Goal: Task Accomplishment & Management: Manage account settings

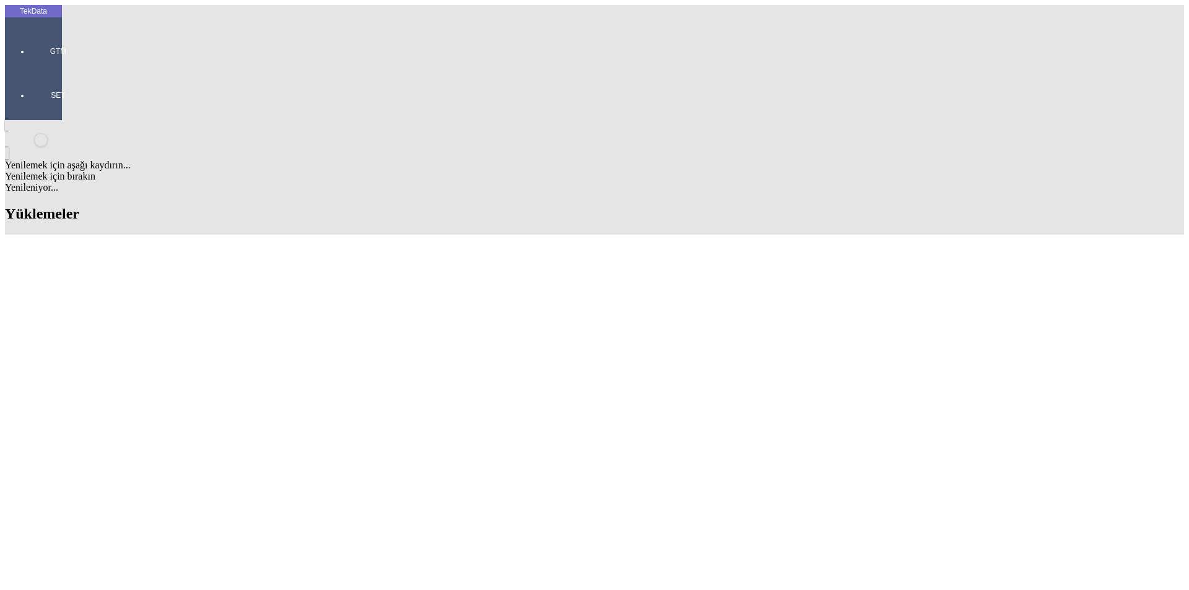
drag, startPoint x: 790, startPoint y: 95, endPoint x: 723, endPoint y: 95, distance: 67.5
type input "ROVI"
drag, startPoint x: 357, startPoint y: 414, endPoint x: 300, endPoint y: 409, distance: 57.1
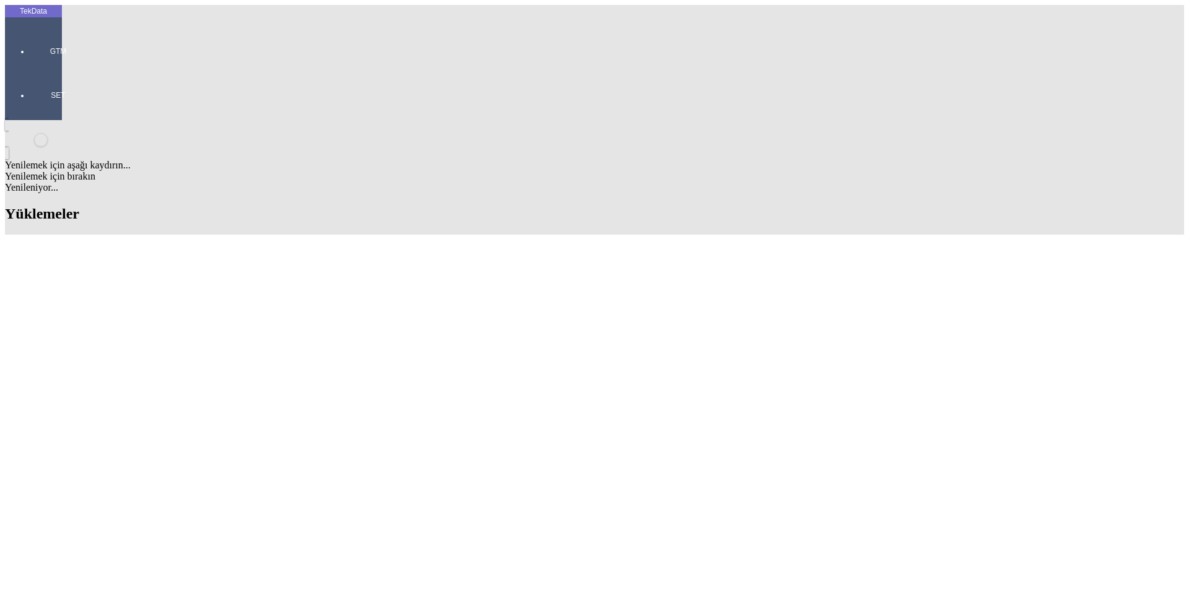
copy tr "ET354630"
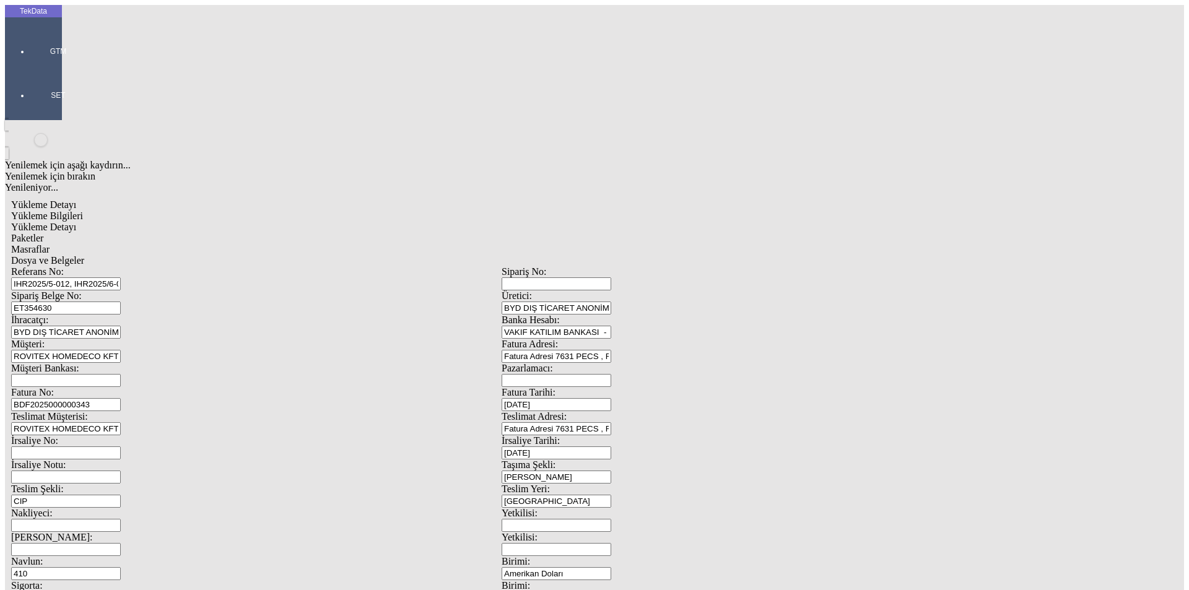
scroll to position [107, 0]
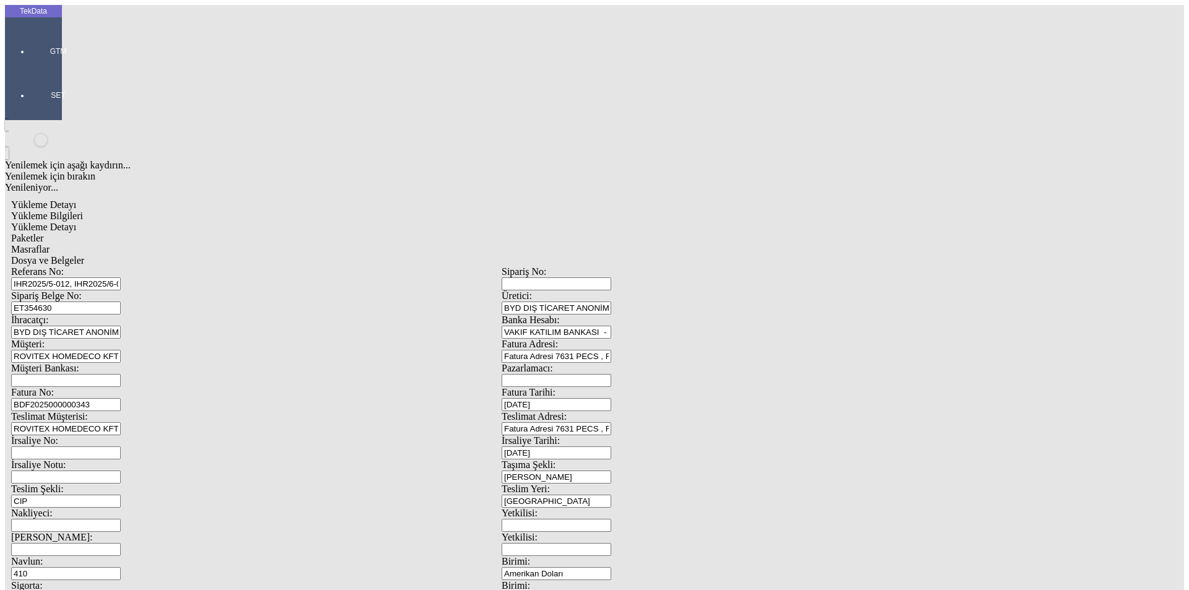
drag, startPoint x: 345, startPoint y: 85, endPoint x: 177, endPoint y: 81, distance: 167.9
click at [139, 266] on div "Referans No: IHR2025/5-012, IHR2025/6-052, IHR2025/7-063 Sipariş No: Sipariş Be…" at bounding box center [501, 556] width 981 height 580
paste input "7-086, IHR2025/7-095, IHR2025/8-016"
type input "IHR2025/5-012, IHR2025/7-086, IHR2025/7-095, IHR2025/8-016"
click at [232, 290] on div "Sipariş Belge No: ET354630" at bounding box center [256, 302] width 491 height 24
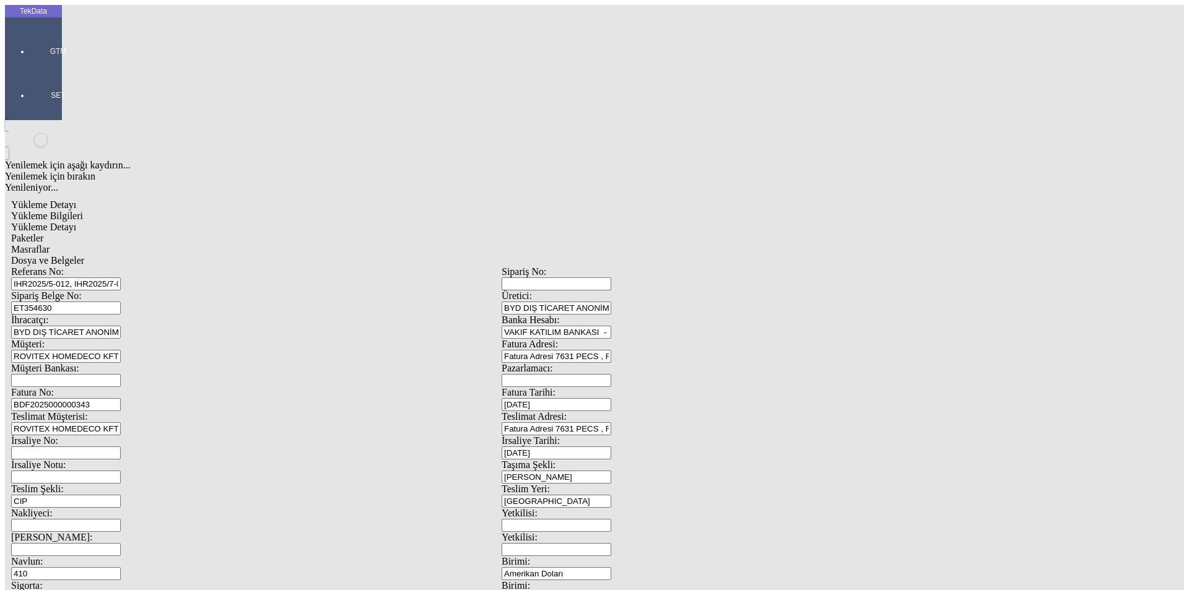
drag, startPoint x: 231, startPoint y: 113, endPoint x: 46, endPoint y: 113, distance: 185.2
click at [46, 113] on div "TekData GTM SET Yenilemek için aşağı kaydırın... Yenilemek için bırakın Yenilen…" at bounding box center [502, 490] width 994 height 970
paste input "7783"
paste input "ET357785"
type input "ET357783 - ET357785"
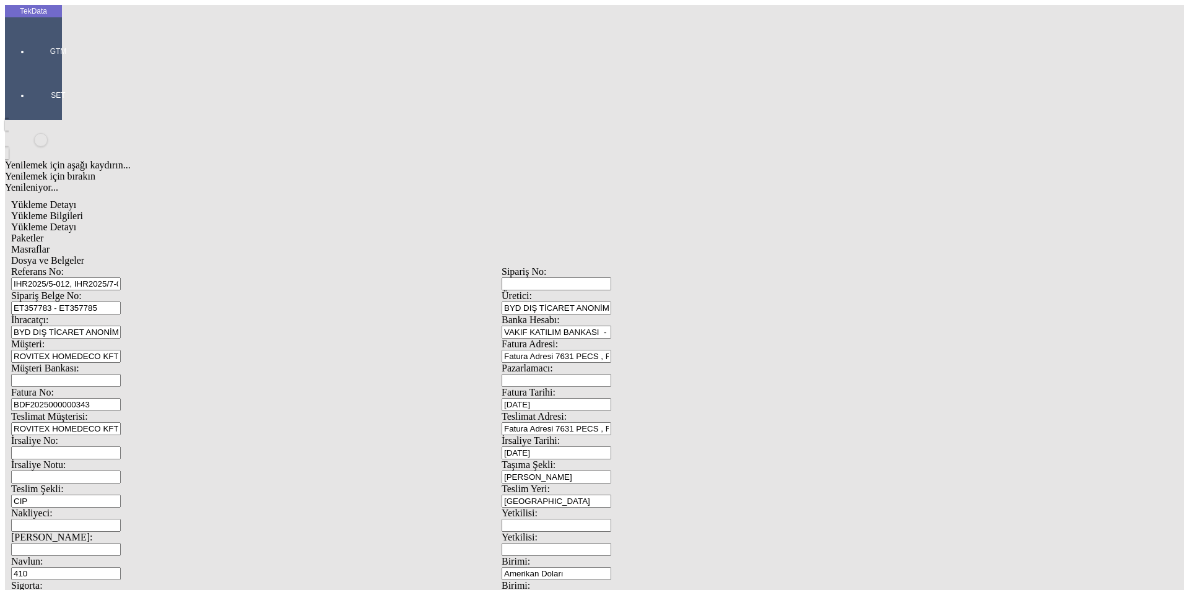
click at [121, 350] on input "ROVITEX HOMEDECO KFT" at bounding box center [66, 356] width 110 height 13
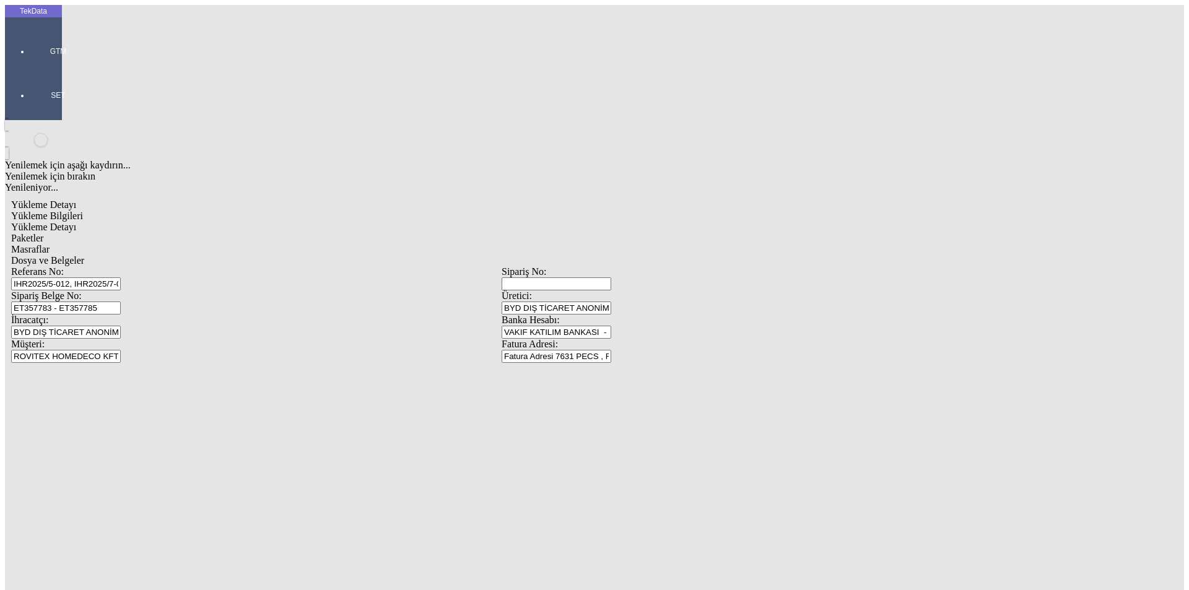
type input "BDF2025000000"
type input "[DATE]"
drag, startPoint x: 720, startPoint y: 251, endPoint x: 589, endPoint y: 234, distance: 132.5
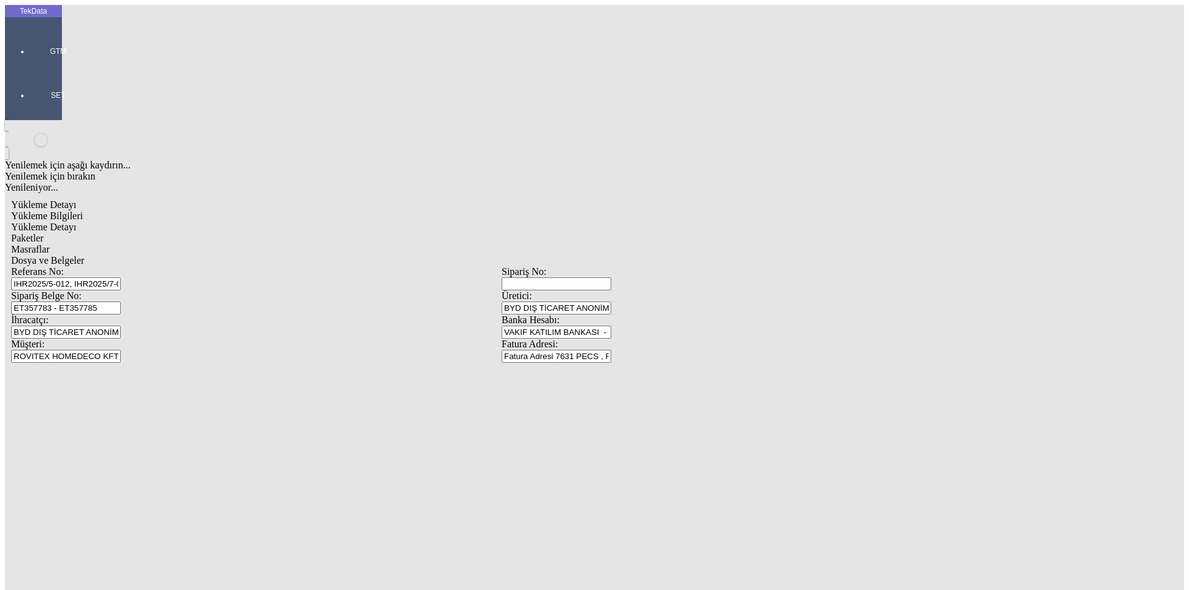
type input "[DATE]"
drag, startPoint x: 203, startPoint y: 370, endPoint x: 113, endPoint y: 370, distance: 89.2
type input "490"
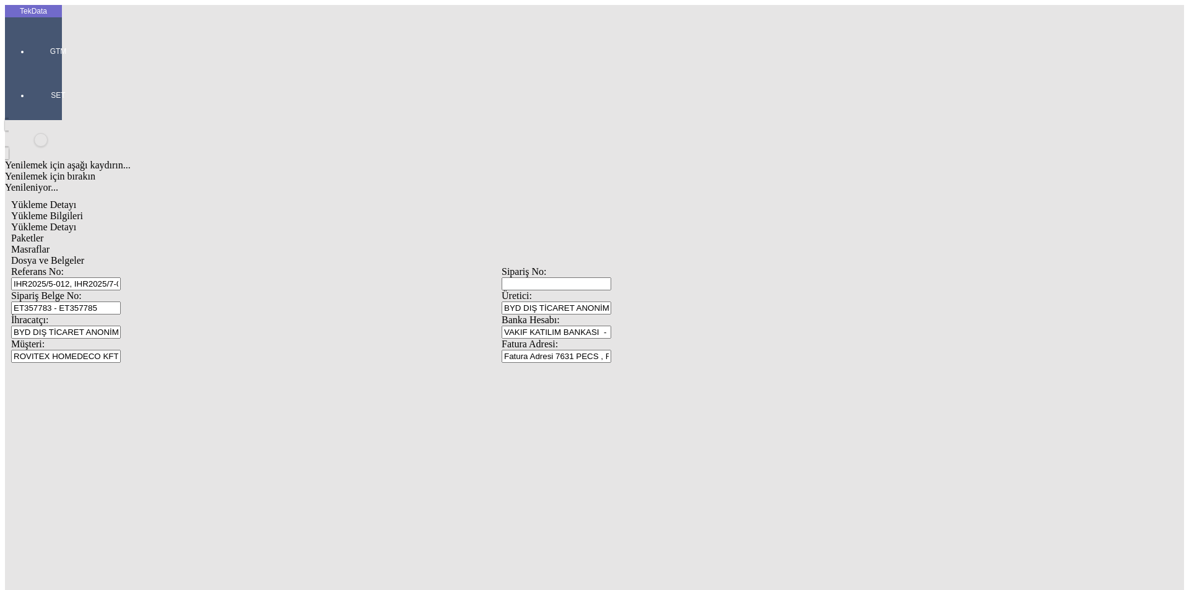
type input "5"
type input "[DATE]"
drag, startPoint x: 242, startPoint y: 543, endPoint x: 15, endPoint y: 542, distance: 226.1
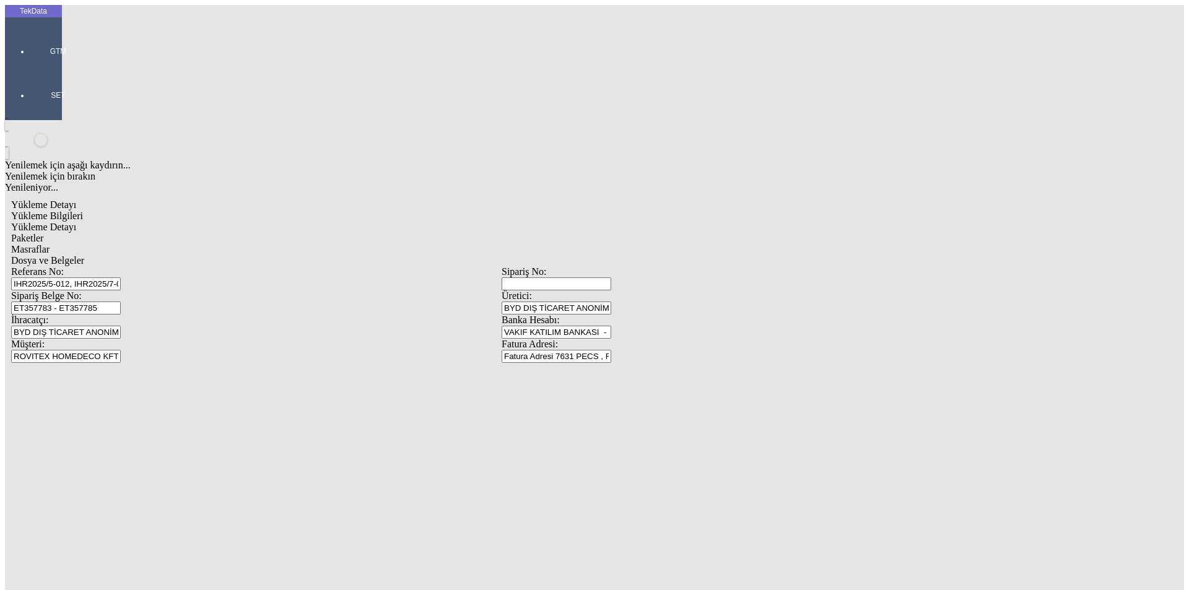
type input "[DATE]"
drag, startPoint x: 198, startPoint y: 479, endPoint x: 115, endPoint y: 483, distance: 82.4
type input "1296.3"
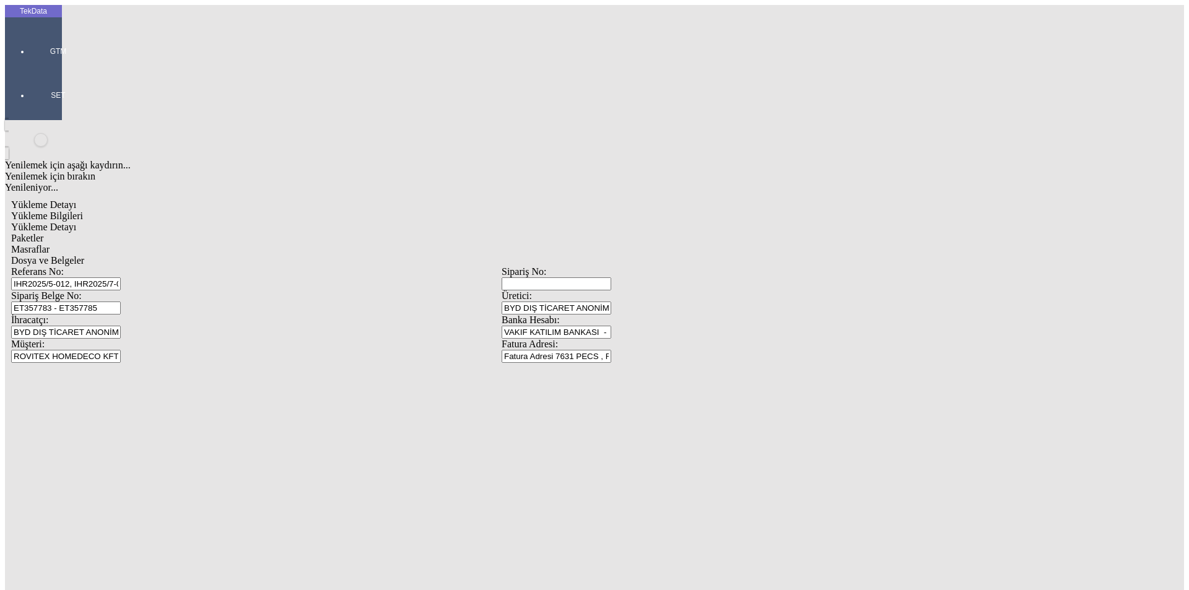
drag, startPoint x: 582, startPoint y: 481, endPoint x: 575, endPoint y: 482, distance: 6.2
type input "1311.5"
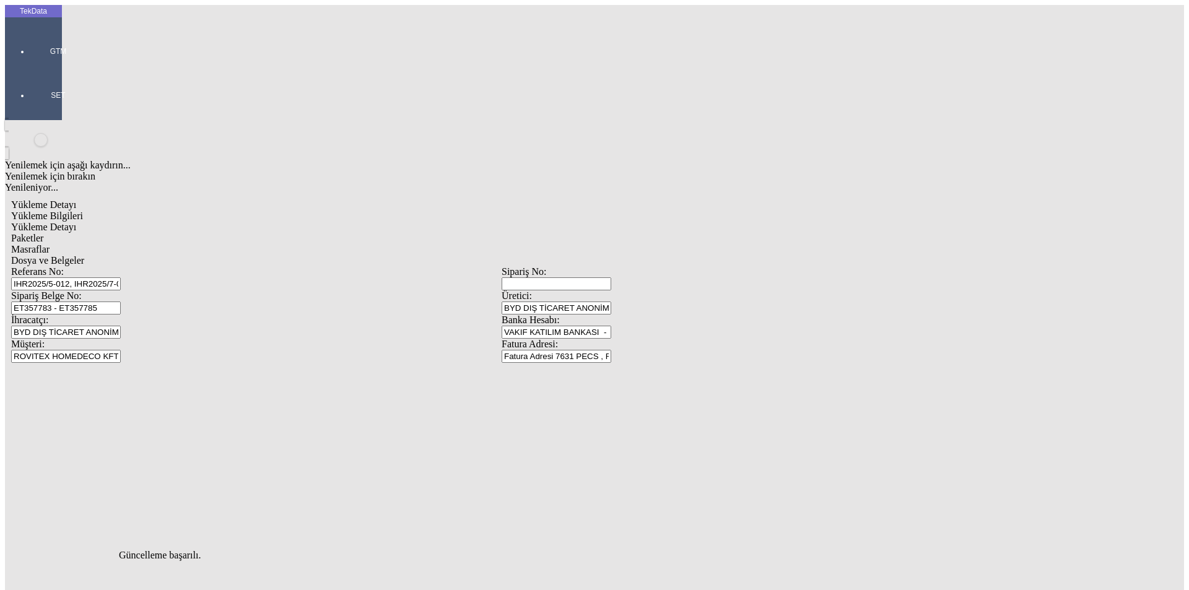
click at [76, 222] on span "Yükleme Detayı" at bounding box center [43, 227] width 65 height 11
type input "265.4"
type input "2.6"
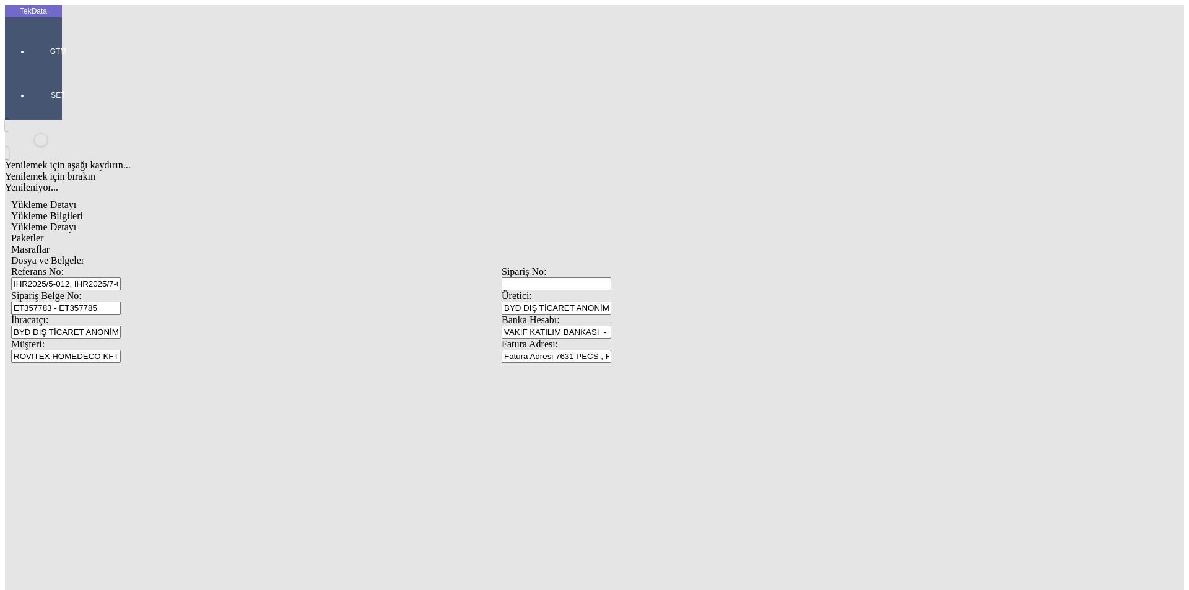
type input "300"
type input "171.4"
type input "173.25"
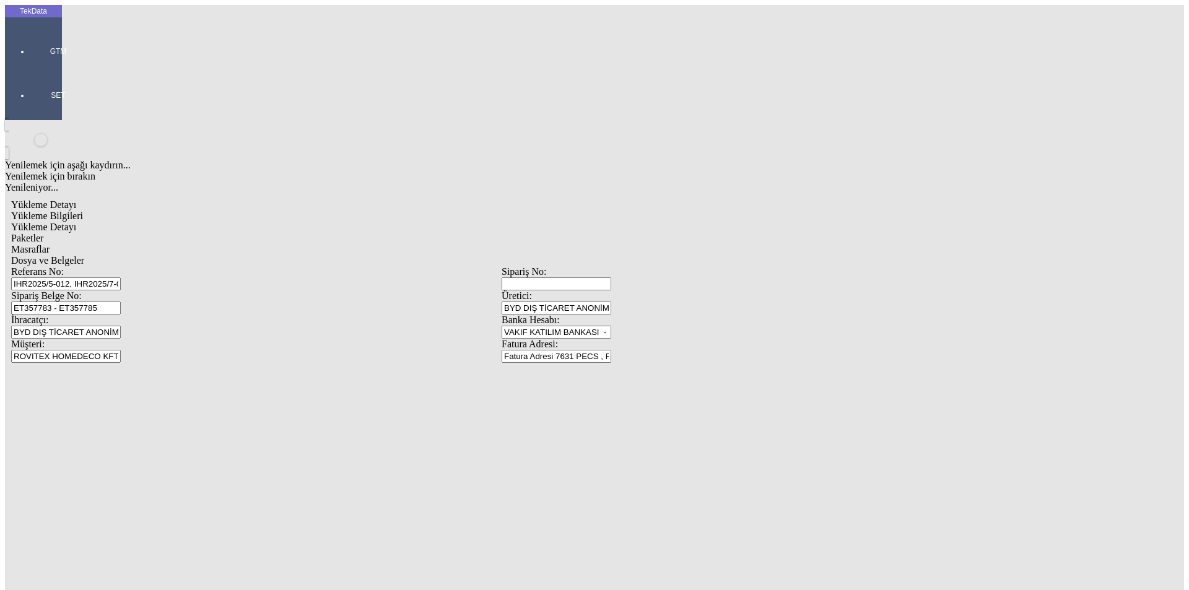
drag, startPoint x: 170, startPoint y: 201, endPoint x: 0, endPoint y: 200, distance: 170.3
type input "500"
type input "1.5"
type input "300"
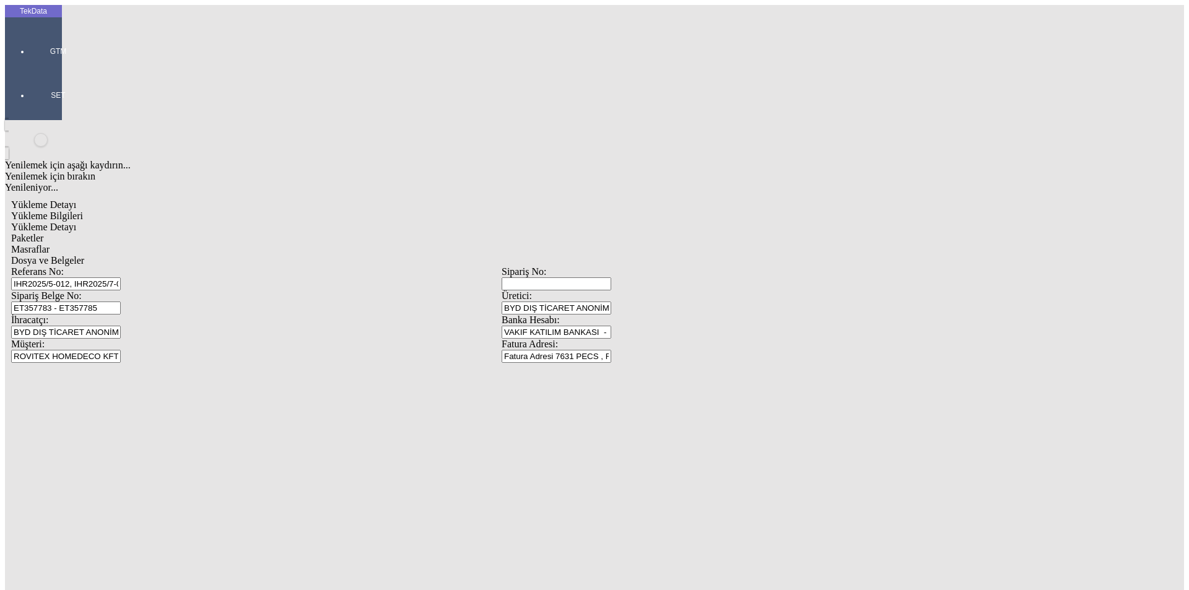
type input "111.5"
type input "113"
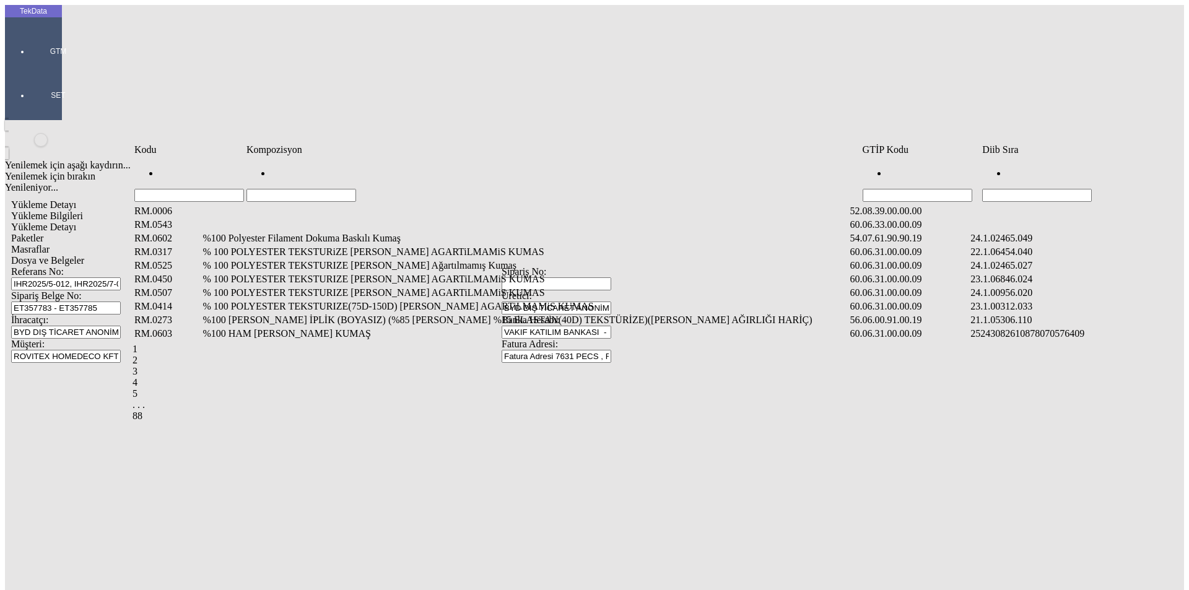
click at [1013, 189] on input "Hücreyi Filtrele" at bounding box center [1037, 195] width 110 height 13
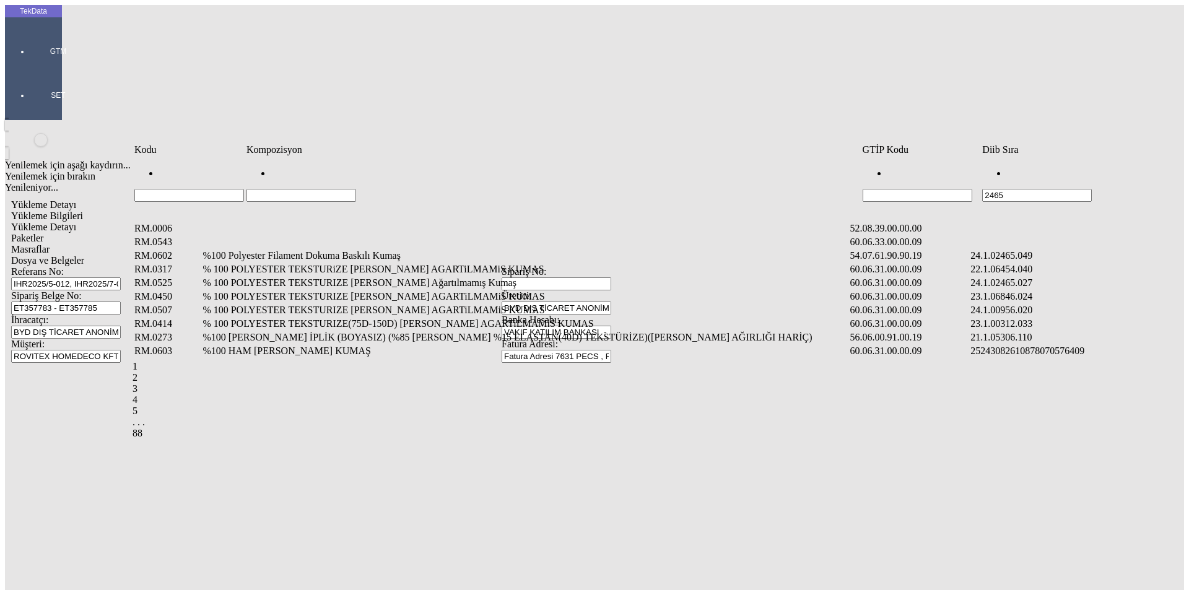
type input "2465"
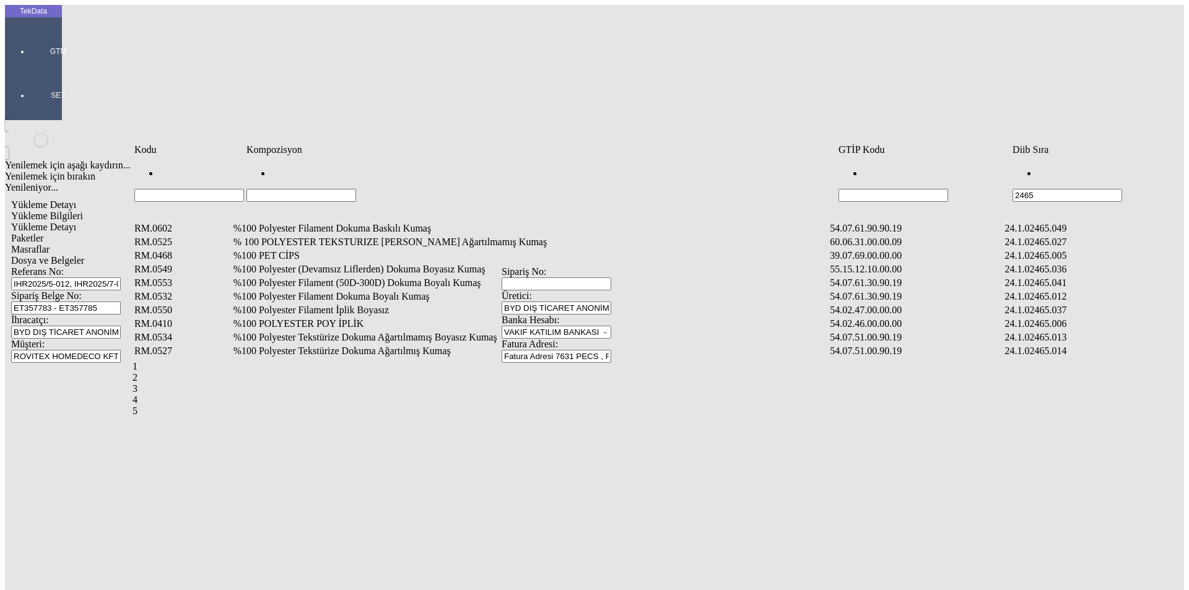
click at [356, 189] on input "Hücreyi Filtrele" at bounding box center [302, 195] width 110 height 13
type input "%"
type input "%58"
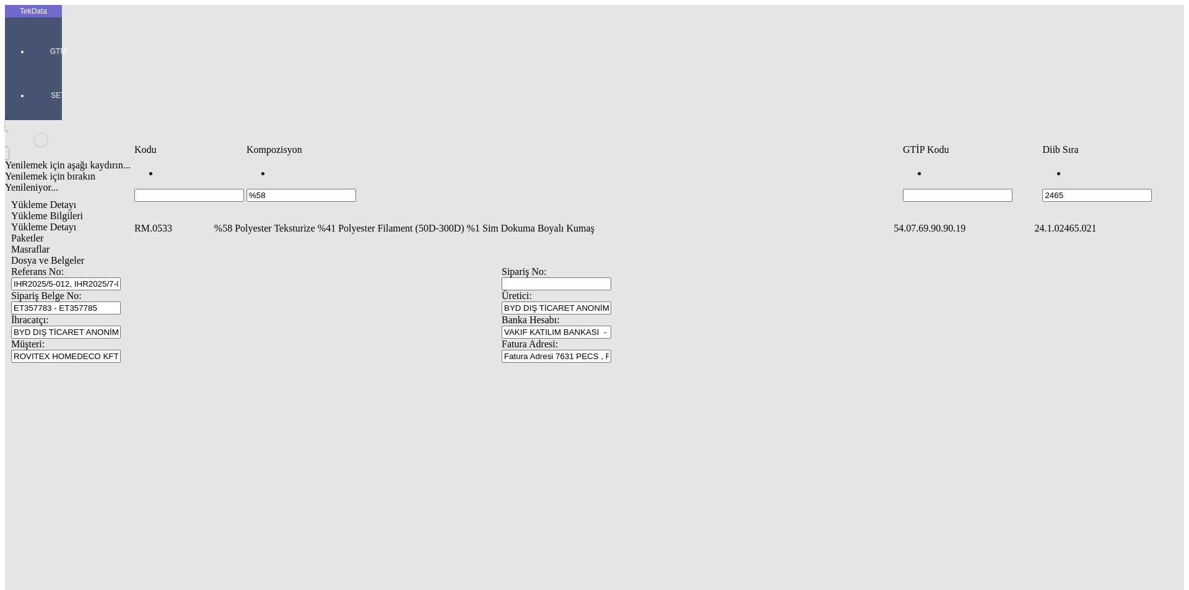
click at [329, 222] on td "%58 Polyester Teksturize %41 Polyester Filament (50D-300D) %1 Sim Dokuma Boyalı…" at bounding box center [553, 228] width 678 height 12
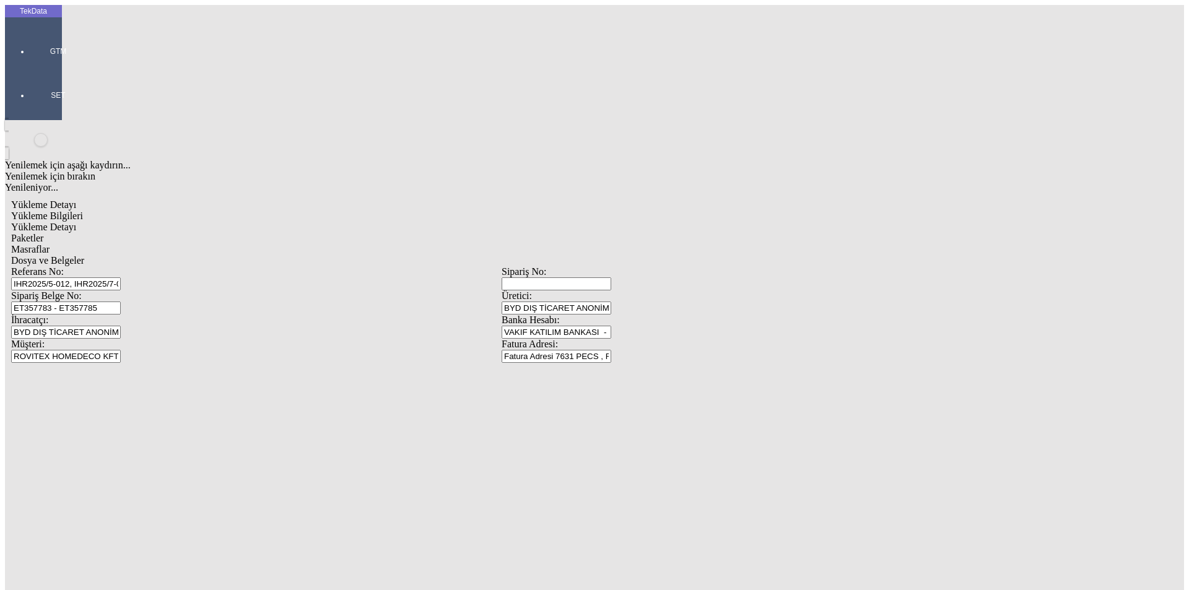
type input "1503"
click at [697, 224] on div "Metre" at bounding box center [920, 229] width 491 height 11
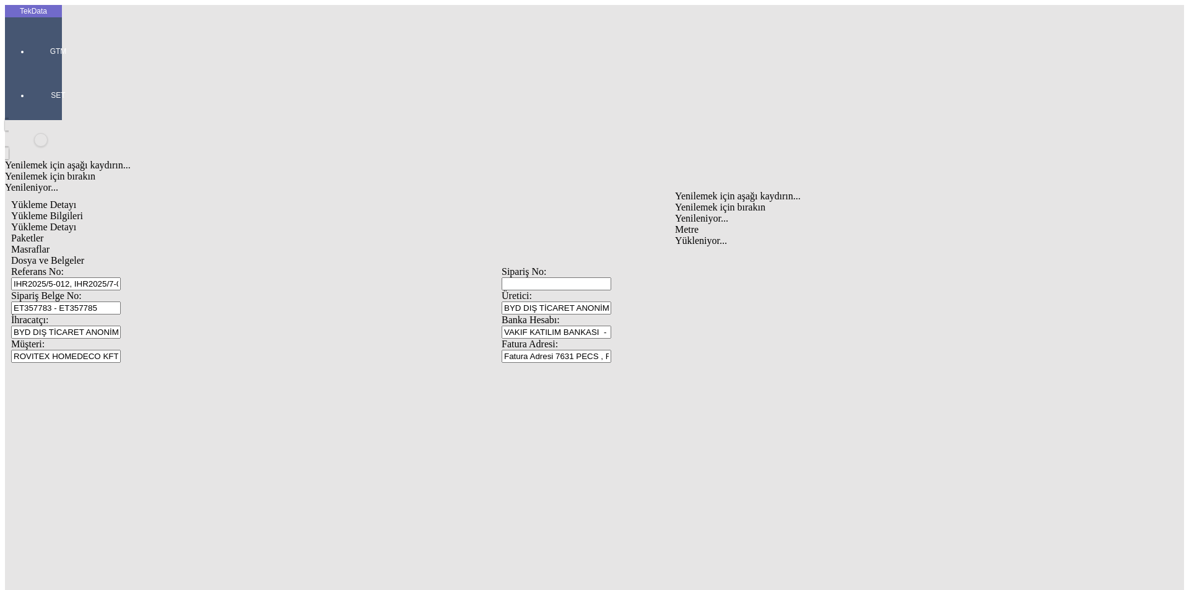
type input "Metre"
type input "1.6"
click at [701, 260] on div "Amerikan Doları" at bounding box center [920, 265] width 491 height 11
type input "Amerikan Doları"
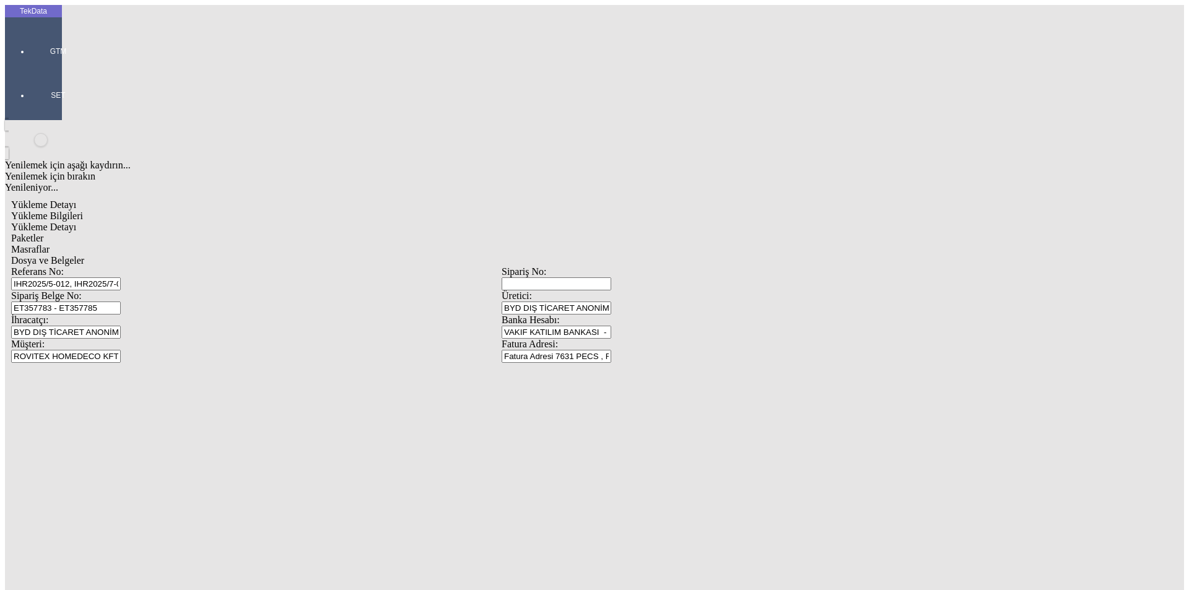
type input "300"
type input "263.75"
type input "268.1"
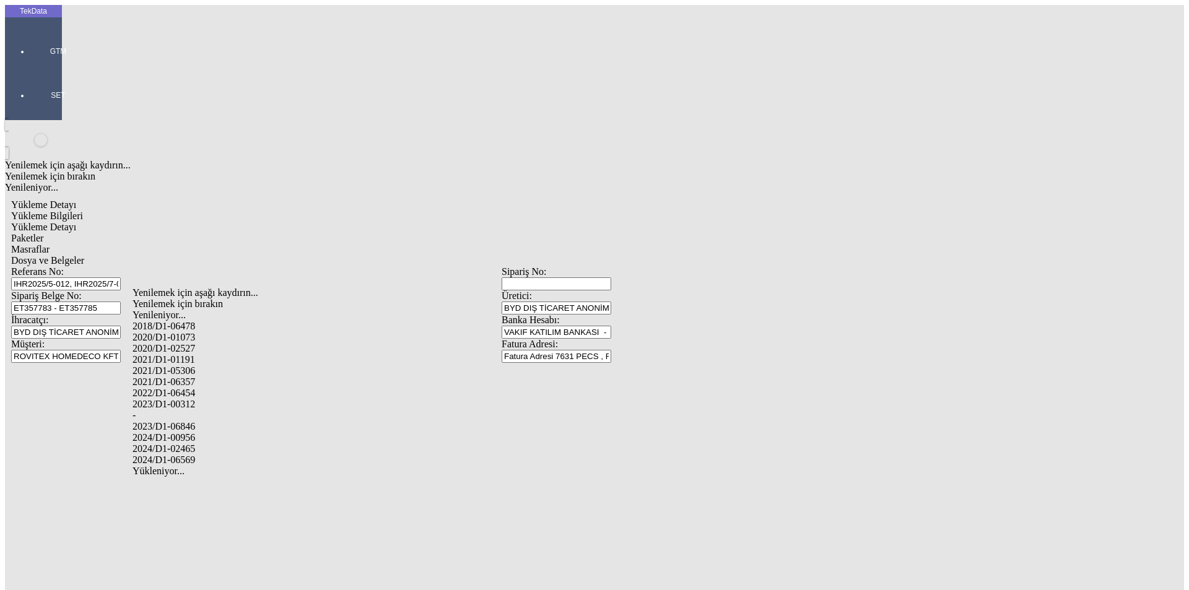
click at [283, 443] on div "2024/D1-02465" at bounding box center [373, 448] width 481 height 11
type input "2024/D1-02465"
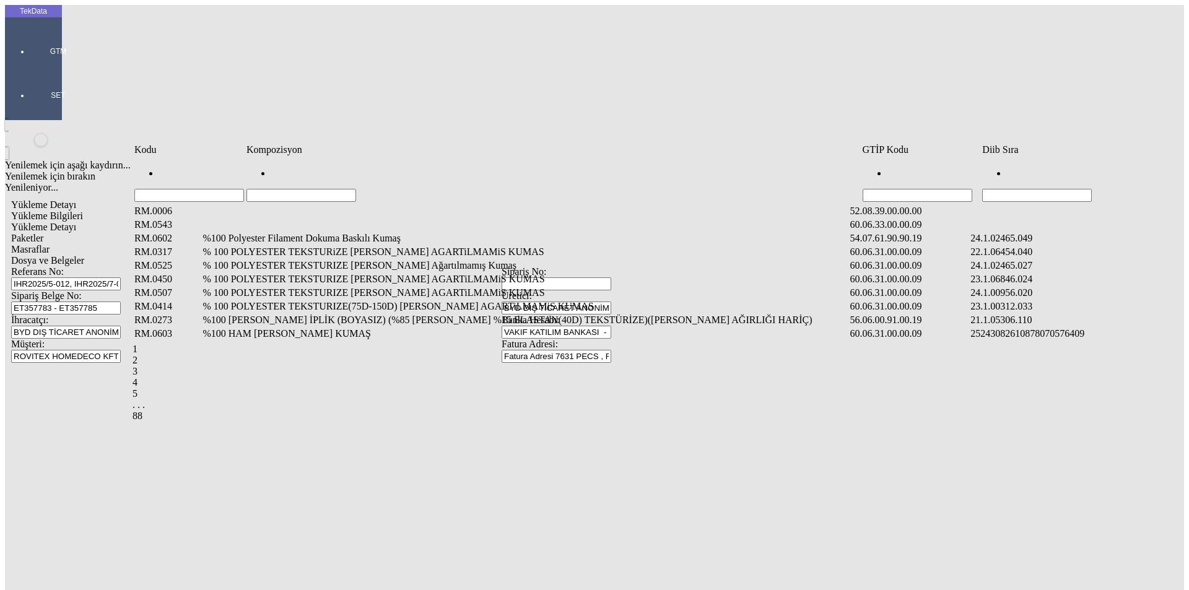
click at [1092, 189] on input "Hücreyi Filtrele" at bounding box center [1037, 195] width 110 height 13
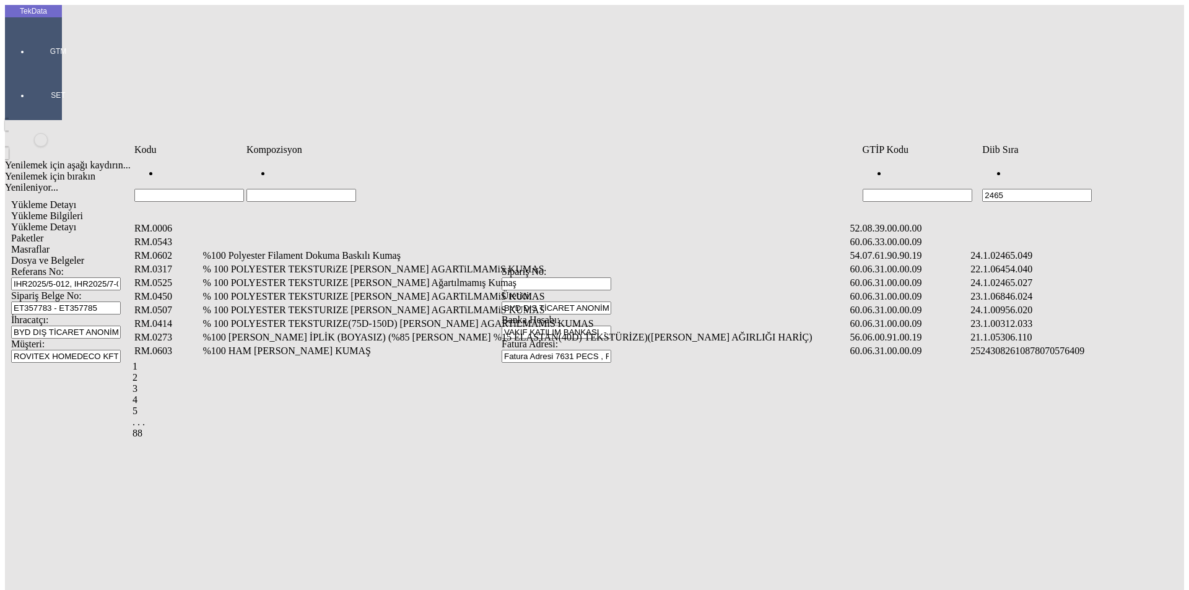
type input "2465"
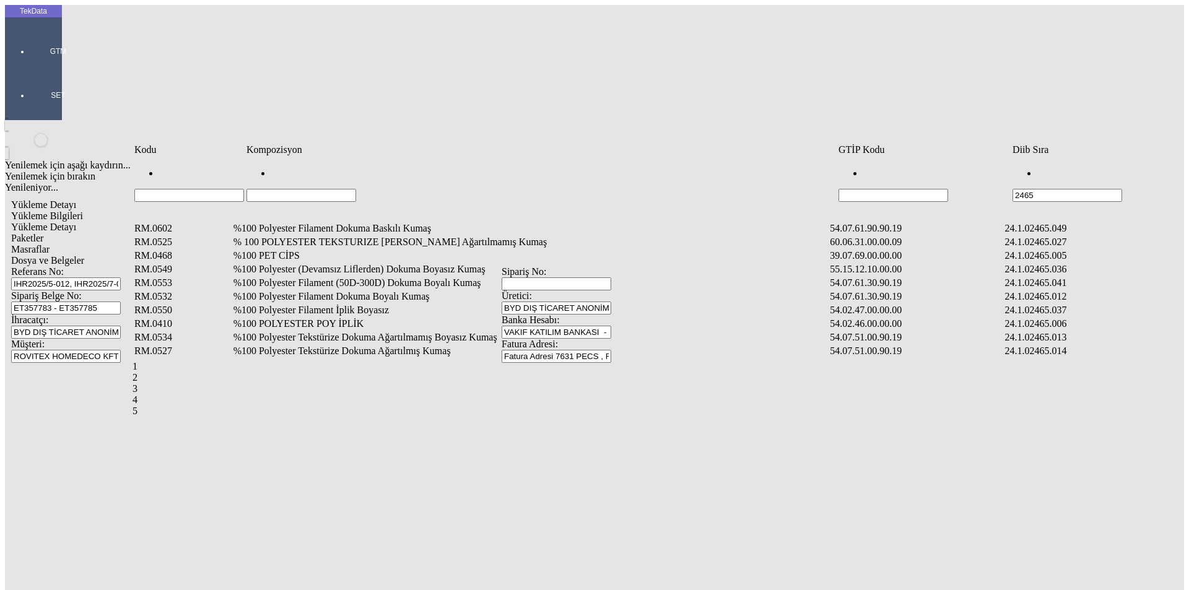
click at [341, 290] on td "%100 Polyester Filament Dokuma Boyalı Kumaş" at bounding box center [531, 296] width 596 height 12
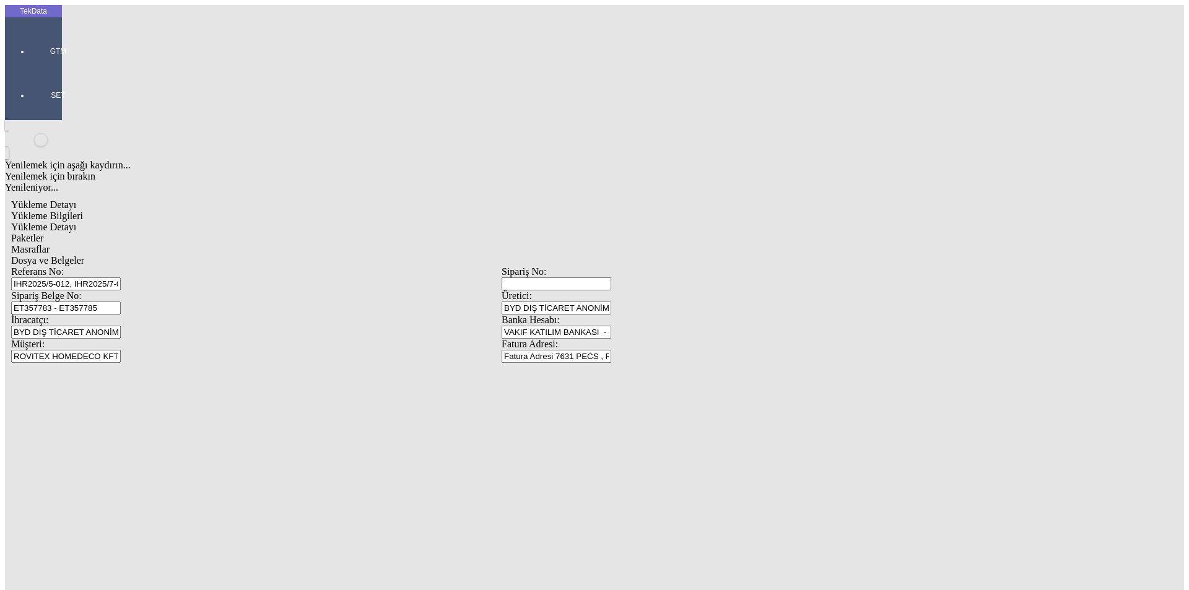
type input "489.5"
click at [697, 224] on div "Metre" at bounding box center [920, 229] width 491 height 11
type input "Metre"
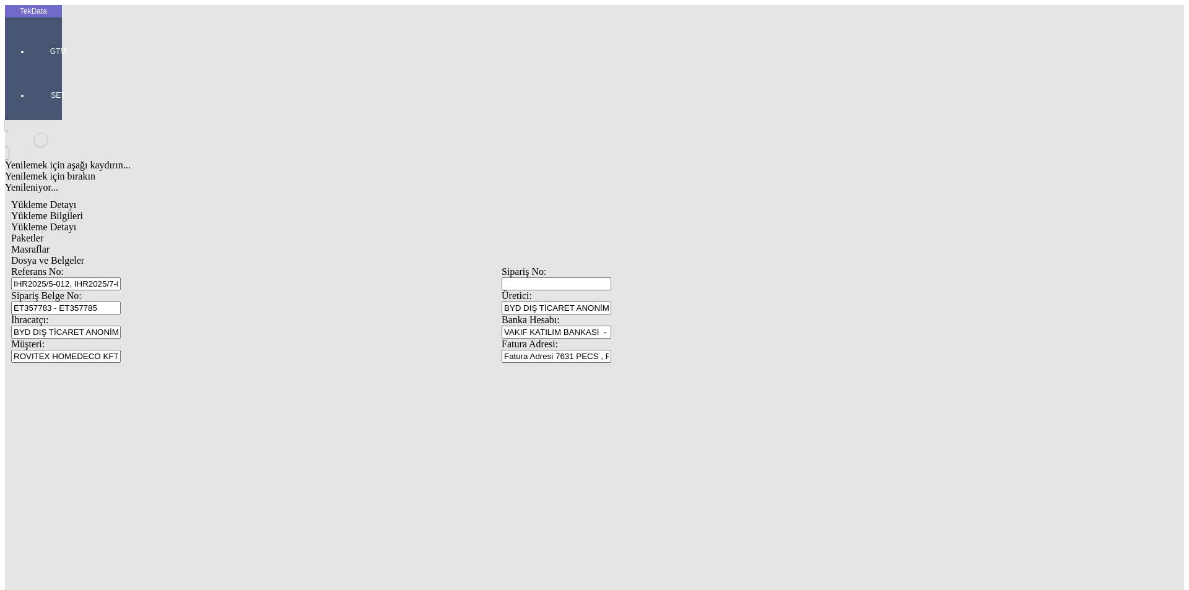
type input "1.5"
click at [699, 260] on div "Amerikan Doları" at bounding box center [920, 265] width 491 height 11
type input "Amerikan Doları"
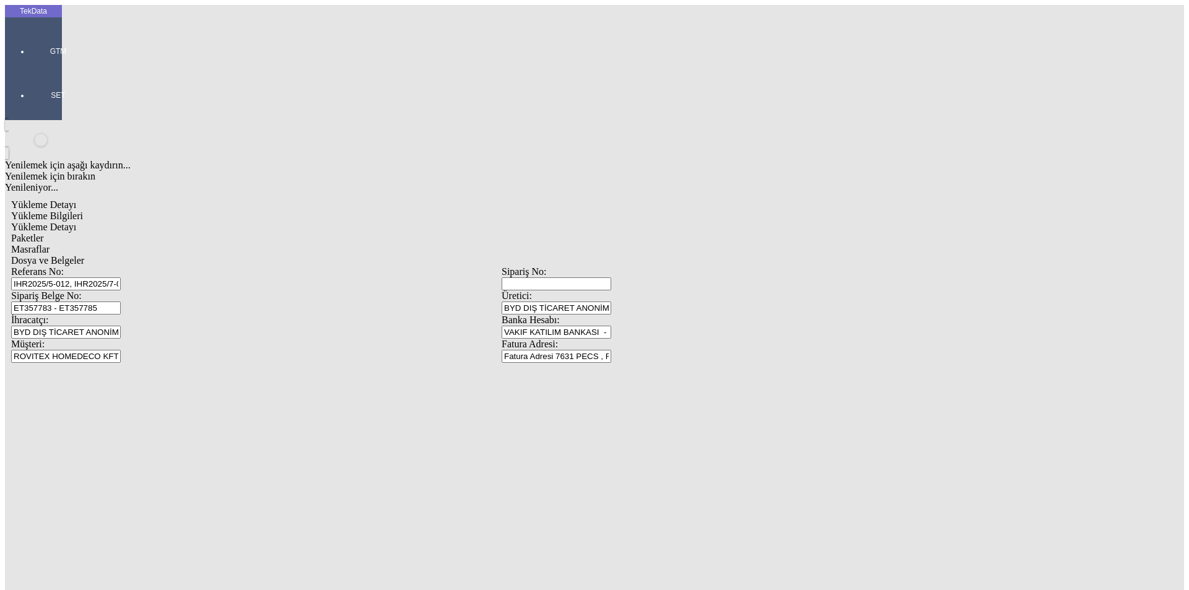
type input "300"
type input "78.6"
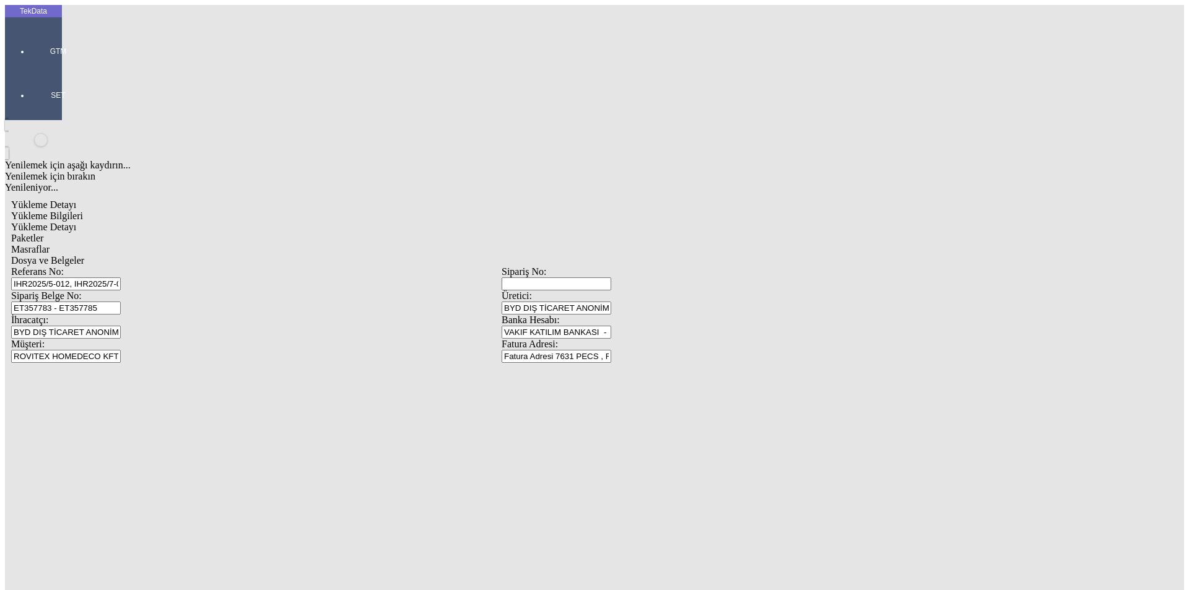
type input "80.1"
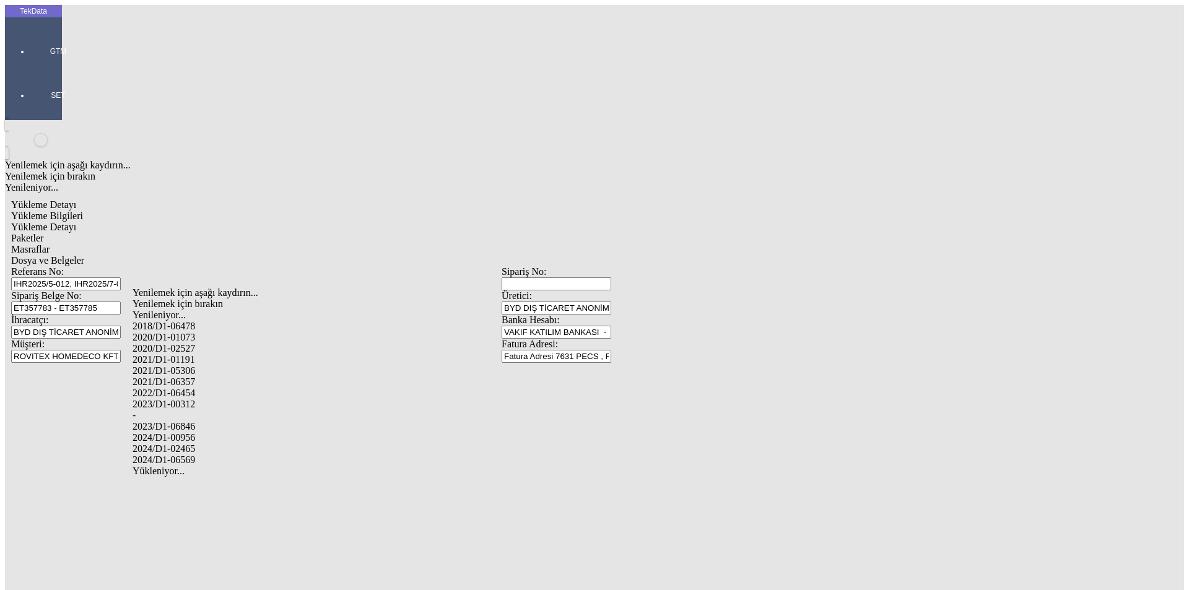
click at [219, 443] on div "2024/D1-02465" at bounding box center [373, 448] width 481 height 11
type input "2024/D1-02465"
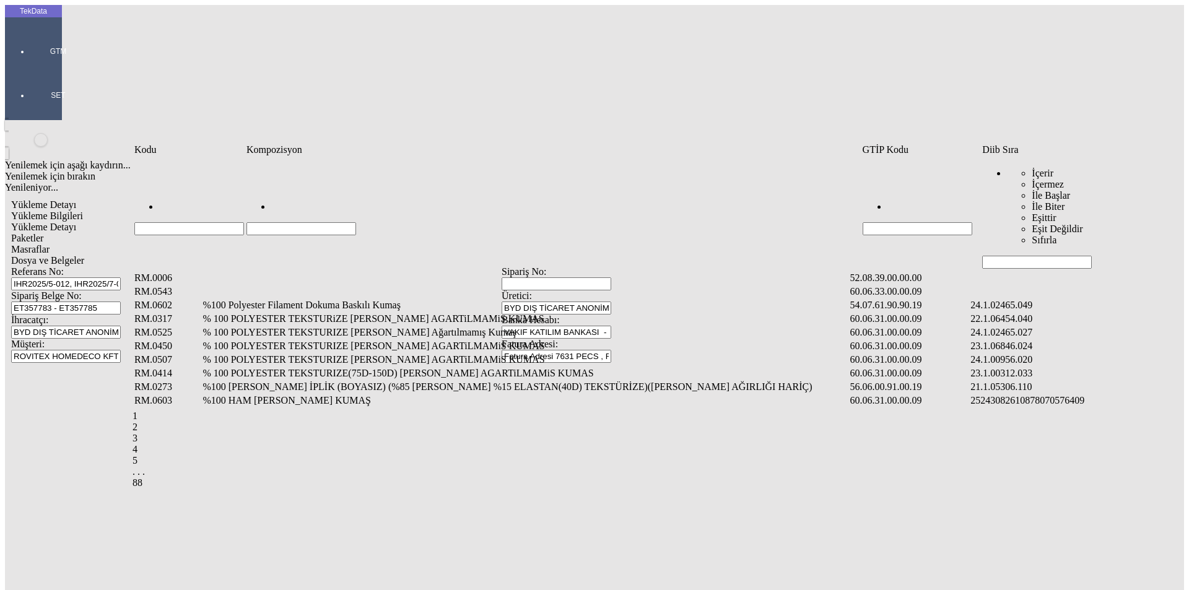
click at [1015, 256] on input "Hücreyi Filtrele" at bounding box center [1037, 262] width 110 height 13
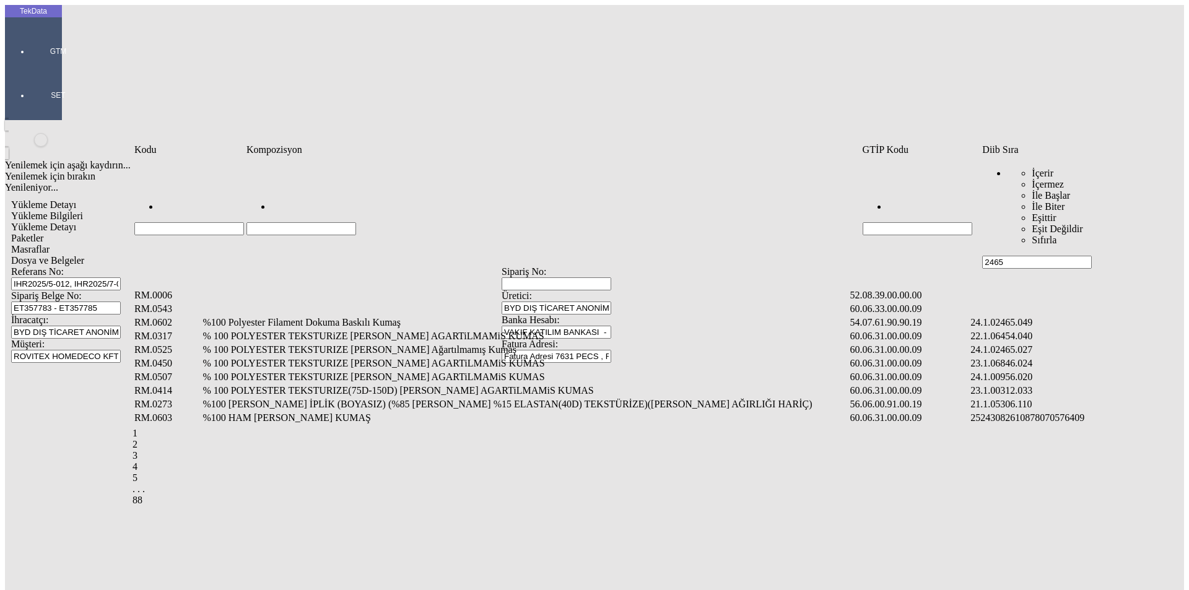
type input "2465"
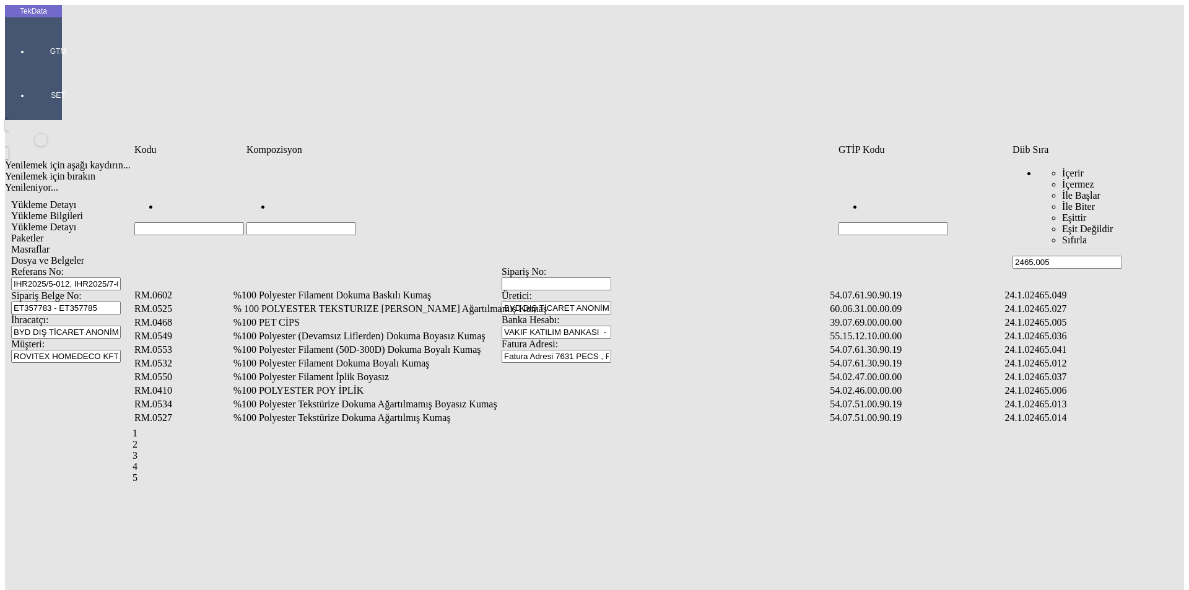
type input "2465.005"
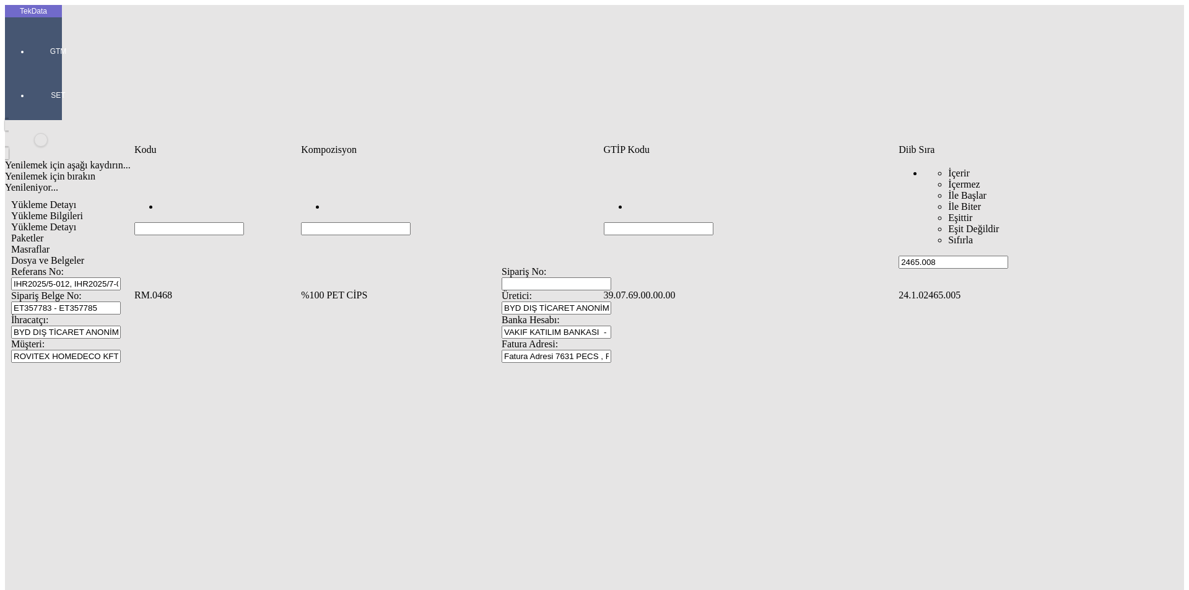
type input "2465.008"
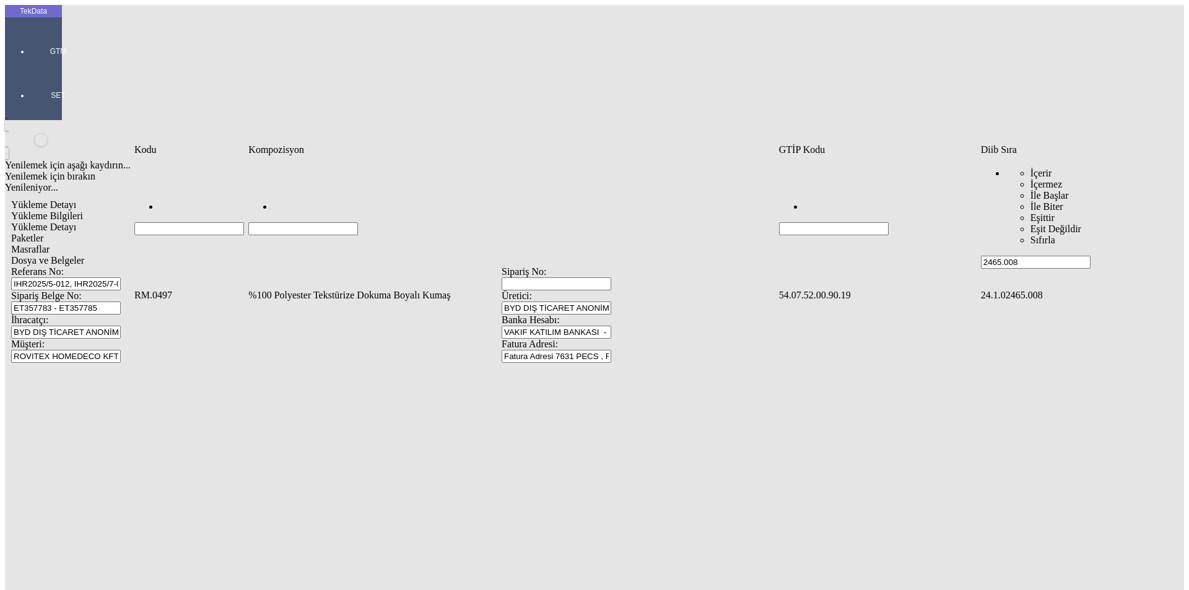
click at [396, 289] on td "%100 Polyester Tekstürize Dokuma Boyalı Kumaş" at bounding box center [512, 295] width 529 height 12
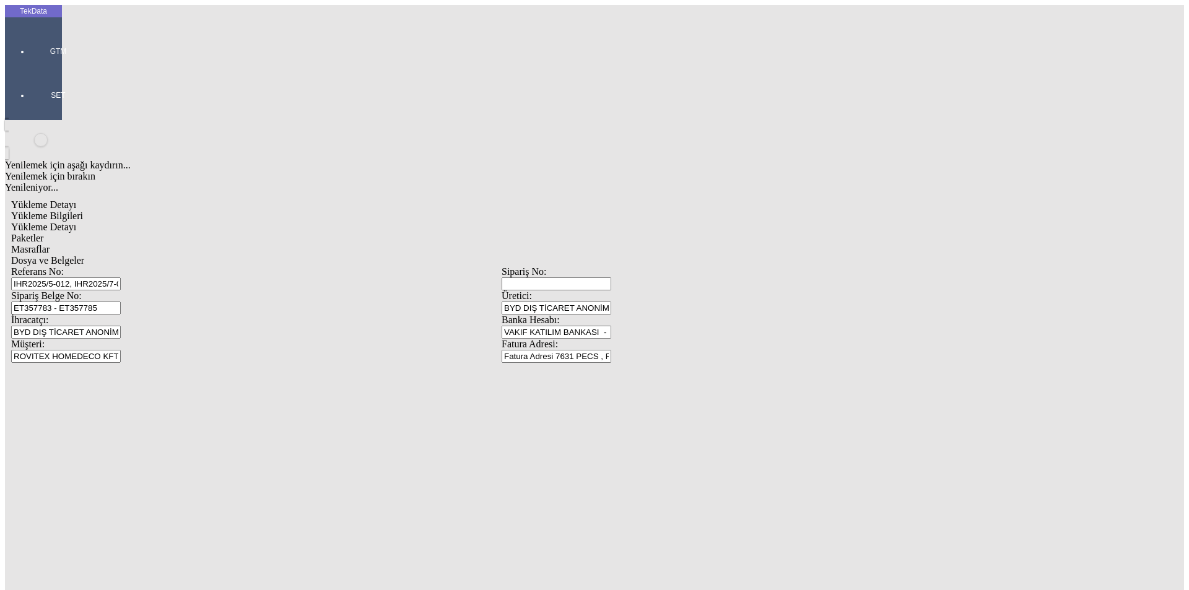
type input "829.3"
click at [699, 224] on div "Metre" at bounding box center [920, 229] width 491 height 11
type input "Metre"
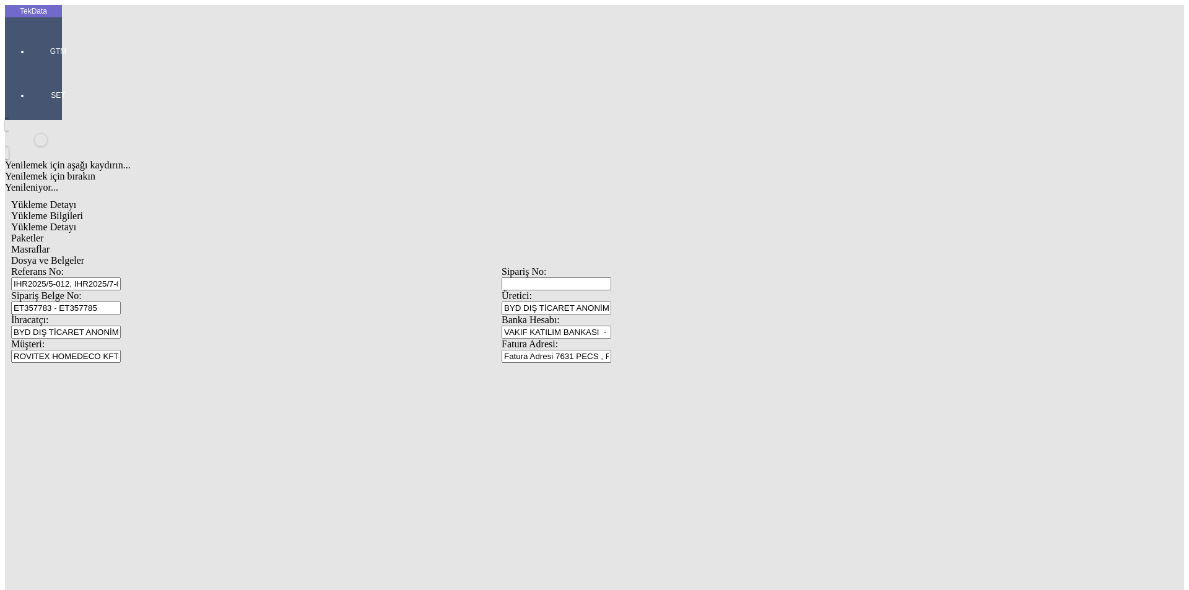
type input "1"
type input "3.75"
click at [693, 260] on div "Amerikan Doları" at bounding box center [920, 265] width 491 height 11
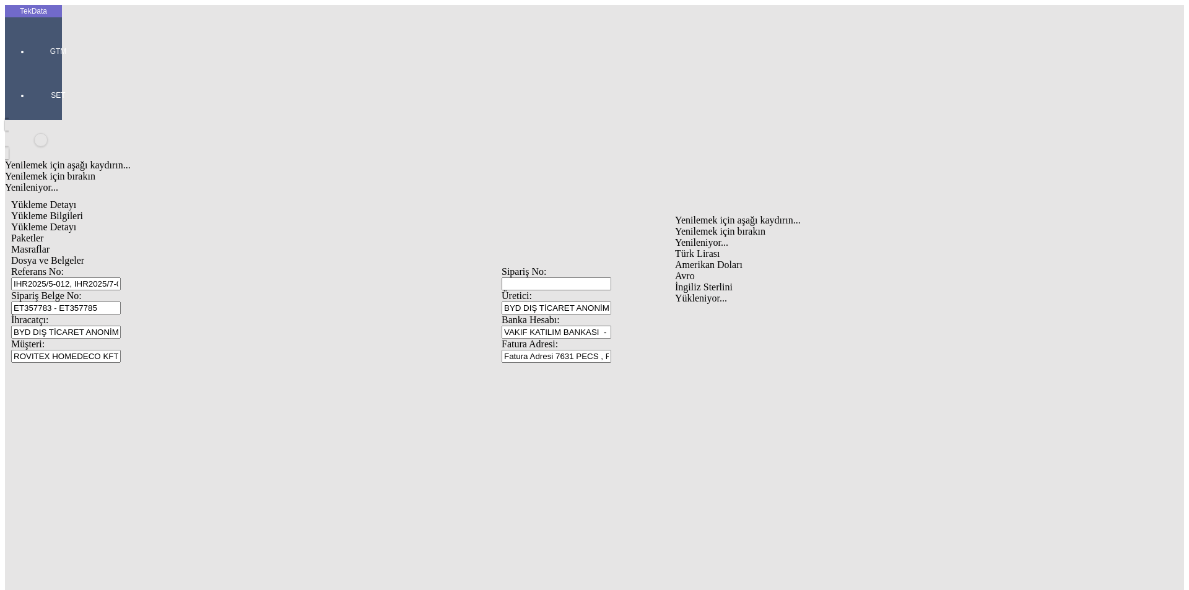
type input "Amerikan Doları"
drag, startPoint x: 117, startPoint y: 227, endPoint x: 157, endPoint y: 227, distance: 39.6
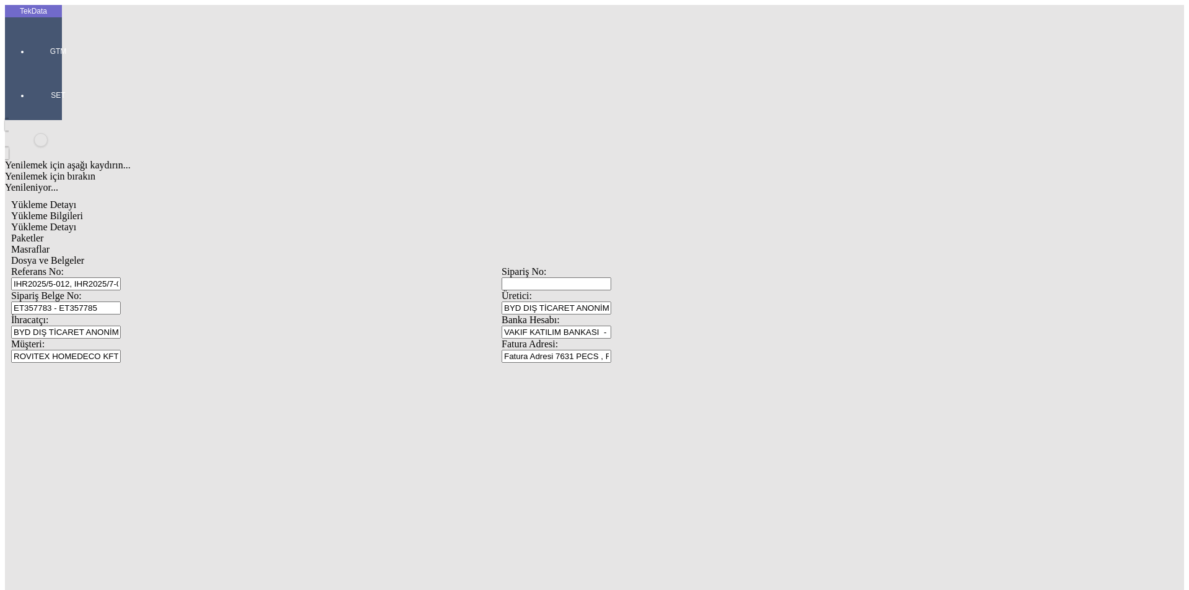
type input "300"
type input "671.05"
type input "677.05"
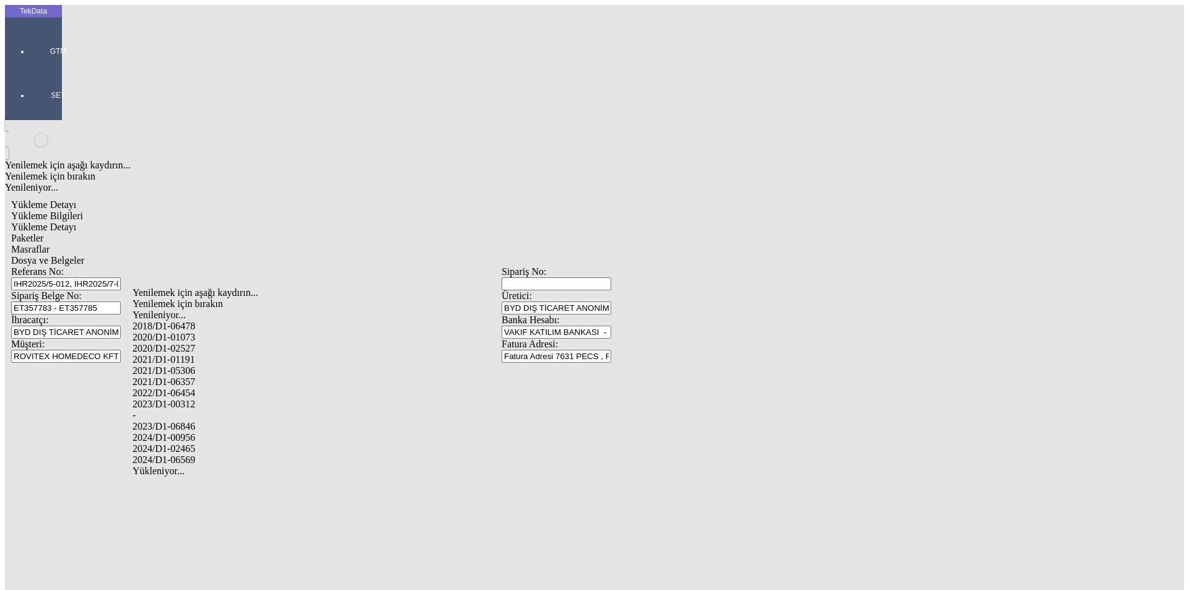
click at [208, 443] on div "2024/D1-02465" at bounding box center [373, 448] width 481 height 11
type input "2024/D1-02465"
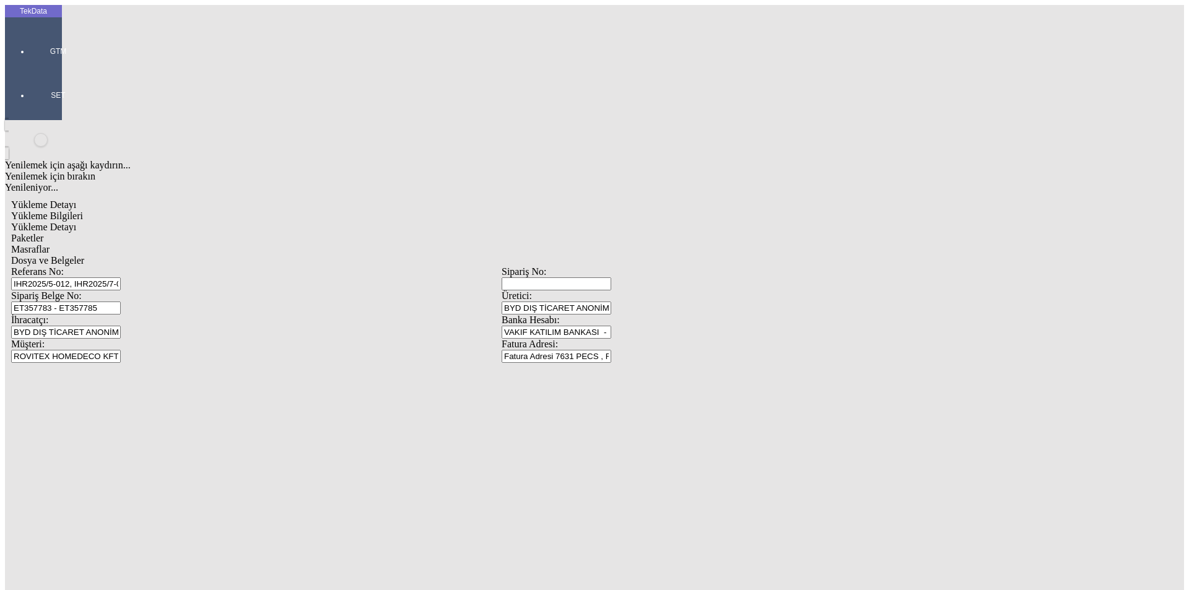
click at [43, 233] on span "Paketler" at bounding box center [27, 238] width 32 height 11
drag, startPoint x: 701, startPoint y: 130, endPoint x: 508, endPoint y: 133, distance: 193.3
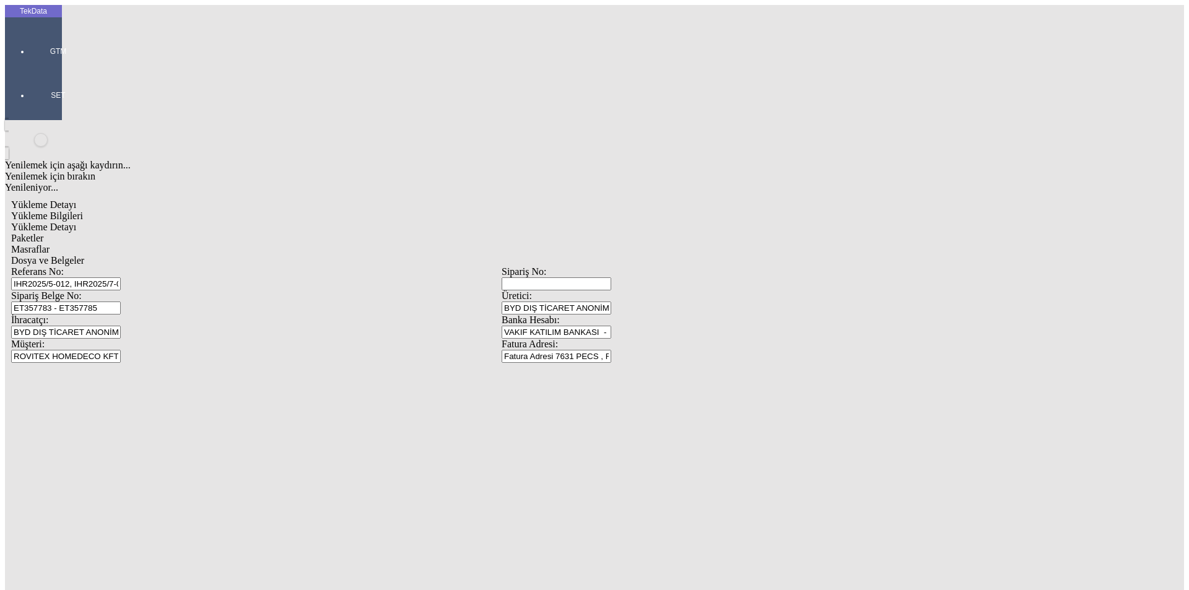
type input "22"
click at [50, 244] on span "Masraflar" at bounding box center [30, 249] width 38 height 11
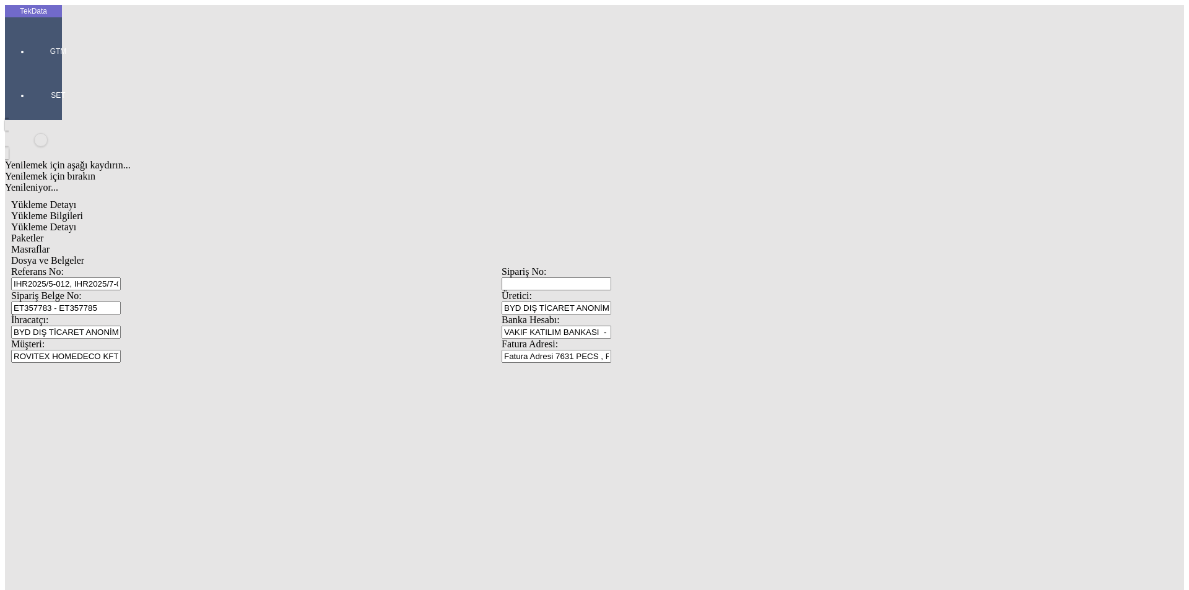
click at [84, 255] on span "Dosya ve Belgeler" at bounding box center [47, 260] width 73 height 11
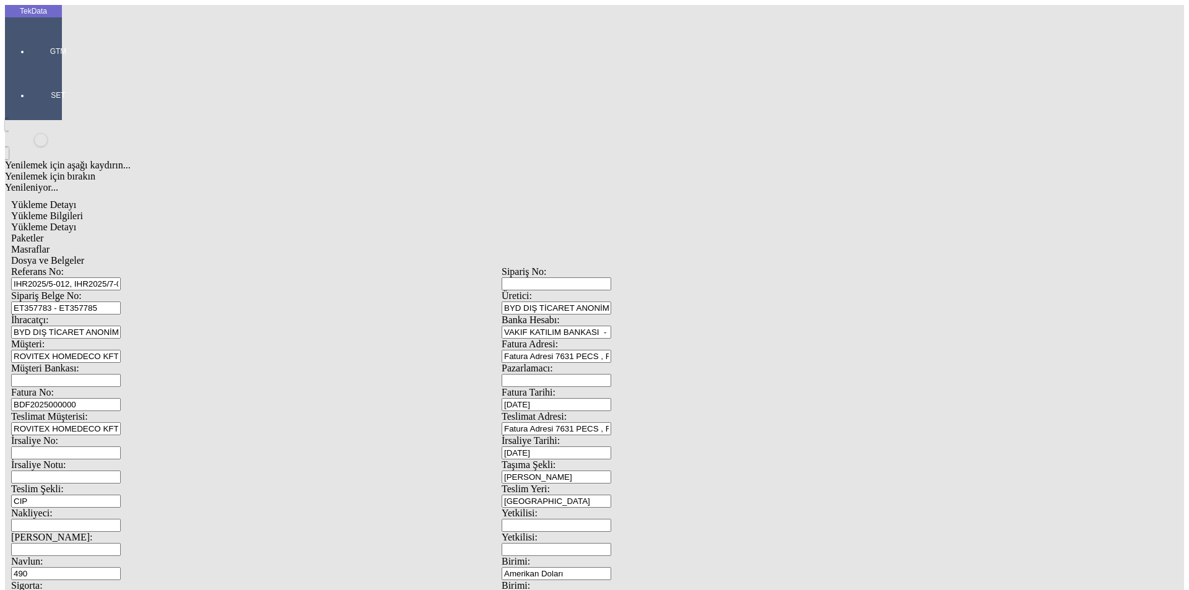
click at [84, 255] on span "Dosya ve Belgeler" at bounding box center [47, 260] width 73 height 11
click at [91, 211] on div "Yükleme Bilgileri" at bounding box center [501, 216] width 981 height 11
drag, startPoint x: 422, startPoint y: 89, endPoint x: 144, endPoint y: 87, distance: 278.1
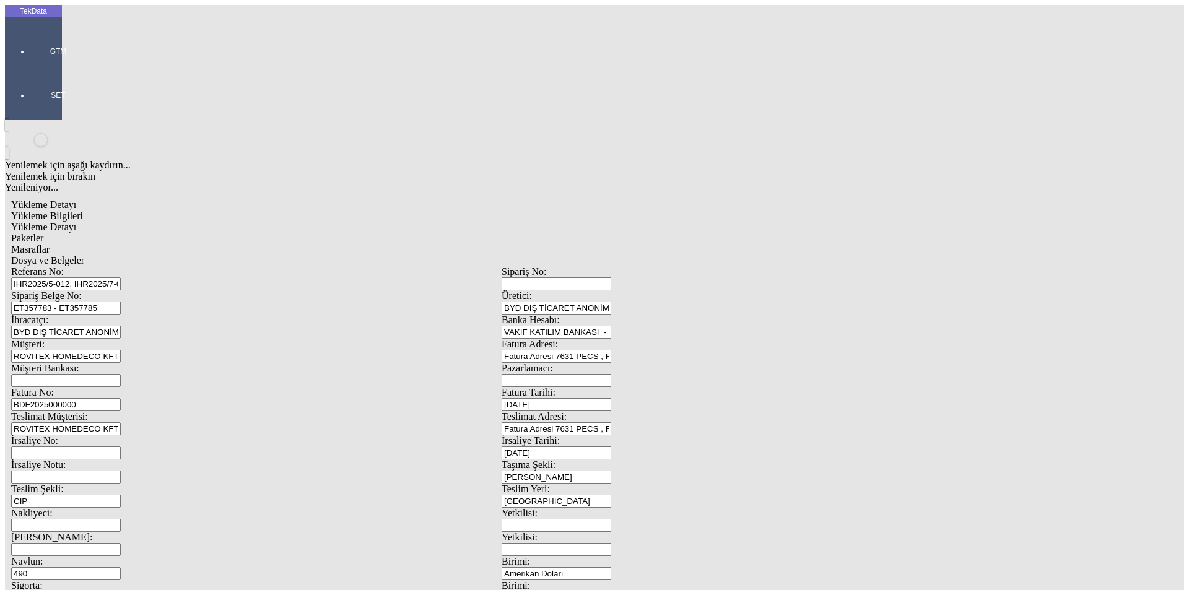
click at [144, 266] on div "Referans No: IHR2025/5-012, IHR2025/7-086, IHR2025/7-095, IHR2025/8-016" at bounding box center [256, 278] width 491 height 24
drag, startPoint x: 246, startPoint y: 111, endPoint x: 47, endPoint y: 122, distance: 199.1
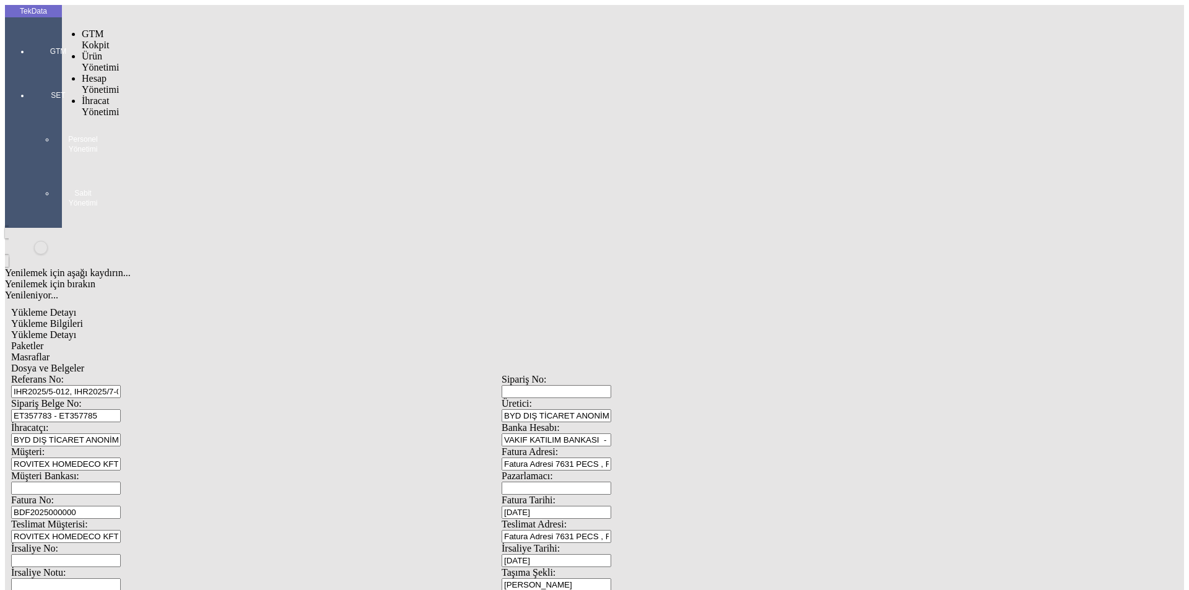
click at [33, 69] on div at bounding box center [58, 69] width 57 height 0
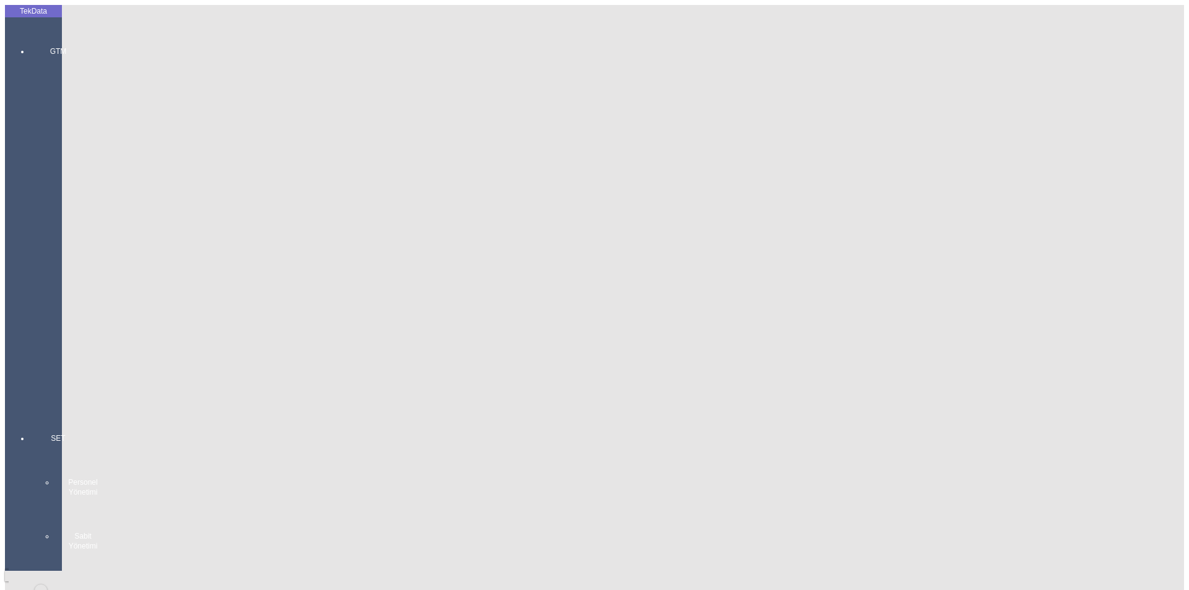
click at [45, 45] on div "GTM GTM Kokpit Ürün Yönetimi Hesap Yönetimi [PERSON_NAME] Hesaplar Bankalar İhr…" at bounding box center [58, 218] width 57 height 387
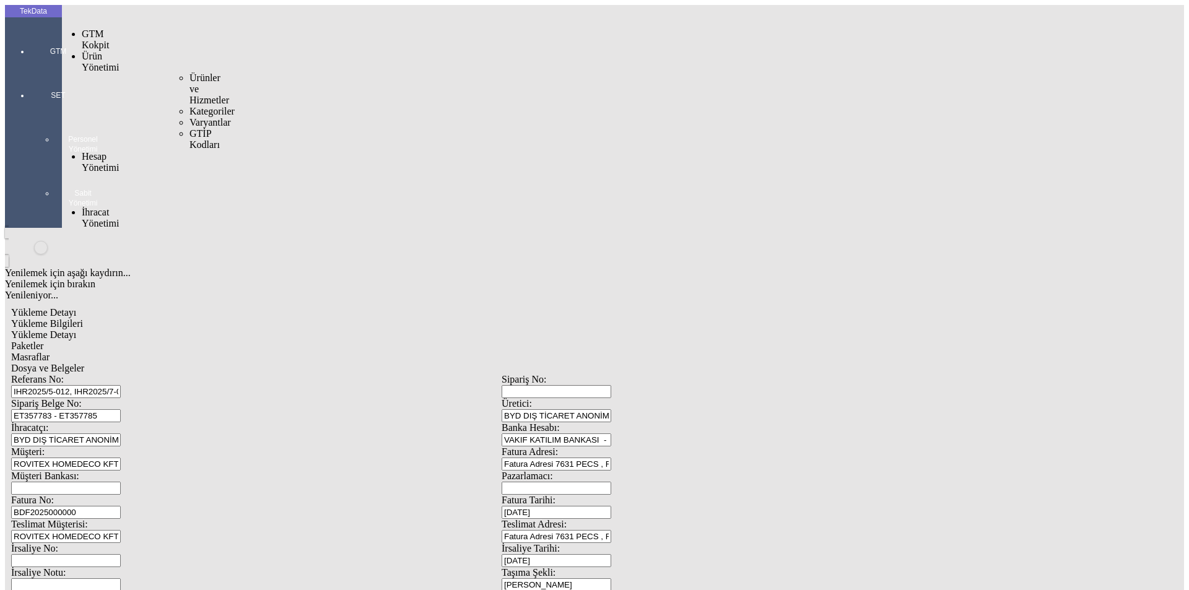
click at [165, 72] on ul "Ürünler ve Hizmetler Kategoriler Varyantlar GTİP Kodları" at bounding box center [181, 111] width 32 height 78
drag, startPoint x: 152, startPoint y: 43, endPoint x: 159, endPoint y: 43, distance: 6.8
click at [190, 72] on span "Ürünler ve Hizmetler" at bounding box center [210, 88] width 40 height 33
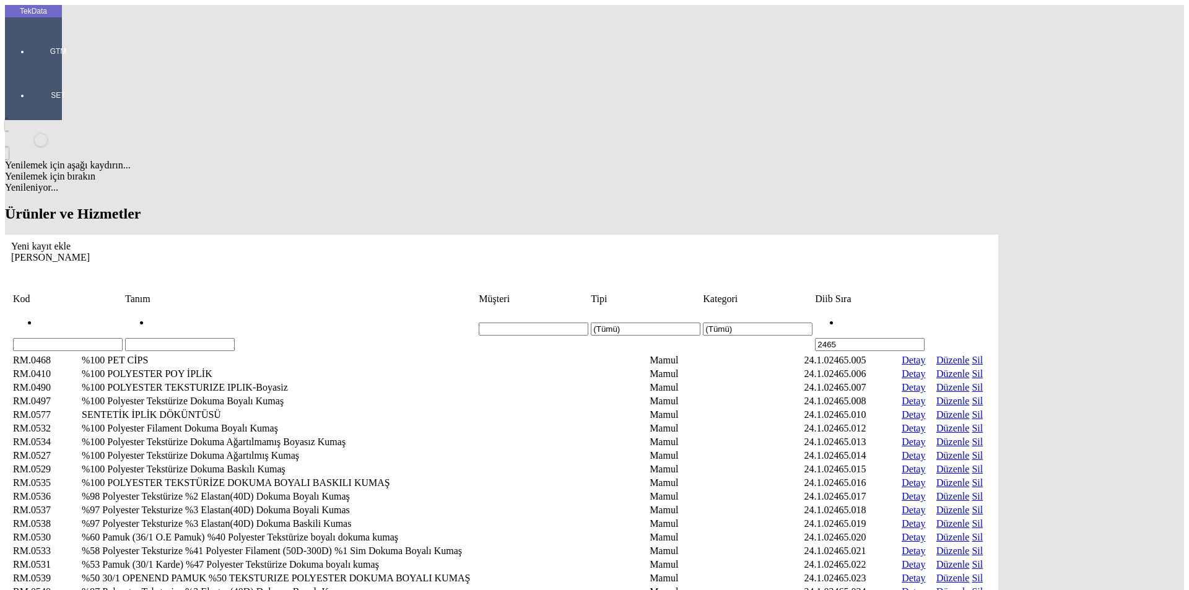
drag, startPoint x: 1025, startPoint y: 92, endPoint x: 839, endPoint y: 98, distance: 186.5
click at [839, 307] on tr "(Tümü) (Tümü) 2465" at bounding box center [501, 329] width 979 height 45
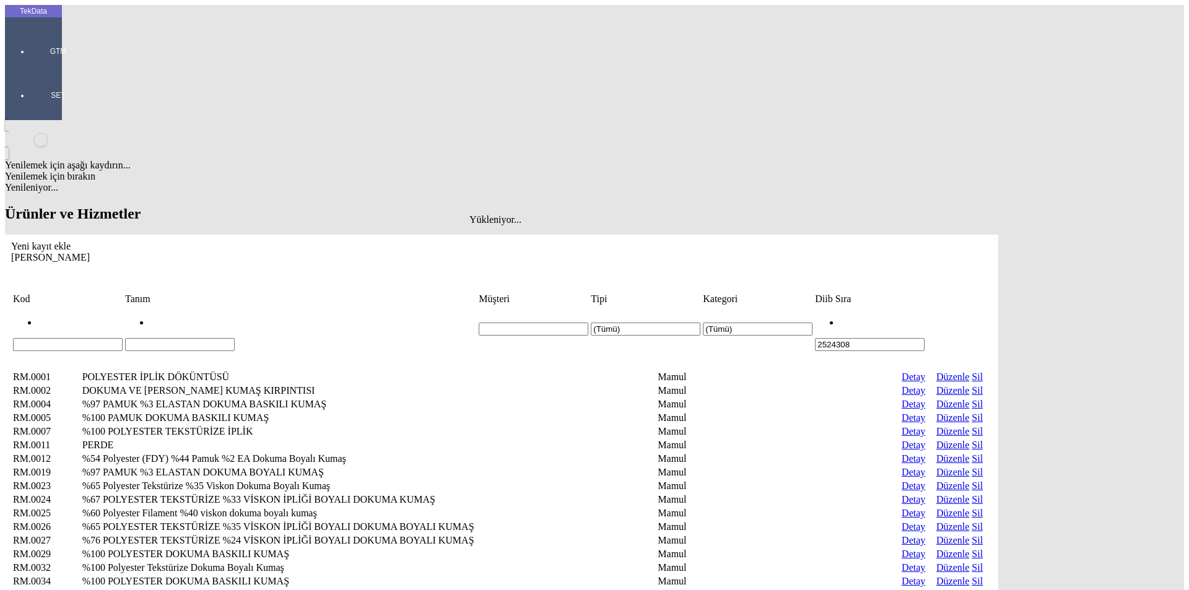
type input "2524308"
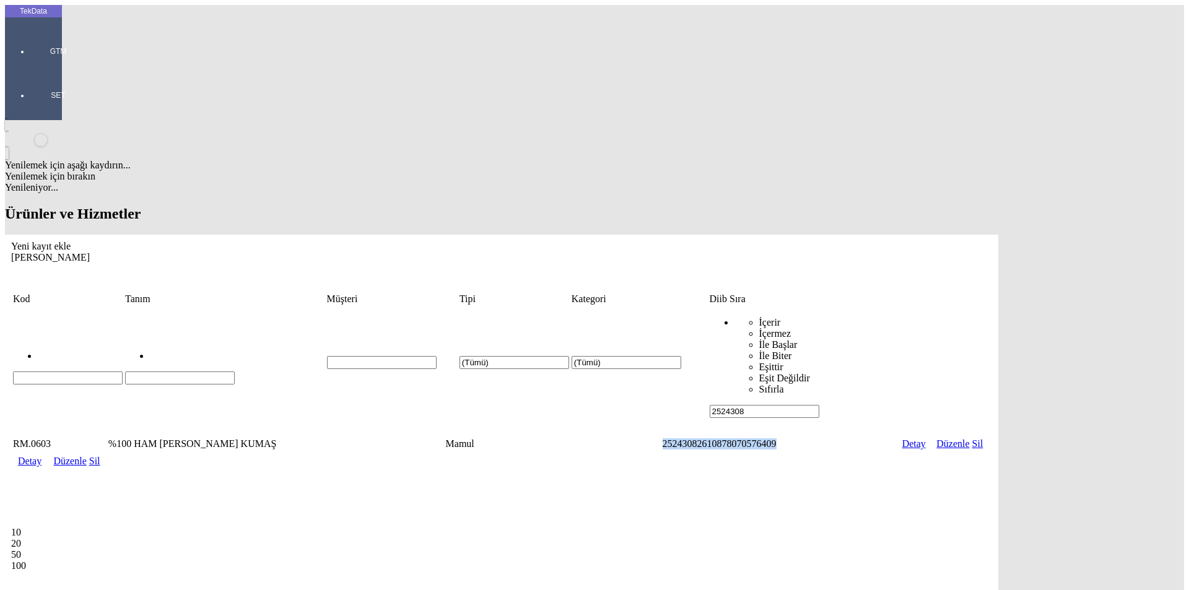
drag, startPoint x: 927, startPoint y: 113, endPoint x: 822, endPoint y: 108, distance: 105.4
click at [822, 438] on tr "RM.0603 %100 HAM [PERSON_NAME] KUMAŞ Mamul 25243082610878070576409 Detay Düzenl…" at bounding box center [501, 444] width 979 height 12
click at [992, 241] on div "Yeni kayıt ekle" at bounding box center [501, 246] width 981 height 11
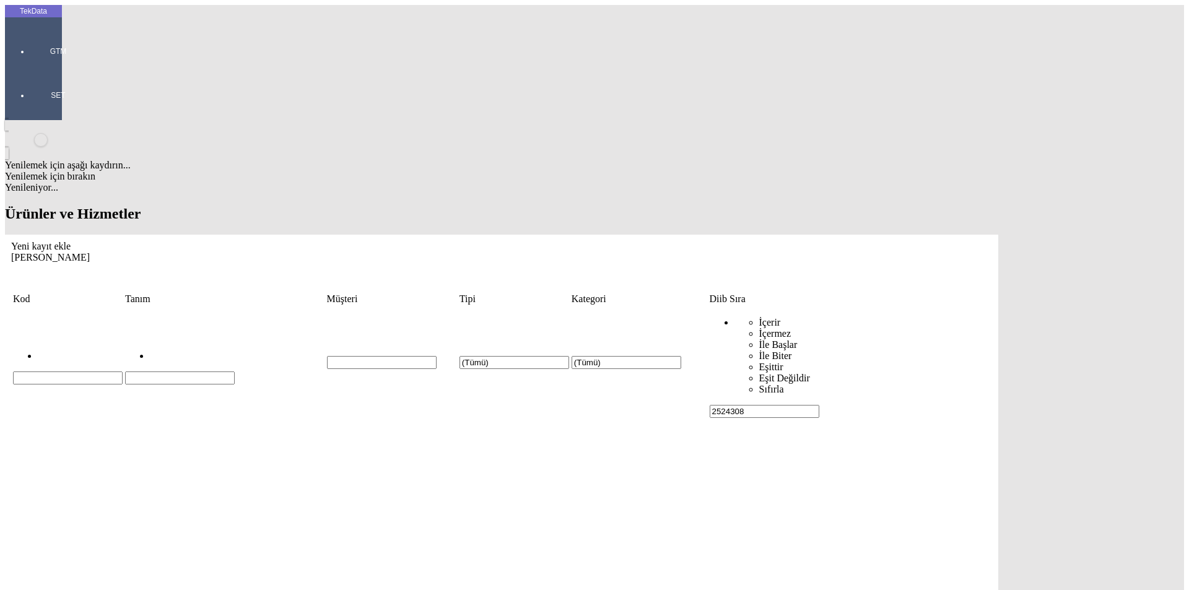
type input "%100 POLYESTER TEKSTÜRİZE DOKUMA [PERSON_NAME]"
click at [707, 199] on div "Mamul" at bounding box center [930, 204] width 492 height 11
type input "Mamul"
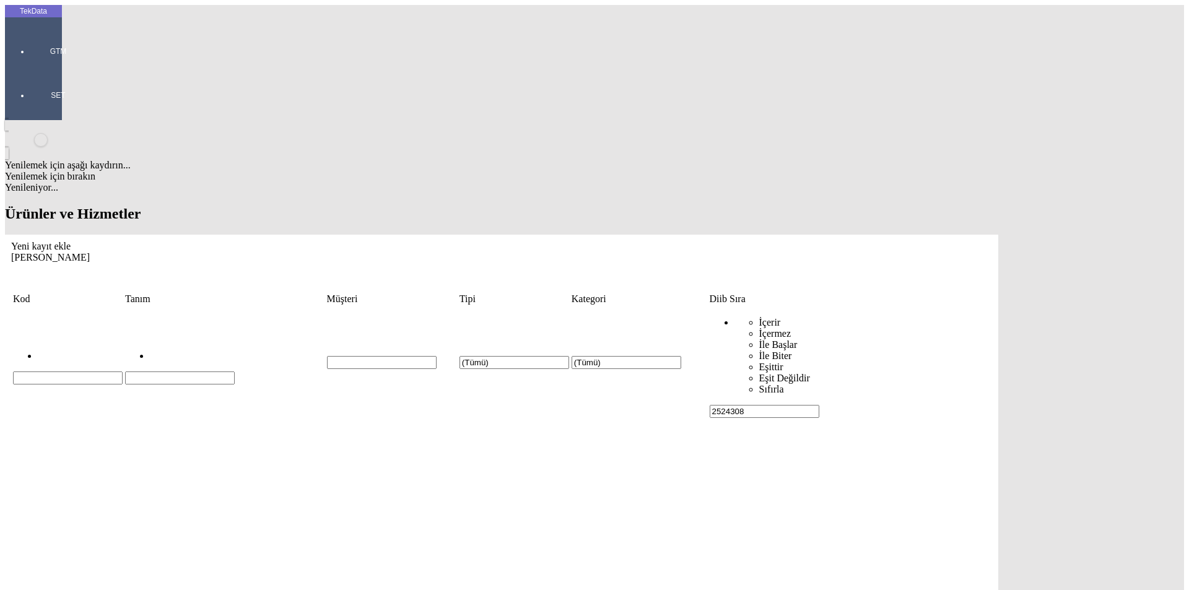
drag, startPoint x: 689, startPoint y: 197, endPoint x: 779, endPoint y: 207, distance: 90.4
type input "25243082610878066927475/5"
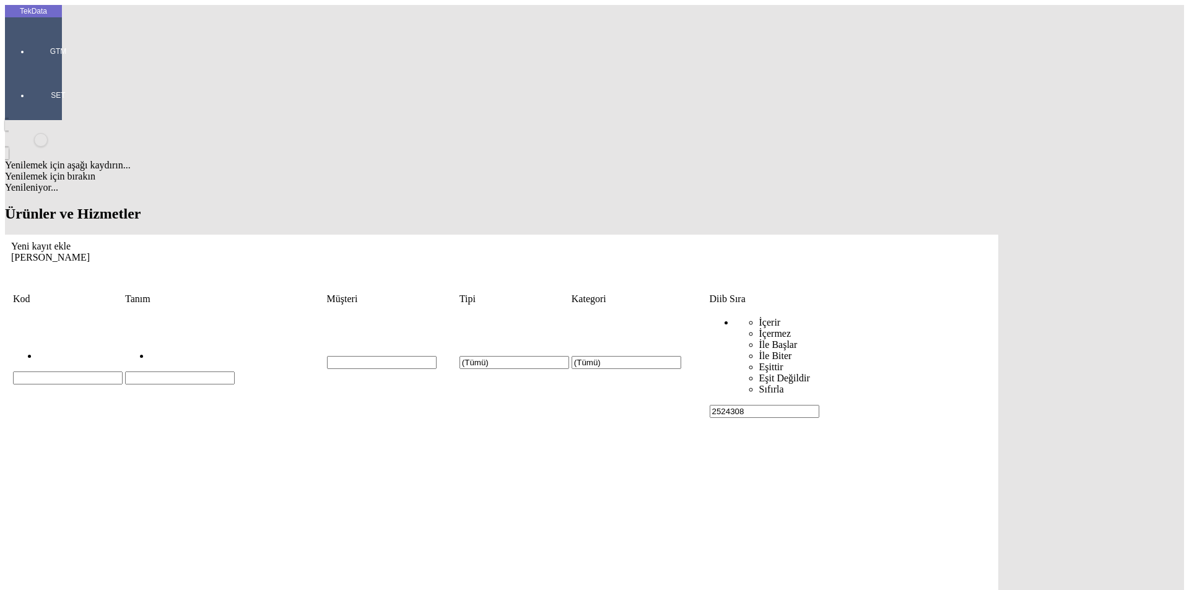
click at [193, 237] on div "54.07.52.00.90.19" at bounding box center [369, 242] width 489 height 11
type input "54.07.52.00.90.19"
drag, startPoint x: 899, startPoint y: 121, endPoint x: 567, endPoint y: 120, distance: 332.0
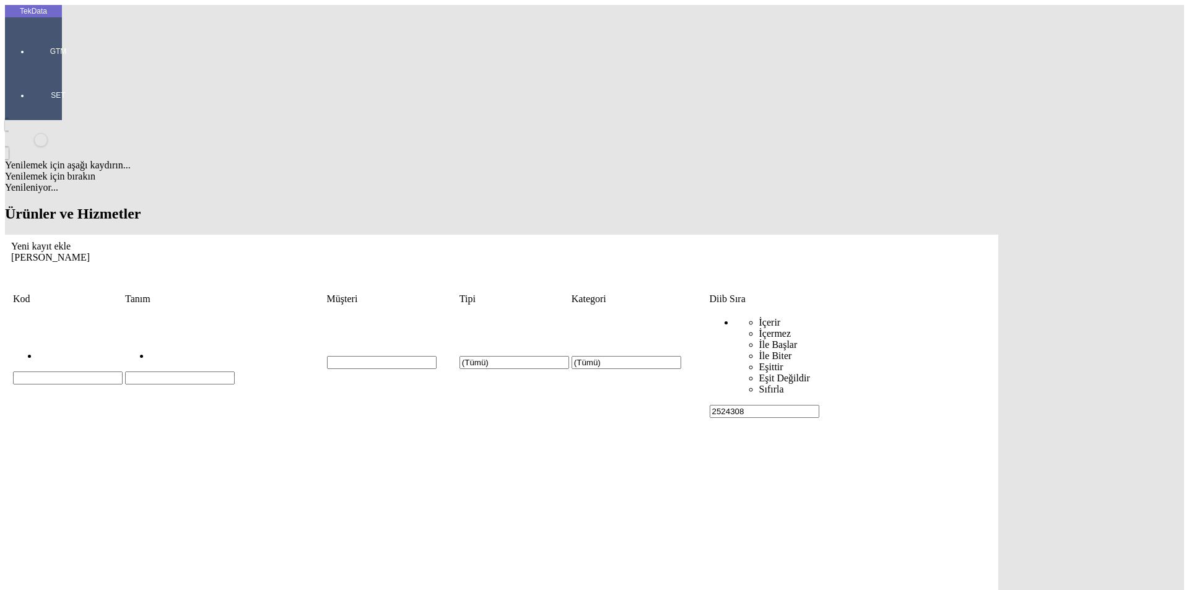
drag, startPoint x: 811, startPoint y: 193, endPoint x: 481, endPoint y: 192, distance: 330.1
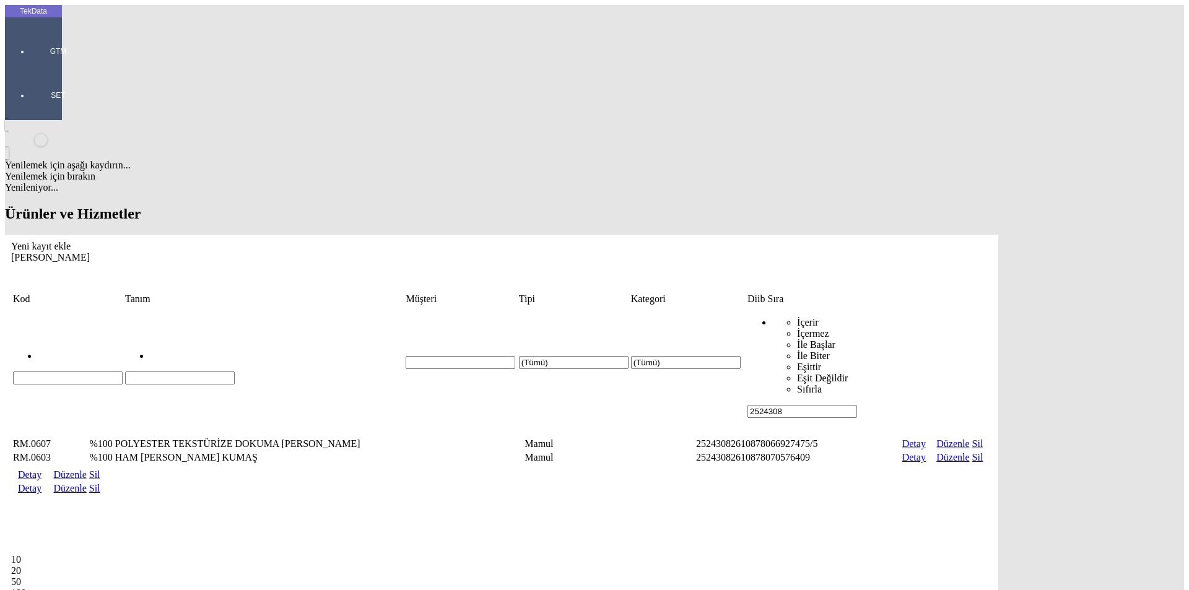
click at [41, 469] on link "Detay" at bounding box center [30, 474] width 24 height 11
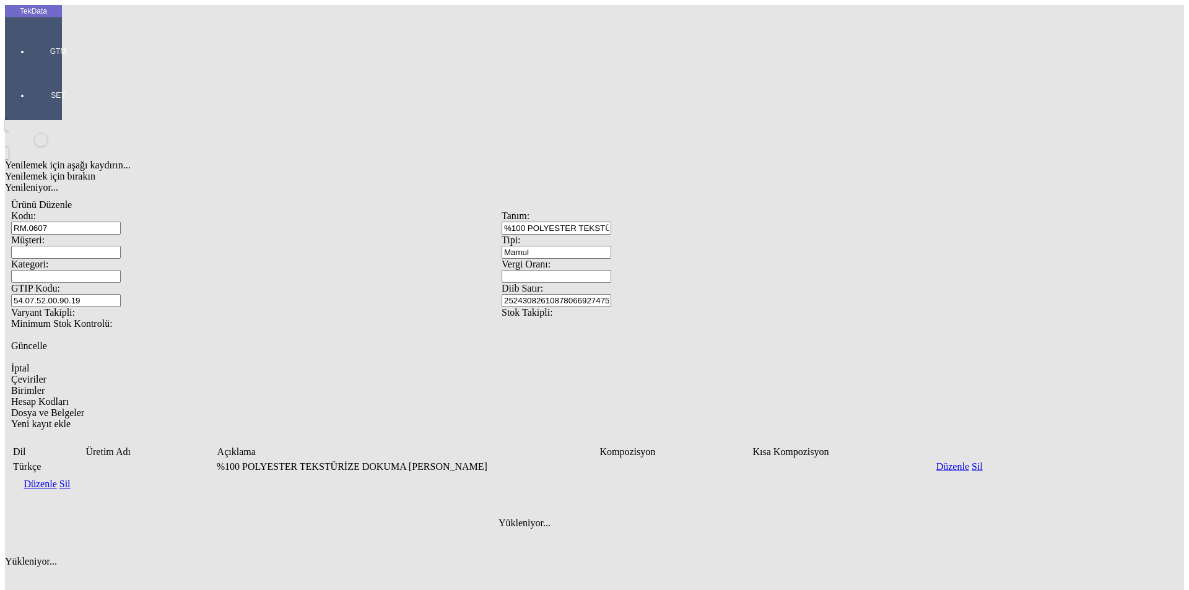
click at [56, 479] on link "Düzenle" at bounding box center [40, 484] width 33 height 11
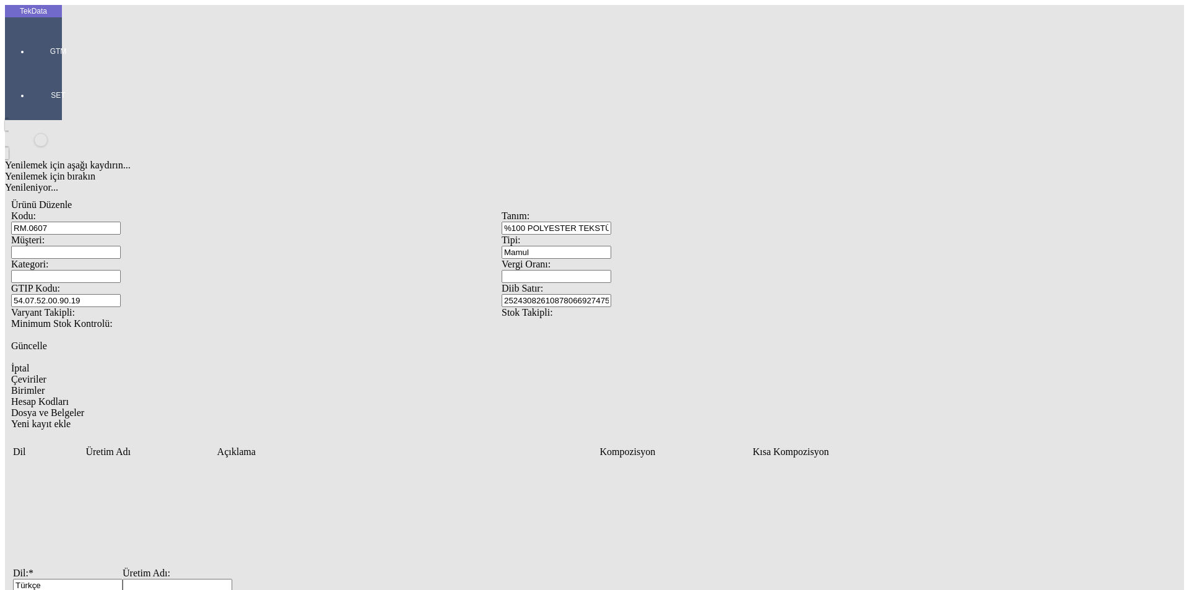
paste input "25243082610878066927475/5"
drag, startPoint x: 385, startPoint y: 315, endPoint x: 49, endPoint y: 325, distance: 336.5
click at [49, 325] on div "TekData GTM SET Yenilemek için aşağı kaydırın... Yenilemek için bırakın Yenilen…" at bounding box center [502, 400] width 994 height 791
drag, startPoint x: 821, startPoint y: 323, endPoint x: 546, endPoint y: 313, distance: 274.6
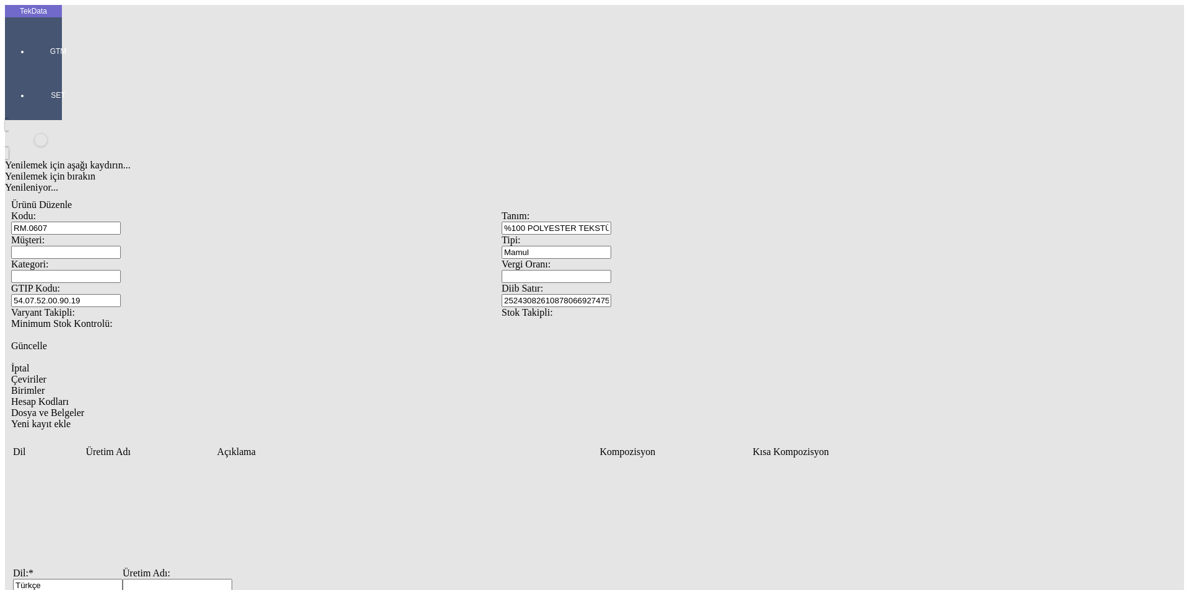
paste input "%100 POLYESTER TEKSTÜRİZE DOKUMA [PERSON_NAME]"
type input "%100 POLYESTER TEKSTÜRİZE DOKUMA [PERSON_NAME]"
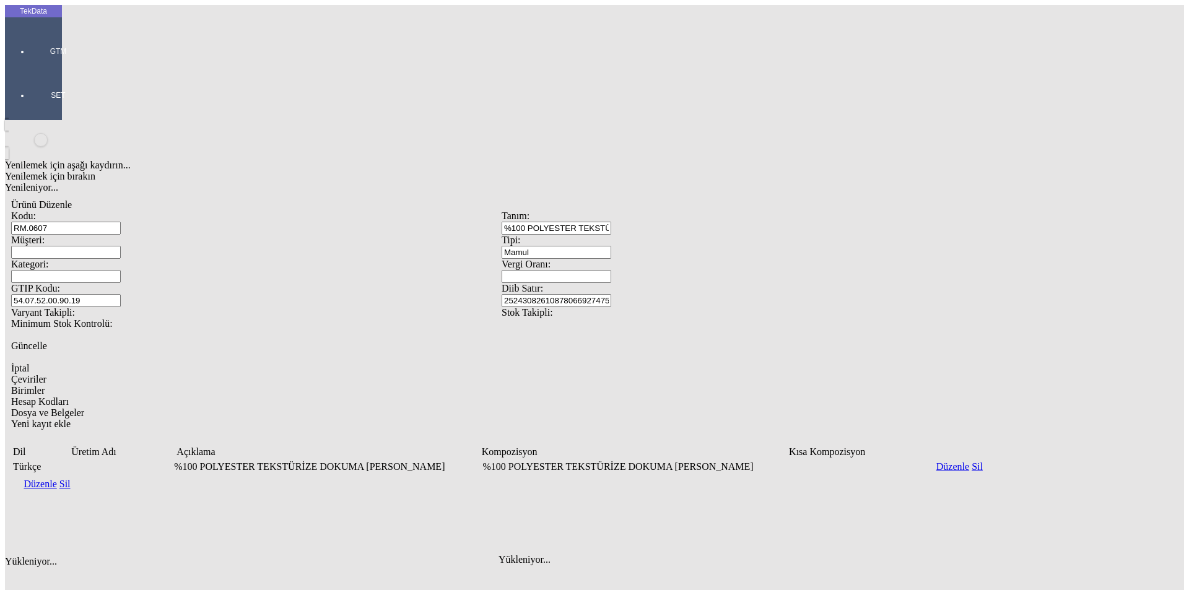
click at [11, 419] on icon "Yeni kayıt ekle" at bounding box center [11, 424] width 0 height 11
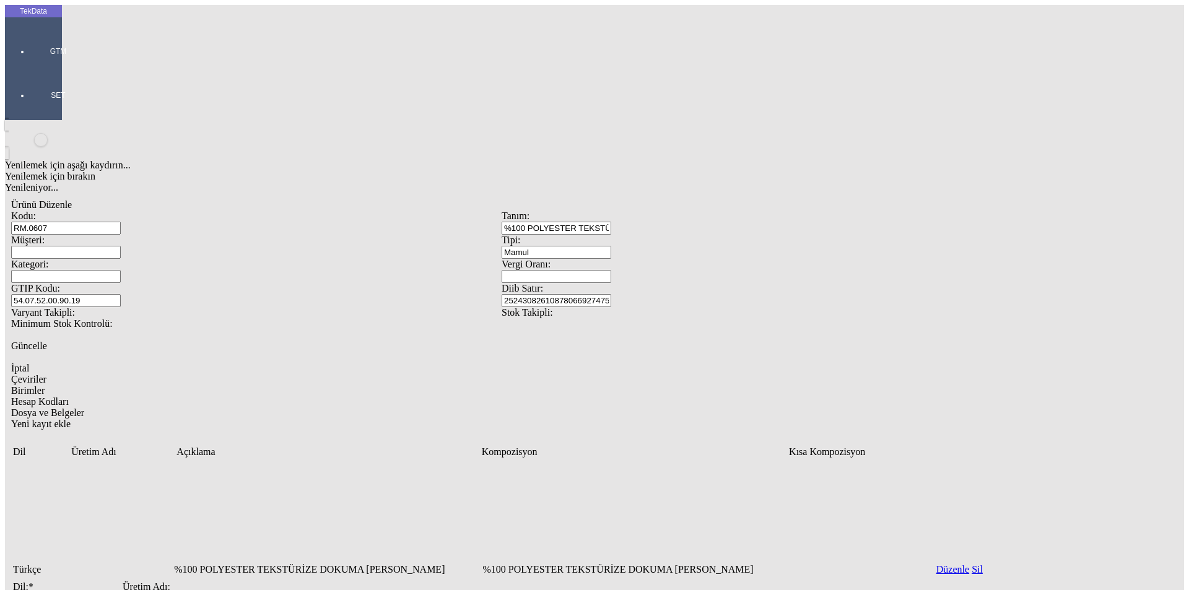
click at [123, 590] on input "Dil: *" at bounding box center [68, 599] width 110 height 13
click at [172, 351] on div "English" at bounding box center [380, 356] width 466 height 11
type input "English"
paste input "100% POLYESTER TEXTURIZED WOVEN DYED FABRIC"
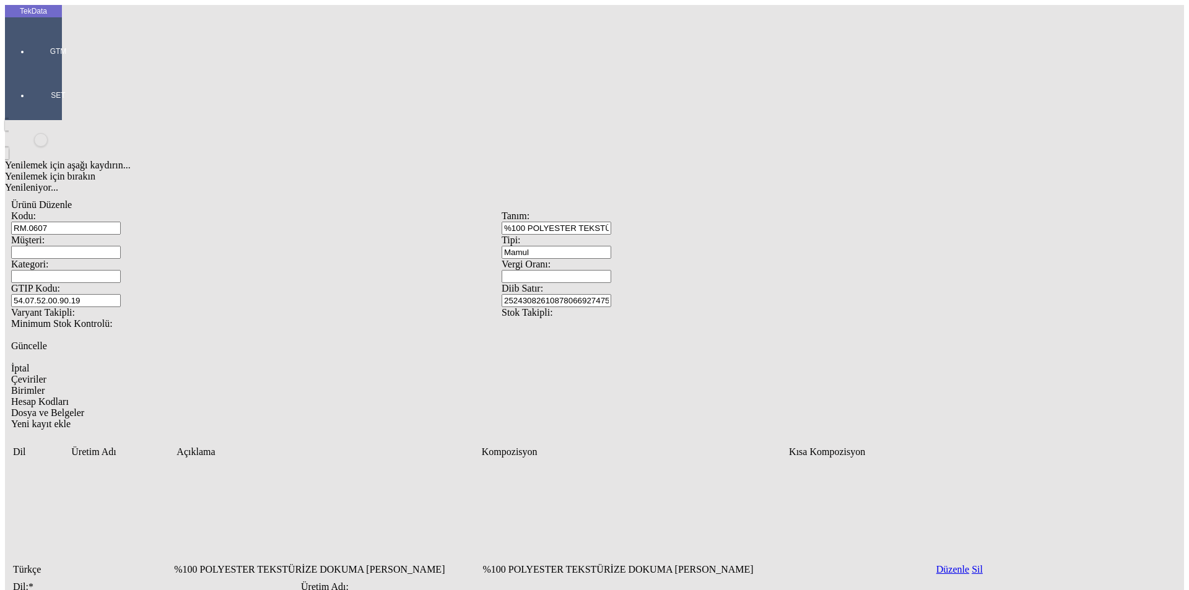
drag, startPoint x: 164, startPoint y: 322, endPoint x: 91, endPoint y: 322, distance: 72.5
drag, startPoint x: 99, startPoint y: 326, endPoint x: 0, endPoint y: 325, distance: 99.1
click at [5, 325] on div "TekData GTM SET Yenilemek için aşağı kaydırın... Yenilemek için bırakın Yenilen…" at bounding box center [502, 426] width 994 height 843
type input "%100 POLYESTER TEXTURIZED WOVEN DYED FABRIC"
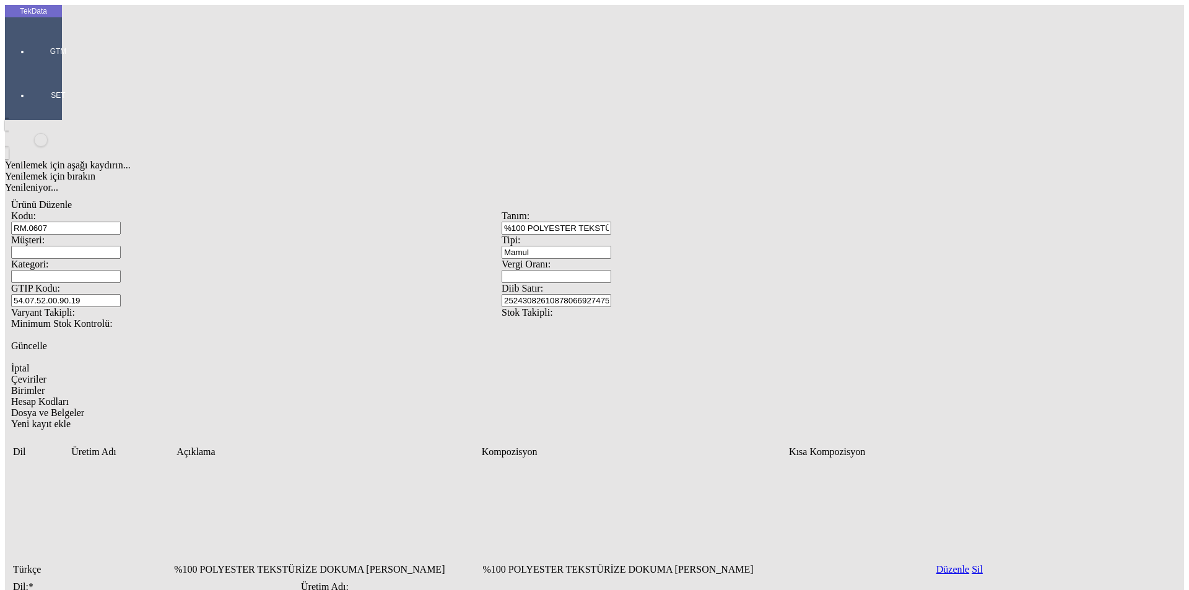
paste input "%100 POLYESTER TEXTURIZED WOVEN DYED FABRIC"
type input "%100 POLYESTER TEXTURIZED WOVEN DYED FABRIC"
drag, startPoint x: 1014, startPoint y: 375, endPoint x: 1026, endPoint y: 368, distance: 13.9
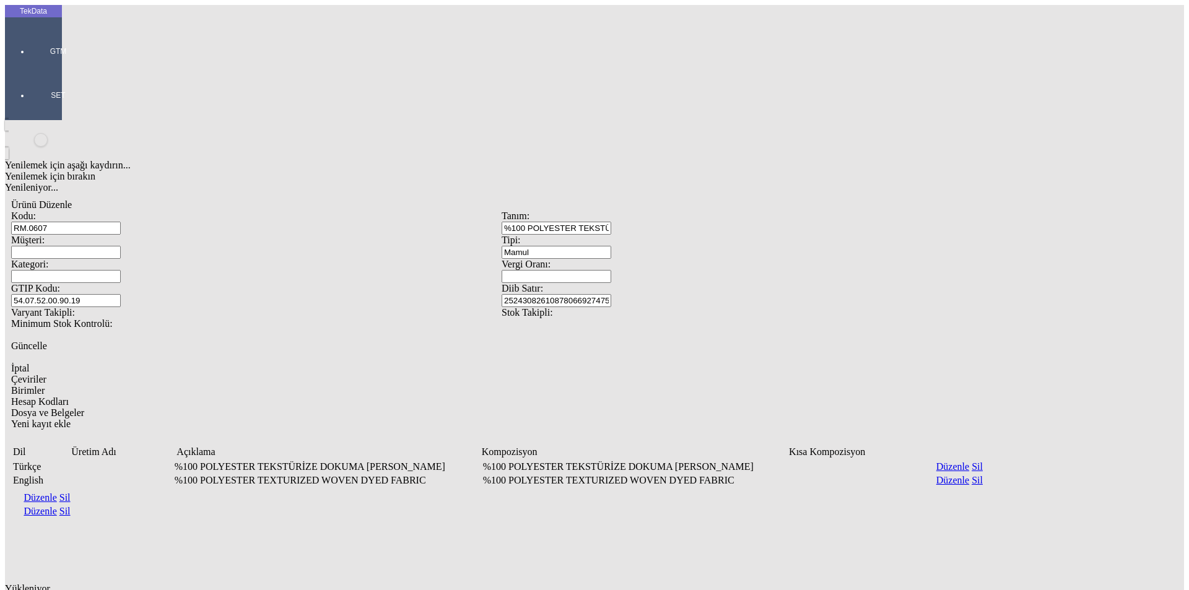
click at [45, 385] on span "Birimler" at bounding box center [27, 390] width 33 height 11
click at [11, 577] on icon "Yeni kayıt ekle" at bounding box center [11, 582] width 0 height 11
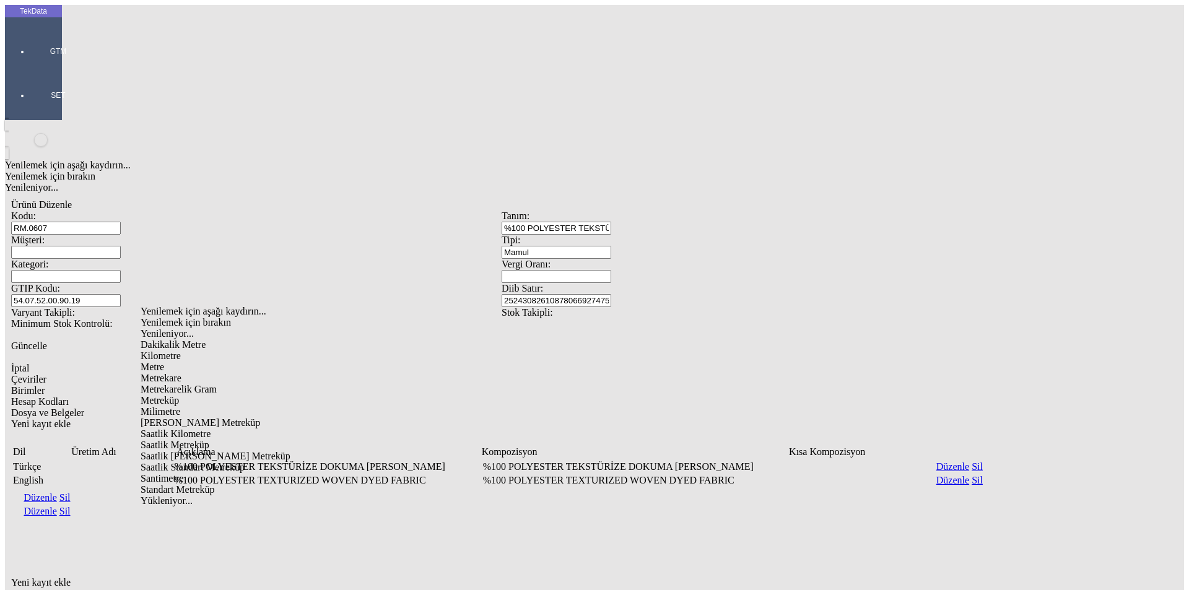
click at [161, 362] on div "Metre" at bounding box center [377, 367] width 473 height 11
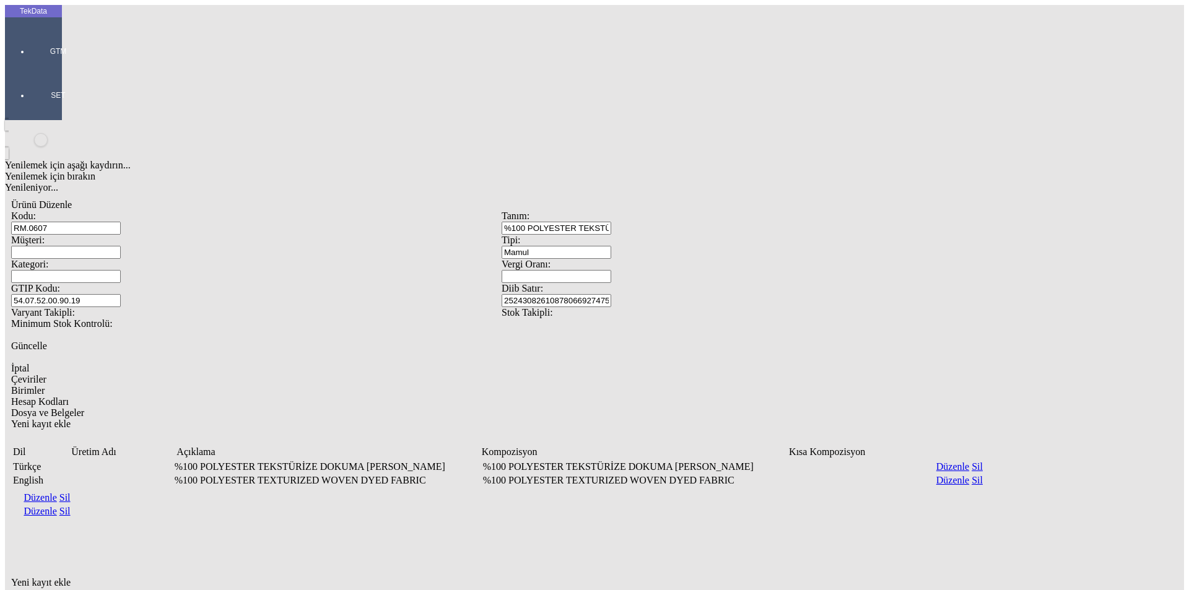
type input "Metre"
click at [980, 499] on div "Yenilemek için aşağı kaydırın... Yenilemek için bırakın Yenileniyor... Ürünü Dü…" at bounding box center [502, 456] width 994 height 673
click at [380, 408] on div "Yenilemek için aşağı kaydırın... Yenilemek için bırakın Yenileniyor... Ürünü Dü…" at bounding box center [502, 456] width 994 height 673
click at [435, 349] on div "Yenilemek için aşağı kaydırın... Yenilemek için bırakın Yenileniyor... Ürünü Dü…" at bounding box center [502, 456] width 994 height 673
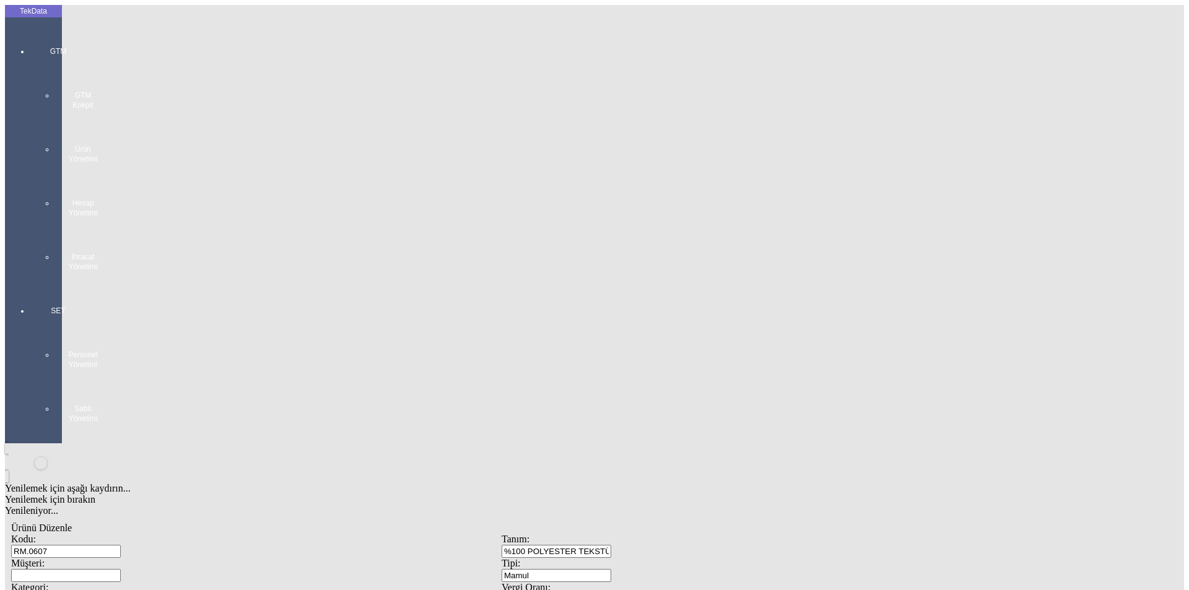
click at [30, 32] on div "GTM GTM Kokpit Ürün Yönetimi Hesap Yönetimi İhracat Yönetimi" at bounding box center [58, 155] width 57 height 260
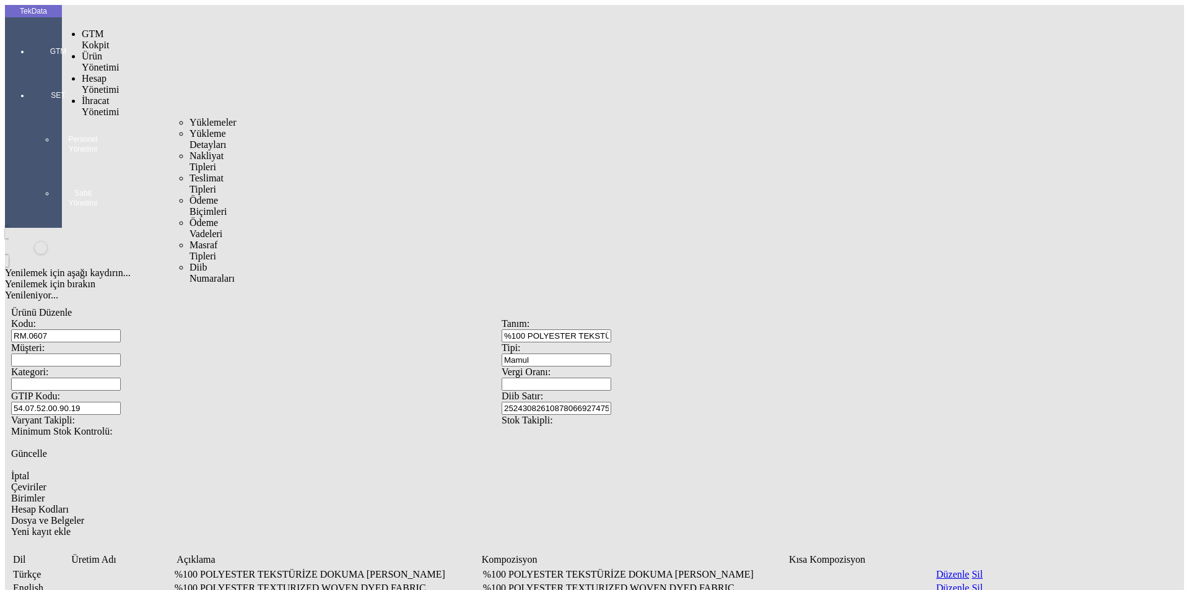
drag, startPoint x: 100, startPoint y: 76, endPoint x: 157, endPoint y: 76, distance: 57.0
click at [100, 95] on span "İhracat Yönetimi" at bounding box center [100, 106] width 37 height 22
click at [190, 117] on span "Yüklemeler" at bounding box center [213, 122] width 47 height 11
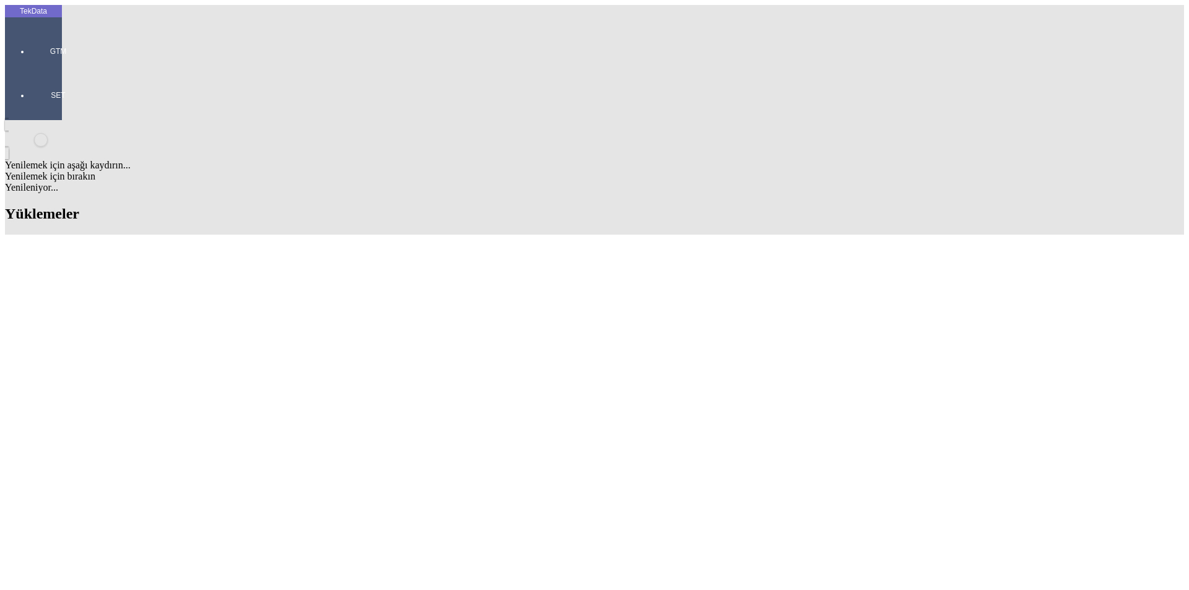
drag, startPoint x: 782, startPoint y: 94, endPoint x: 673, endPoint y: 87, distance: 108.6
type input "CANETE"
drag, startPoint x: 337, startPoint y: 572, endPoint x: 260, endPoint y: 575, distance: 77.5
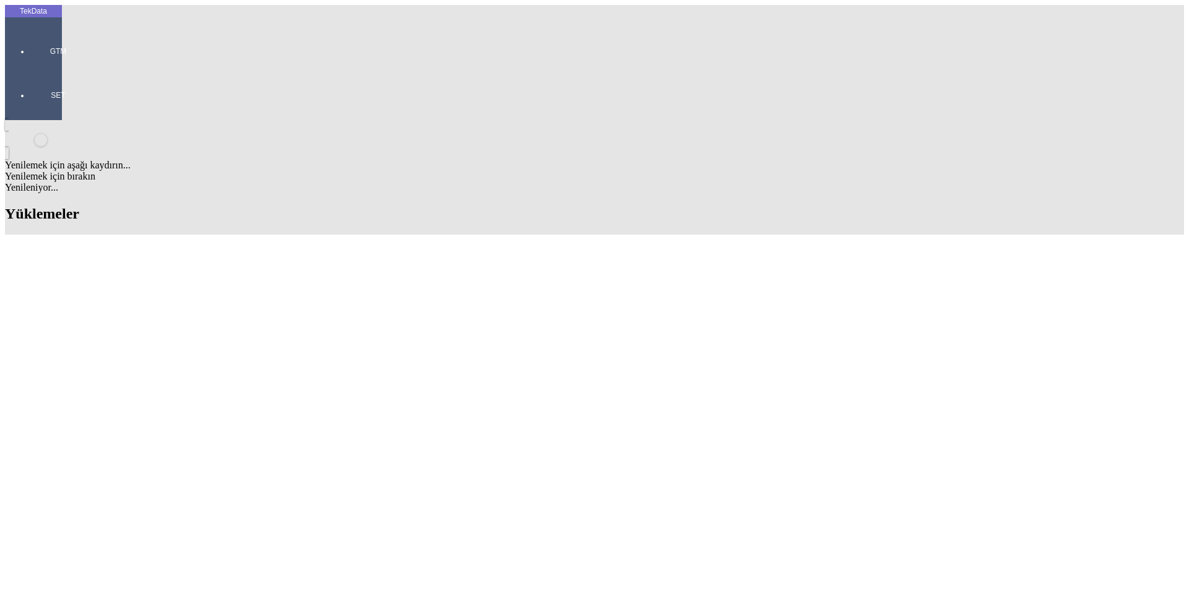
copy tr "ET352758"
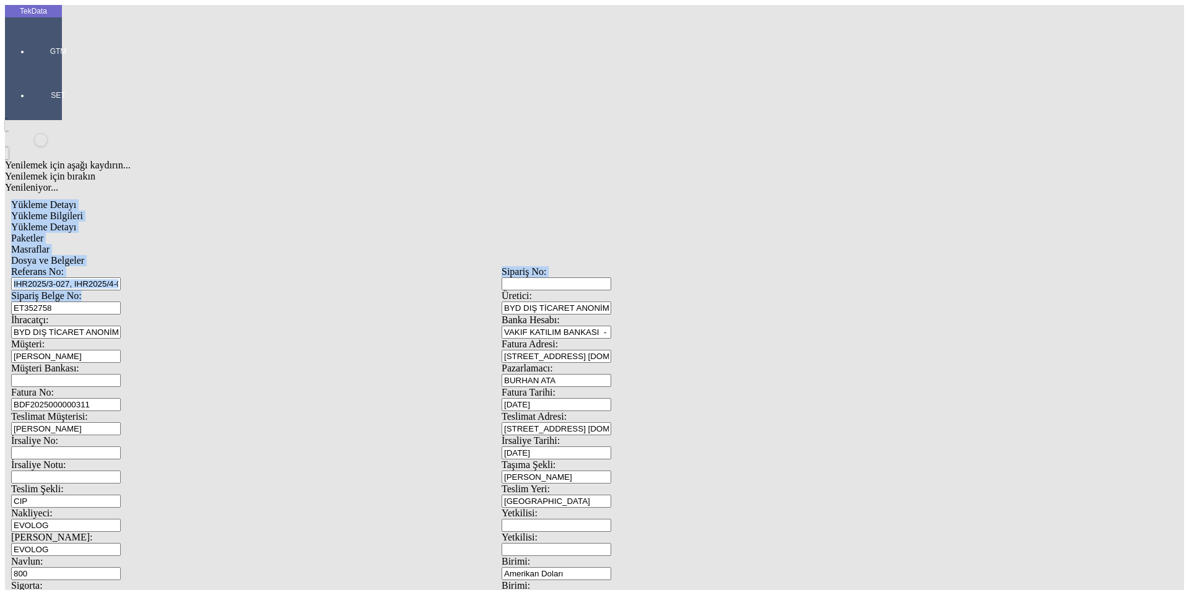
drag, startPoint x: 345, startPoint y: 99, endPoint x: 32, endPoint y: 87, distance: 313.7
click at [32, 87] on div "TekData GTM SET Yenilemek için aşağı kaydırın... Yenilemek için bırakın Yenilen…" at bounding box center [502, 490] width 994 height 970
click at [121, 277] on input "IHR2025/3-027, IHR2025/4-004,031,5-027,6-064" at bounding box center [66, 283] width 110 height 13
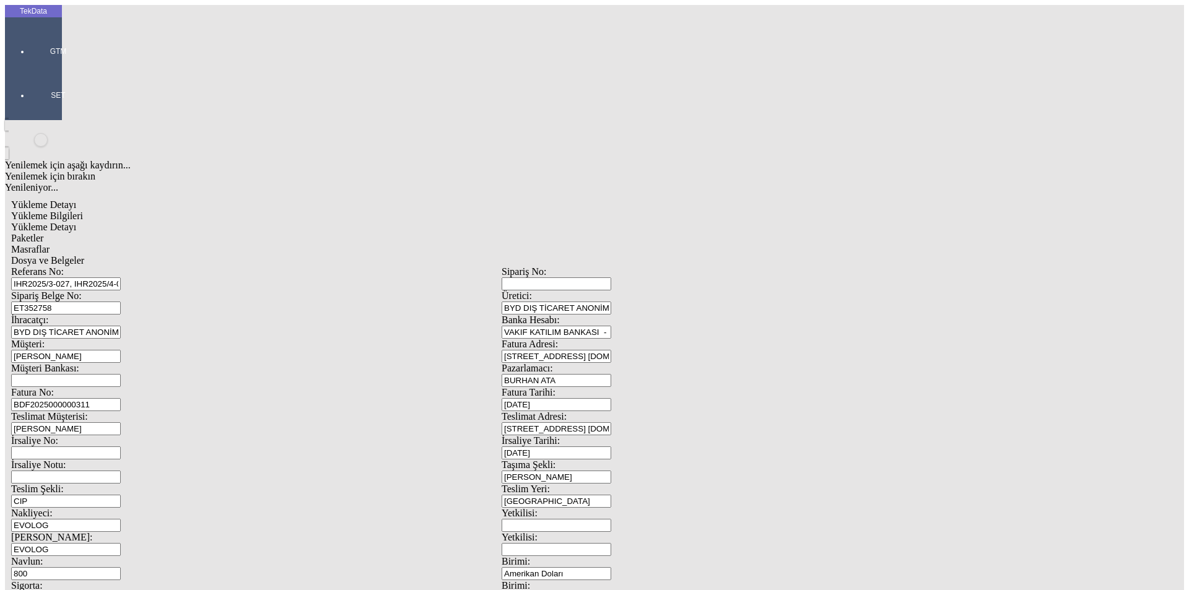
drag, startPoint x: 362, startPoint y: 86, endPoint x: 0, endPoint y: 92, distance: 362.4
click at [5, 92] on div "TekData GTM SET Yenilemek için aşağı kaydırın... Yenilemek için bırakın Yenilen…" at bounding box center [502, 490] width 994 height 970
paste input "7-109, IHR2025/7-110, IHR2025/7-111, IHR2025/8-031"
type input "IHR2025/7-109, IHR2025/7-110, IHR2025/7-111, IHR2025/8-031"
drag, startPoint x: 212, startPoint y: 110, endPoint x: 90, endPoint y: 115, distance: 122.1
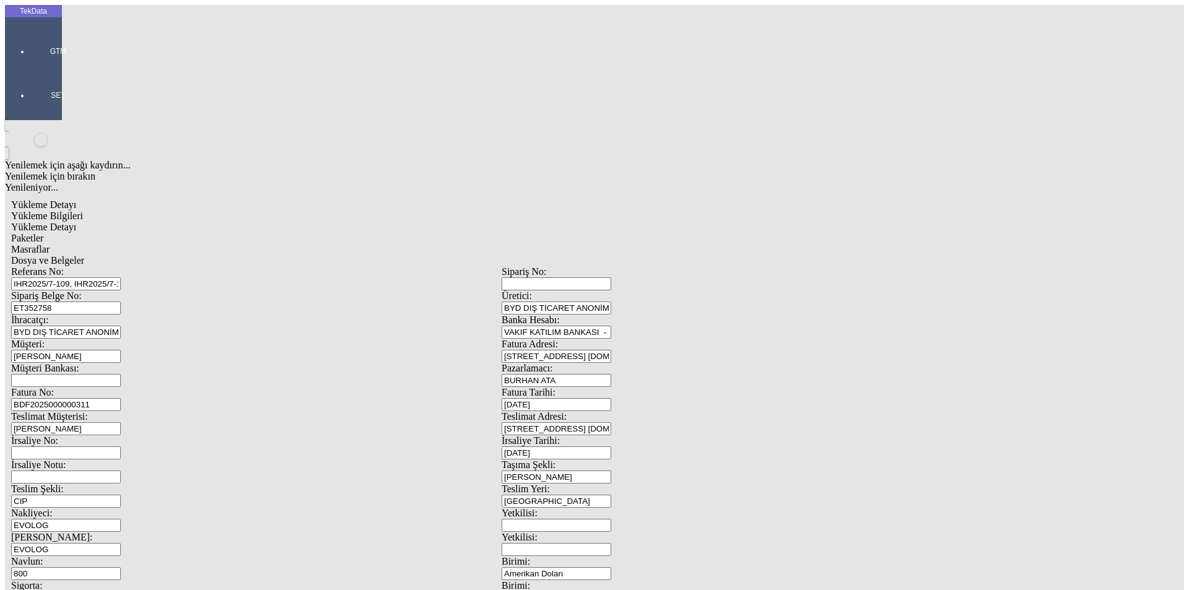
click at [90, 290] on div "Sipariş Belge No: ET352758" at bounding box center [256, 302] width 491 height 24
paste input "7911"
type input "ET357911"
click at [121, 398] on input "BDF2025000000311" at bounding box center [66, 404] width 110 height 13
type input "BDF2025000000"
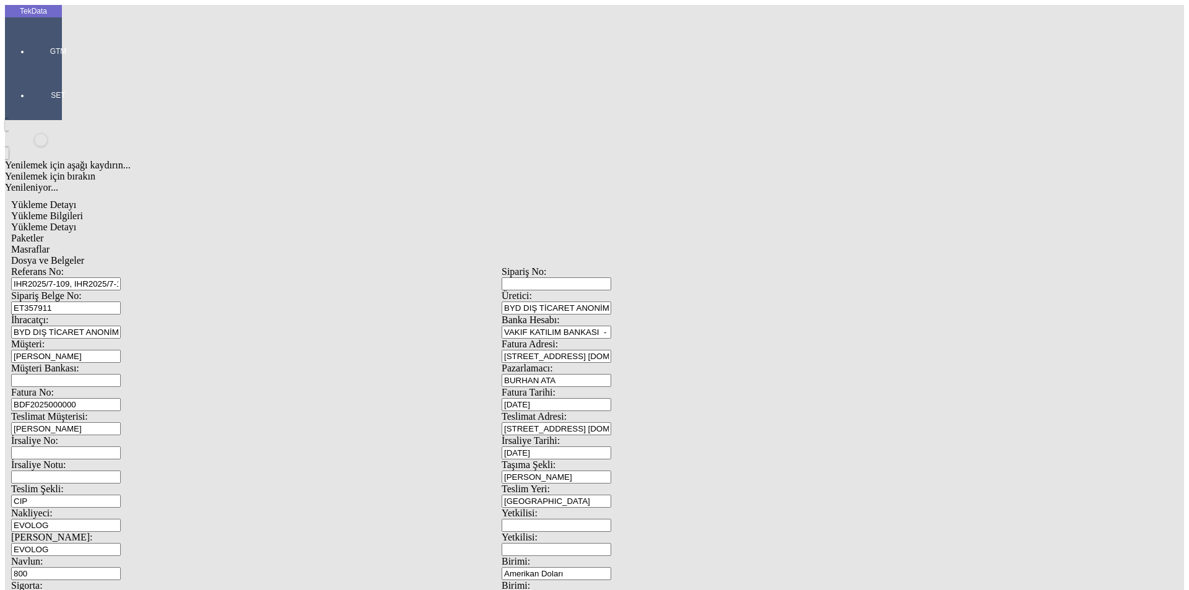
type input "[DATE]"
drag, startPoint x: 657, startPoint y: 254, endPoint x: 596, endPoint y: 259, distance: 60.3
click at [600, 435] on div "İrsaliye No: İrsaliye Tarihi: [DATE]" at bounding box center [501, 447] width 981 height 24
type input "[DATE]"
drag, startPoint x: 123, startPoint y: 413, endPoint x: 116, endPoint y: 415, distance: 6.7
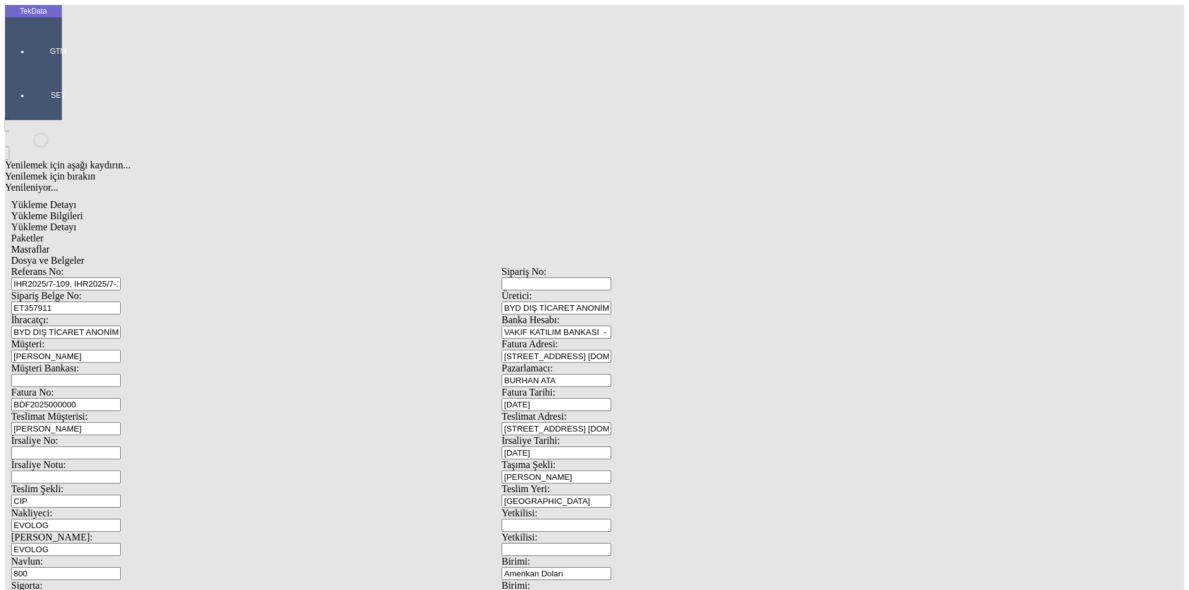
type input "[DATE]"
drag, startPoint x: 224, startPoint y: 431, endPoint x: 85, endPoint y: 431, distance: 138.7
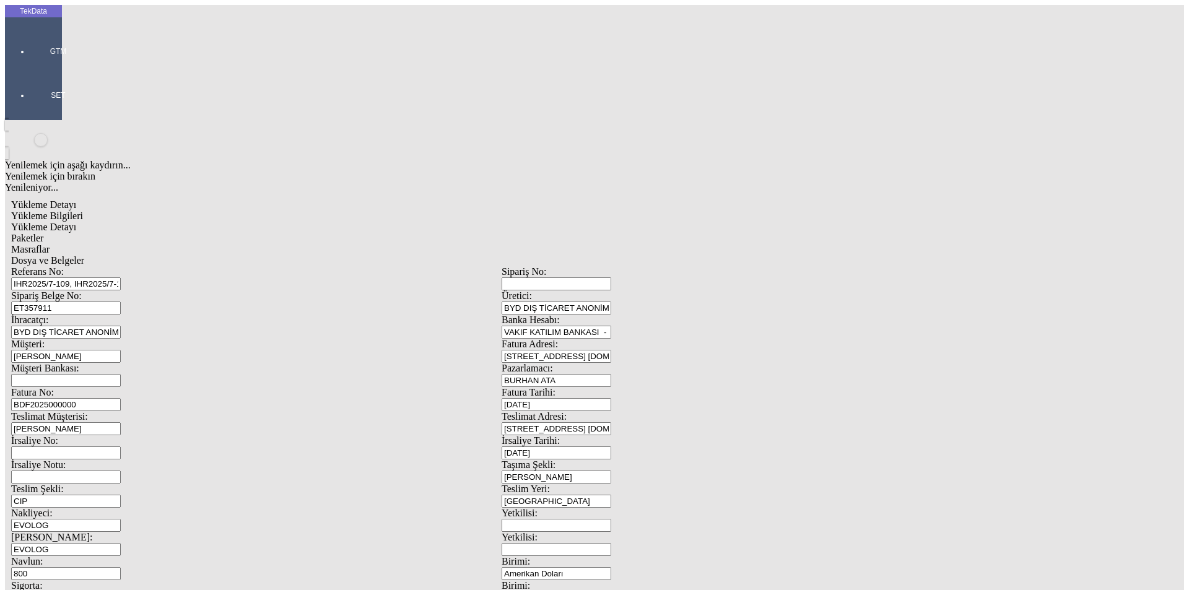
type input "[DATE]"
drag, startPoint x: 32, startPoint y: 480, endPoint x: 0, endPoint y: 488, distance: 32.6
click at [5, 487] on div "TekData GTM SET Yenilemek için aşağı kaydırın... Yenilemek için bırakın Yenilen…" at bounding box center [502, 490] width 994 height 970
type input "3408.07"
drag, startPoint x: 773, startPoint y: 481, endPoint x: 473, endPoint y: 460, distance: 301.2
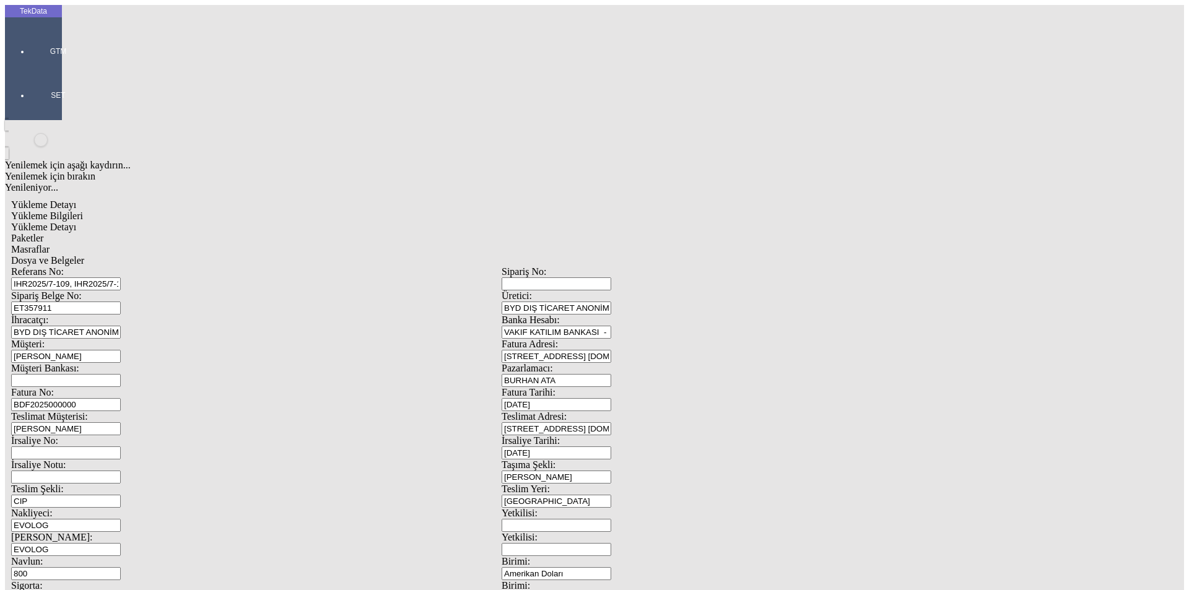
click at [474, 460] on div "Referans No: IHR2025/7-109, IHR2025/7-110, IHR2025/7-111, IHR2025/8-031 [STREET…" at bounding box center [501, 556] width 981 height 580
type input "3545.72"
click at [76, 222] on span "Yükleme Detayı" at bounding box center [43, 227] width 65 height 11
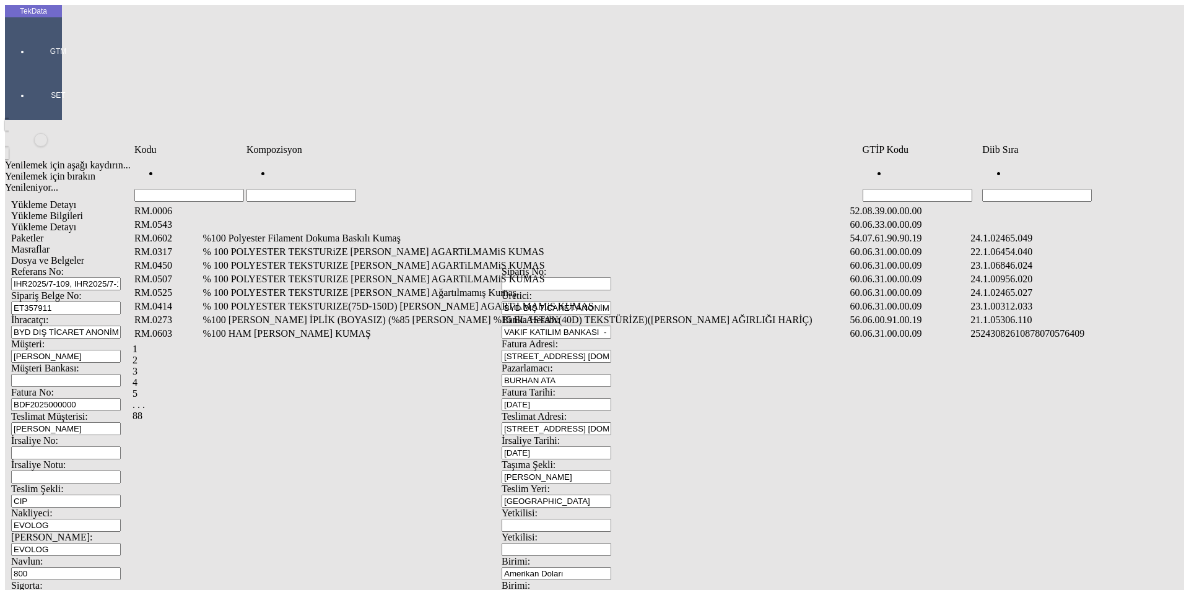
click at [1092, 189] on input "Hücreyi Filtrele" at bounding box center [1037, 195] width 110 height 13
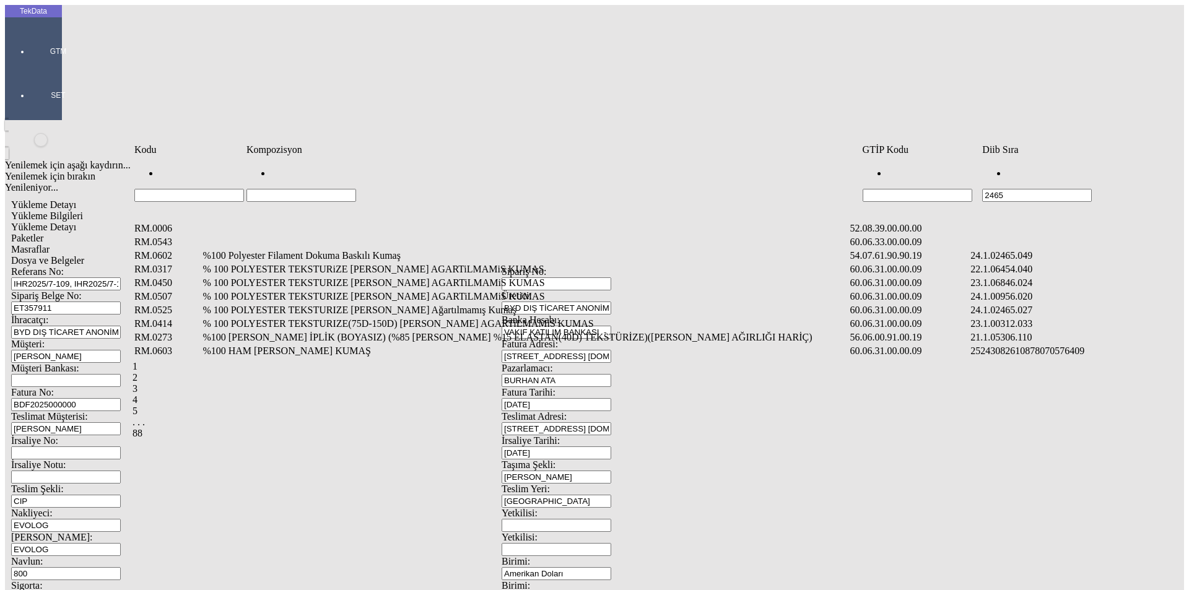
type input "2465"
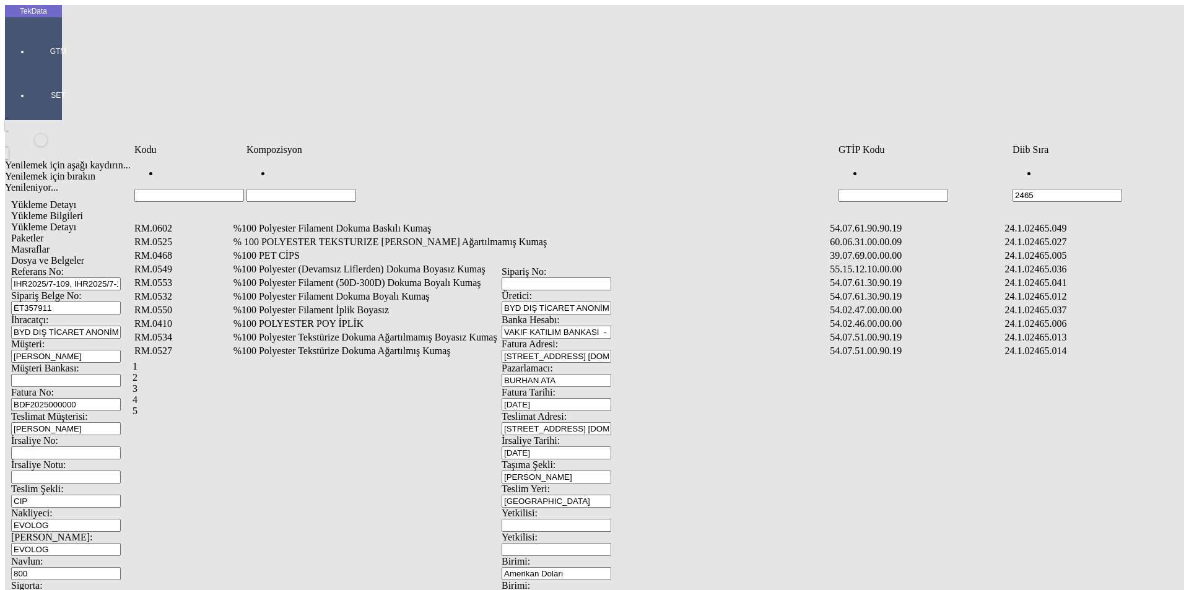
click at [356, 189] on input "Hücreyi Filtrele" at bounding box center [302, 195] width 110 height 13
type input "%50"
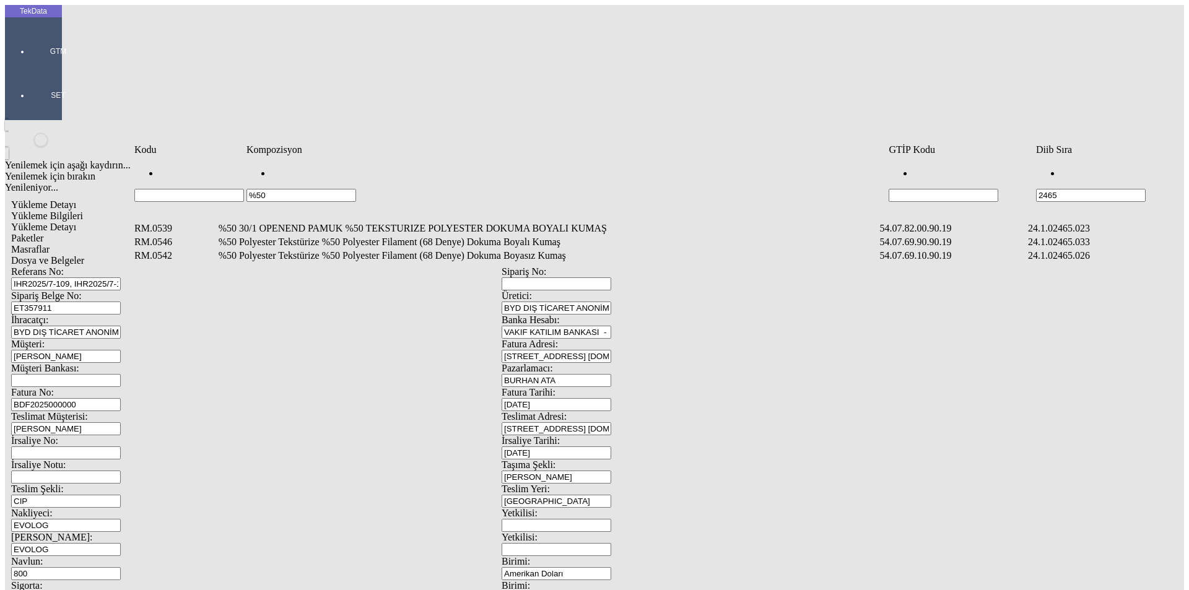
click at [307, 236] on td "%50 Polyester Tekstürize %50 Polyester Filament (68 Denye) Dokuma Boyalı Kumaş" at bounding box center [548, 242] width 660 height 12
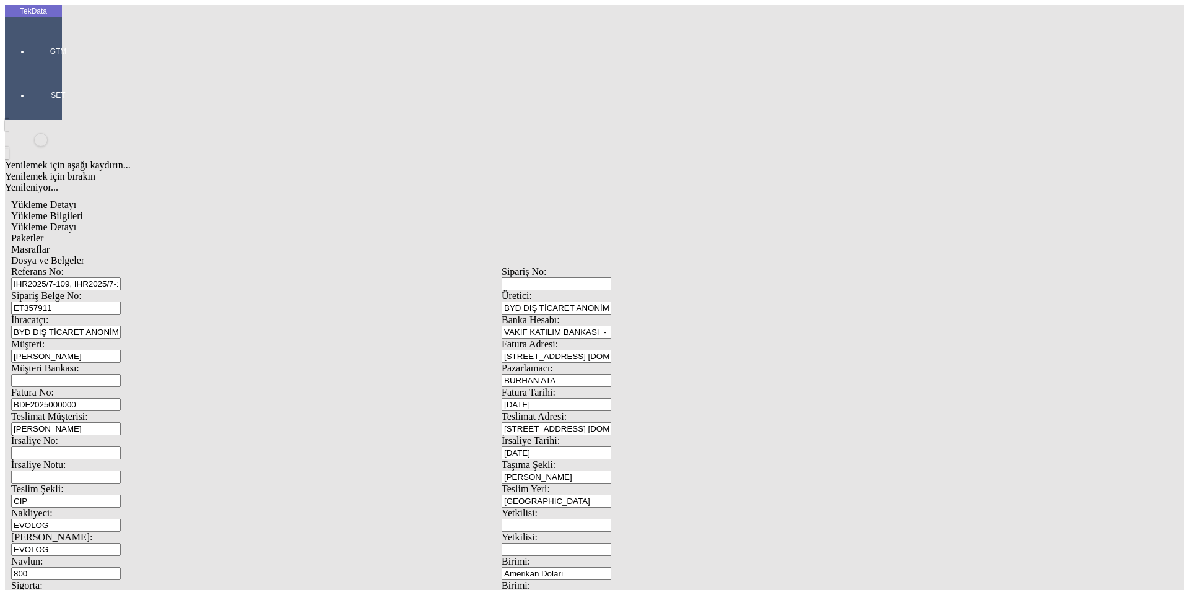
type input "24"
drag, startPoint x: 694, startPoint y: 181, endPoint x: 690, endPoint y: 188, distance: 8.1
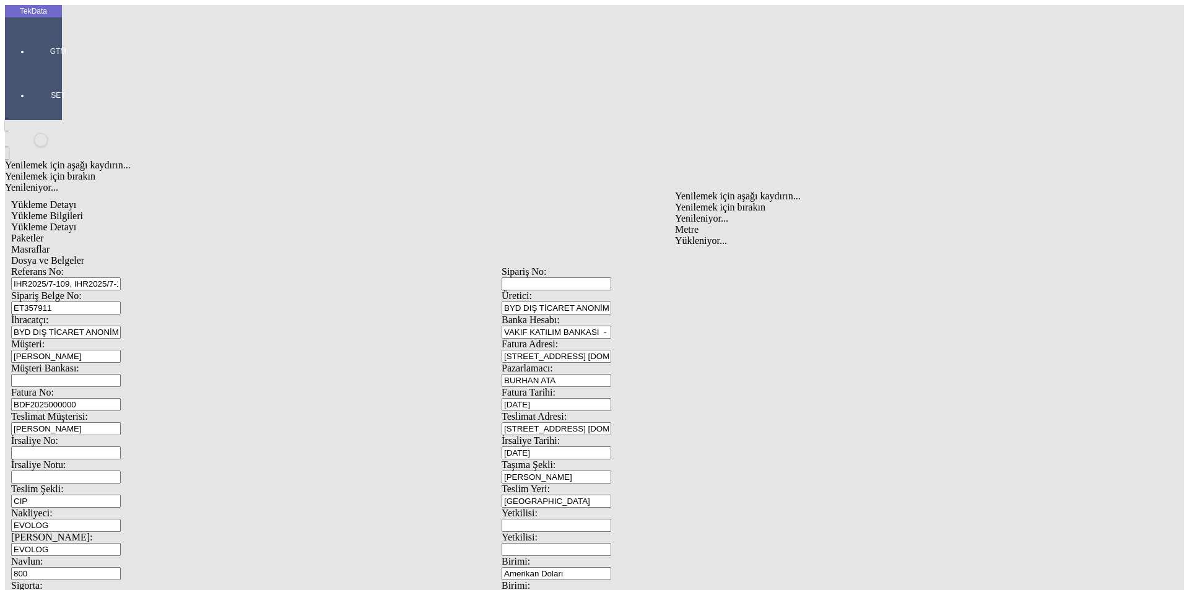
click at [690, 224] on div "Metre" at bounding box center [920, 229] width 491 height 11
type input "Metre"
drag, startPoint x: 357, startPoint y: 216, endPoint x: 354, endPoint y: 206, distance: 9.8
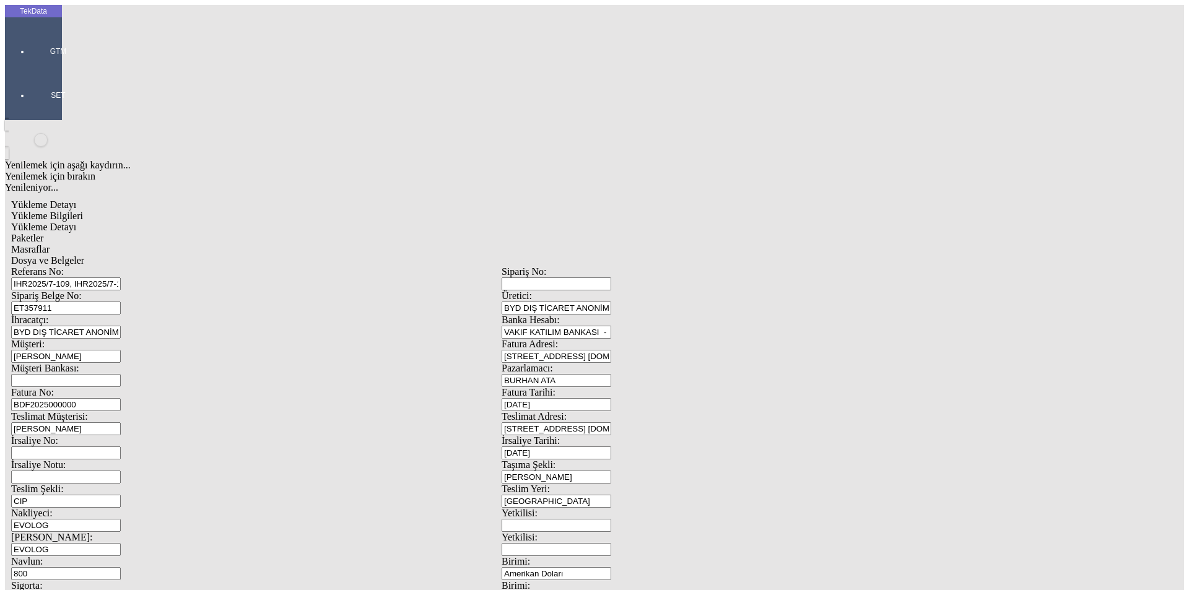
type input "3.53"
click at [697, 260] on div "Amerikan Doları" at bounding box center [920, 265] width 491 height 11
type input "Amerikan Doları"
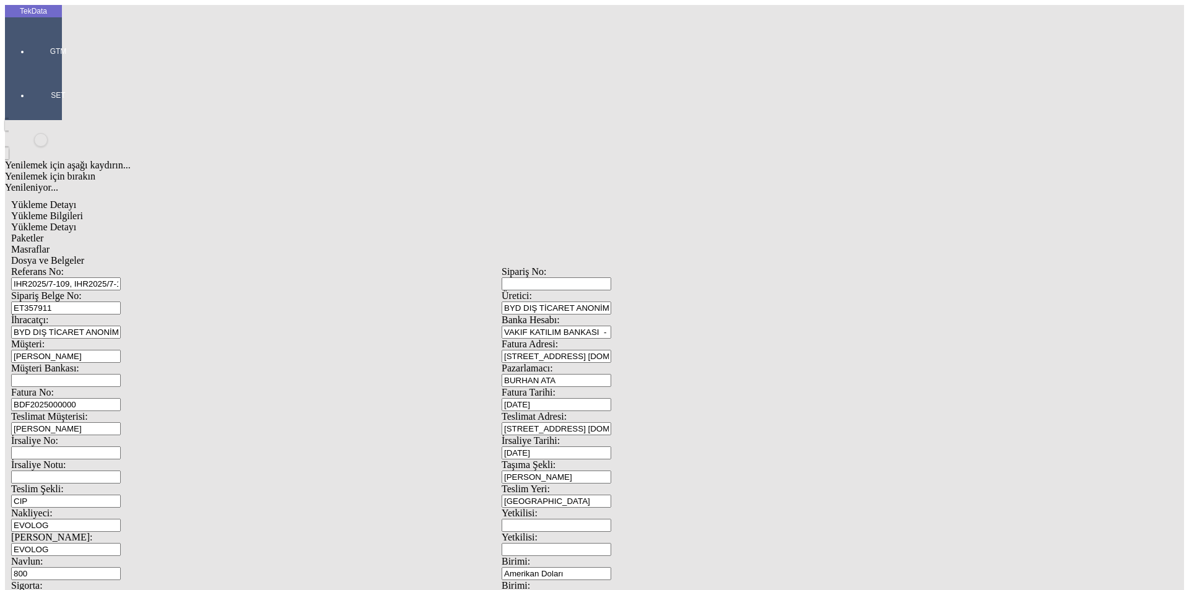
type input "150"
type input "16.92"
type input "18.52"
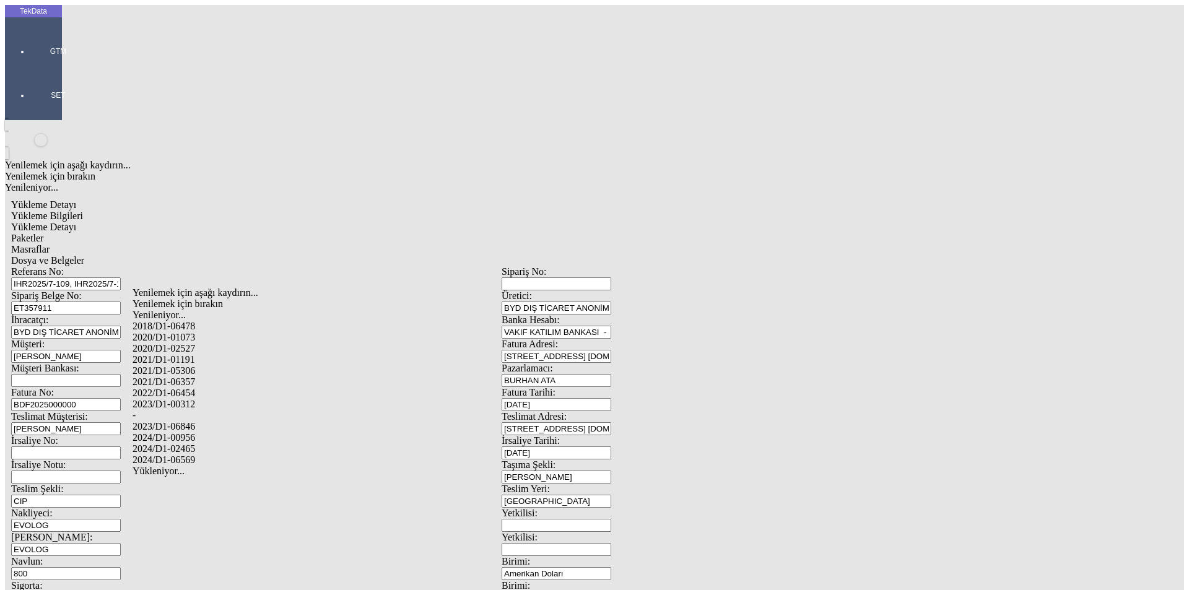
click at [199, 443] on div "2024/D1-02465" at bounding box center [373, 448] width 481 height 11
type input "2024/D1-02465"
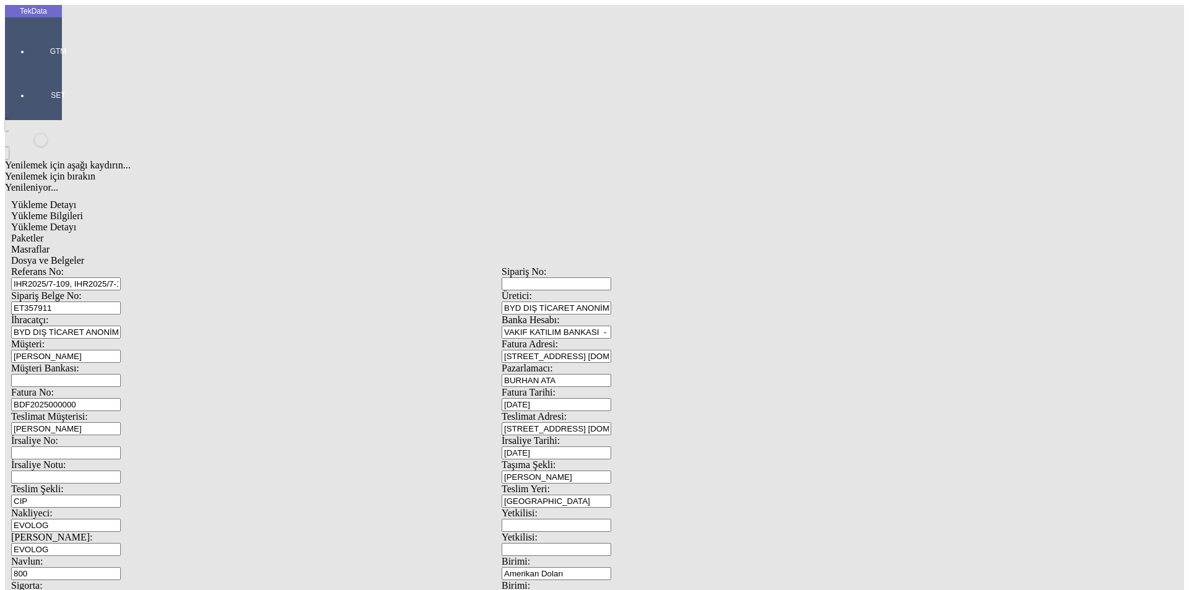
drag, startPoint x: 720, startPoint y: 344, endPoint x: 250, endPoint y: 84, distance: 537.8
click at [30, 69] on div at bounding box center [58, 69] width 57 height 0
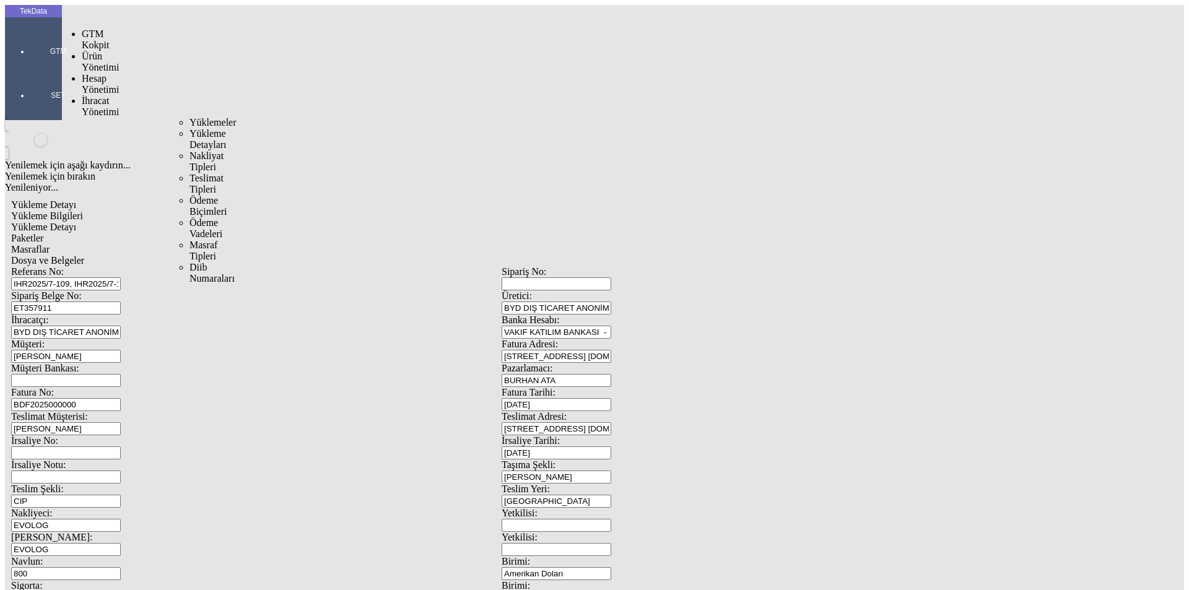
click at [105, 95] on span "İhracat Yönetimi" at bounding box center [100, 106] width 37 height 22
click at [190, 117] on span "Yüklemeler" at bounding box center [213, 122] width 47 height 11
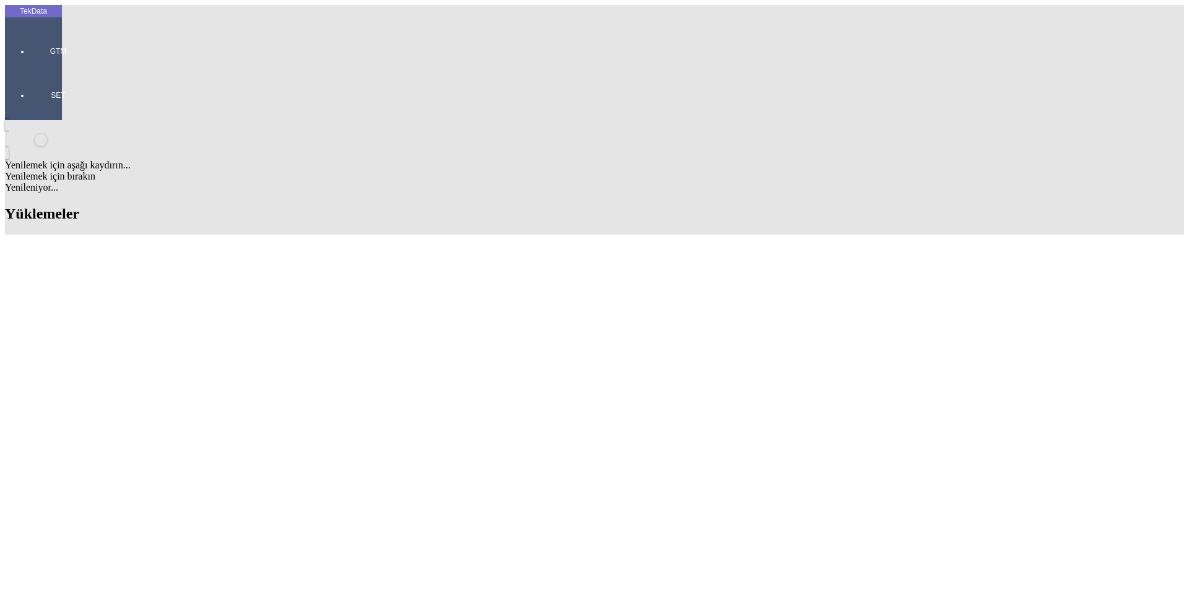
drag, startPoint x: 814, startPoint y: 97, endPoint x: 878, endPoint y: 105, distance: 64.3
type input "SF TRADE"
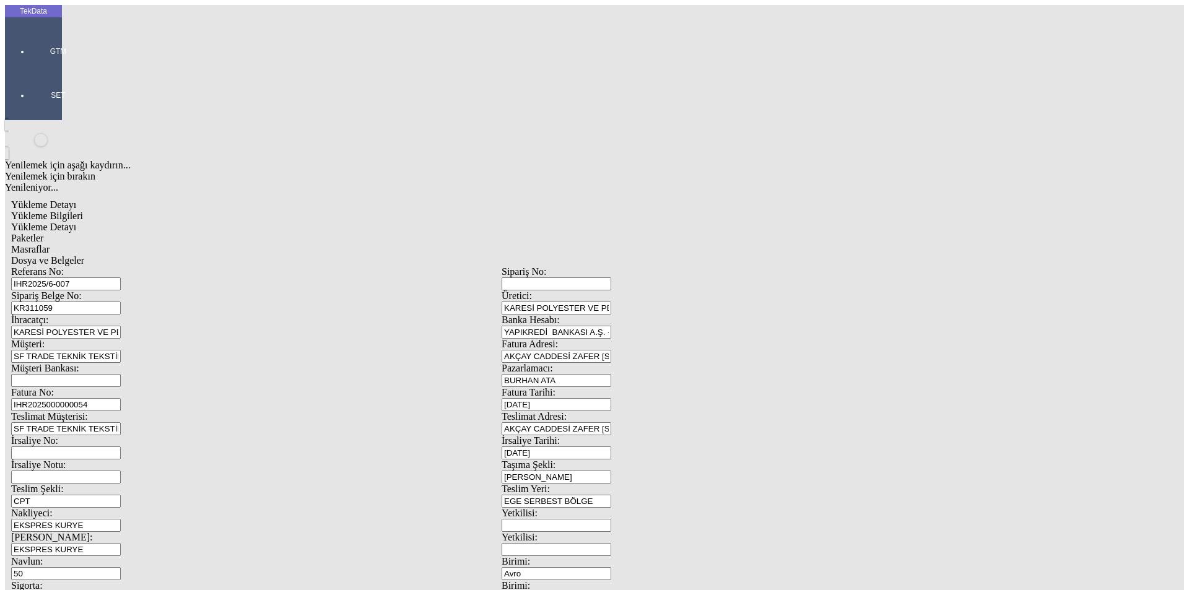
scroll to position [107, 0]
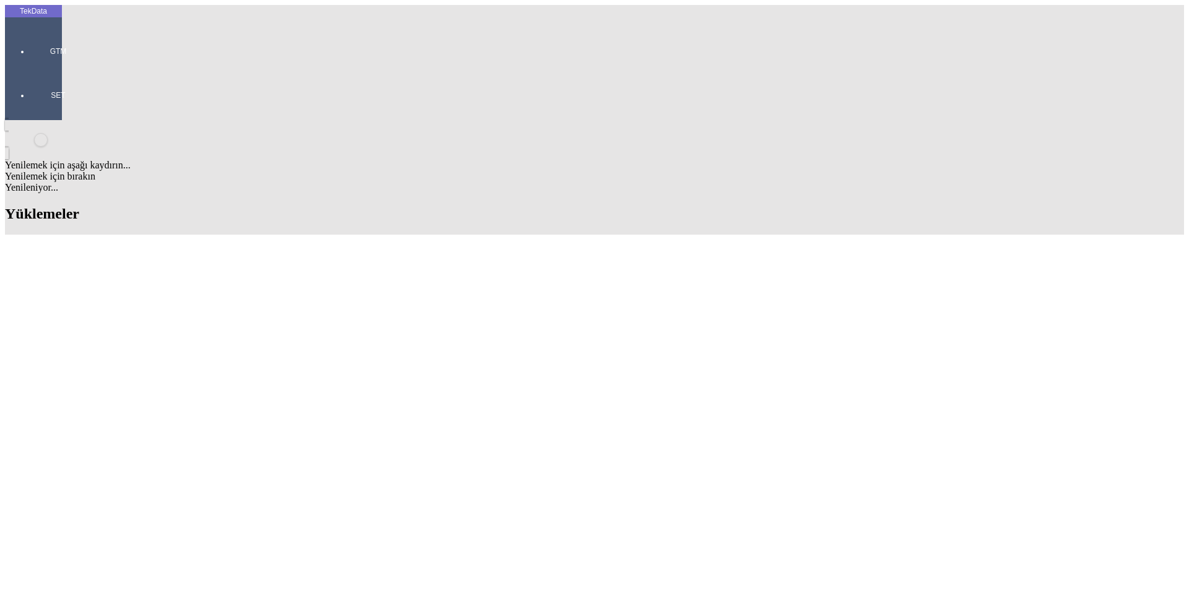
scroll to position [681, 0]
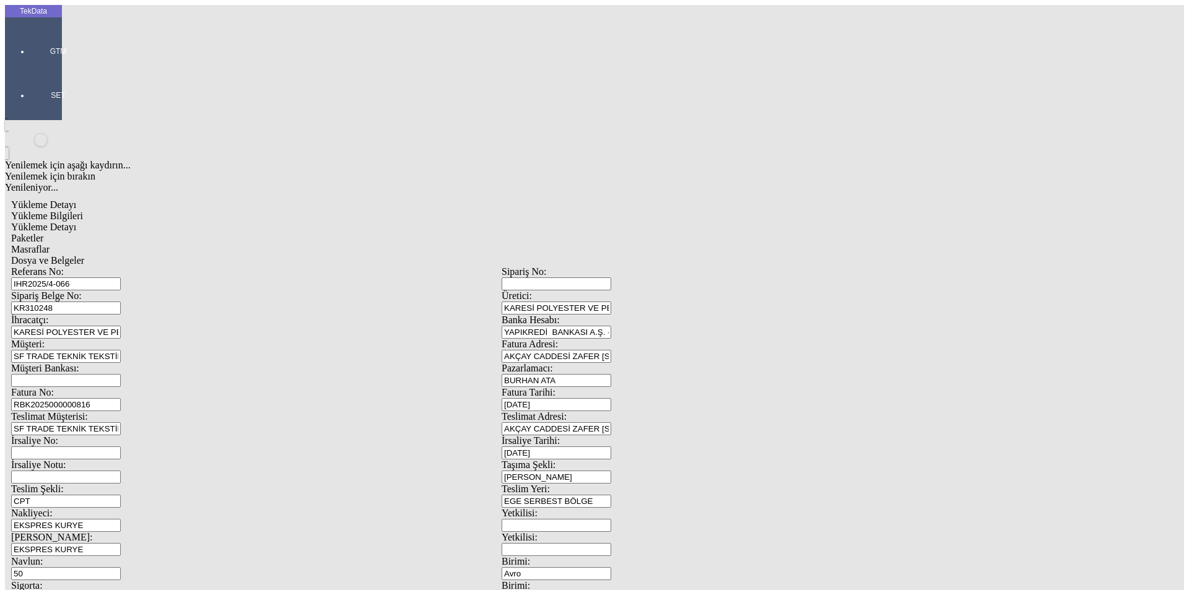
drag, startPoint x: 242, startPoint y: 115, endPoint x: 35, endPoint y: 116, distance: 206.9
click at [35, 116] on div "TekData GTM SET Yenilemek için aşağı kaydırın... Yenilemek için bırakın Yenilen…" at bounding box center [502, 490] width 994 height 970
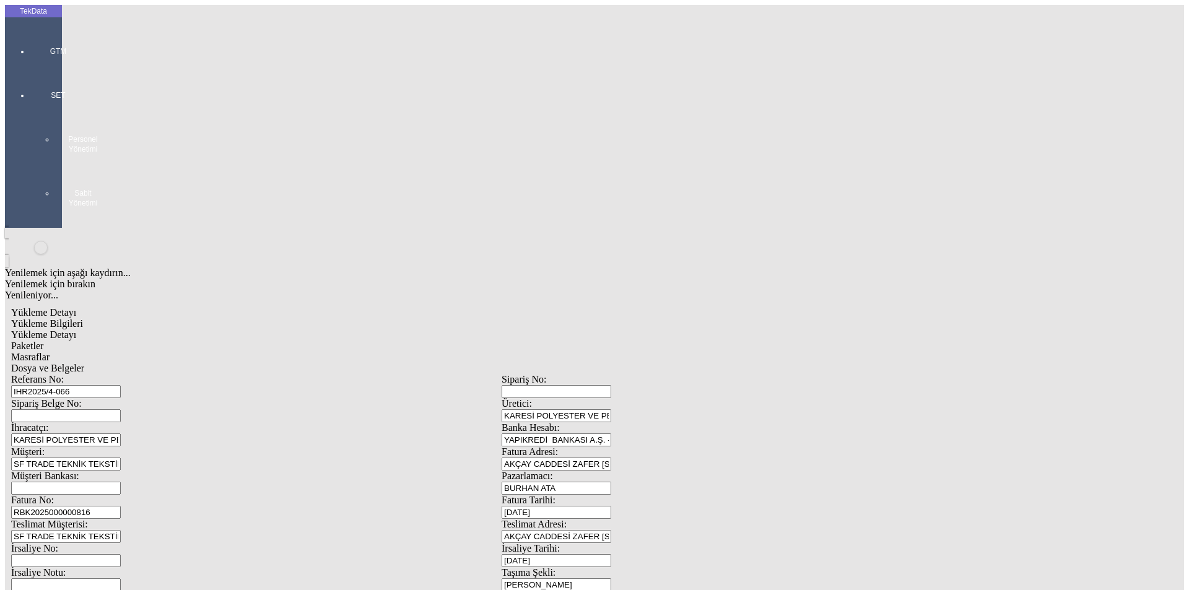
drag, startPoint x: 241, startPoint y: 88, endPoint x: 104, endPoint y: 80, distance: 137.1
paste input "7-077"
type input "IHR2025/7-077"
drag, startPoint x: 208, startPoint y: 118, endPoint x: 215, endPoint y: 118, distance: 6.8
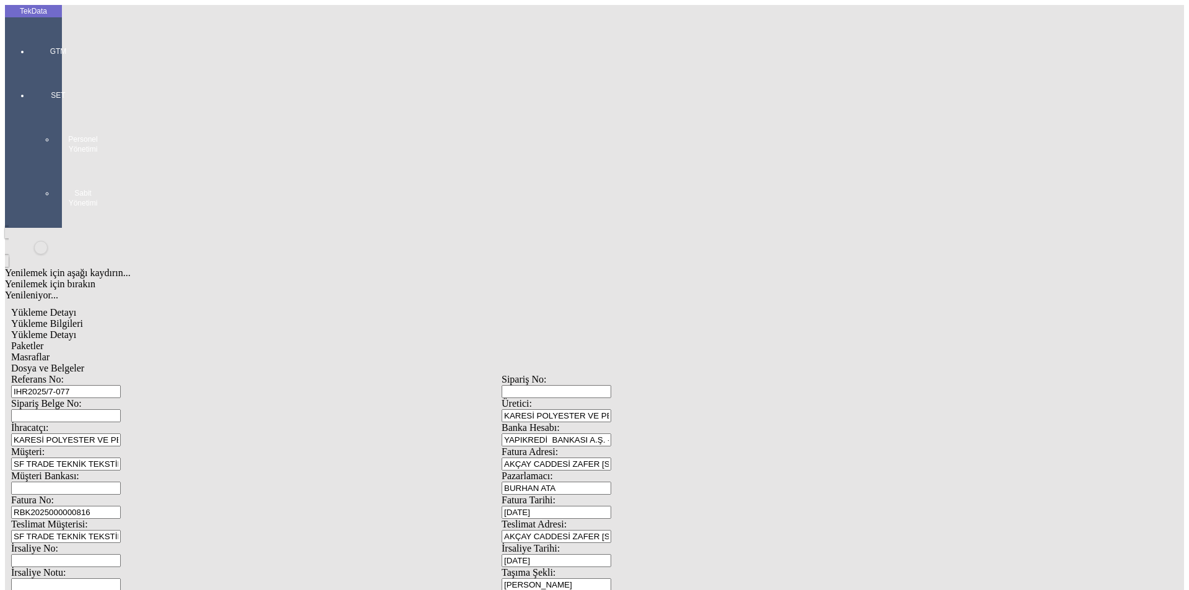
click at [121, 409] on input "Sipariş Belge No:" at bounding box center [66, 415] width 110 height 13
paste input "KR311917"
type input "KR311917"
click at [121, 506] on input "RBK2025000000816" at bounding box center [66, 512] width 110 height 13
type input "RBK2025000000"
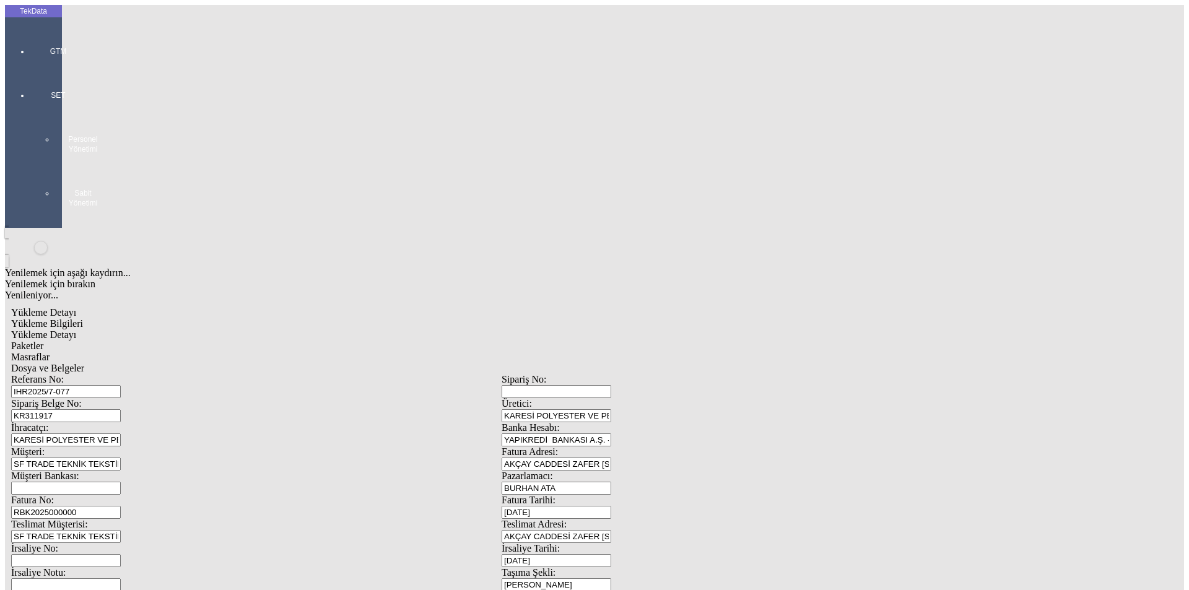
type input "[DATE]"
drag, startPoint x: 685, startPoint y: 256, endPoint x: 575, endPoint y: 249, distance: 109.9
click at [608, 543] on div "İrsaliye No: İrsaliye Tarihi: [DATE]" at bounding box center [501, 555] width 981 height 24
type input "[DATE]"
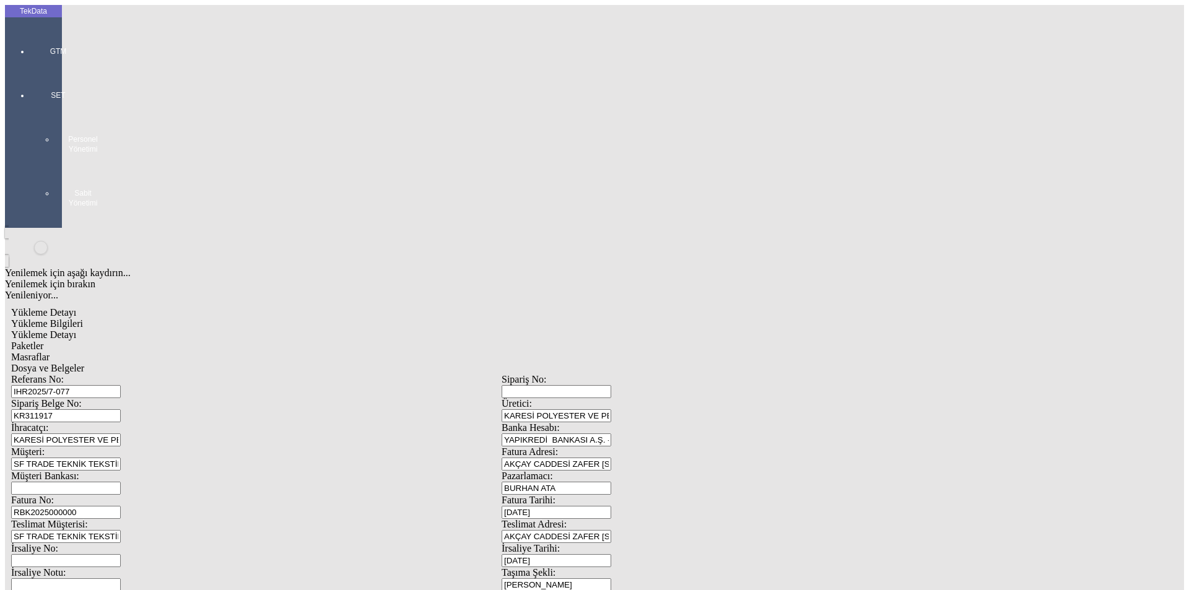
drag, startPoint x: 212, startPoint y: 310, endPoint x: 116, endPoint y: 309, distance: 96.6
type input "[DATE]"
drag, startPoint x: 215, startPoint y: 421, endPoint x: 107, endPoint y: 416, distance: 107.9
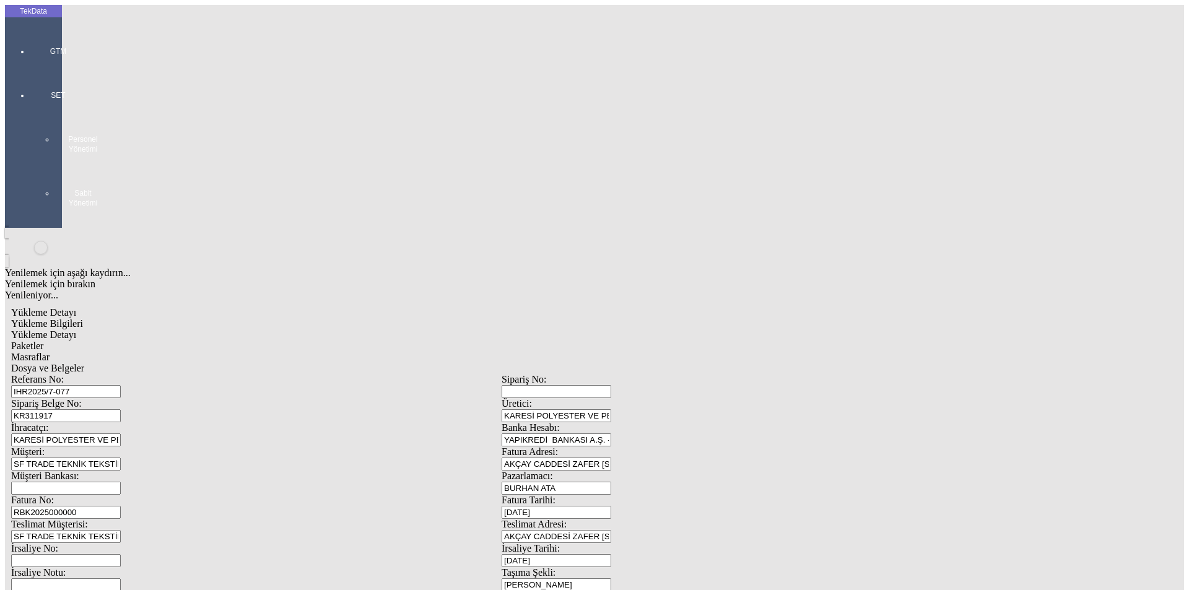
type input "[DATE]"
drag, startPoint x: 185, startPoint y: 467, endPoint x: 149, endPoint y: 467, distance: 35.9
drag, startPoint x: 221, startPoint y: 483, endPoint x: 147, endPoint y: 484, distance: 73.7
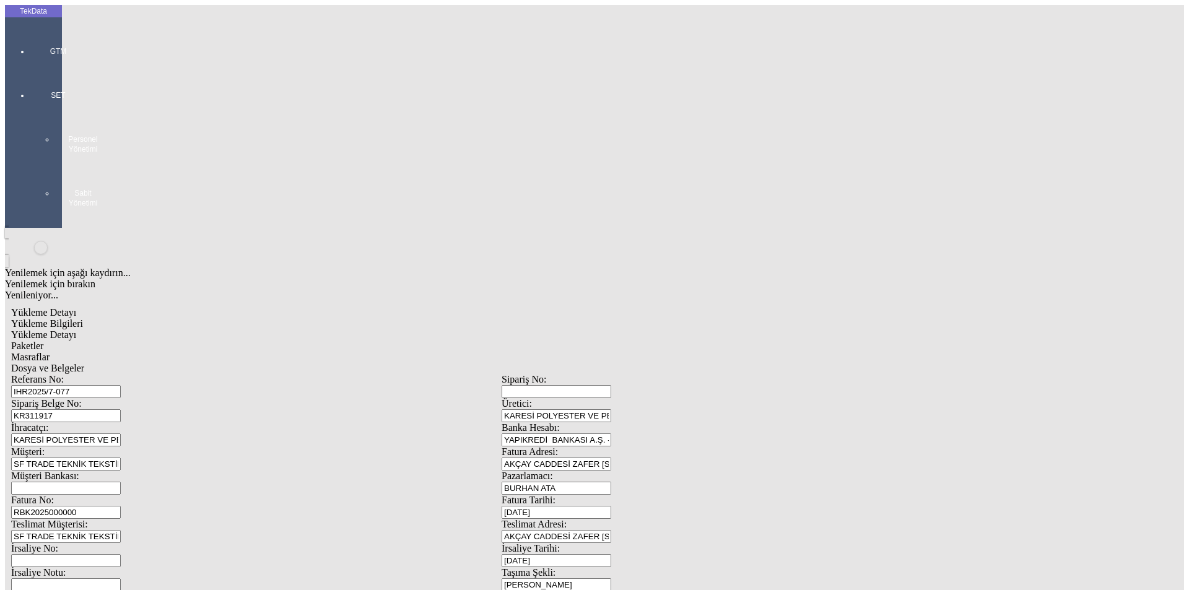
type input "485.91"
drag, startPoint x: 585, startPoint y: 468, endPoint x: 532, endPoint y: 465, distance: 53.4
type input "490.75"
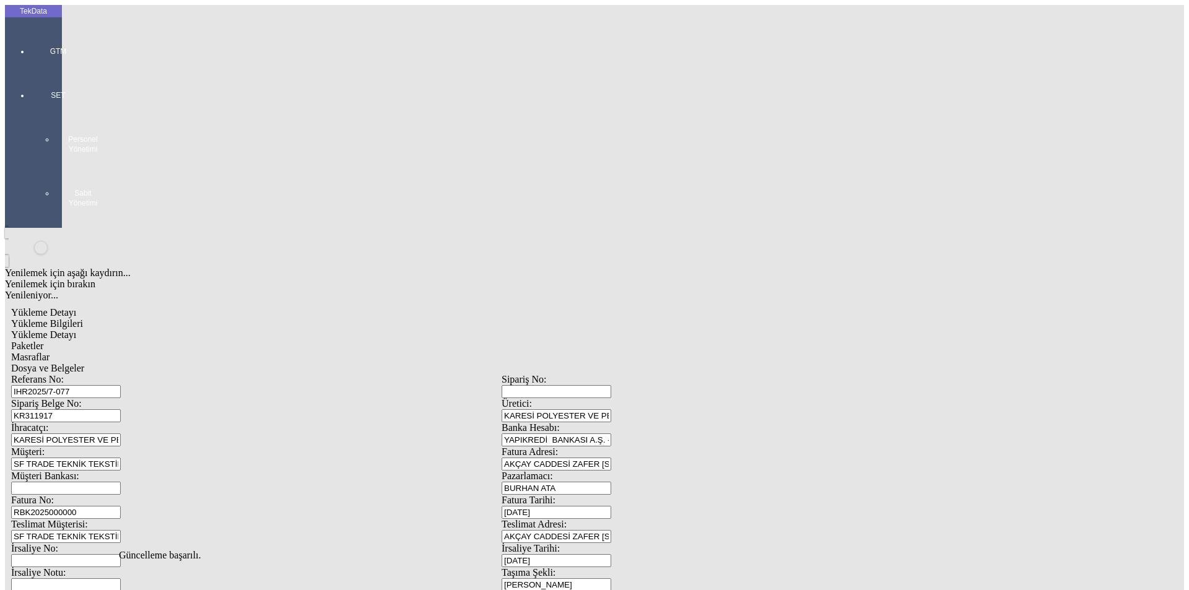
scroll to position [0, 0]
click at [76, 330] on span "Yükleme Detayı" at bounding box center [43, 335] width 65 height 11
drag, startPoint x: 172, startPoint y: 178, endPoint x: 46, endPoint y: 180, distance: 125.8
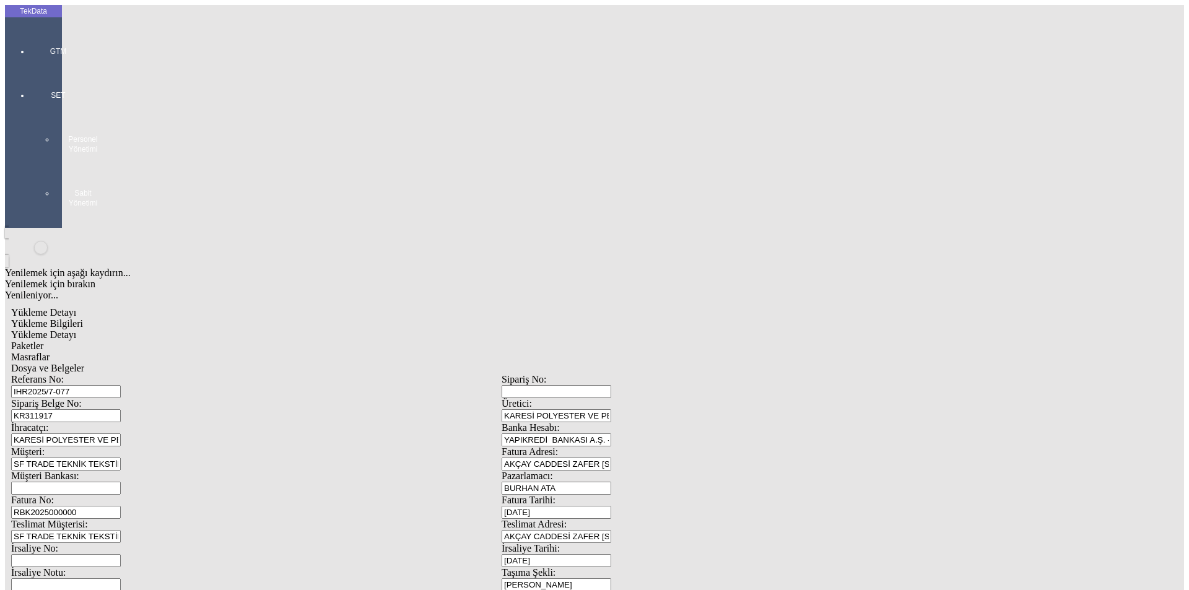
type input "1769"
type input "1.15"
drag, startPoint x: 722, startPoint y: 230, endPoint x: 588, endPoint y: 231, distance: 133.8
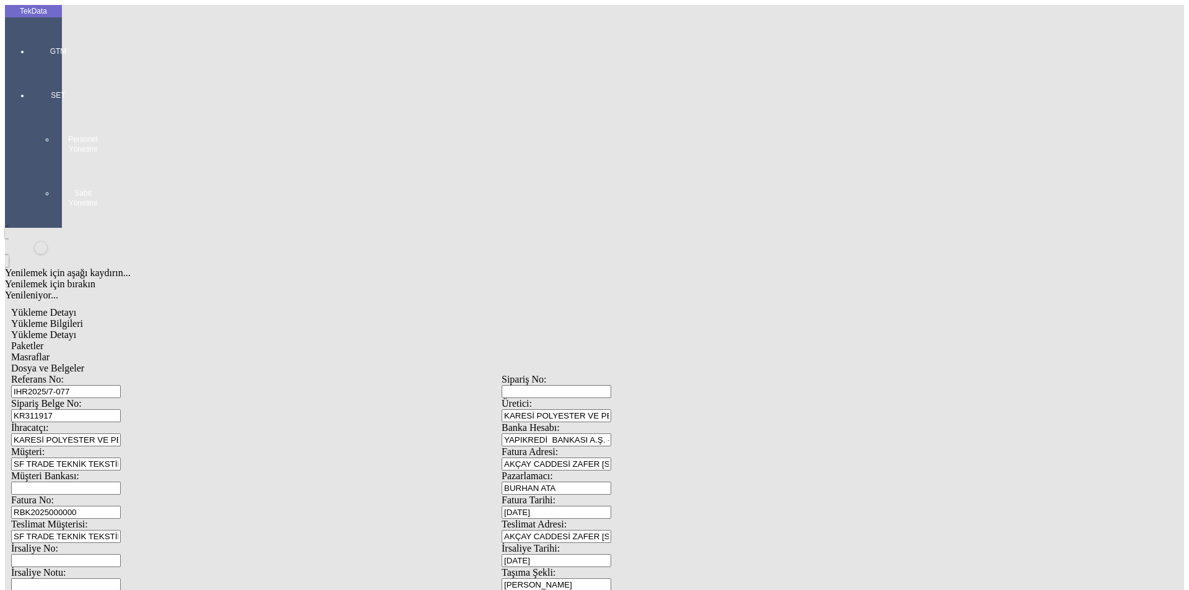
type input "21"
type input "21.2"
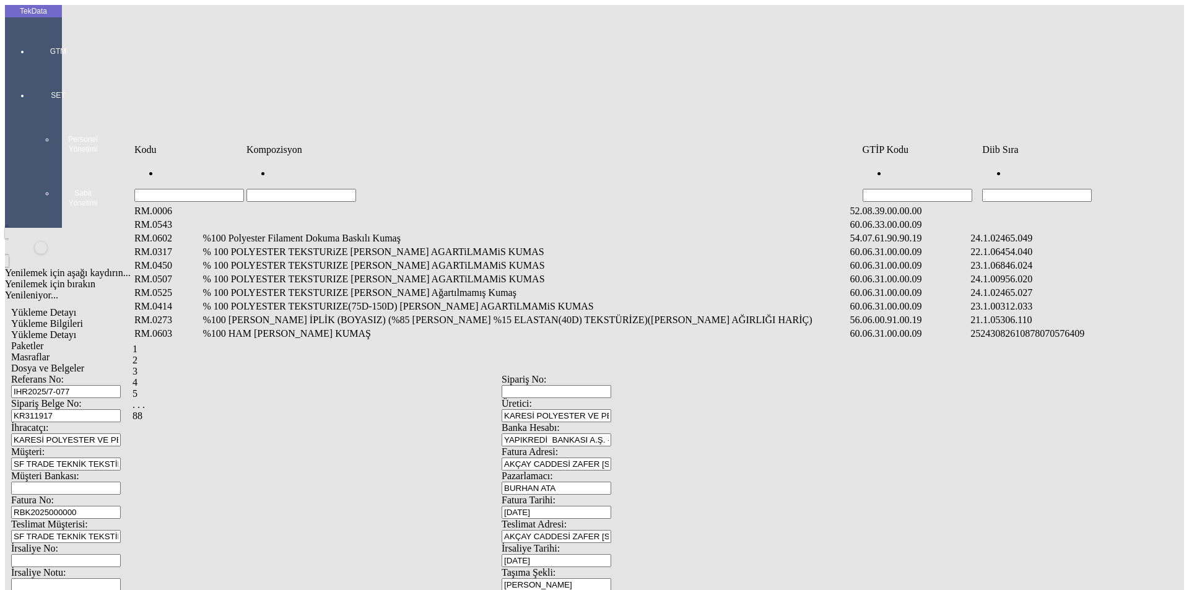
click at [269, 189] on input "Hücreyi Filtrele" at bounding box center [302, 195] width 110 height 13
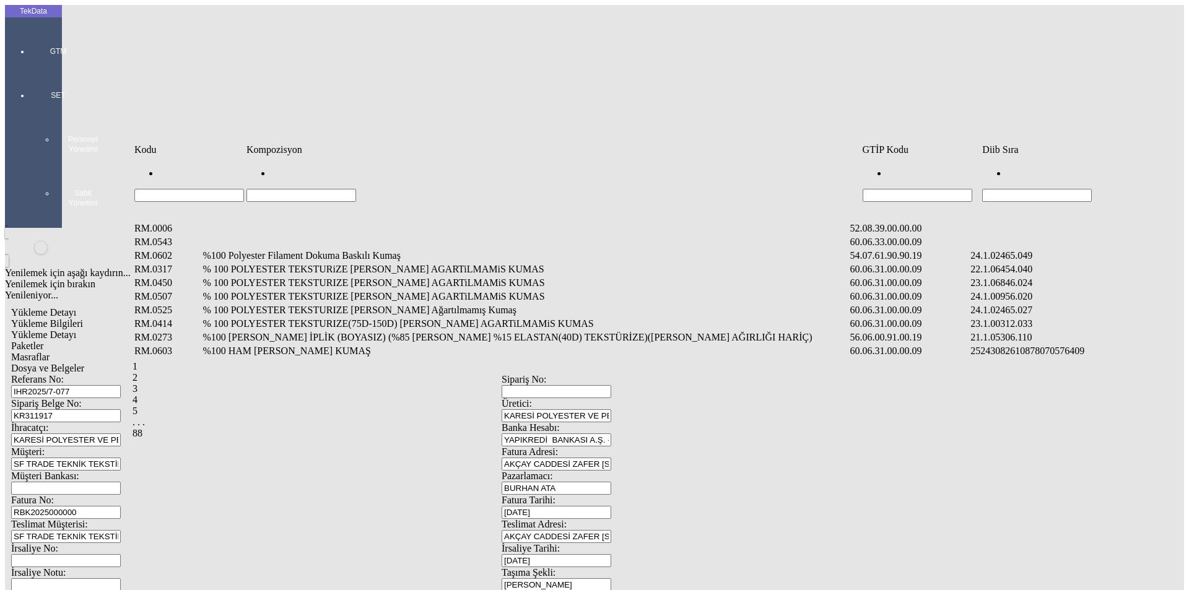
paste input "%100 Polyester Teksturize [DEMOGRAPHIC_DATA] Dokuma [PERSON_NAME]"
type input "%100 Polyester Teksturize [DEMOGRAPHIC_DATA] Dokuma [PERSON_NAME]"
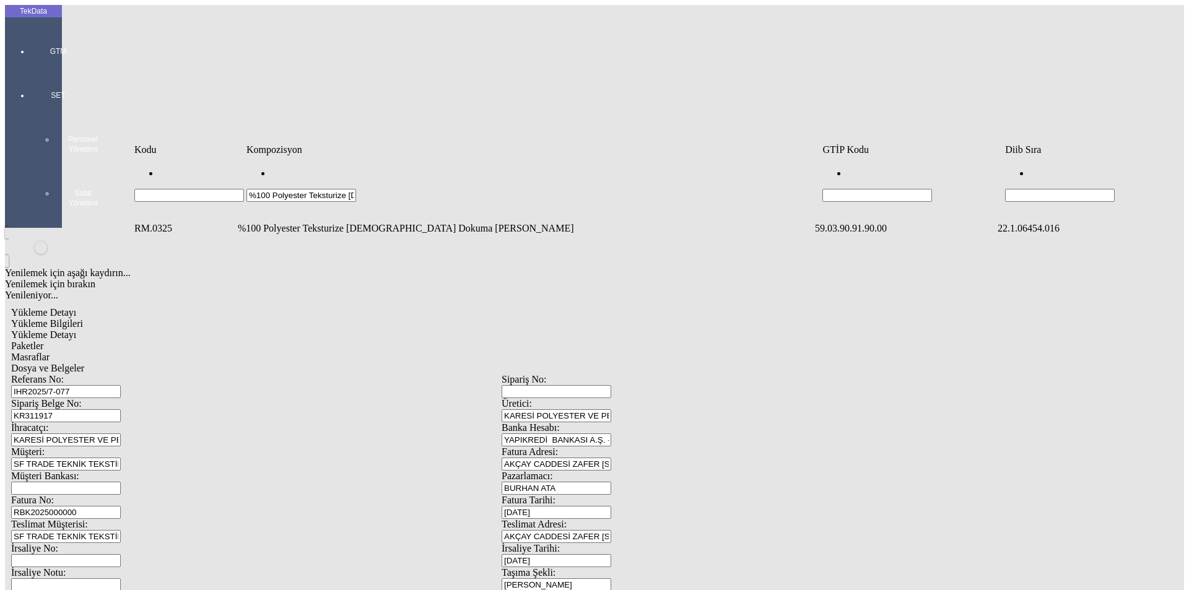
click at [378, 222] on td "%100 Polyester Teksturize [DEMOGRAPHIC_DATA] Dokuma [PERSON_NAME]" at bounding box center [525, 228] width 576 height 12
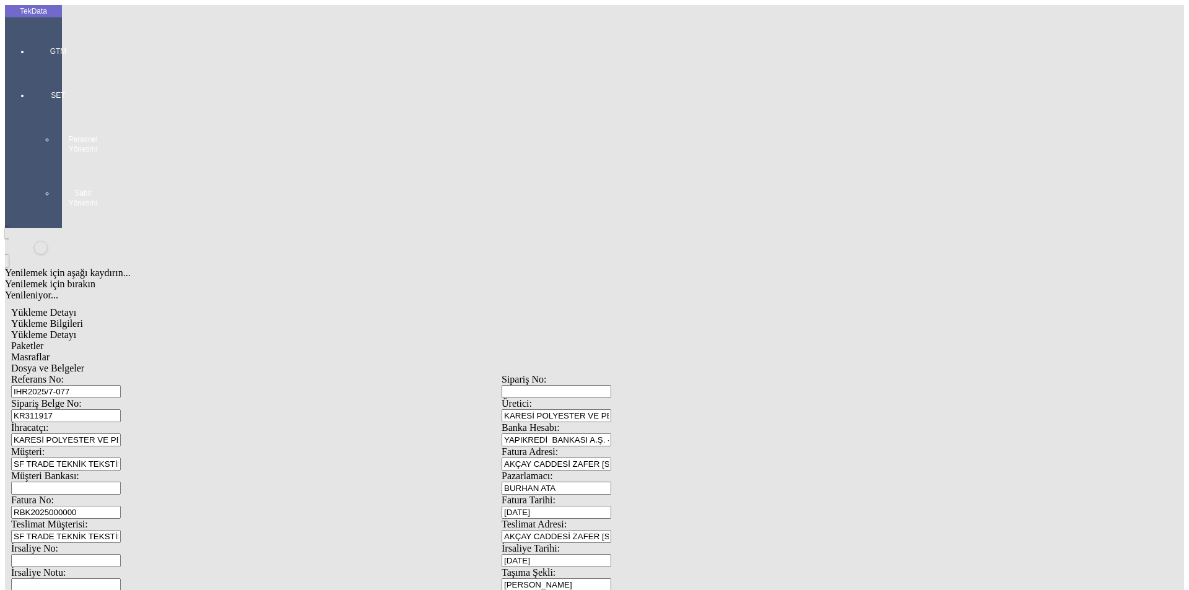
type input "1566"
click at [694, 224] on div "Metre" at bounding box center [920, 229] width 491 height 11
type input "Metre"
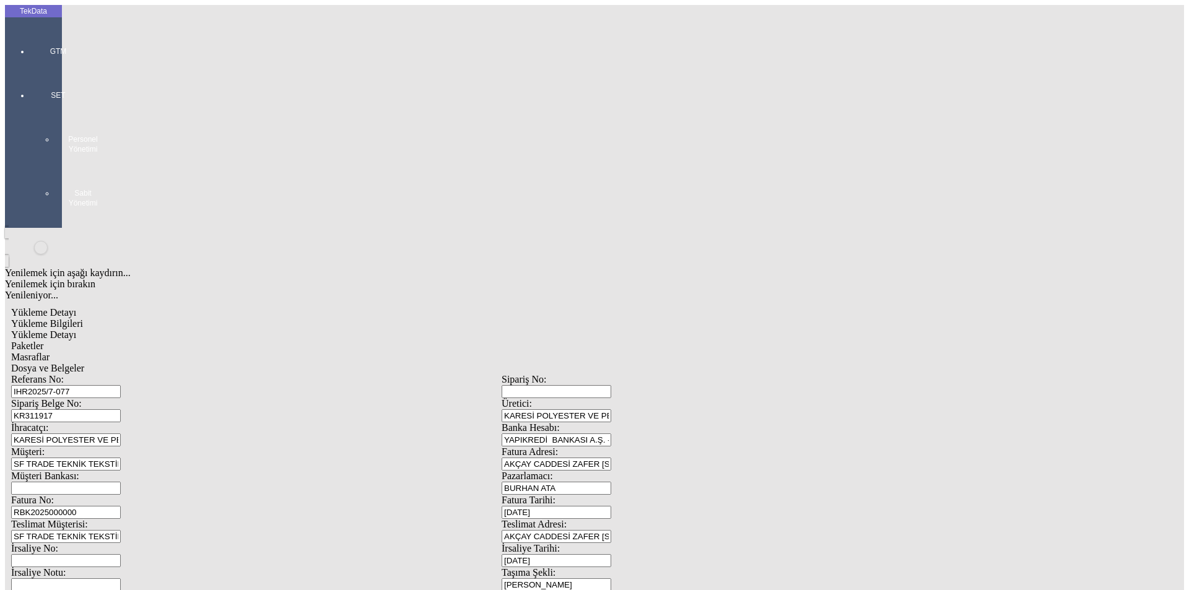
type input "2.4"
click at [696, 271] on div "Avro" at bounding box center [920, 276] width 491 height 11
type input "Avro"
type input "150"
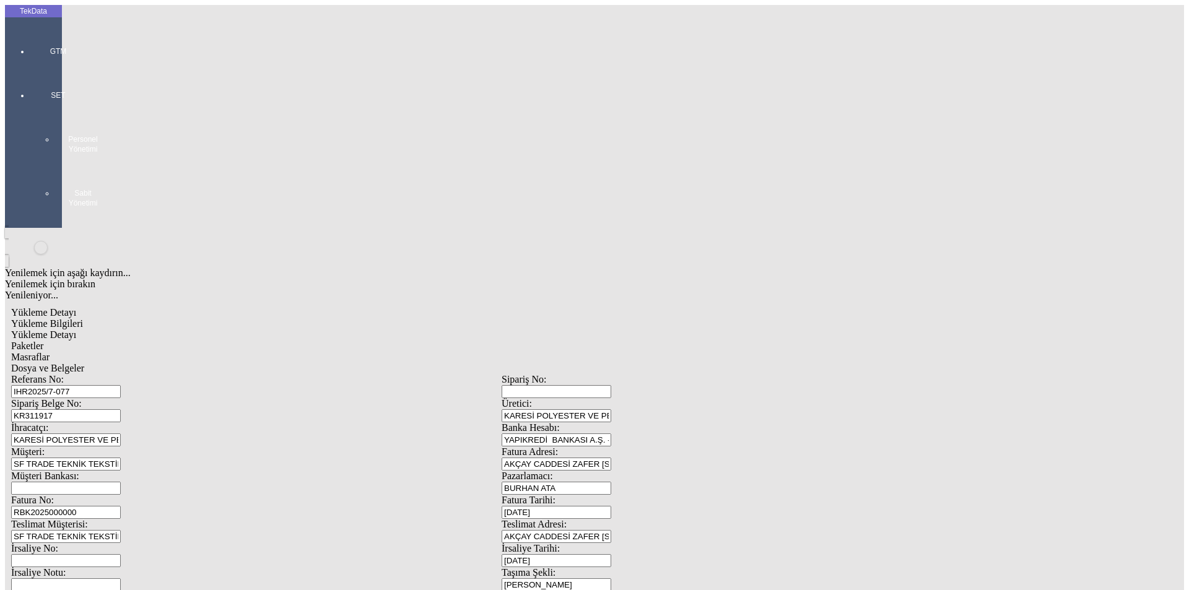
type input "464.91"
type input "469.55"
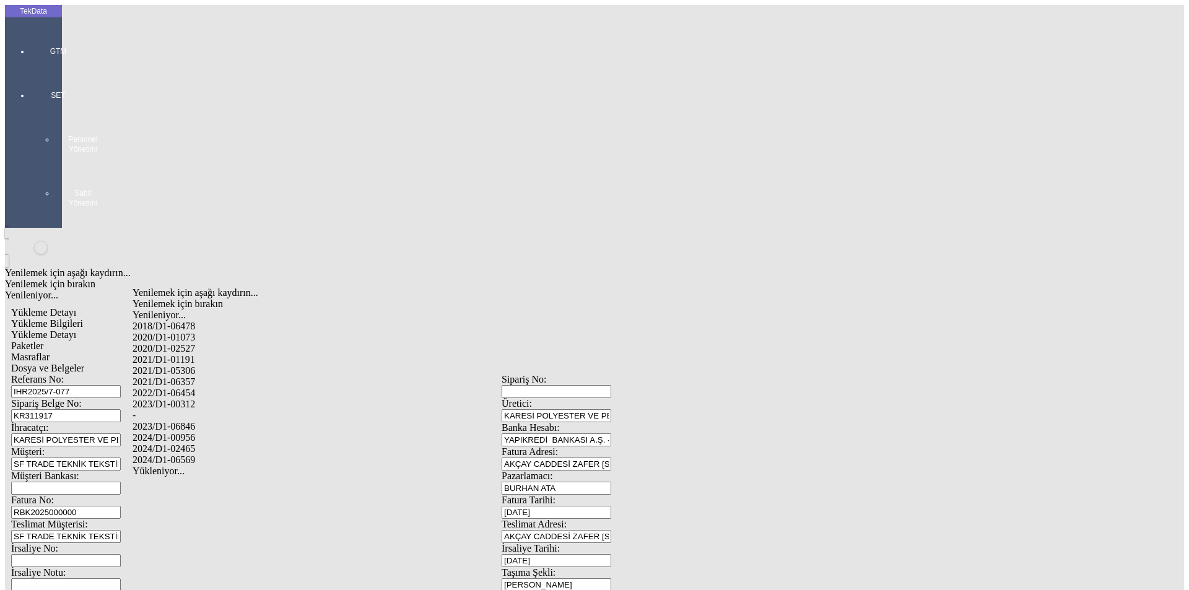
click at [206, 410] on div "-" at bounding box center [373, 415] width 481 height 11
type input "-"
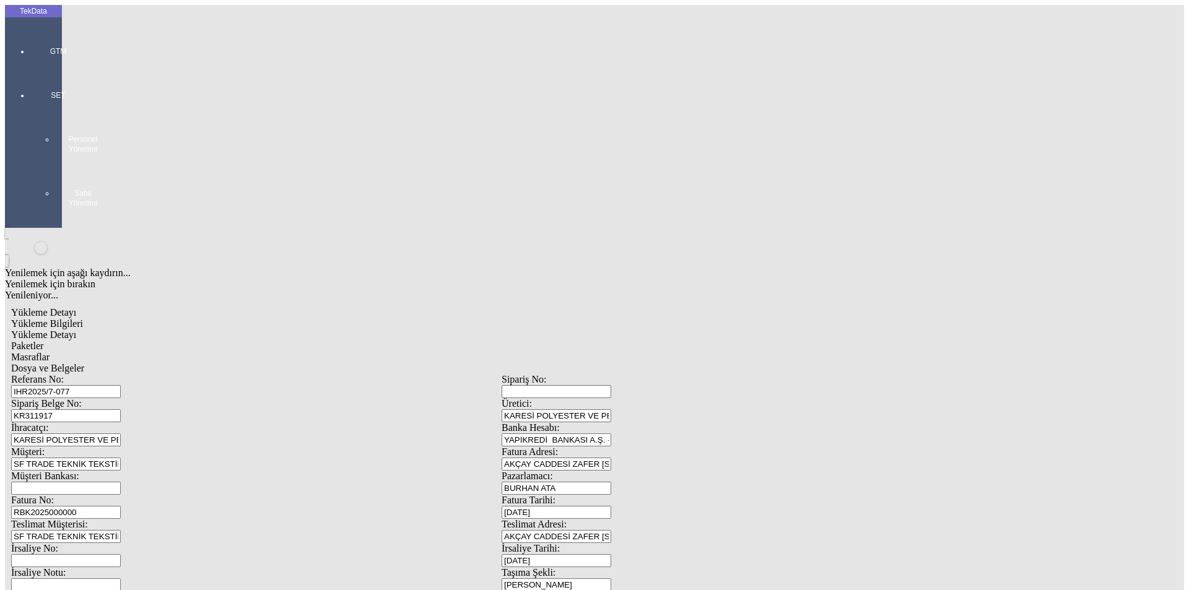
type input "KATİ"
click at [264, 341] on div "Paketler" at bounding box center [501, 346] width 981 height 11
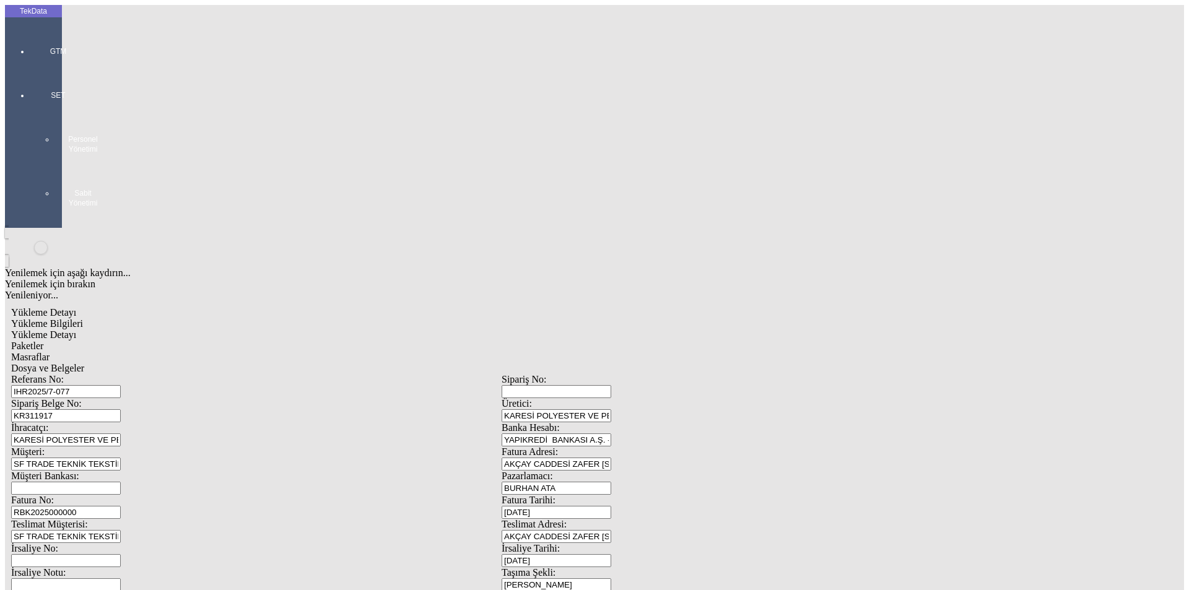
type input "[PERSON_NAME]"
drag, startPoint x: 729, startPoint y: 132, endPoint x: 554, endPoint y: 132, distance: 175.3
type input "17"
drag, startPoint x: 1115, startPoint y: 178, endPoint x: 978, endPoint y: 172, distance: 137.0
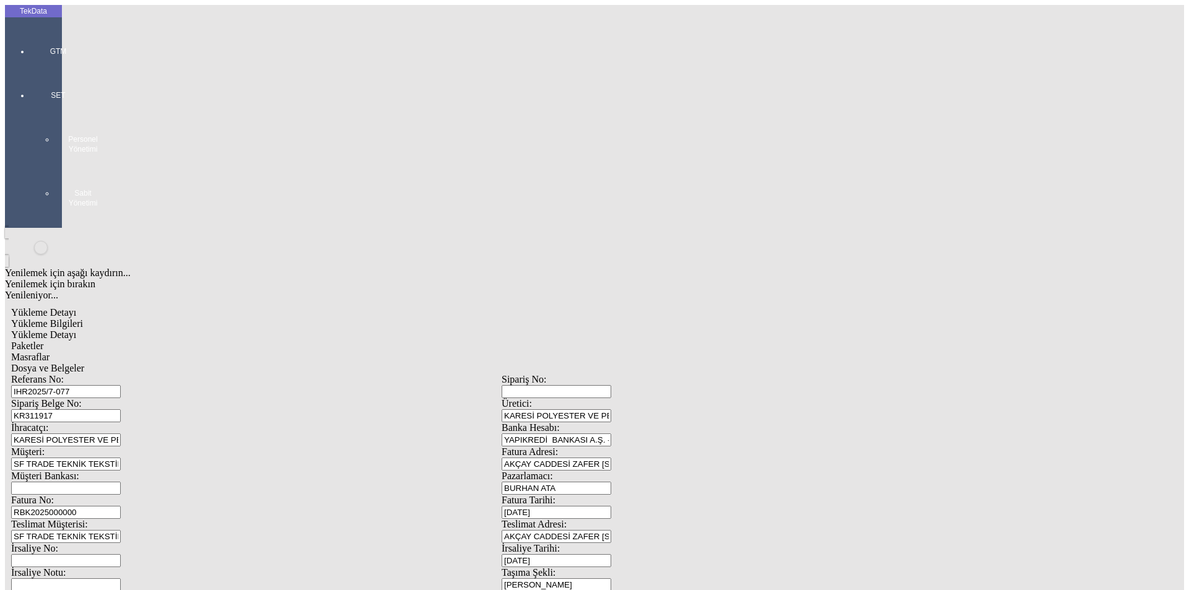
click at [352, 352] on div "Masraflar" at bounding box center [501, 357] width 981 height 11
click at [84, 363] on span "Dosya ve Belgeler" at bounding box center [47, 368] width 73 height 11
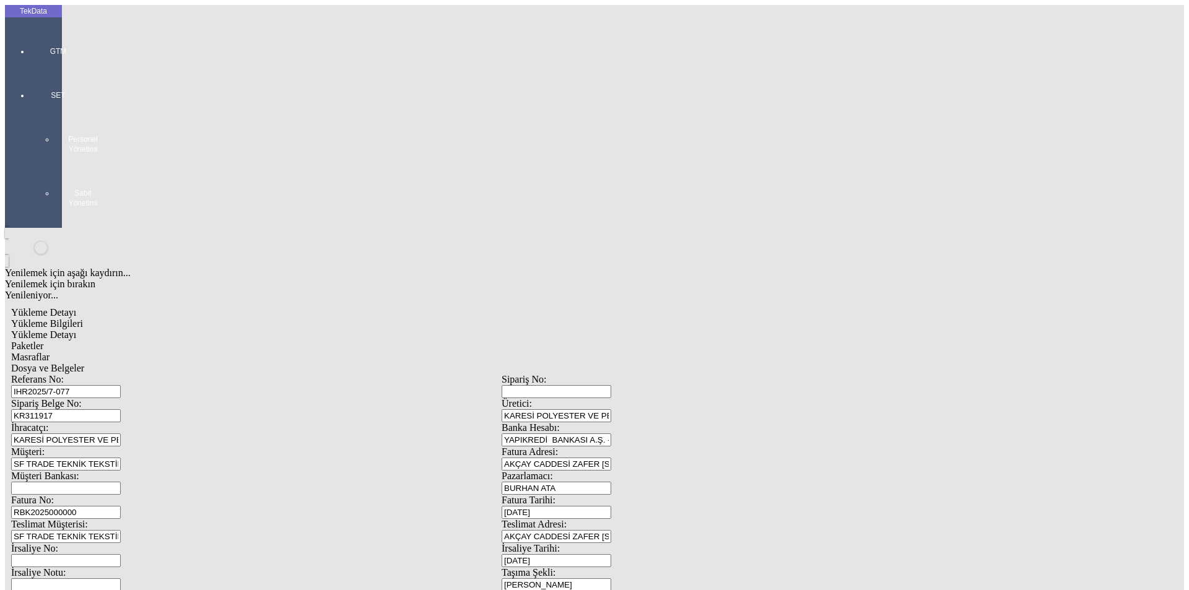
click at [83, 318] on span "Yükleme Bilgileri" at bounding box center [47, 323] width 72 height 11
drag, startPoint x: 268, startPoint y: 89, endPoint x: 139, endPoint y: 99, distance: 128.6
click at [116, 374] on div "Referans No: IHR2025/7-077" at bounding box center [256, 386] width 491 height 24
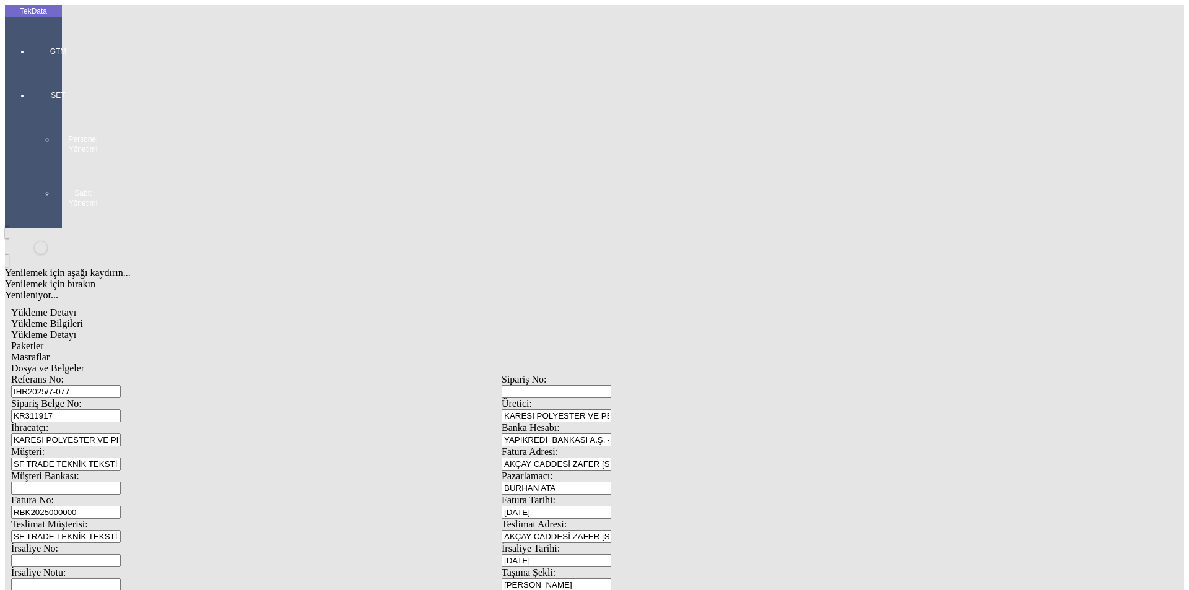
drag, startPoint x: 164, startPoint y: 112, endPoint x: 148, endPoint y: 115, distance: 16.4
click at [148, 398] on div "Sipariş Belge No: KR311917" at bounding box center [256, 410] width 491 height 24
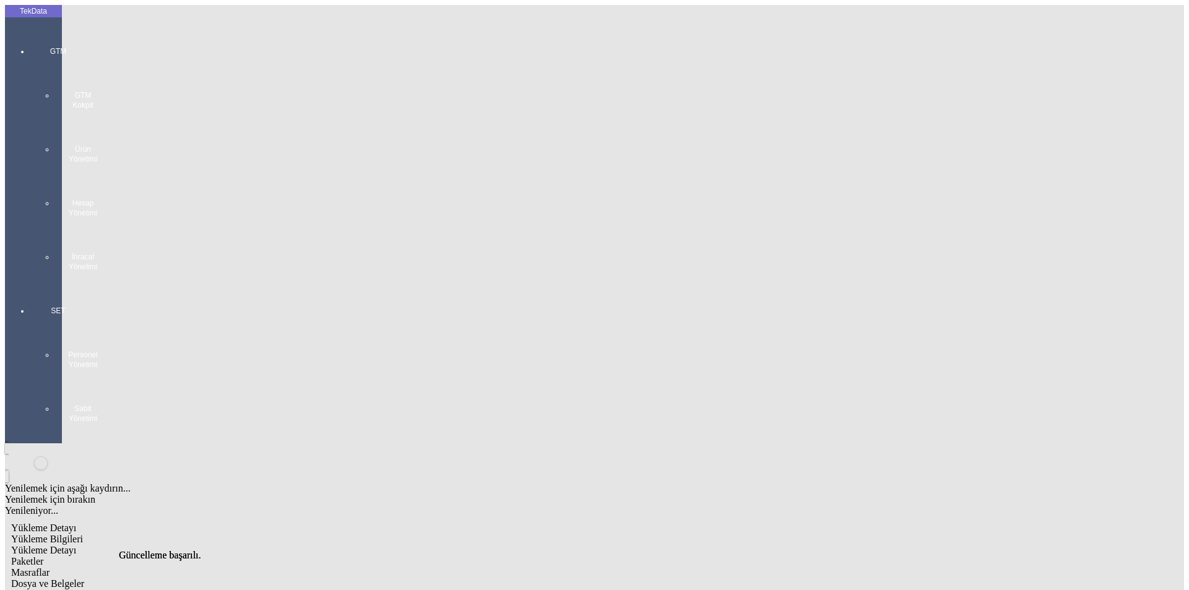
click at [30, 284] on div at bounding box center [58, 284] width 57 height 0
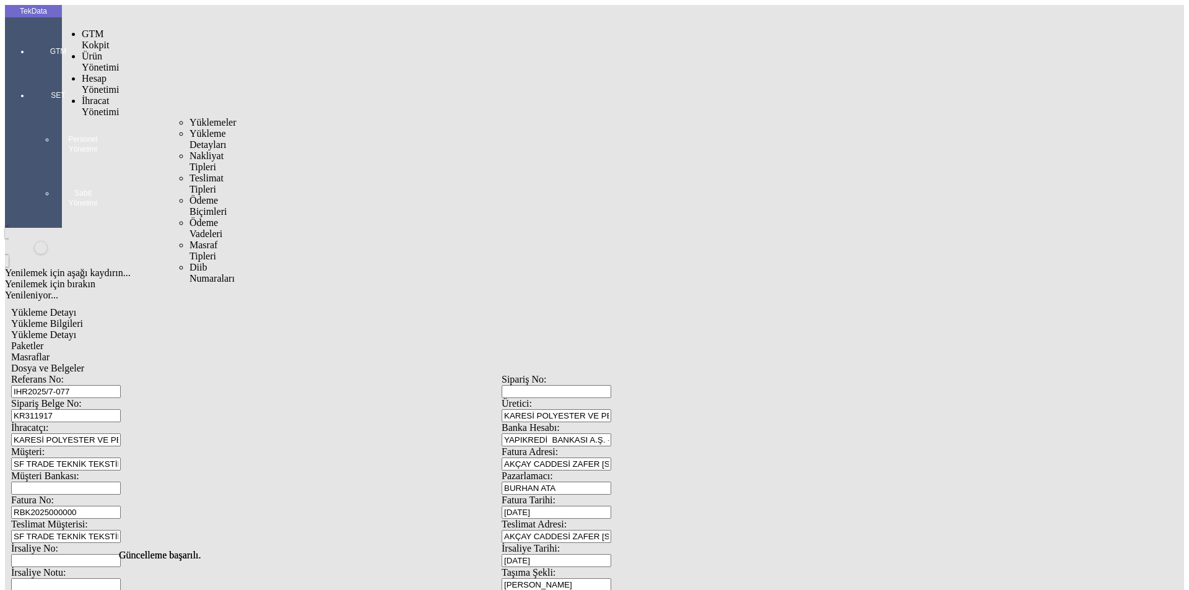
drag, startPoint x: 100, startPoint y: 75, endPoint x: 138, endPoint y: 74, distance: 37.8
click at [100, 95] on span "İhracat Yönetimi" at bounding box center [100, 106] width 37 height 22
click at [190, 117] on span "Yüklemeler" at bounding box center [213, 122] width 47 height 11
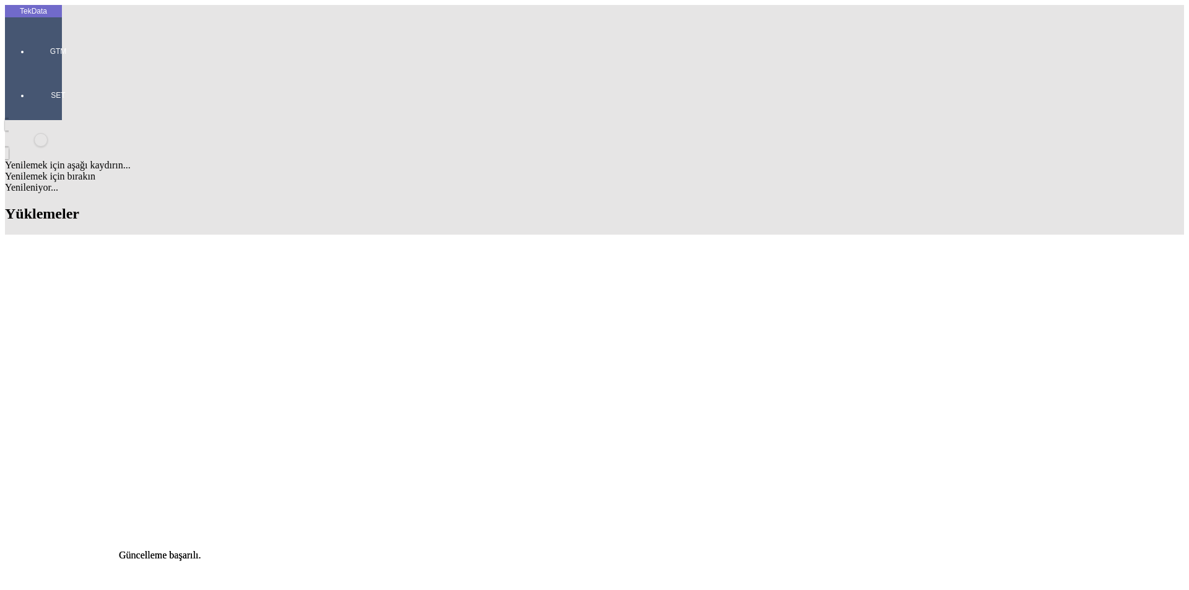
scroll to position [697, 0]
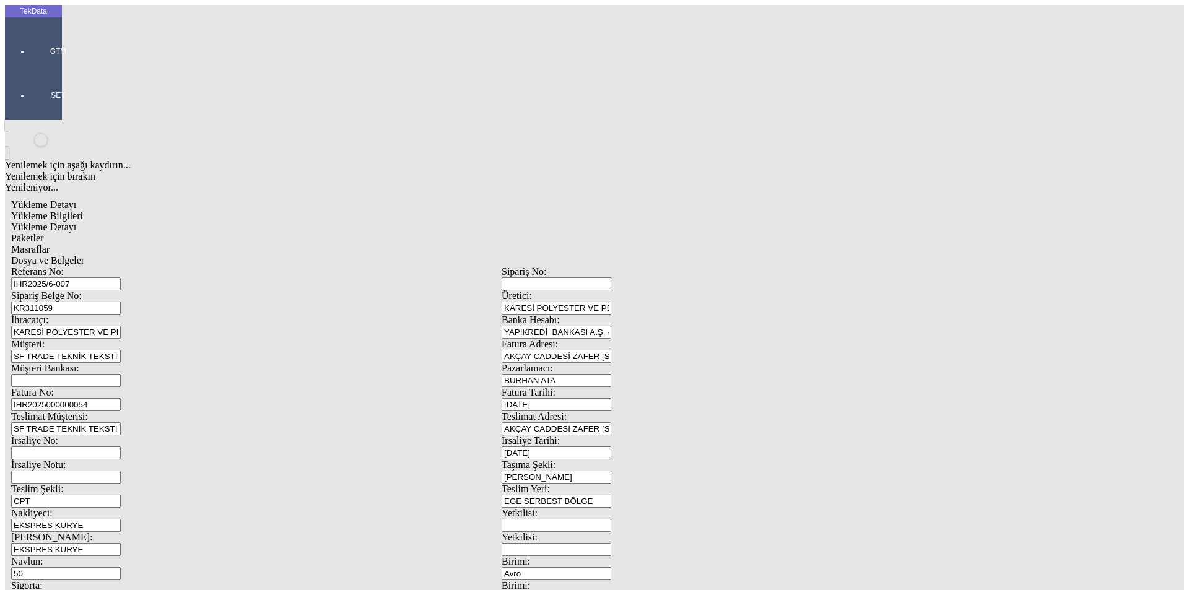
drag, startPoint x: 239, startPoint y: 93, endPoint x: 86, endPoint y: 98, distance: 153.1
click at [86, 266] on div "Referans No: IHR2025/6-007" at bounding box center [256, 278] width 491 height 24
paste input "8-029"
type input "IHR2025/8-029"
drag, startPoint x: 219, startPoint y: 115, endPoint x: 68, endPoint y: 113, distance: 151.8
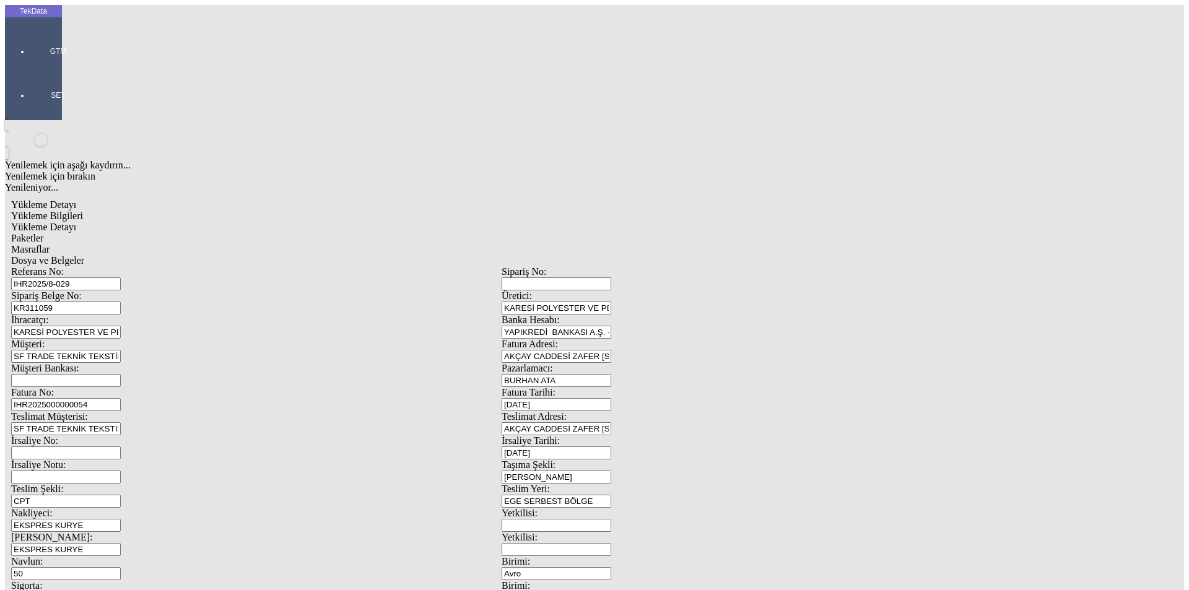
click at [68, 266] on div "Referans No: [STREET_ADDRESS] KR311059 Üretici: KARESİ POLYESTER VE PETROKİMYA …" at bounding box center [501, 556] width 981 height 580
paste input "898"
type input "KR311898"
click at [121, 398] on input "IHR2025000000054" at bounding box center [66, 404] width 110 height 13
type input "IHR20250000000"
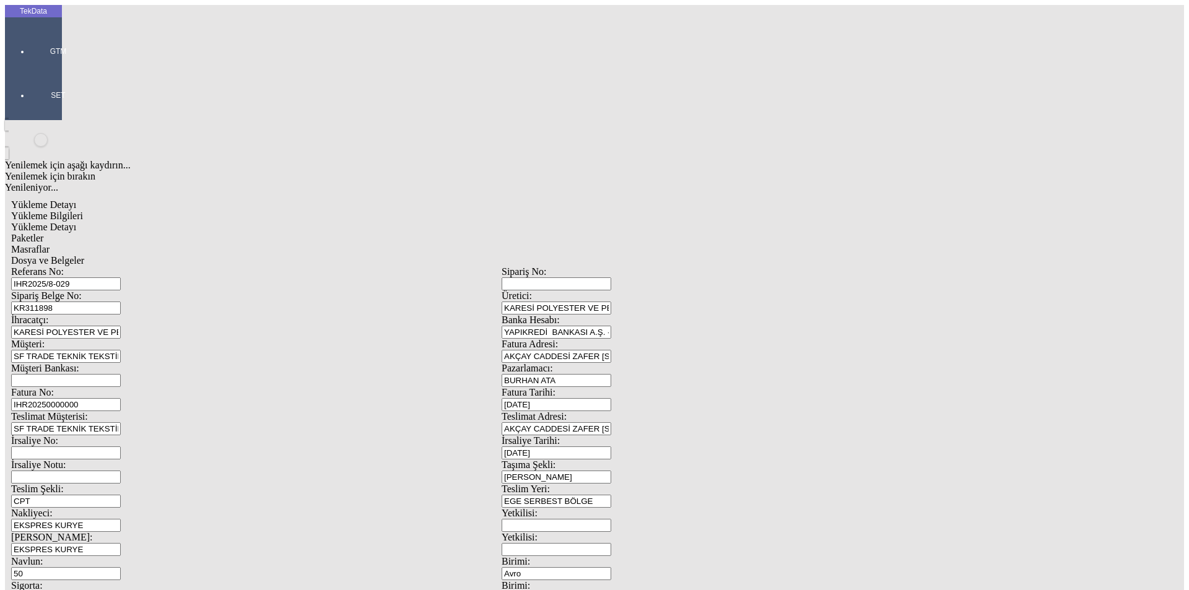
type input "[DATE]"
drag, startPoint x: 642, startPoint y: 255, endPoint x: 560, endPoint y: 262, distance: 82.0
click at [562, 435] on div "İrsaliye No: İrsaliye Tarihi: [DATE]" at bounding box center [501, 447] width 981 height 24
type input "[DATE]"
click at [69, 414] on div "Referans No: [STREET_ADDRESS] KR311898 Üretici: KARESİ POLYESTER VE PETROKİMYA …" at bounding box center [501, 556] width 981 height 580
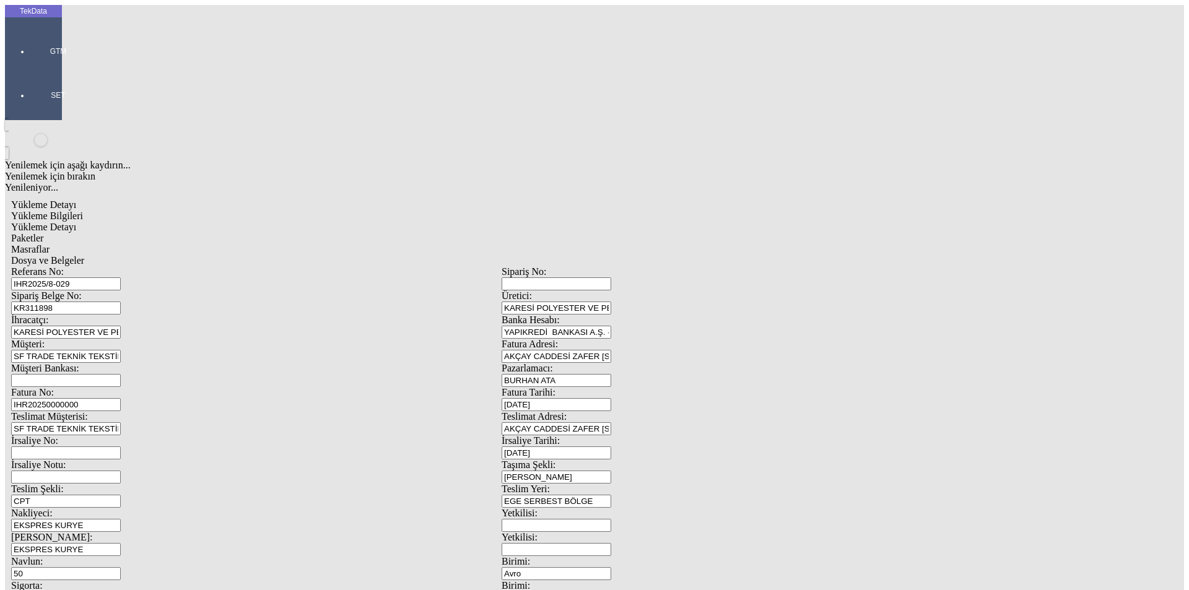
type input "[DATE]"
drag, startPoint x: 224, startPoint y: 537, endPoint x: 89, endPoint y: 540, distance: 135.1
type input "[DATE]"
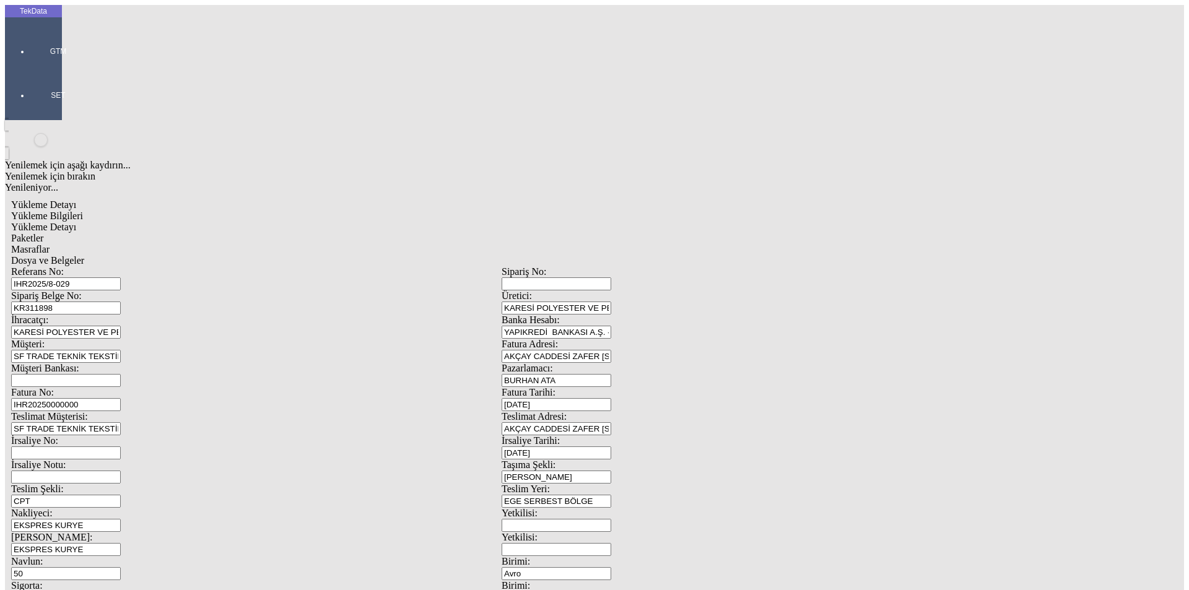
drag, startPoint x: 211, startPoint y: 478, endPoint x: 32, endPoint y: 478, distance: 179.0
click at [38, 478] on div "TekData GTM SET Yenilemek için aşağı kaydırın... Yenilemek için bırakın Yenilen…" at bounding box center [502, 490] width 994 height 970
type input "131.34"
drag, startPoint x: 735, startPoint y: 481, endPoint x: 576, endPoint y: 491, distance: 158.8
click at [613, 490] on div "Referans No: [STREET_ADDRESS] KR311898 Üretici: KARESİ POLYESTER VE PETROKİMYA …" at bounding box center [501, 556] width 981 height 580
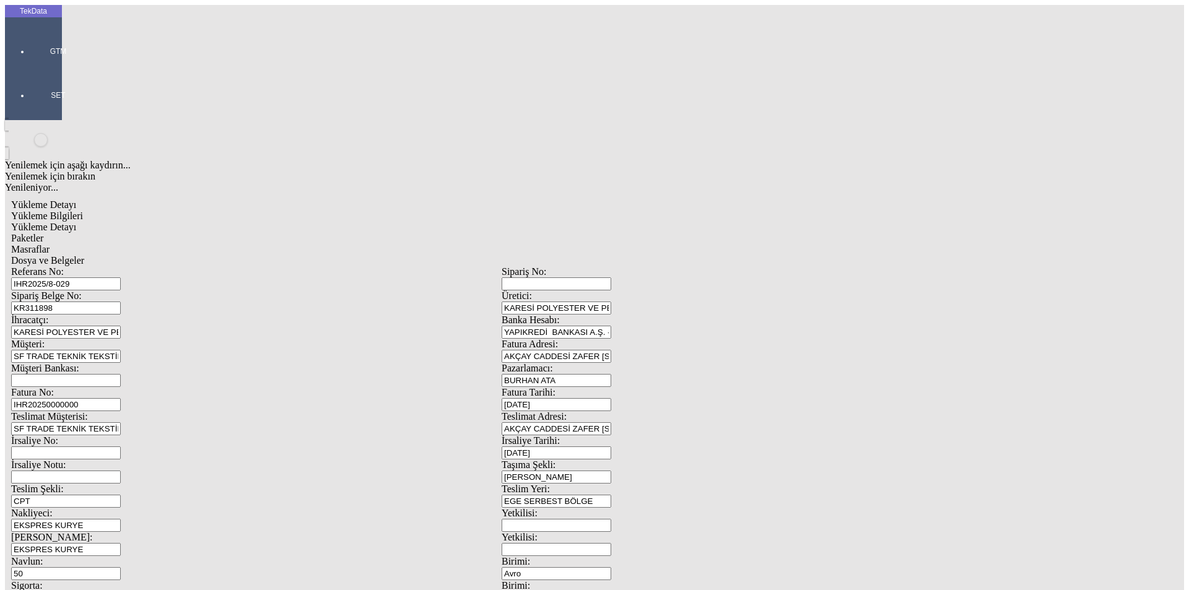
type input "132.34"
click at [76, 222] on span "Yükleme Detayı" at bounding box center [43, 227] width 65 height 11
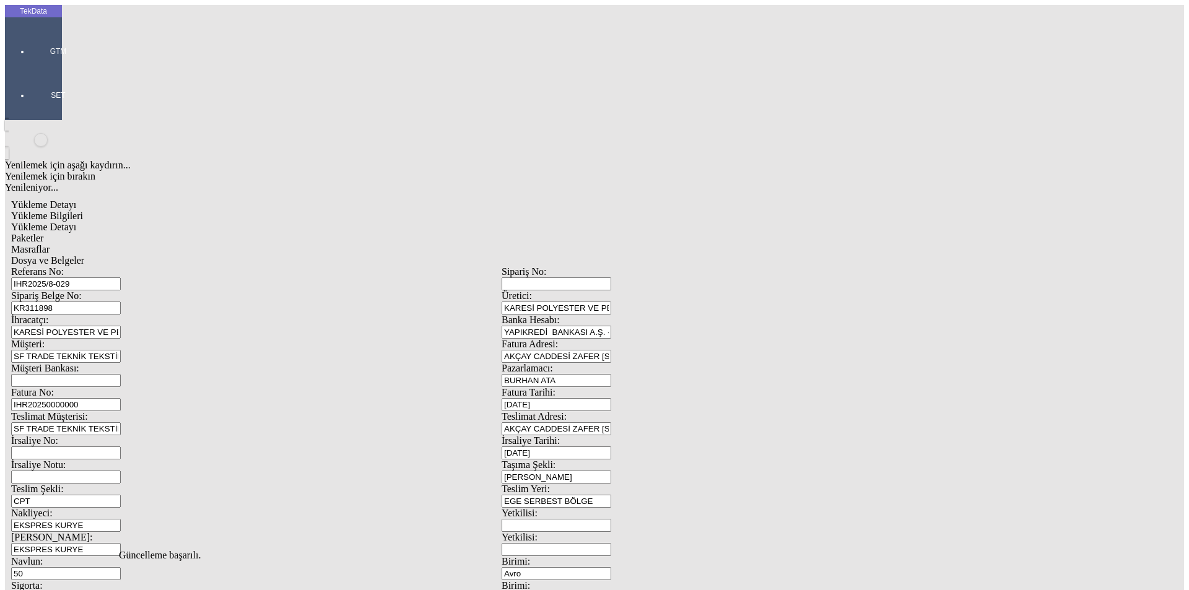
drag, startPoint x: 182, startPoint y: 187, endPoint x: 46, endPoint y: 181, distance: 135.8
type input "456"
drag, startPoint x: 705, startPoint y: 238, endPoint x: 638, endPoint y: 247, distance: 68.1
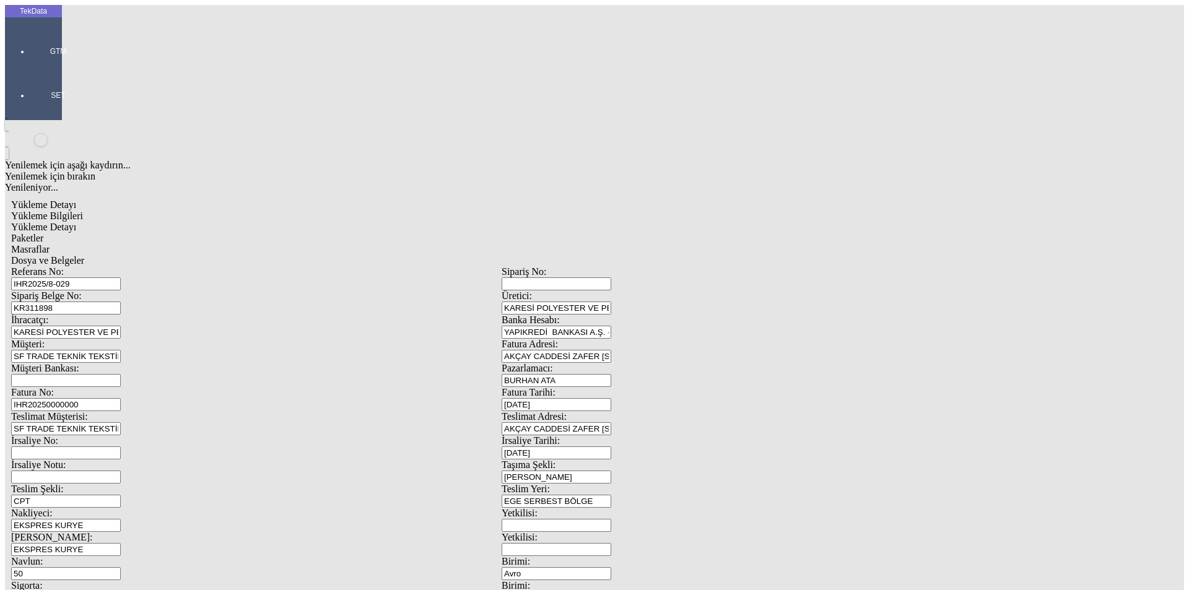
type input "131.34"
drag, startPoint x: 166, startPoint y: 256, endPoint x: 88, endPoint y: 267, distance: 78.8
type input "132.34"
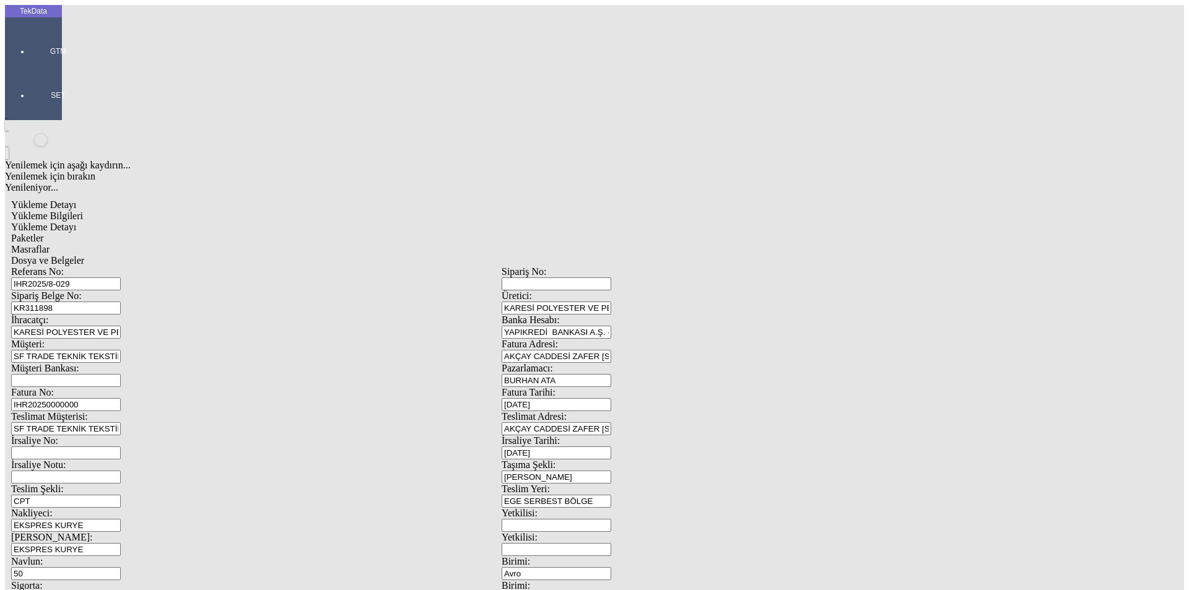
click at [258, 233] on div "Paketler" at bounding box center [501, 238] width 981 height 11
type input "[PERSON_NAME]"
drag, startPoint x: 562, startPoint y: 145, endPoint x: 513, endPoint y: 152, distance: 49.4
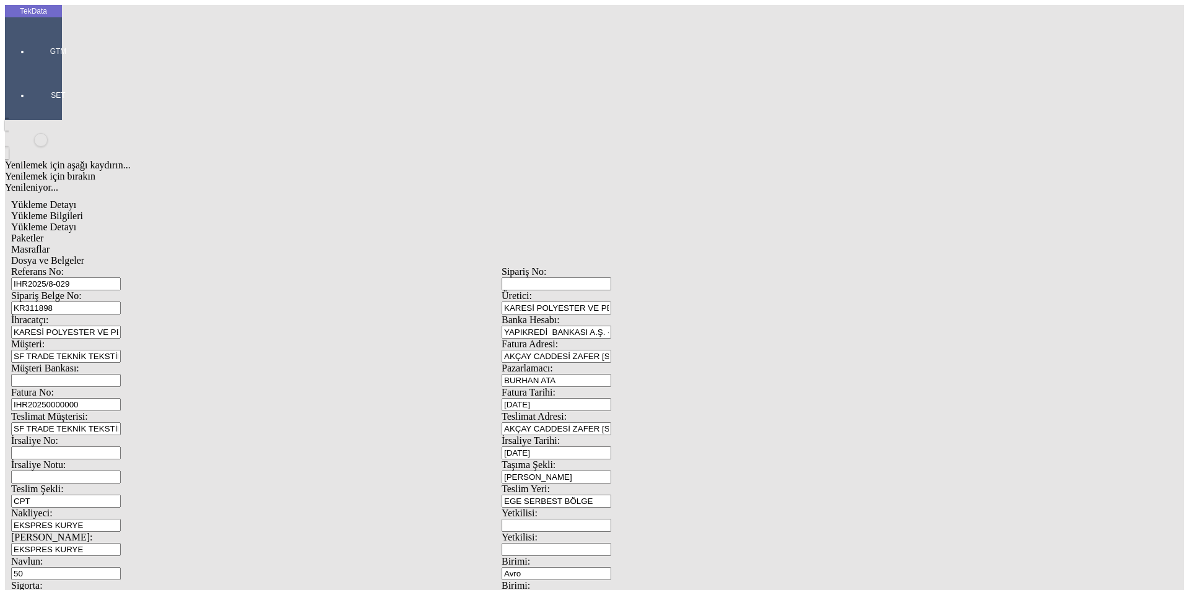
type input "5"
drag, startPoint x: 341, startPoint y: 65, endPoint x: 425, endPoint y: 59, distance: 84.4
click at [343, 244] on div "Masraflar" at bounding box center [501, 249] width 981 height 11
click at [425, 255] on div "Dosya ve Belgeler" at bounding box center [501, 260] width 981 height 11
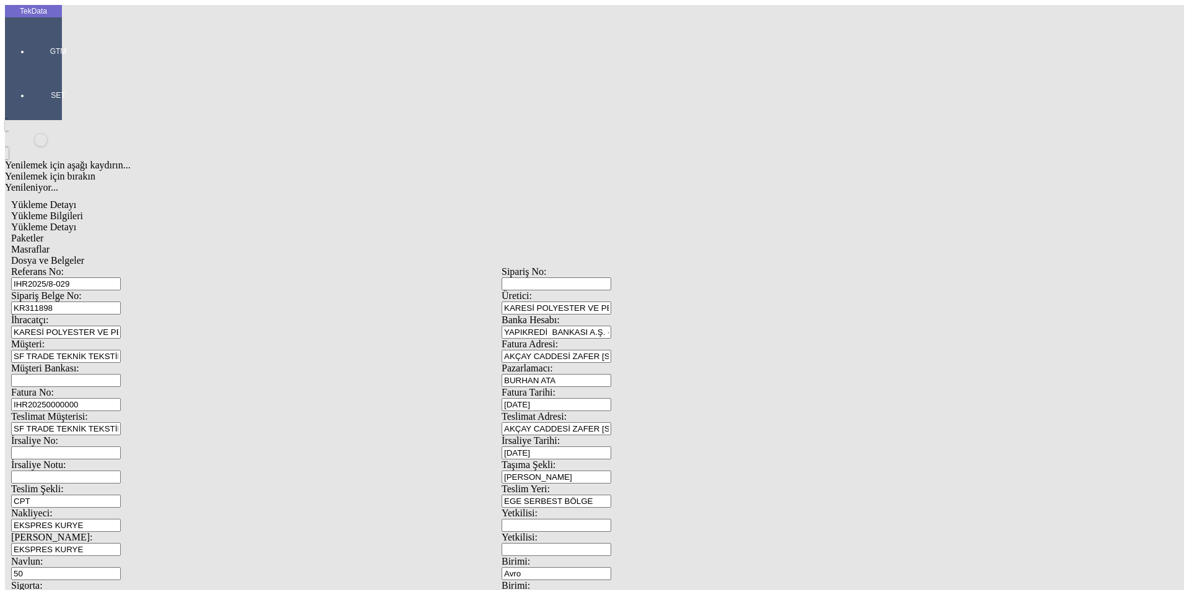
click at [84, 255] on span "Dosya ve Belgeler" at bounding box center [47, 260] width 73 height 11
drag, startPoint x: 120, startPoint y: 63, endPoint x: 219, endPoint y: 81, distance: 100.1
click at [83, 211] on span "Yükleme Bilgileri" at bounding box center [47, 216] width 72 height 11
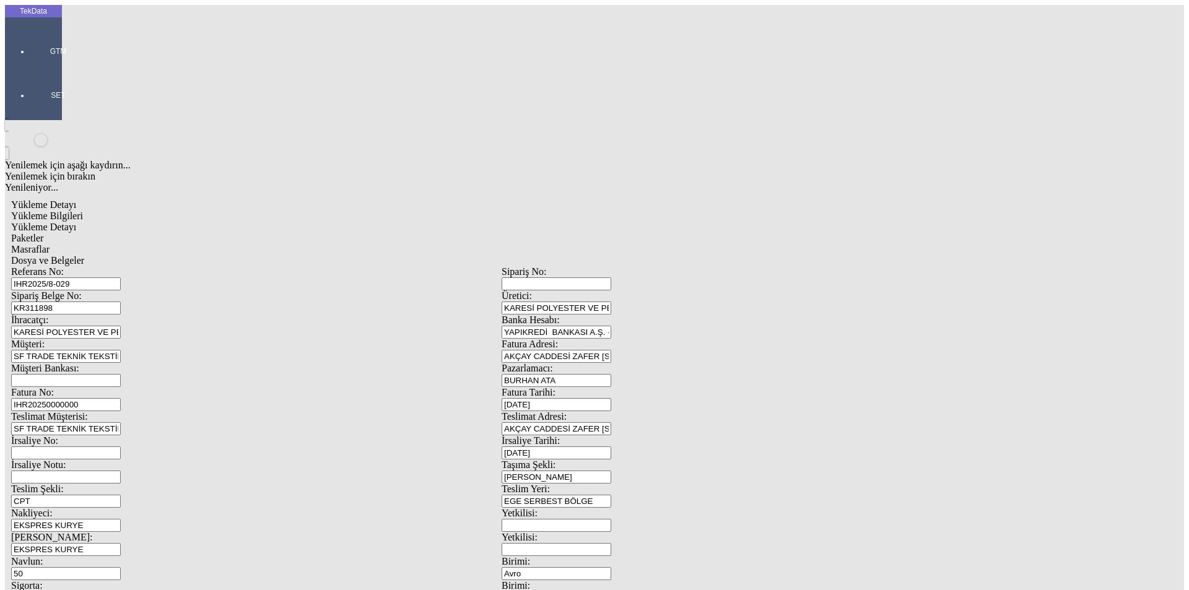
drag, startPoint x: 243, startPoint y: 92, endPoint x: 49, endPoint y: 92, distance: 194.5
drag, startPoint x: 220, startPoint y: 114, endPoint x: 125, endPoint y: 115, distance: 94.8
click at [125, 290] on div "Sipariş Belge No: KR311898" at bounding box center [256, 302] width 491 height 24
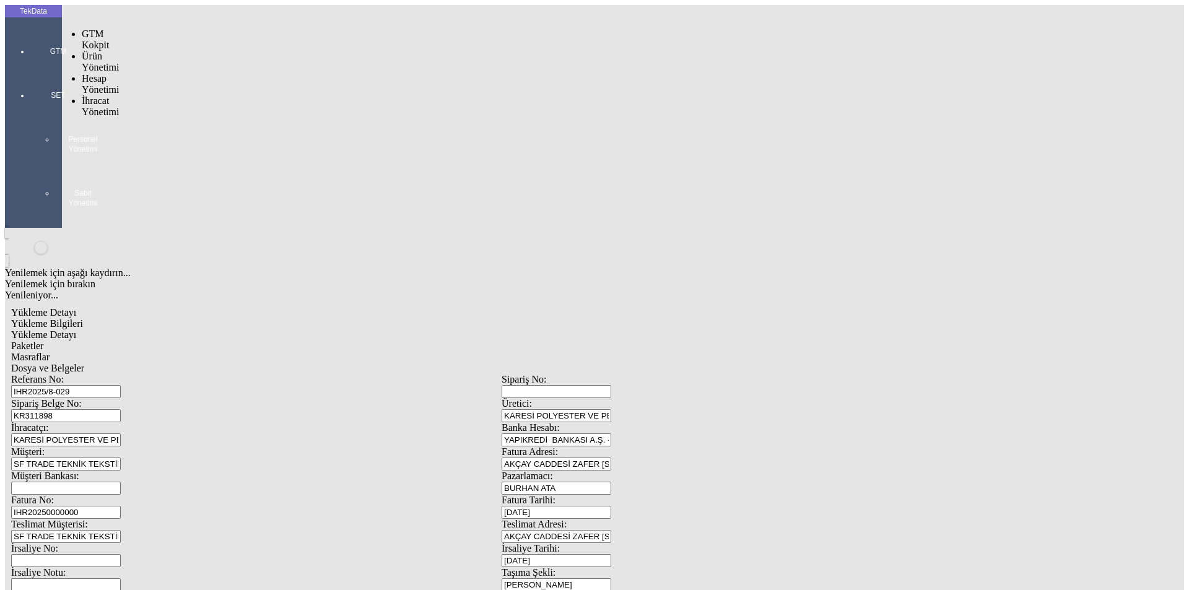
click at [30, 69] on div at bounding box center [58, 69] width 57 height 0
drag, startPoint x: 117, startPoint y: 74, endPoint x: 170, endPoint y: 71, distance: 52.7
click at [118, 95] on span "İhracat Yönetimi" at bounding box center [100, 106] width 37 height 22
click at [190, 117] on span "Yüklemeler" at bounding box center [213, 122] width 47 height 11
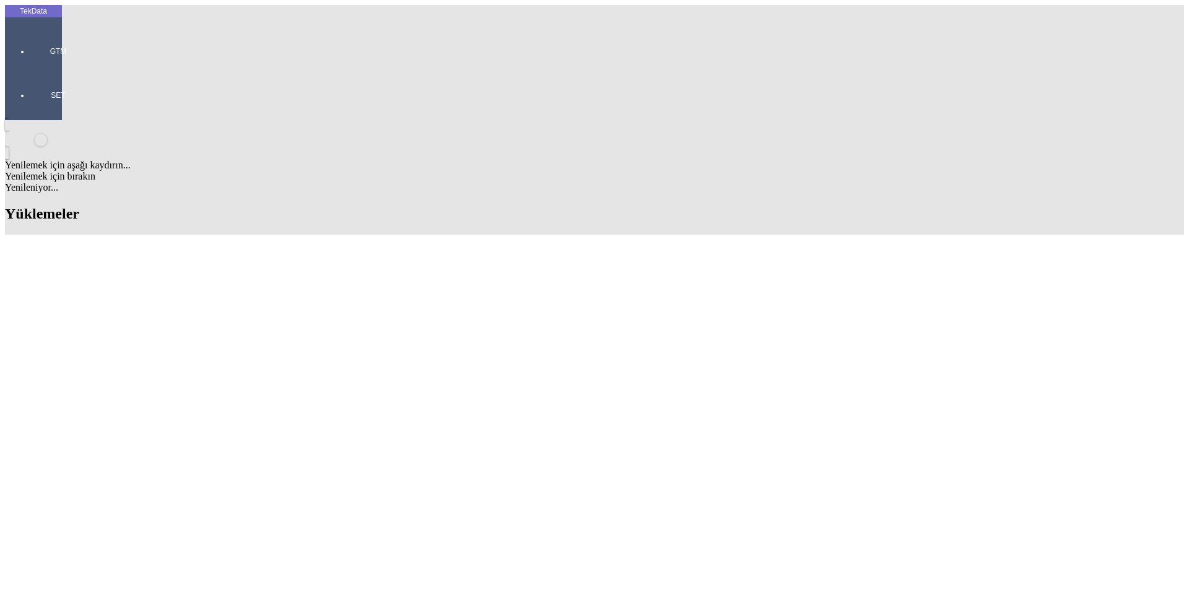
drag, startPoint x: 815, startPoint y: 97, endPoint x: 699, endPoint y: 102, distance: 115.9
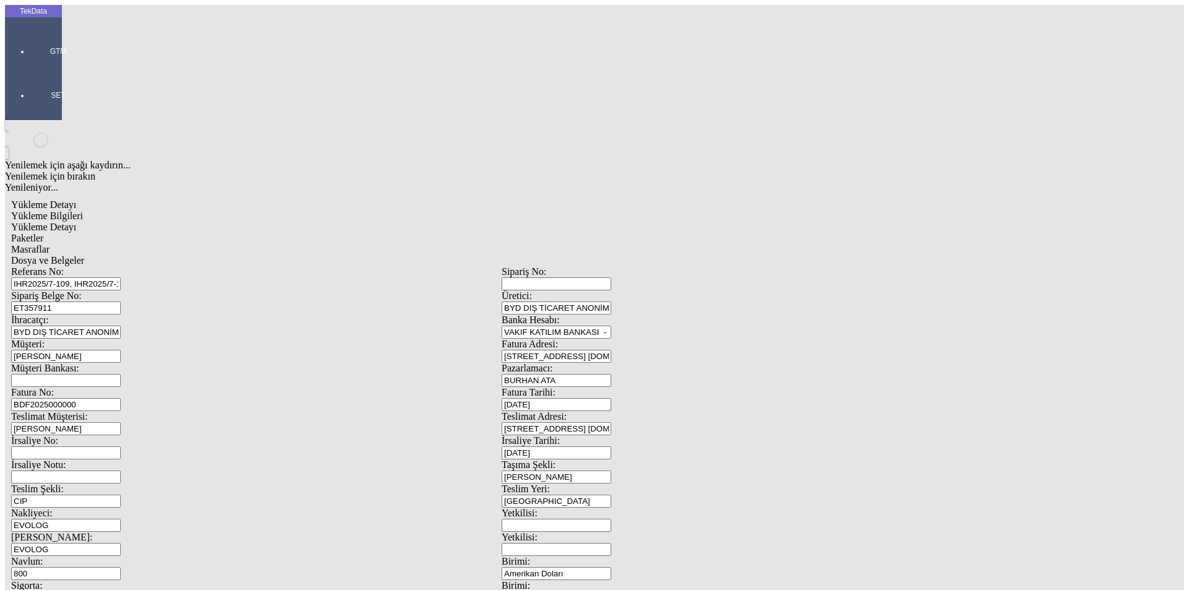
drag, startPoint x: 204, startPoint y: 377, endPoint x: 105, endPoint y: 380, distance: 99.2
click at [105, 556] on div "Navlun: 800" at bounding box center [256, 568] width 491 height 24
drag, startPoint x: 215, startPoint y: 373, endPoint x: 78, endPoint y: 370, distance: 136.9
click at [80, 556] on div "Navlun: 800" at bounding box center [256, 568] width 491 height 24
type input "2160"
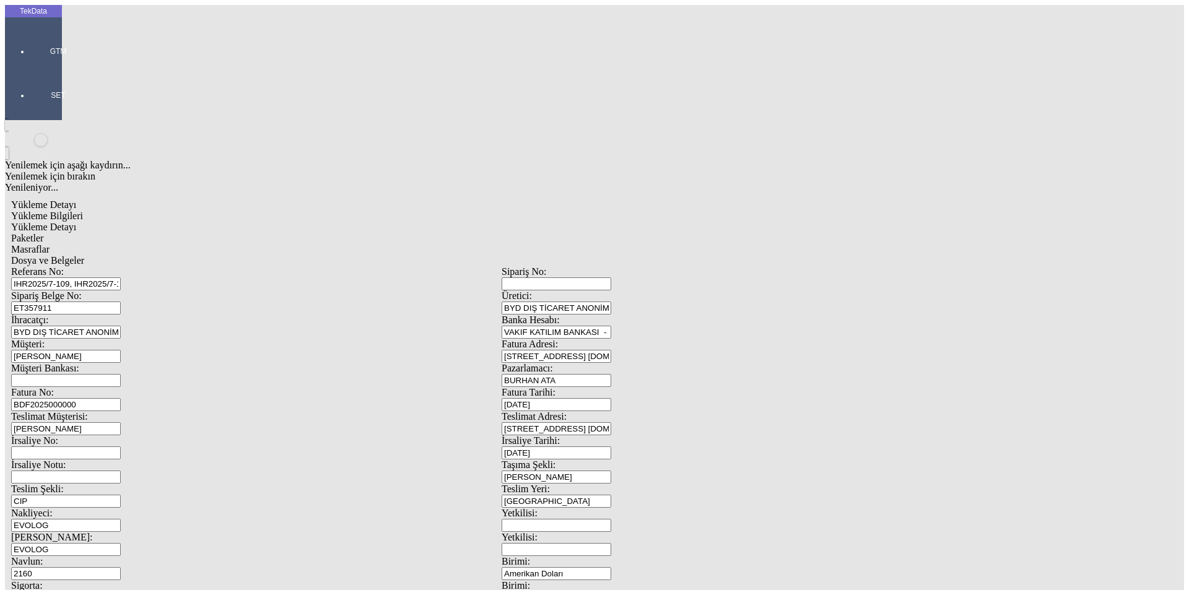
click at [209, 590] on div "4.87" at bounding box center [256, 598] width 491 height 13
drag, startPoint x: 216, startPoint y: 397, endPoint x: 171, endPoint y: 404, distance: 45.1
click at [171, 590] on div "4.87" at bounding box center [256, 598] width 491 height 13
type input "10"
drag, startPoint x: 204, startPoint y: 417, endPoint x: 15, endPoint y: 404, distance: 189.4
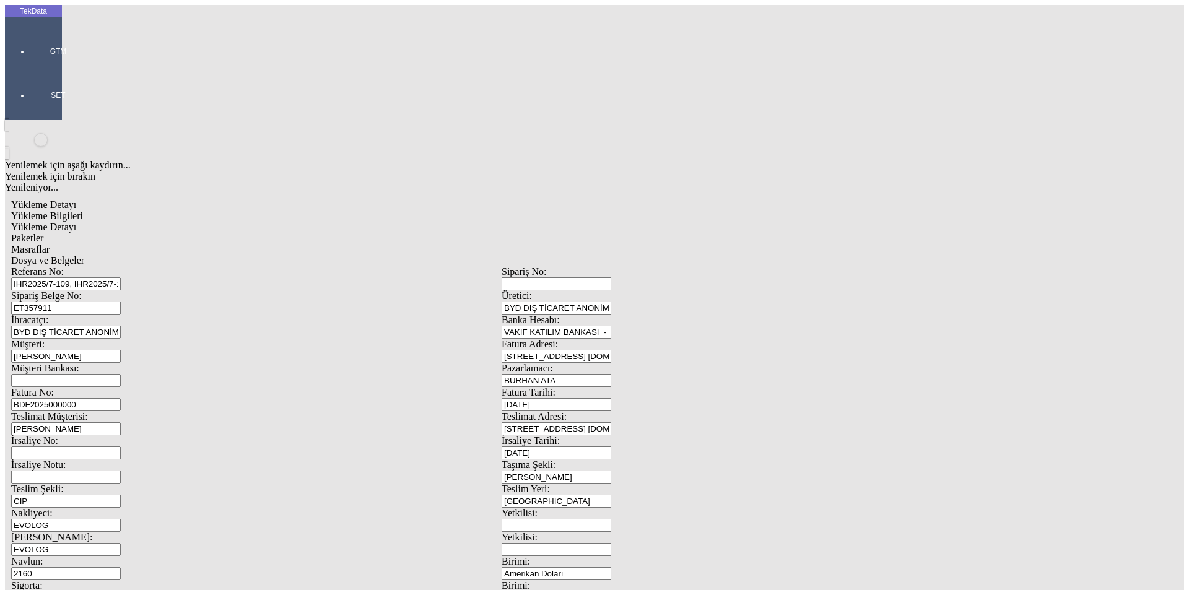
click at [5, 405] on div "TekData GTM SET Yenilemek için aşağı kaydırın... Yenilemek için bırakın Yenilen…" at bounding box center [502, 490] width 994 height 970
click at [76, 222] on span "Yükleme Detayı" at bounding box center [43, 227] width 65 height 11
drag, startPoint x: 1143, startPoint y: 89, endPoint x: 1028, endPoint y: 103, distance: 116.8
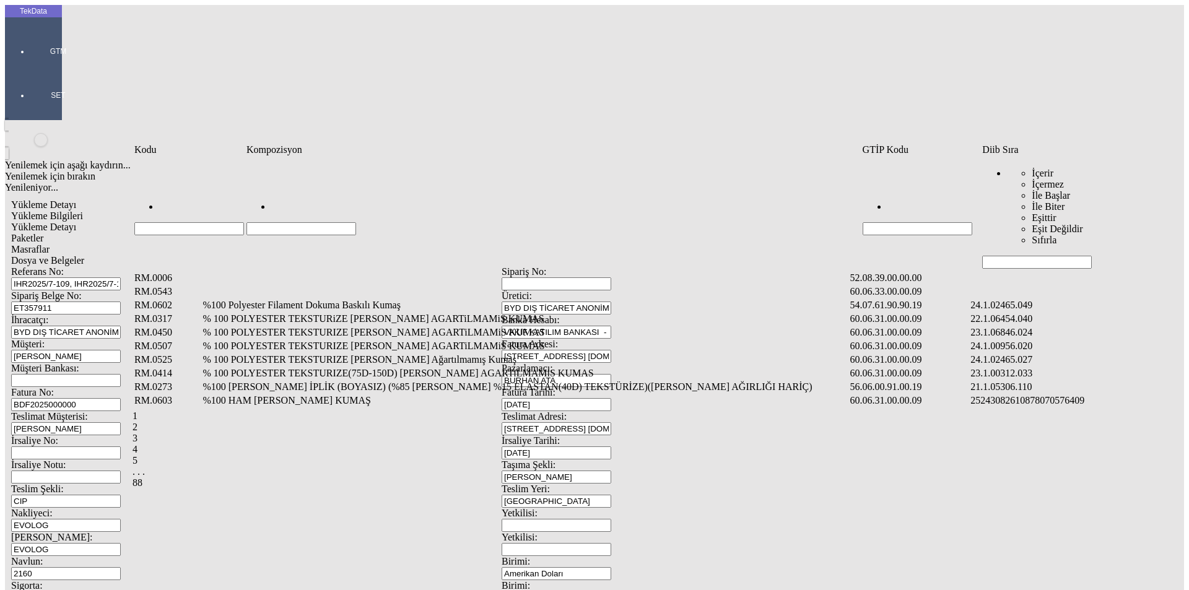
click at [1004, 256] on input "Hücreyi Filtrele" at bounding box center [1037, 262] width 110 height 13
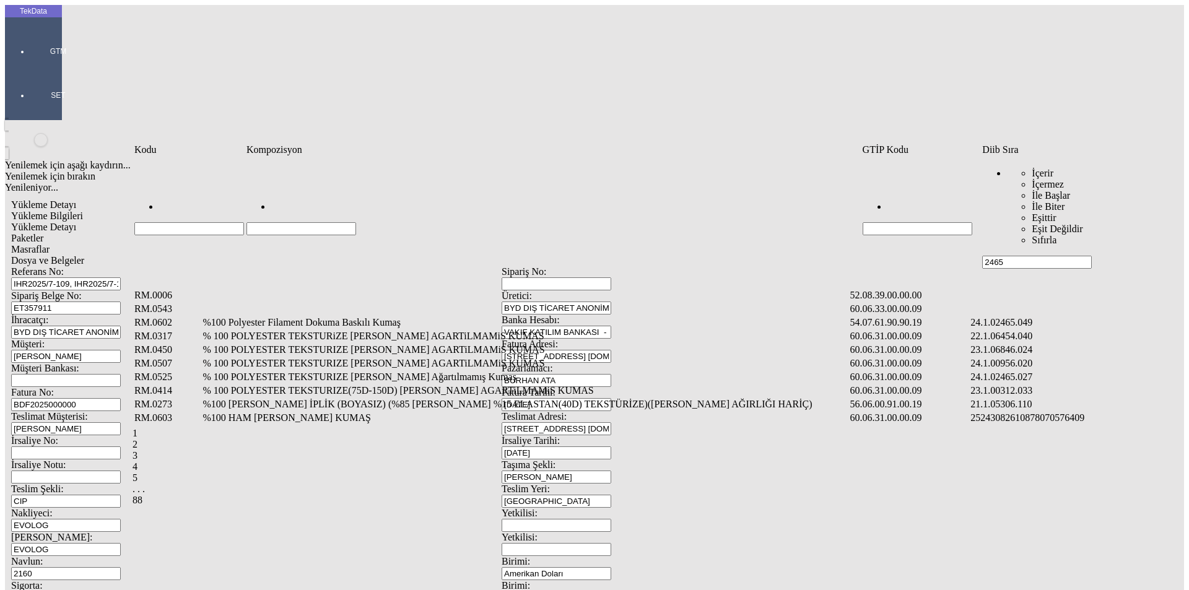
type input "2465"
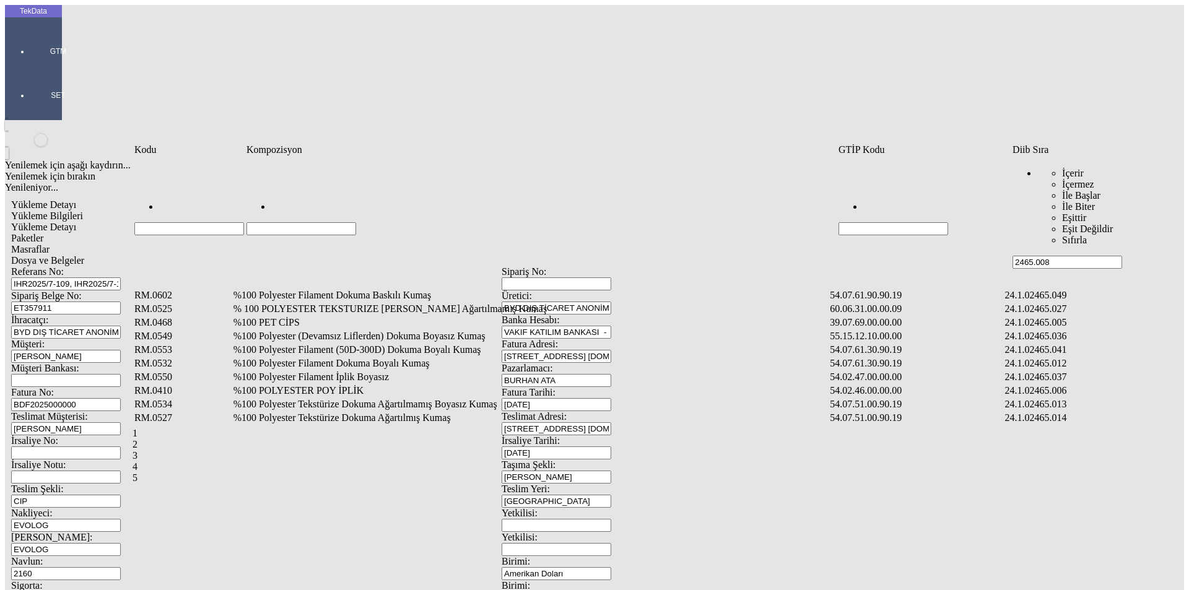
type input "2465.008"
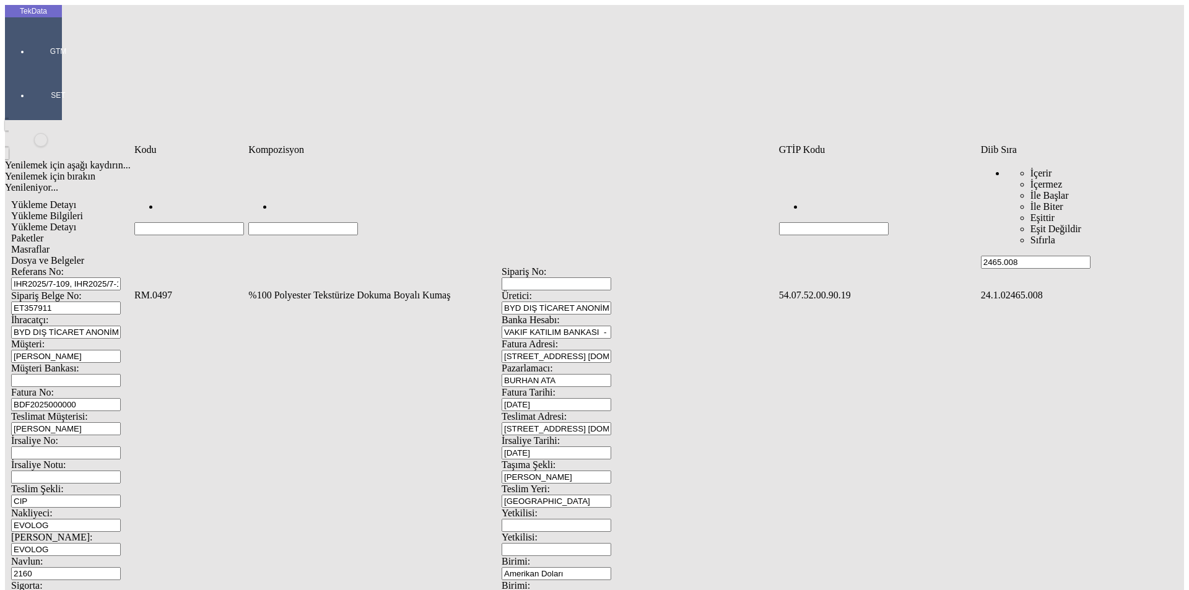
click at [341, 289] on td "%100 Polyester Tekstürize Dokuma Boyalı Kumaş" at bounding box center [512, 295] width 529 height 12
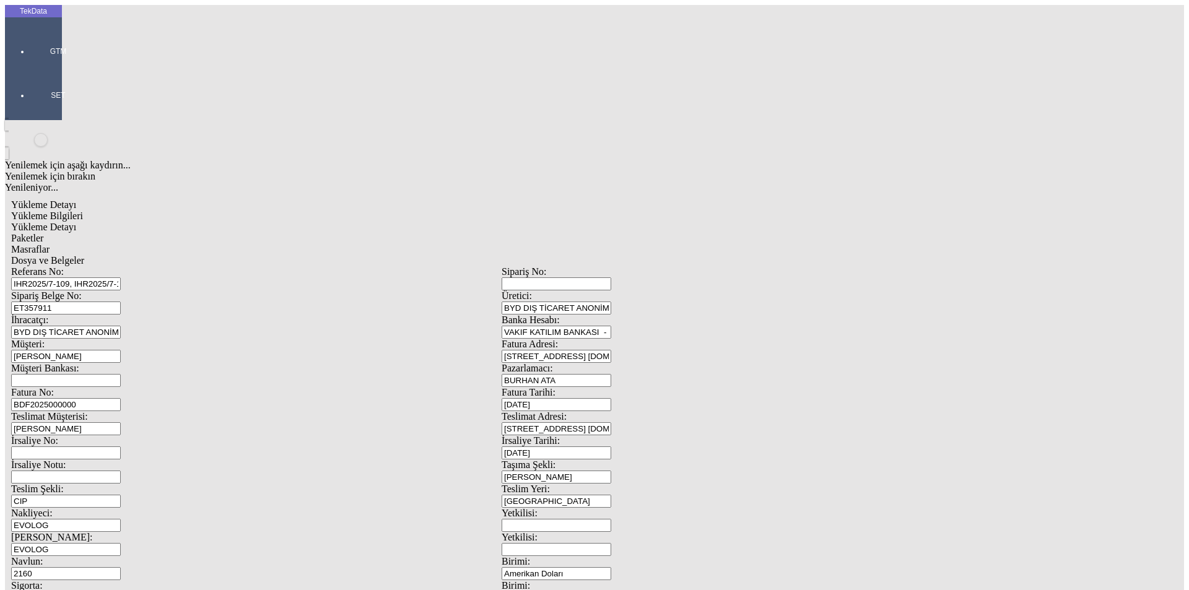
type input "2434.75"
click at [689, 224] on div "Metre" at bounding box center [920, 229] width 491 height 11
type input "Metre"
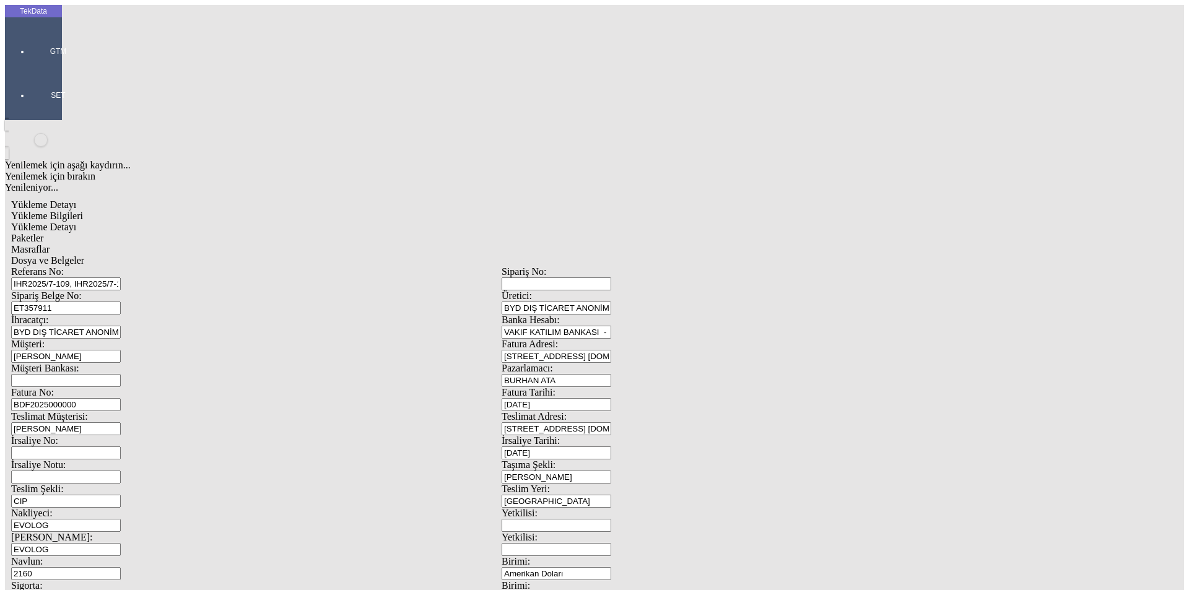
type input "2.45"
click at [701, 260] on div "Amerikan Doları" at bounding box center [920, 265] width 491 height 11
type input "Amerikan Doları"
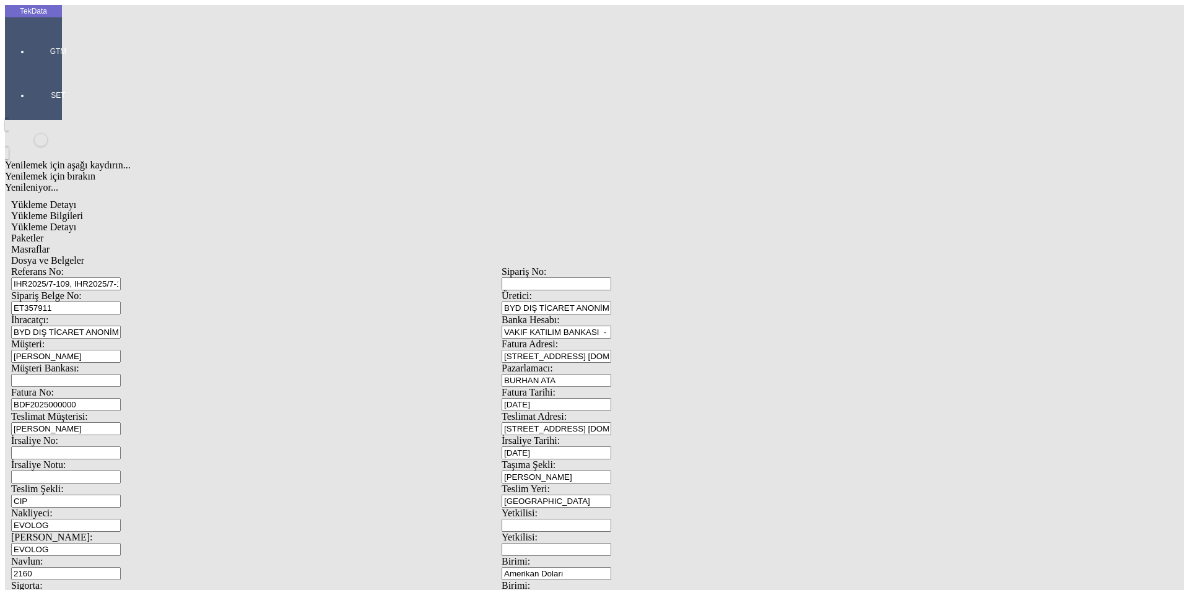
type input "300"
type input "1092.2"
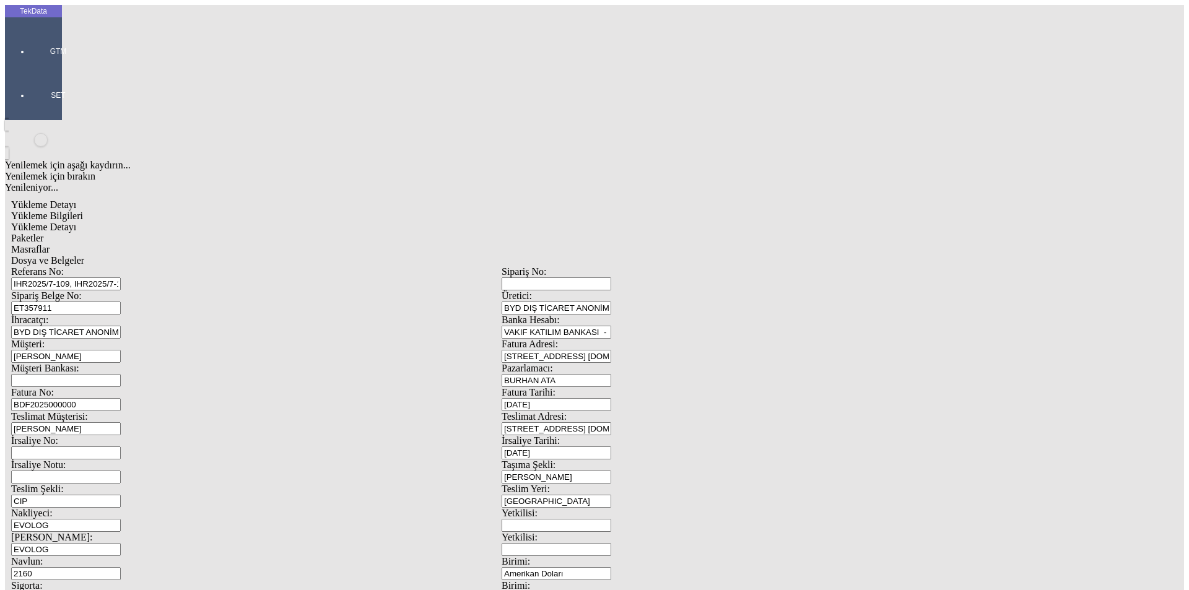
type input "1136.02"
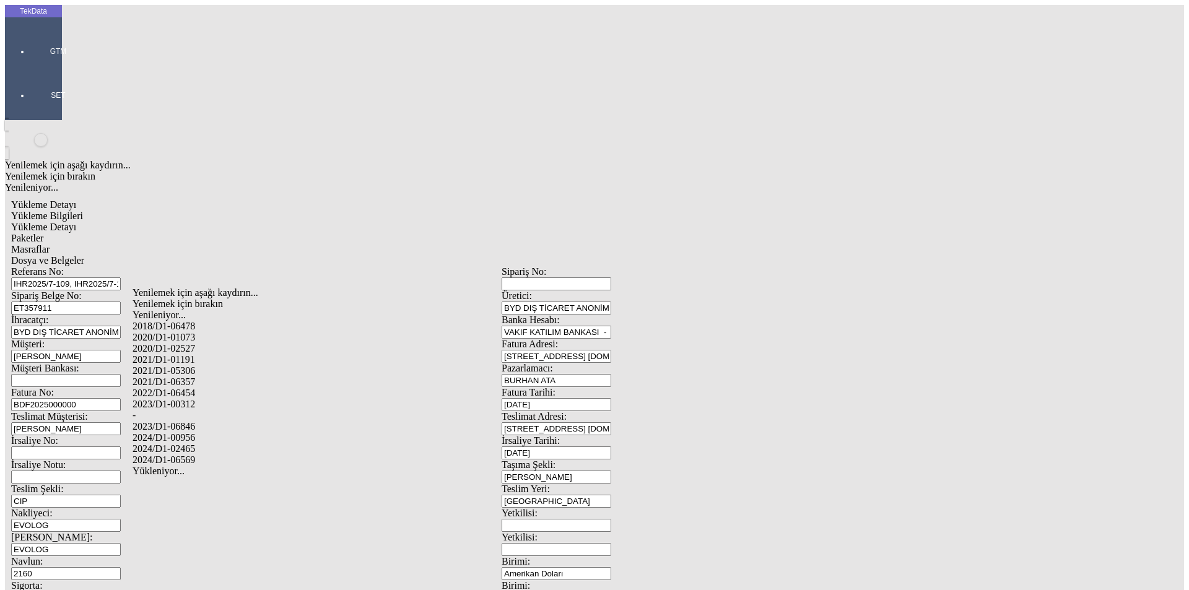
click at [194, 443] on div "2024/D1-02465" at bounding box center [373, 448] width 481 height 11
type input "2024/D1-02465"
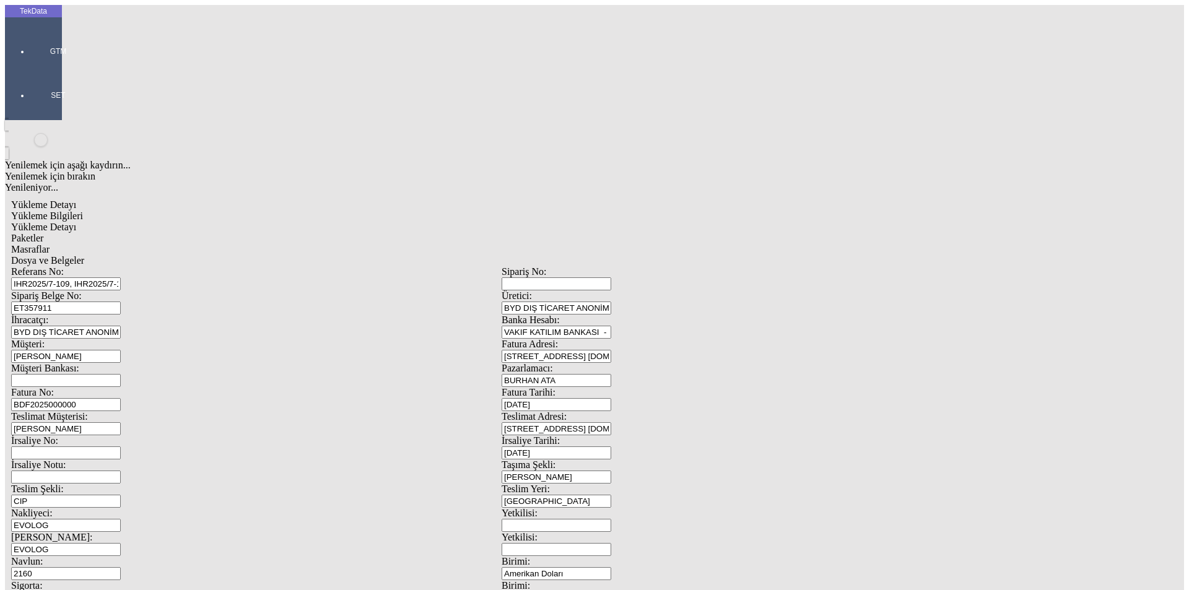
drag, startPoint x: 838, startPoint y: 133, endPoint x: 858, endPoint y: 138, distance: 20.9
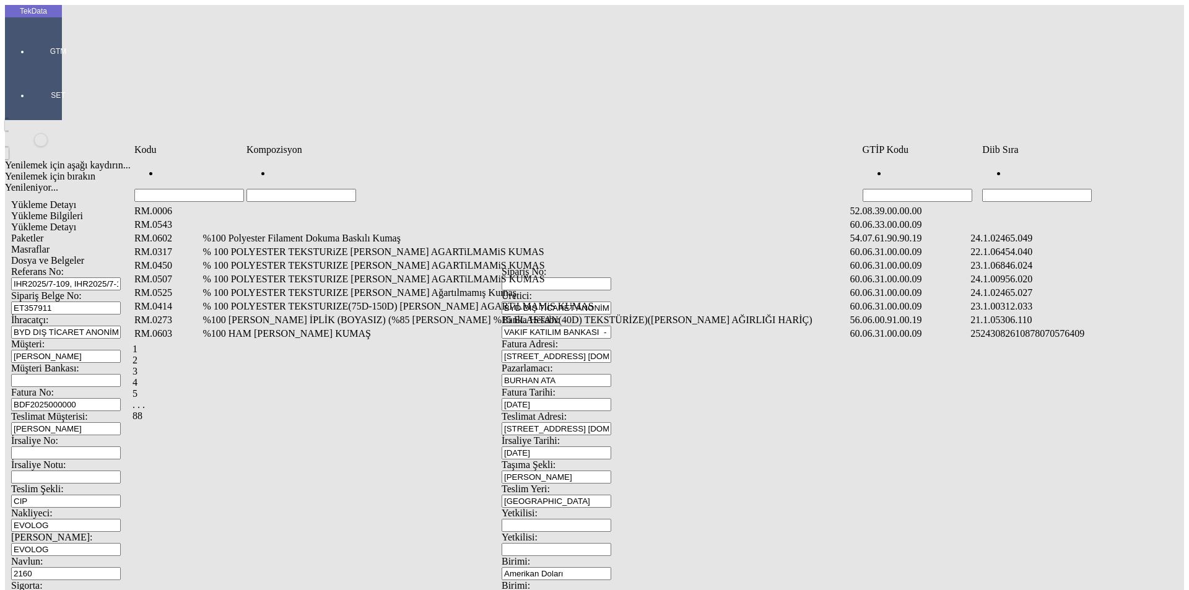
click at [1044, 189] on input "Hücreyi Filtrele" at bounding box center [1037, 195] width 110 height 13
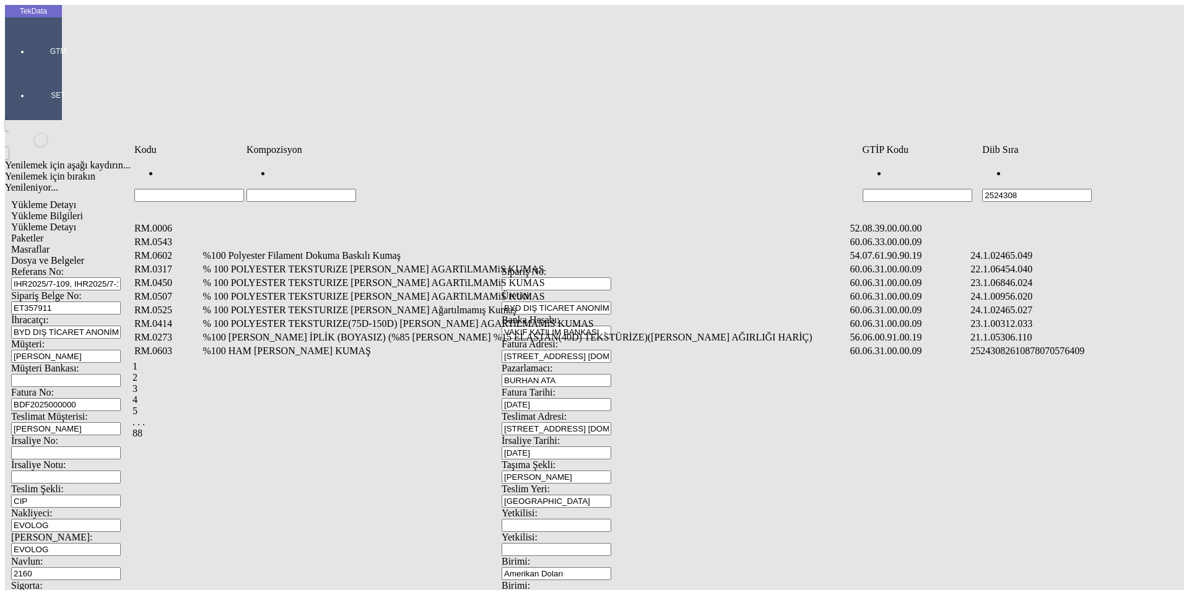
type input "2524308"
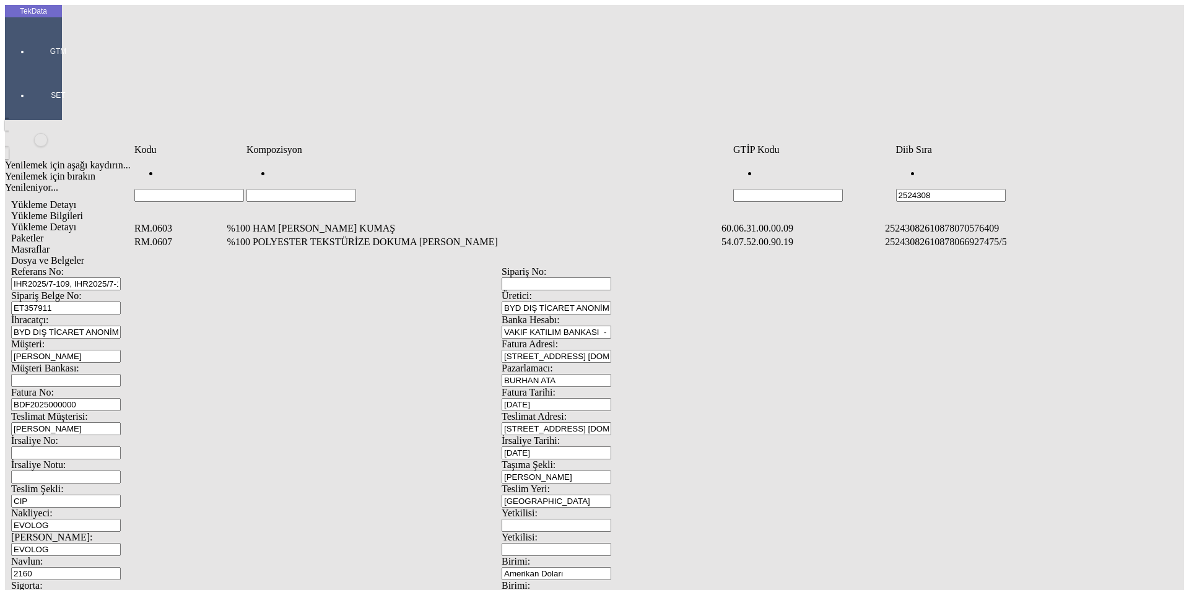
click at [969, 236] on td "25243082610878066927475/5" at bounding box center [1020, 242] width 273 height 12
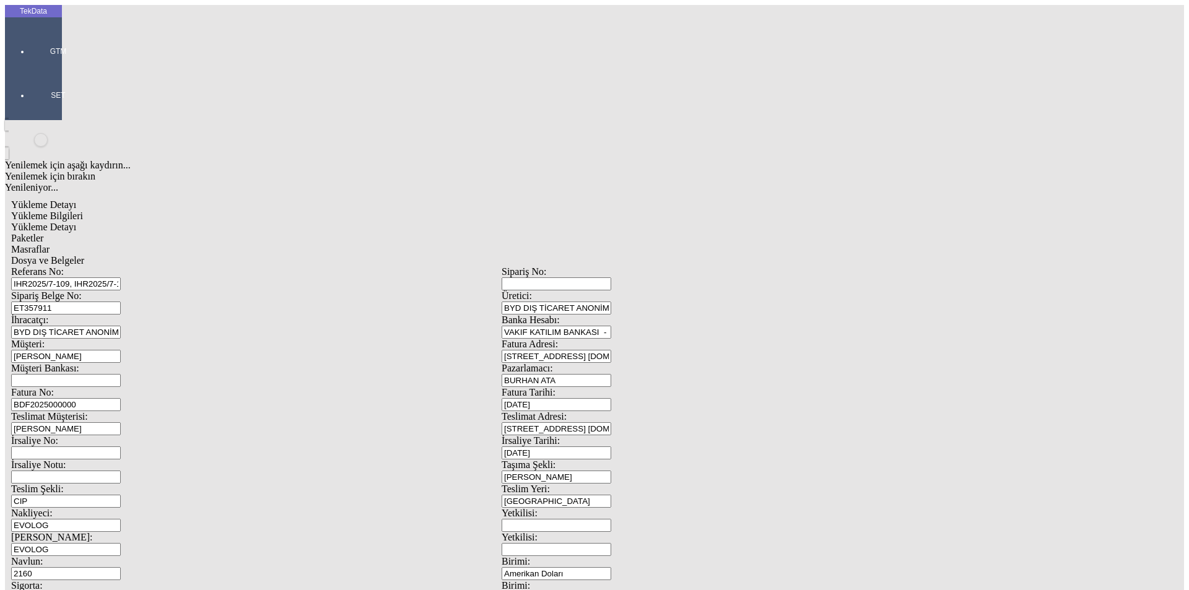
type input "3054.45"
click at [699, 224] on div "Metre" at bounding box center [920, 229] width 491 height 11
type input "Metre"
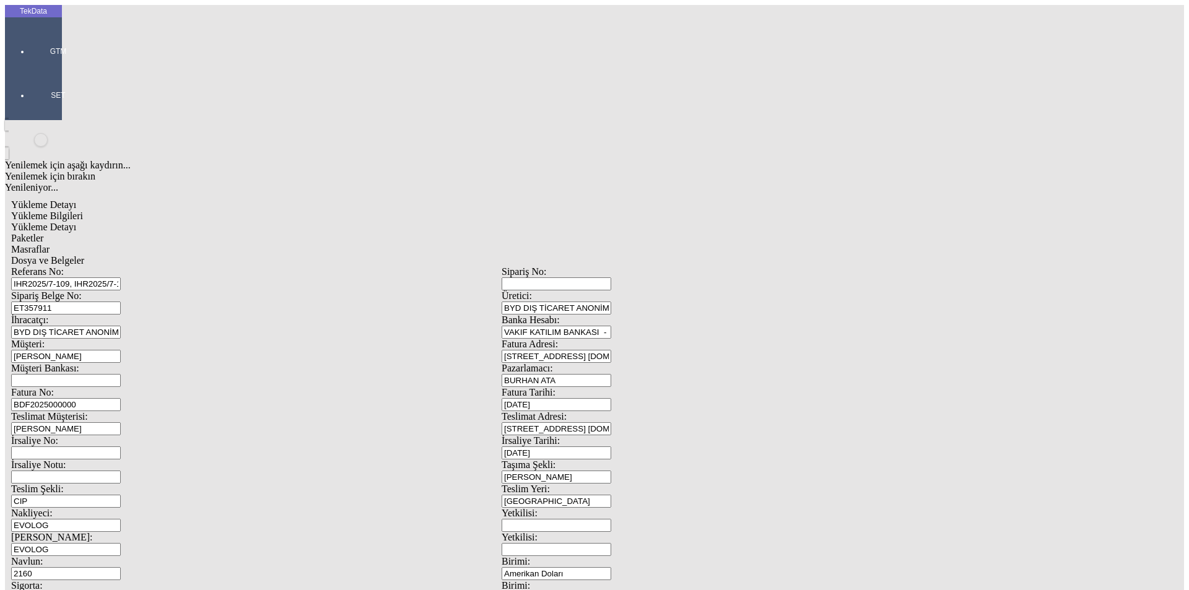
type input "2.45"
click at [696, 260] on div "Amerikan Doları" at bounding box center [920, 265] width 491 height 11
type input "Amerikan Doları"
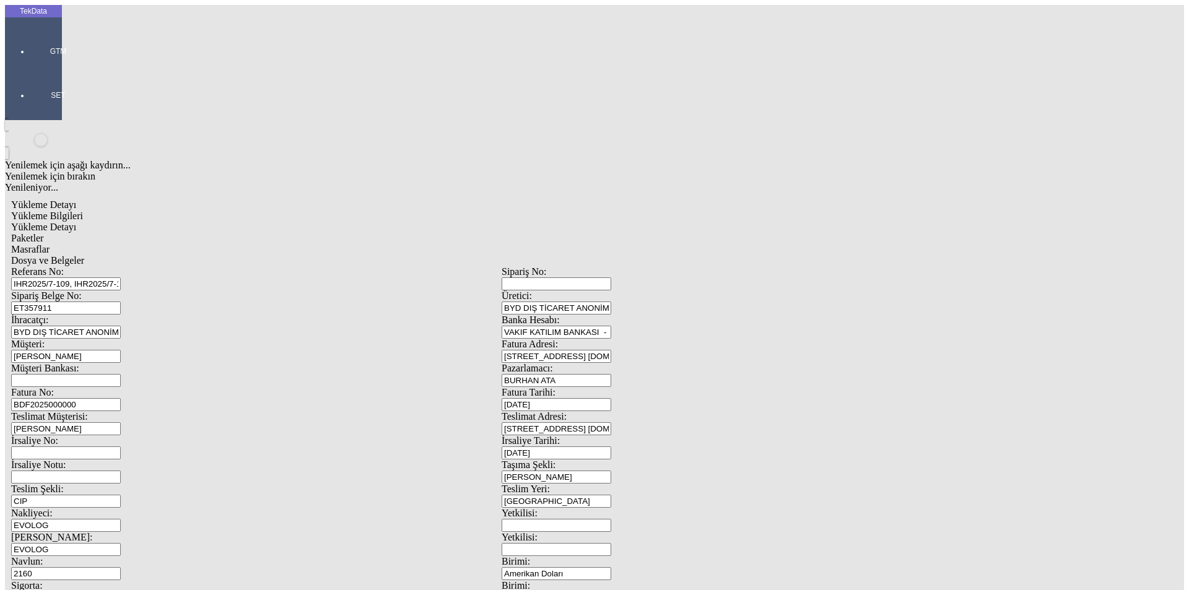
type input "300"
type input "2298.95"
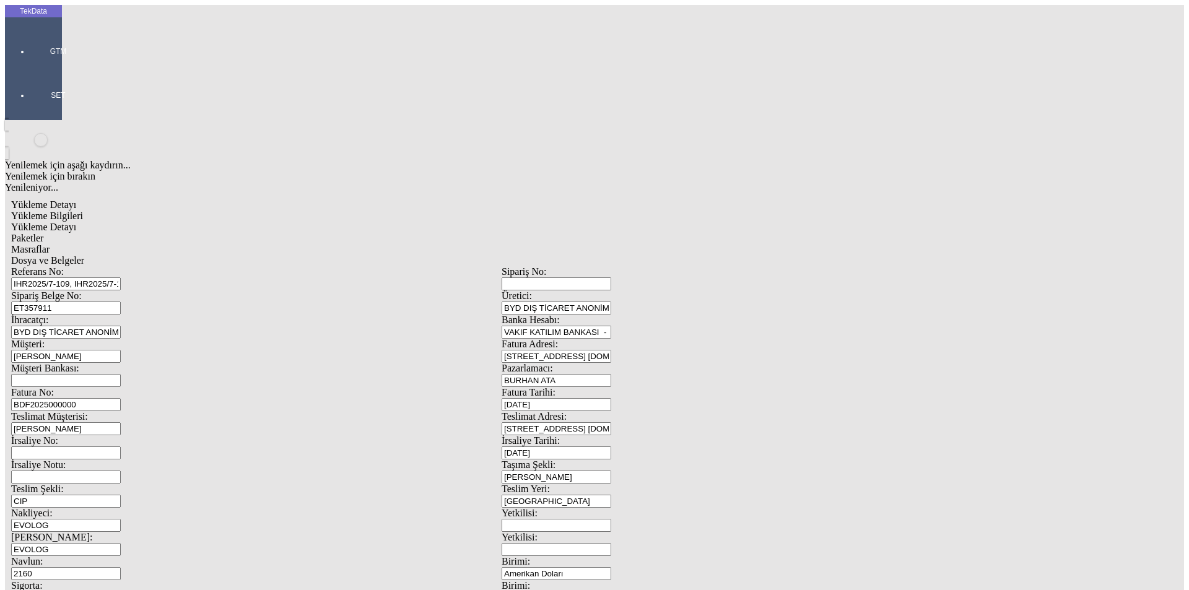
type input "2391.18"
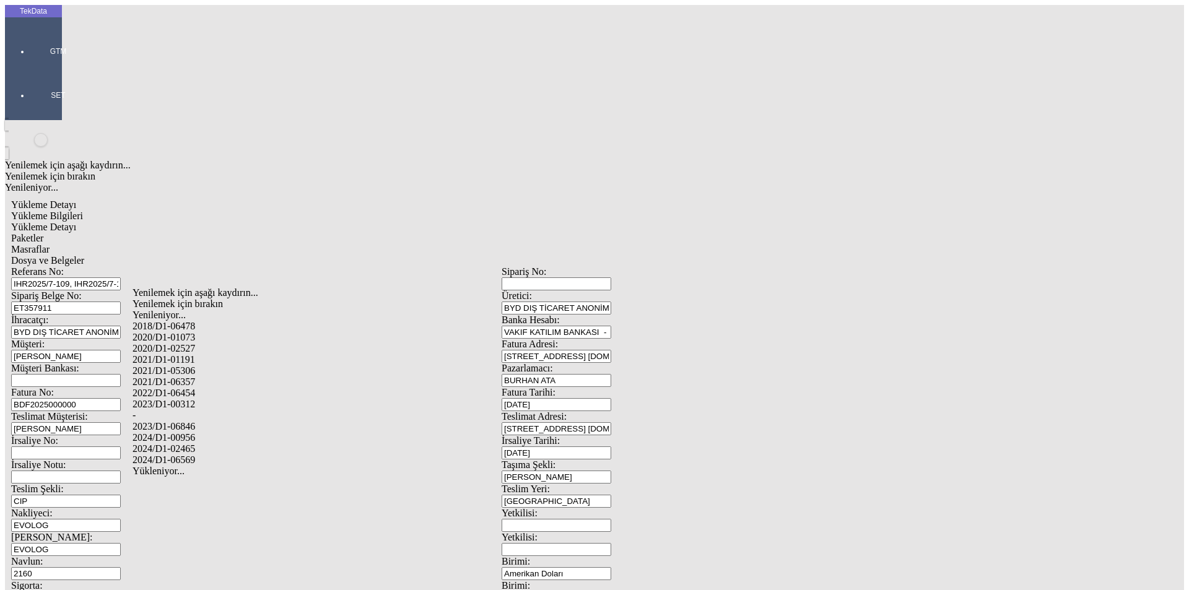
click at [196, 410] on div "-" at bounding box center [373, 415] width 481 height 11
type input "-"
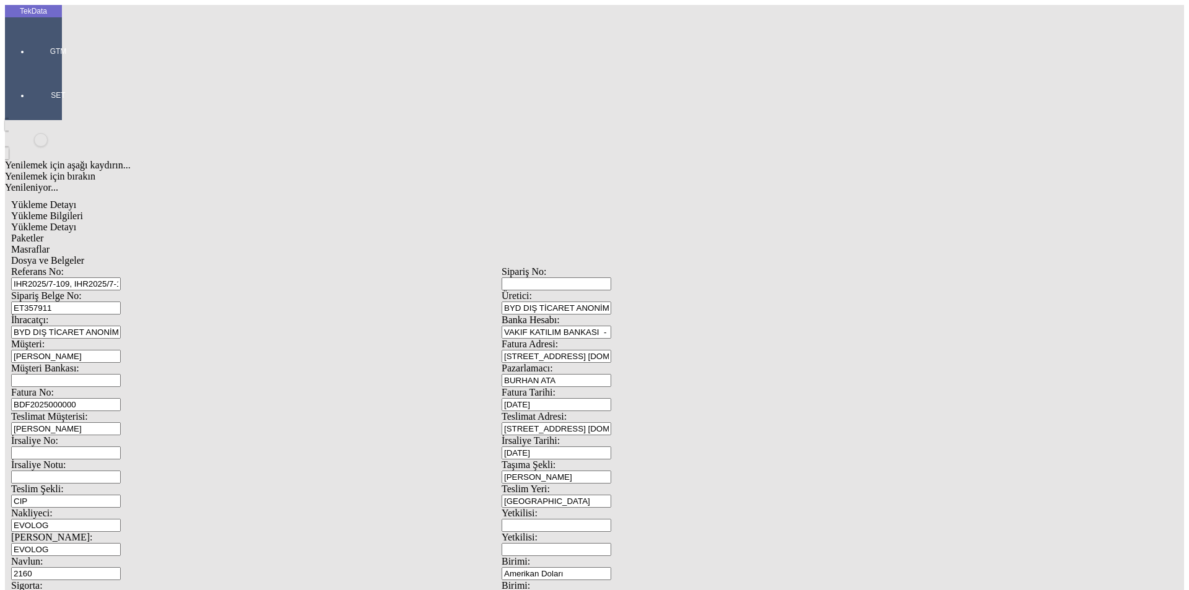
click at [43, 233] on span "Paketler" at bounding box center [27, 238] width 32 height 11
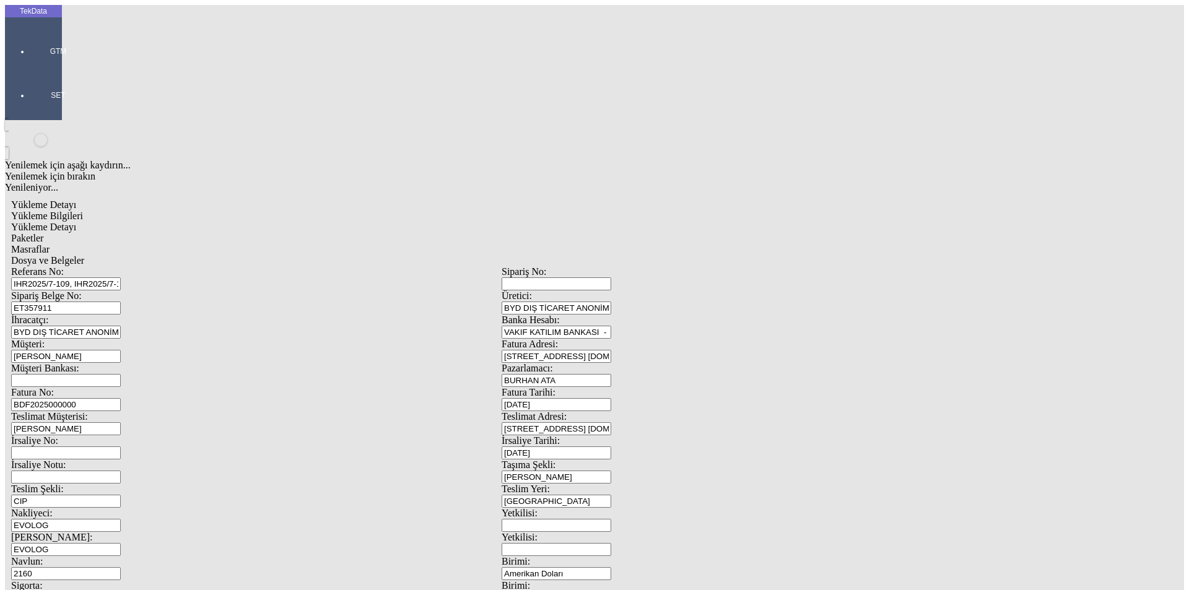
drag, startPoint x: 1135, startPoint y: 121, endPoint x: 1128, endPoint y: 129, distance: 10.5
drag, startPoint x: 732, startPoint y: 141, endPoint x: 548, endPoint y: 128, distance: 185.0
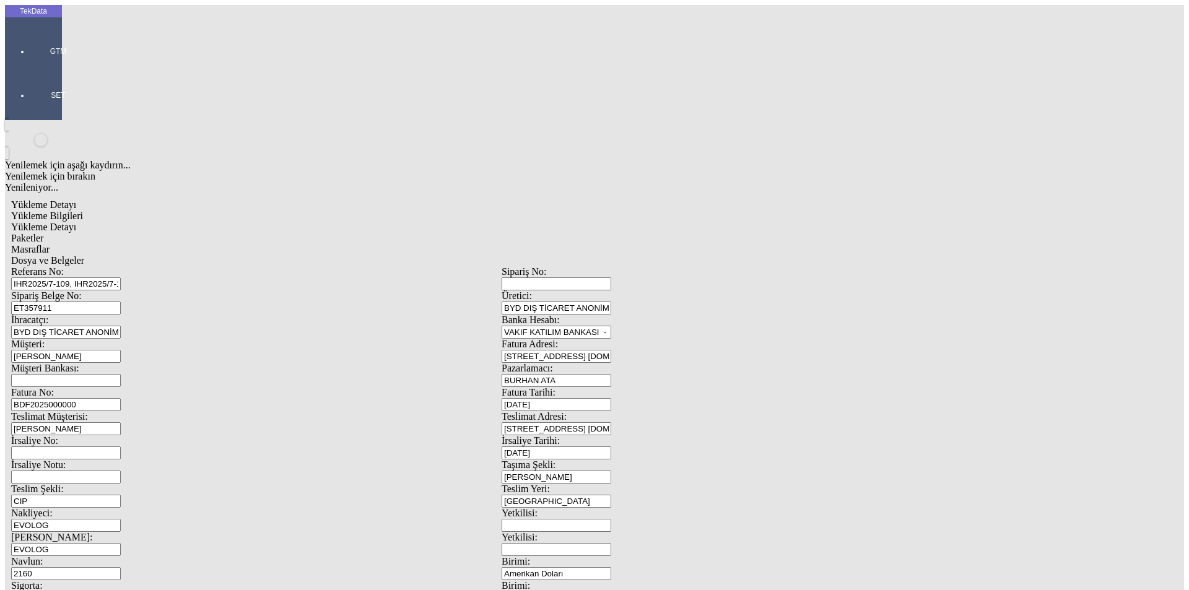
drag, startPoint x: 730, startPoint y: 128, endPoint x: 725, endPoint y: 134, distance: 7.9
drag, startPoint x: 693, startPoint y: 136, endPoint x: 686, endPoint y: 136, distance: 6.8
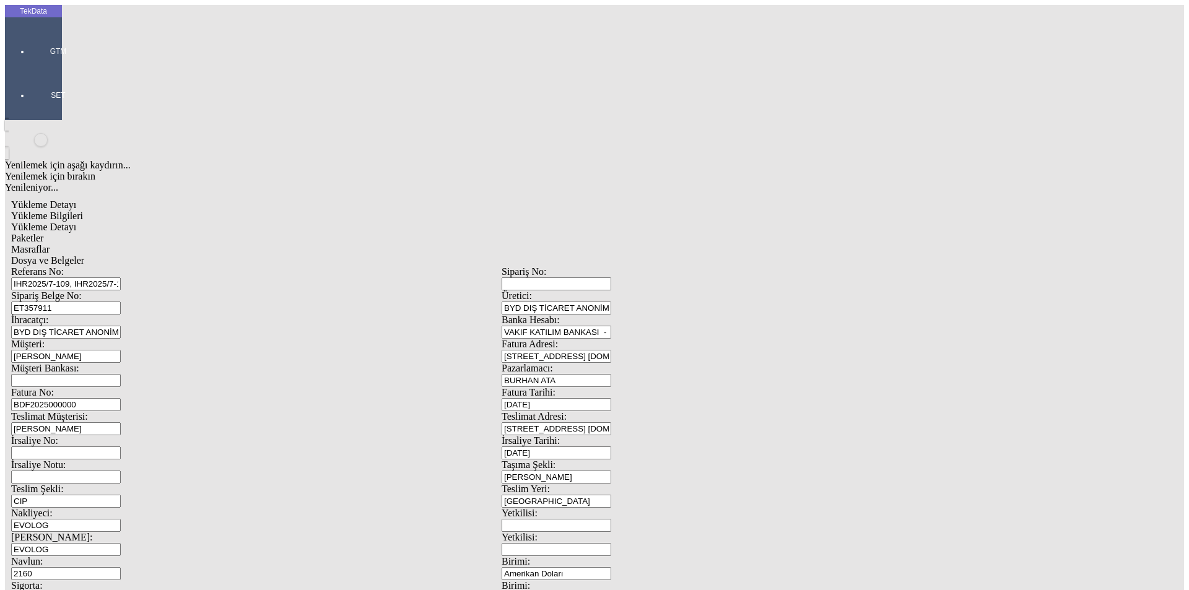
drag, startPoint x: 679, startPoint y: 134, endPoint x: 655, endPoint y: 133, distance: 23.5
type input "101"
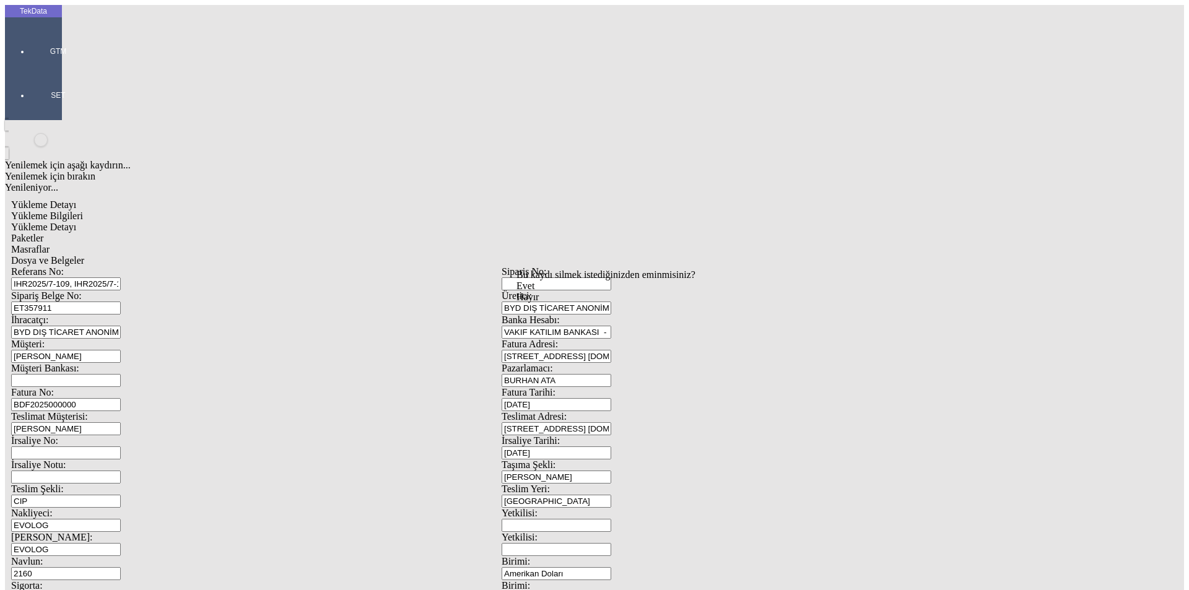
click at [535, 291] on span "Evet" at bounding box center [526, 286] width 18 height 11
drag, startPoint x: 689, startPoint y: 149, endPoint x: 549, endPoint y: 152, distance: 140.0
type input "1"
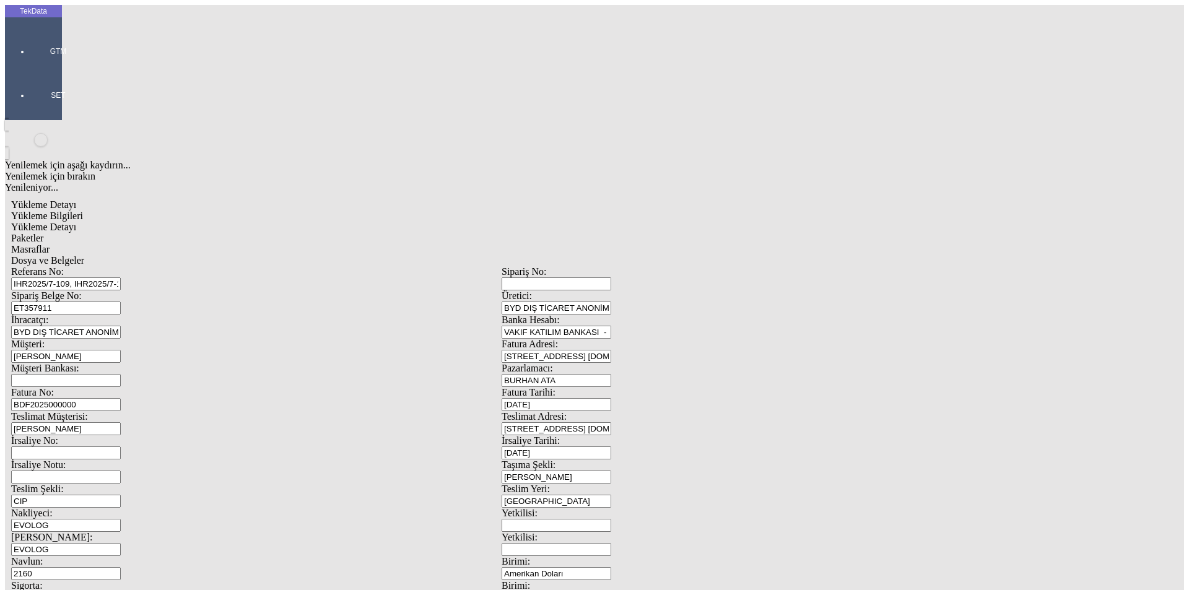
click at [50, 244] on span "Masraflar" at bounding box center [30, 249] width 38 height 11
click at [84, 255] on span "Dosya ve Belgeler" at bounding box center [47, 260] width 73 height 11
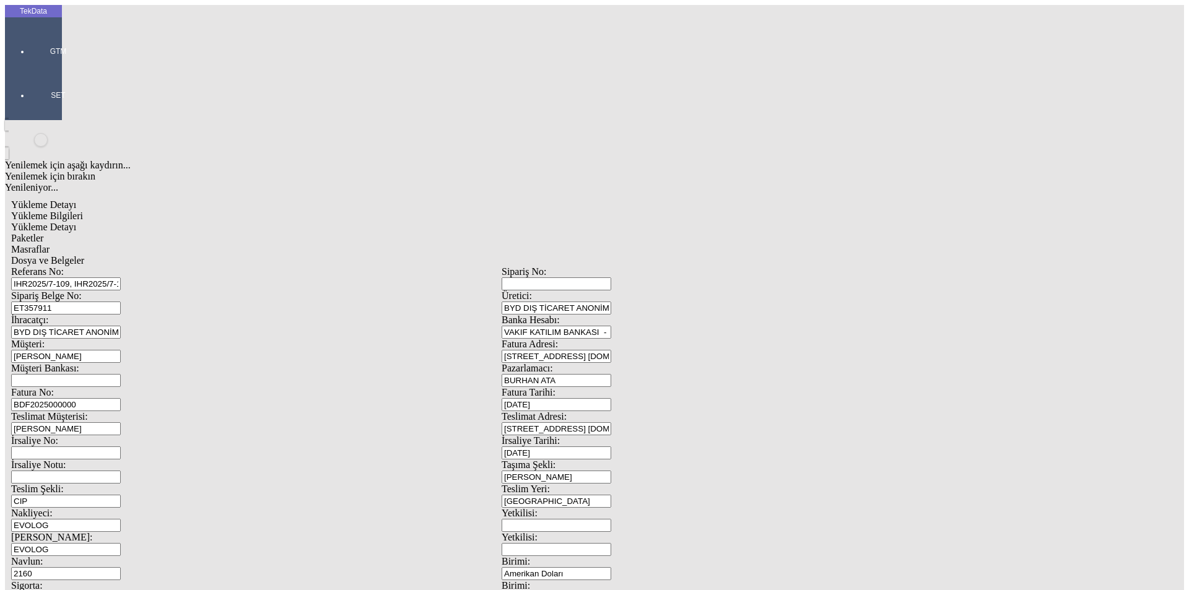
click at [84, 255] on span "Dosya ve Belgeler" at bounding box center [47, 260] width 73 height 11
click at [83, 211] on span "Yükleme Bilgileri" at bounding box center [47, 216] width 72 height 11
drag, startPoint x: 328, startPoint y: 91, endPoint x: 89, endPoint y: 86, distance: 239.1
click at [89, 266] on div "Referans No: IHR2025/7-109, IHR2025/7-110, IHR2025/7-111, IHR2025/8-031 [STREET…" at bounding box center [501, 556] width 981 height 580
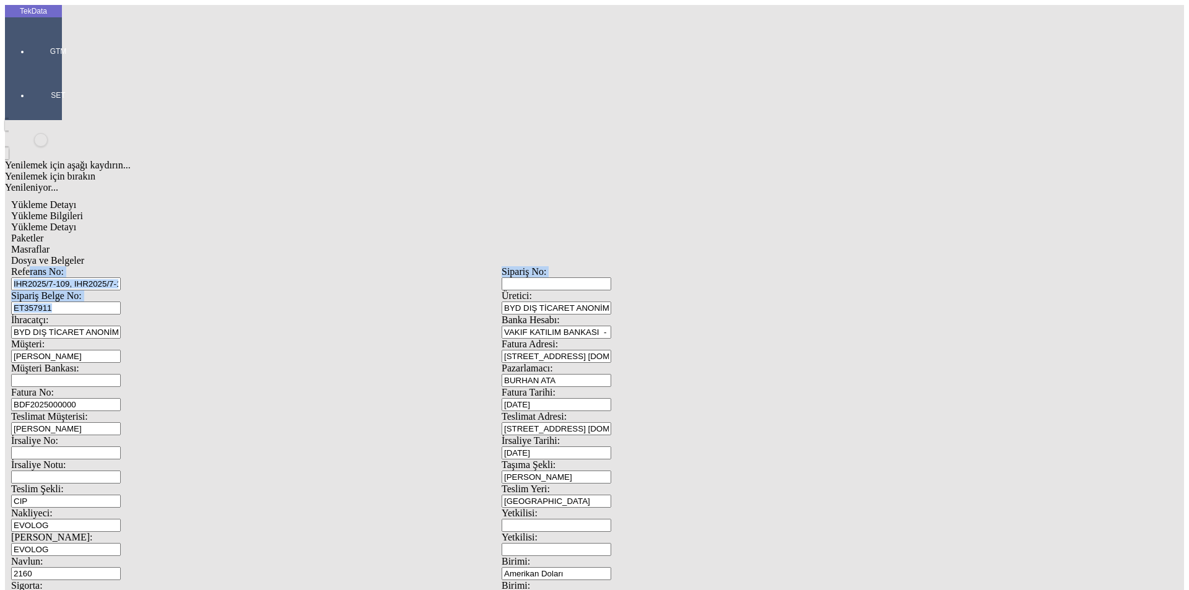
click at [121, 277] on input "IHR2025/7-109, IHR2025/7-110, IHR2025/7-111, IHR2025/8-031" at bounding box center [66, 283] width 110 height 13
drag, startPoint x: 377, startPoint y: 87, endPoint x: 136, endPoint y: 89, distance: 241.0
click at [136, 266] on div "Referans No: IHR2025/7-109, IHR2025/7-110, IHR2025/7-111, IHR2025/8-031" at bounding box center [256, 278] width 491 height 24
drag, startPoint x: 229, startPoint y: 121, endPoint x: 131, endPoint y: 115, distance: 98.0
click at [131, 290] on div "Sipariş Belge No: ET357911" at bounding box center [256, 302] width 491 height 24
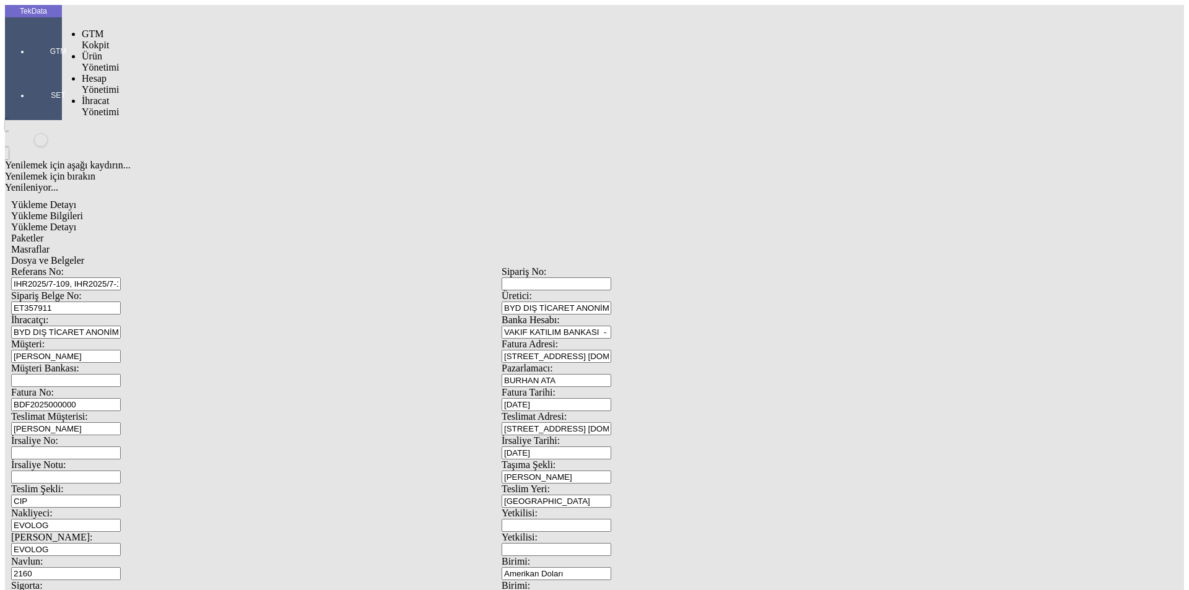
click at [30, 69] on div at bounding box center [58, 69] width 57 height 0
click at [89, 95] on span "İhracat Yönetimi" at bounding box center [100, 106] width 37 height 22
click at [190, 117] on span "Yüklemeler" at bounding box center [213, 122] width 47 height 11
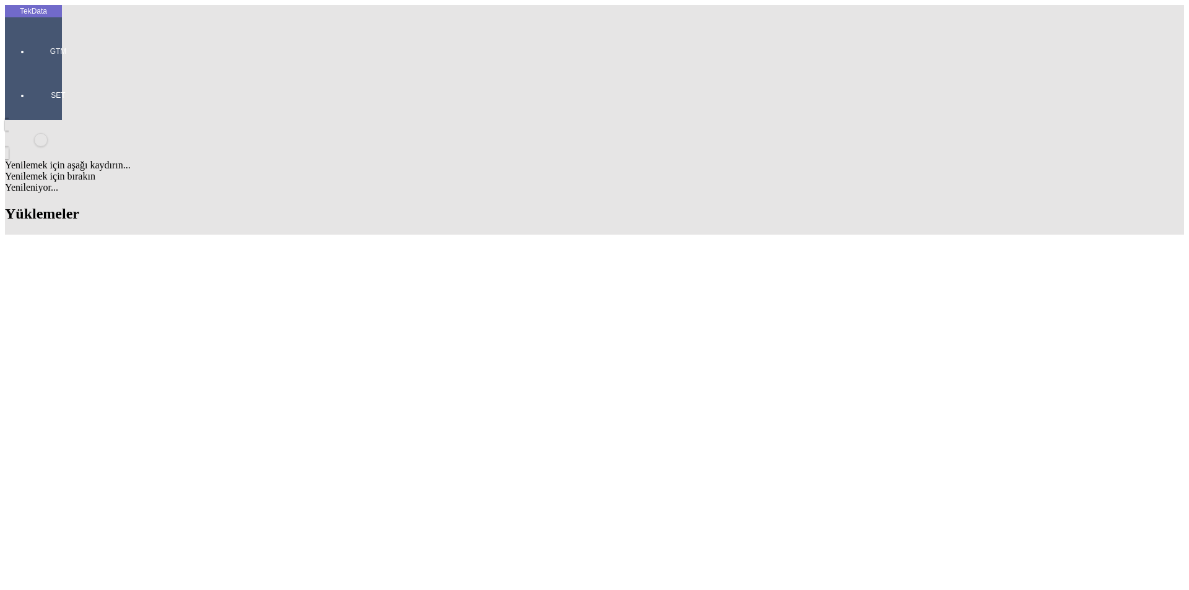
scroll to position [62, 0]
drag, startPoint x: 528, startPoint y: 404, endPoint x: 601, endPoint y: 404, distance: 73.1
copy td "IHR2025000000066"
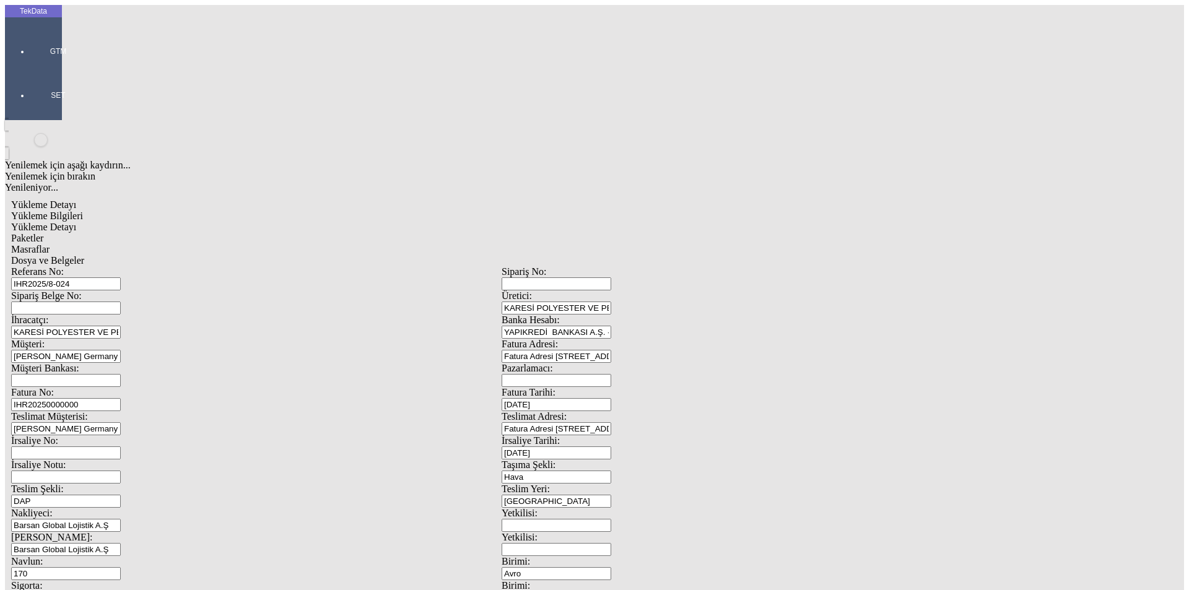
click at [121, 398] on input "IHR20250000000" at bounding box center [66, 404] width 110 height 13
drag, startPoint x: 275, startPoint y: 210, endPoint x: 71, endPoint y: 205, distance: 203.8
click at [71, 266] on div "Referans No: IHR2025/8-024 Sipariş No: Sipariş Belge No: Üretici: KARESİ POLYES…" at bounding box center [501, 556] width 981 height 580
paste input "66"
type input "IHR2025000000067"
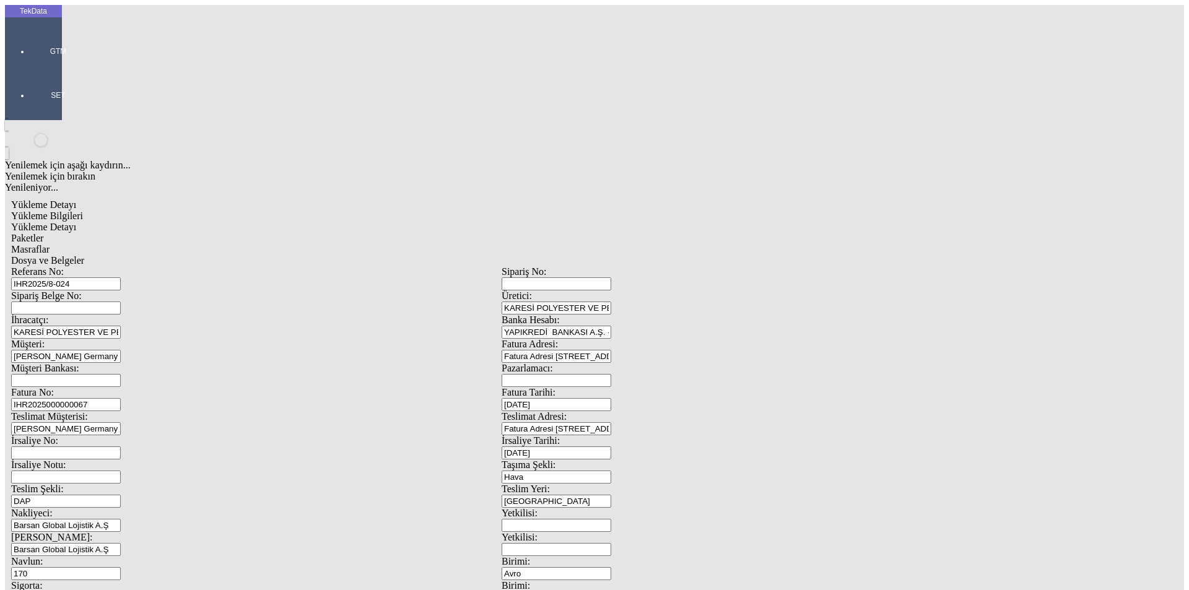
scroll to position [107, 0]
drag, startPoint x: 186, startPoint y: 52, endPoint x: 185, endPoint y: 61, distance: 8.7
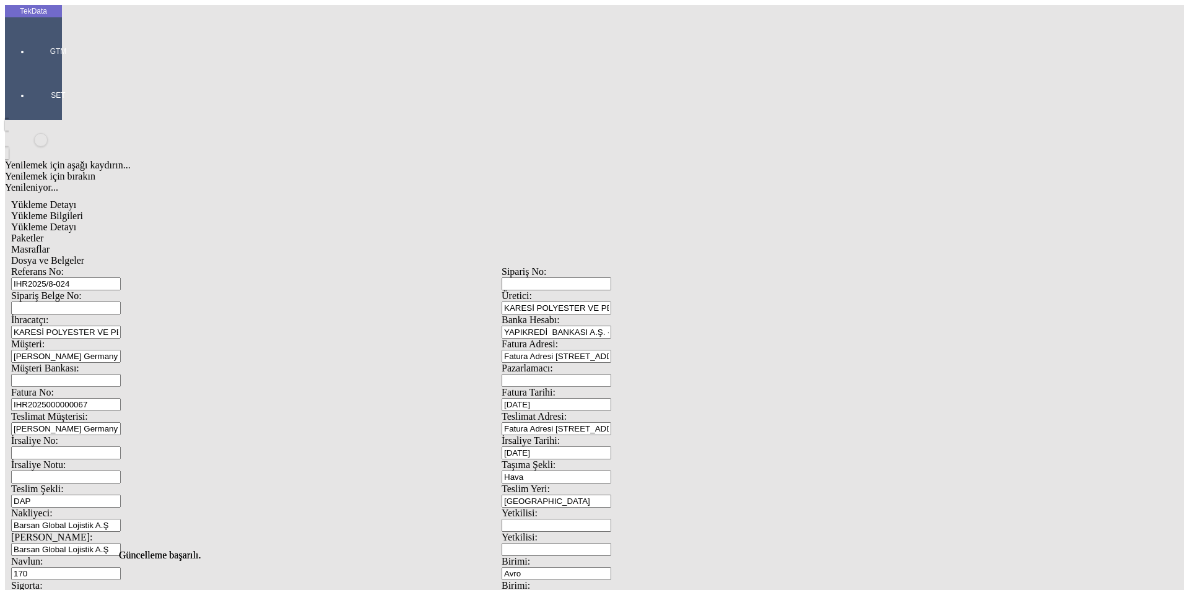
click at [185, 211] on div "Yükleme Bilgileri Yükleme Detayı Paketler Masraflar Dosya ve Belgeler Referans …" at bounding box center [501, 556] width 981 height 691
click at [76, 222] on span "Yükleme Detayı" at bounding box center [43, 227] width 65 height 11
click at [43, 233] on span "Paketler" at bounding box center [27, 238] width 32 height 11
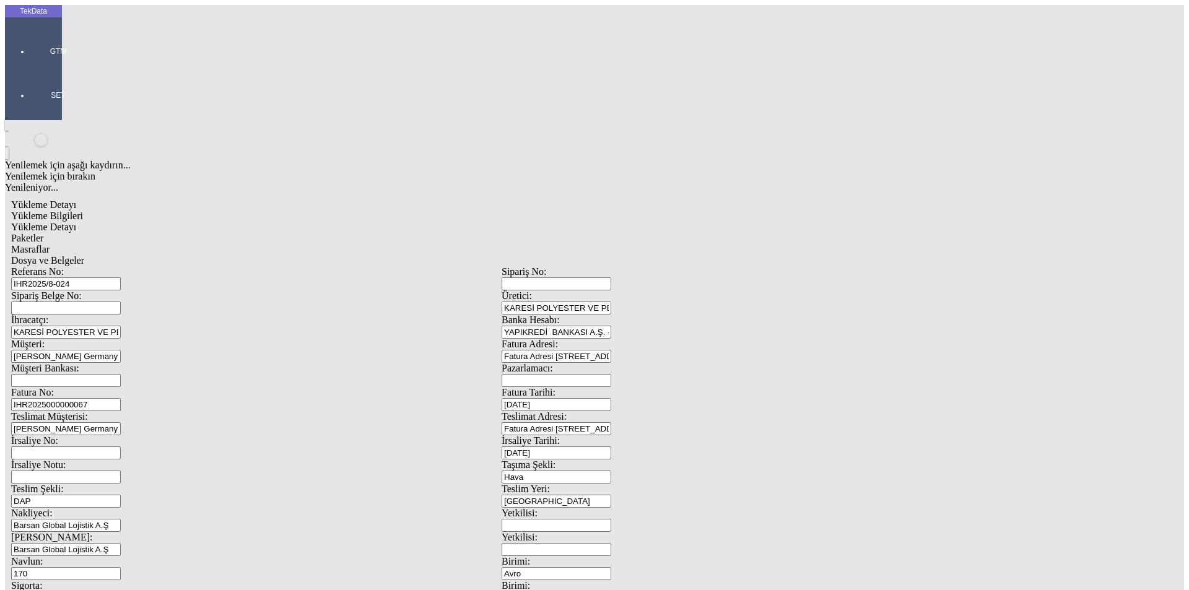
click at [50, 244] on span "Masraflar" at bounding box center [30, 249] width 38 height 11
click at [84, 255] on span "Dosya ve Belgeler" at bounding box center [47, 260] width 73 height 11
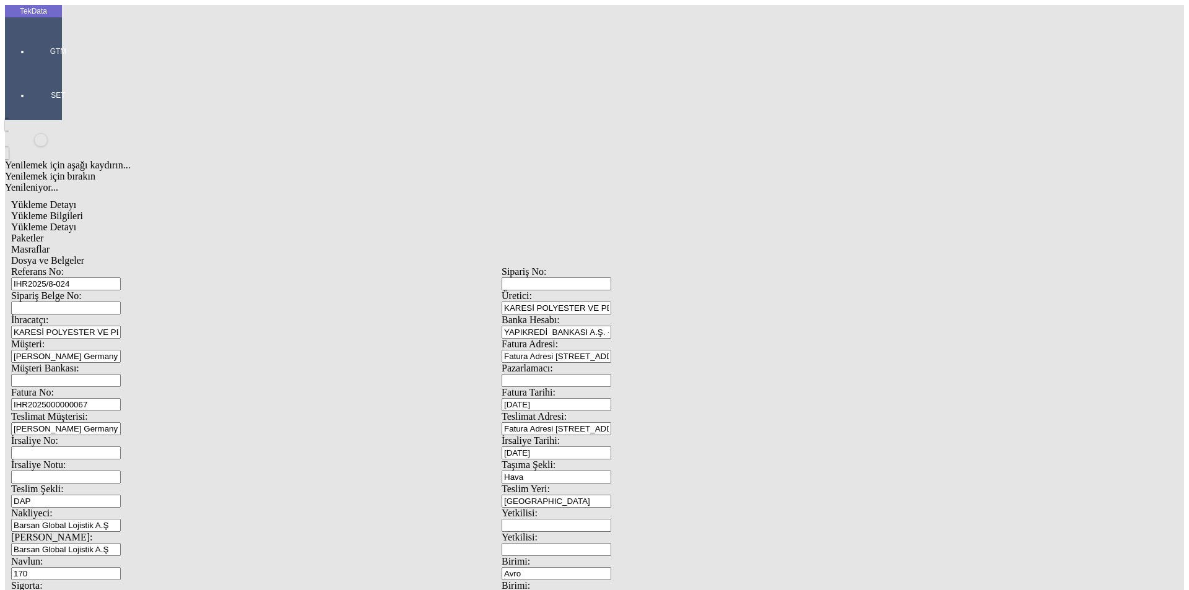
click at [84, 255] on span "Dosya ve Belgeler" at bounding box center [47, 260] width 73 height 11
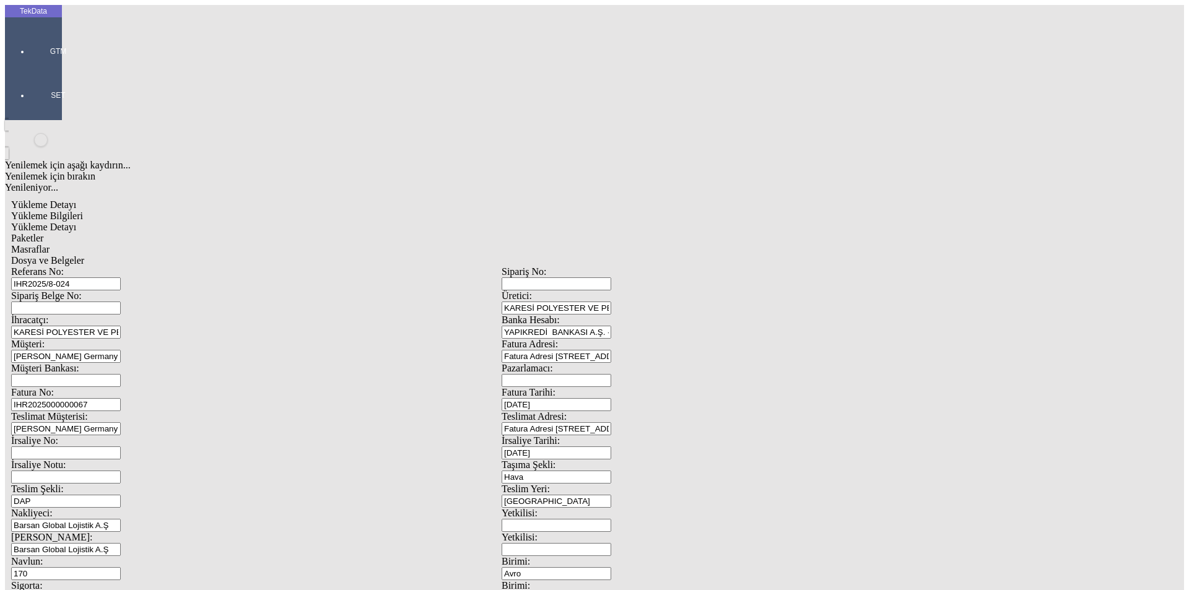
click at [83, 211] on span "Yükleme Bilgileri" at bounding box center [47, 216] width 72 height 11
drag, startPoint x: 235, startPoint y: 93, endPoint x: 141, endPoint y: 93, distance: 94.8
click at [141, 266] on div "Referans No: IHR2025/8-024" at bounding box center [256, 278] width 491 height 24
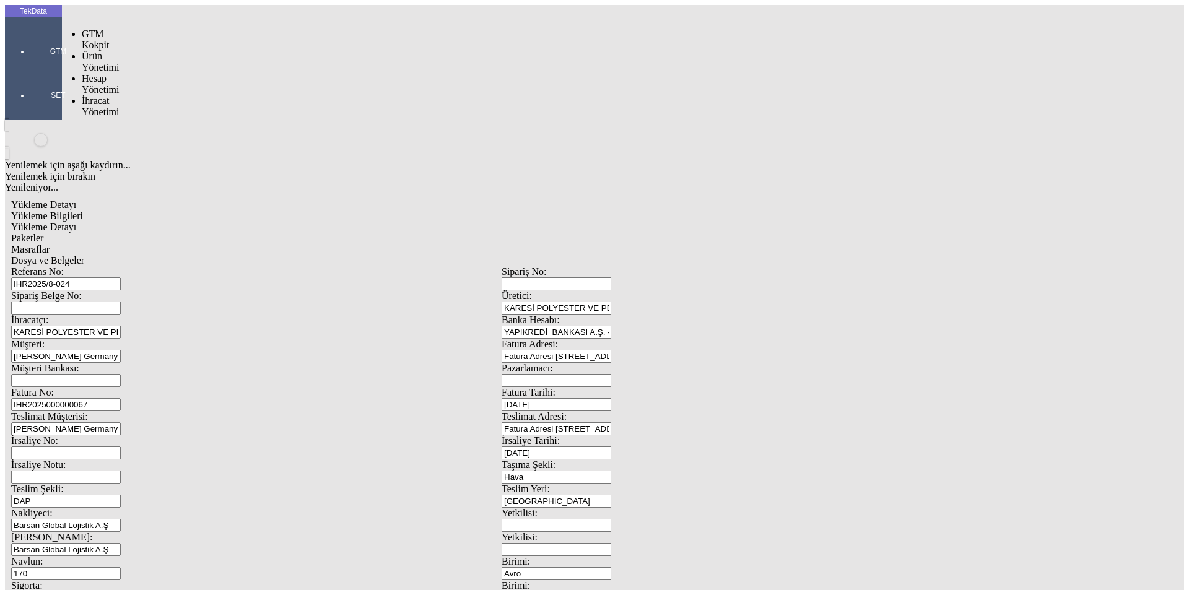
click at [30, 69] on div at bounding box center [58, 69] width 57 height 0
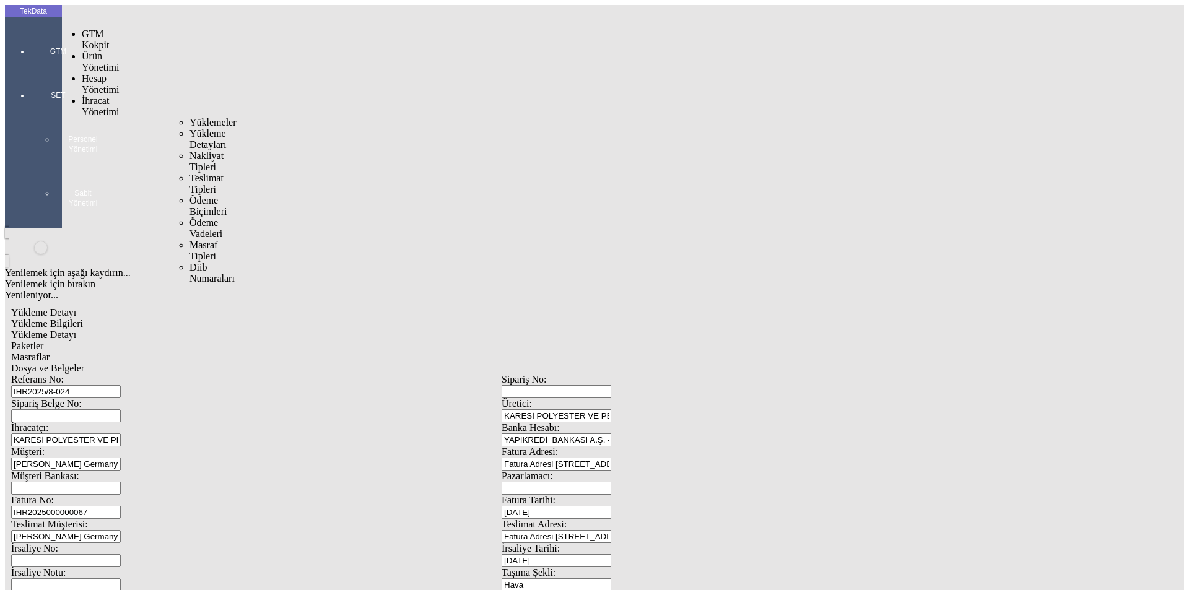
click at [99, 95] on span "İhracat Yönetimi" at bounding box center [100, 106] width 37 height 22
click at [190, 117] on span "Yüklemeler" at bounding box center [213, 122] width 47 height 11
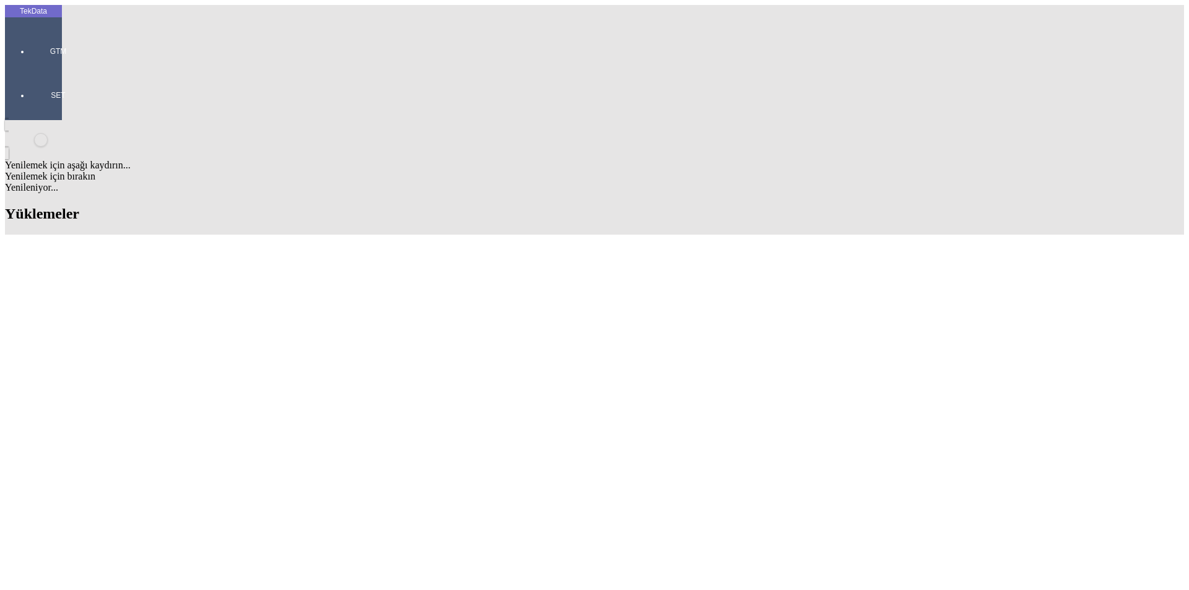
scroll to position [124, 0]
drag, startPoint x: 528, startPoint y: 322, endPoint x: 599, endPoint y: 326, distance: 71.4
copy td "BDF2025000000375"
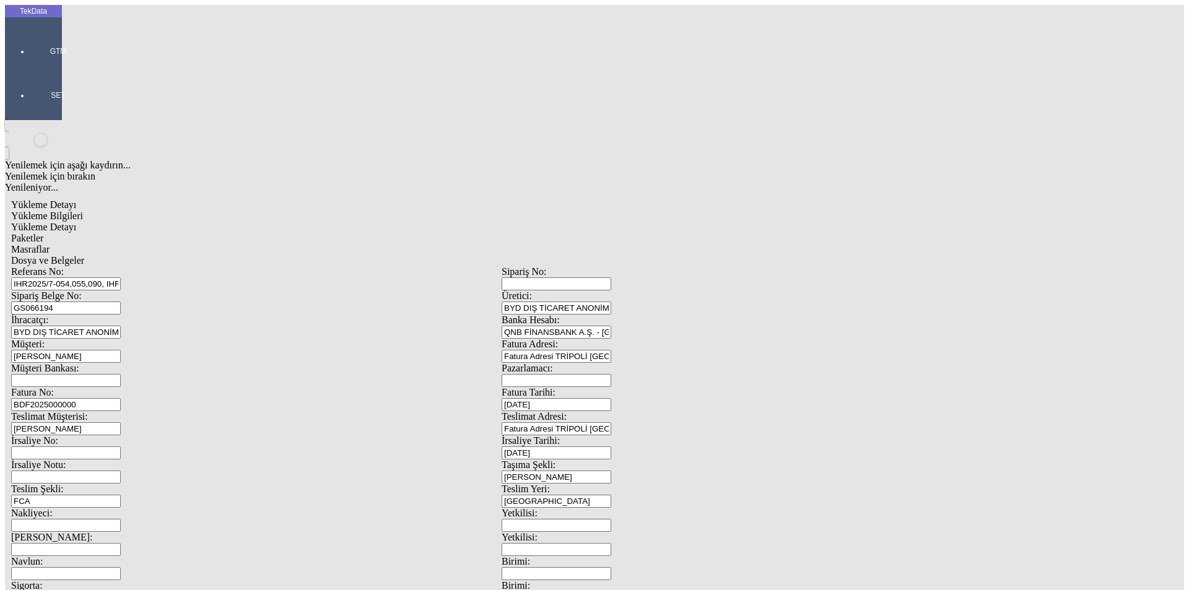
click at [121, 398] on input "BDF2025000000" at bounding box center [66, 404] width 110 height 13
drag, startPoint x: 266, startPoint y: 210, endPoint x: 72, endPoint y: 206, distance: 193.3
click at [72, 266] on div "Referans No: IHR2025/7-054,055,090, IHR2025/8-008 Sipariş No: Sipariş Belge No:…" at bounding box center [501, 556] width 981 height 580
paste input "375"
type input "BDF2025000000376"
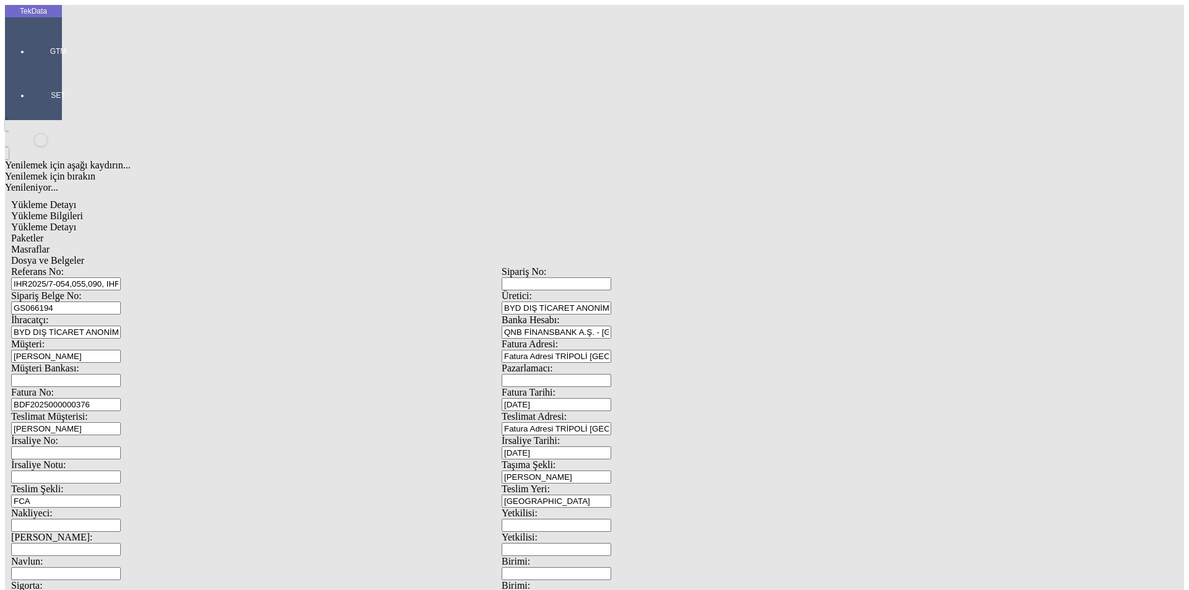
drag, startPoint x: 165, startPoint y: 211, endPoint x: 42, endPoint y: 216, distance: 122.7
click at [42, 216] on div "TekData GTM SET Yenilemek için aşağı kaydırın... Yenilemek için bırakın Yenilen…" at bounding box center [502, 490] width 994 height 970
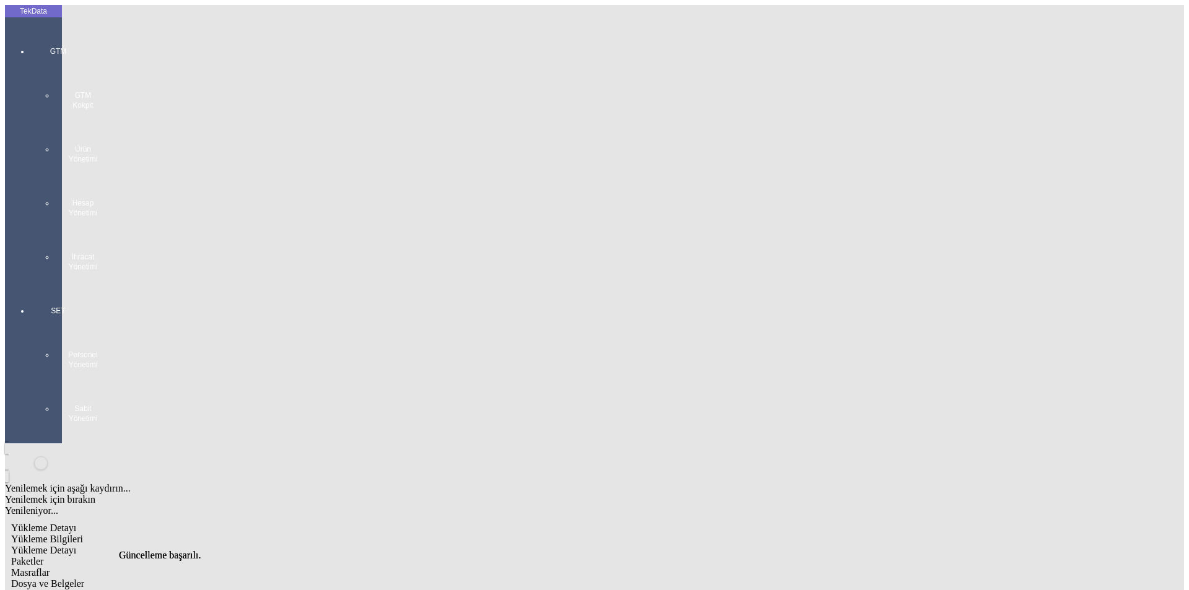
click at [32, 284] on div at bounding box center [58, 284] width 57 height 0
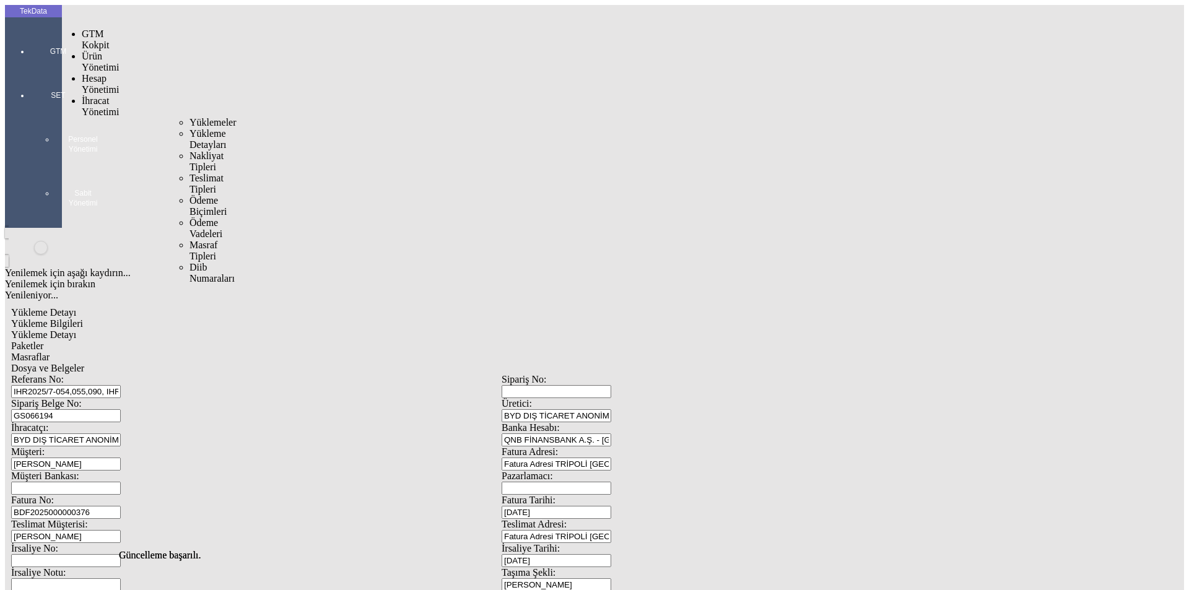
drag, startPoint x: 85, startPoint y: 72, endPoint x: 162, endPoint y: 72, distance: 76.8
click at [89, 95] on span "İhracat Yönetimi" at bounding box center [100, 106] width 37 height 22
click at [190, 117] on span "Yüklemeler" at bounding box center [213, 122] width 47 height 11
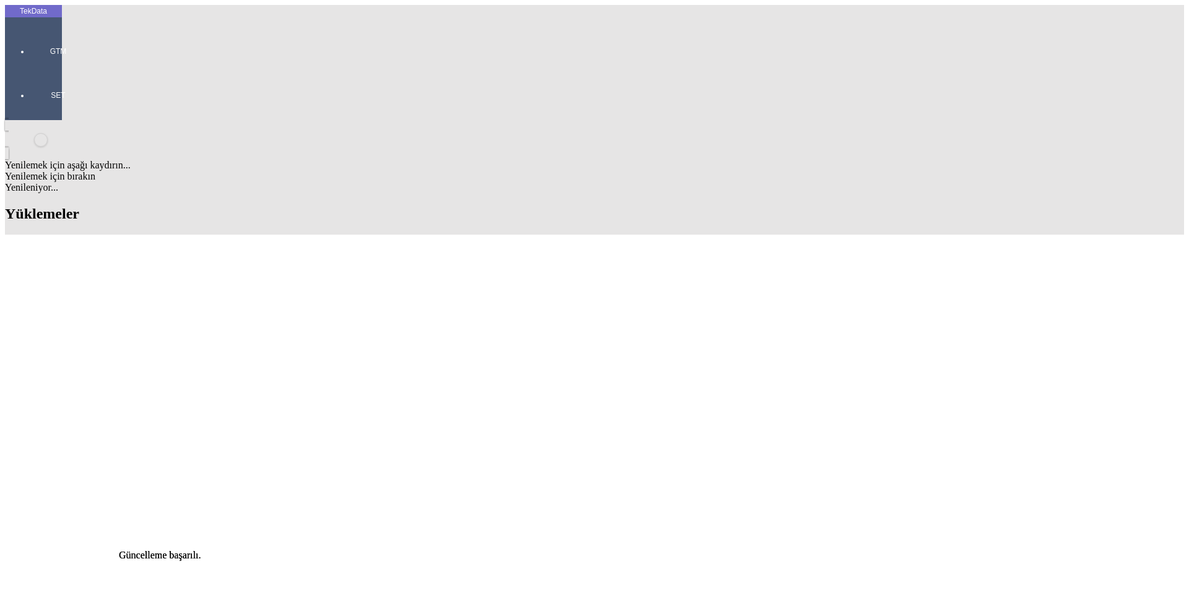
scroll to position [310, 0]
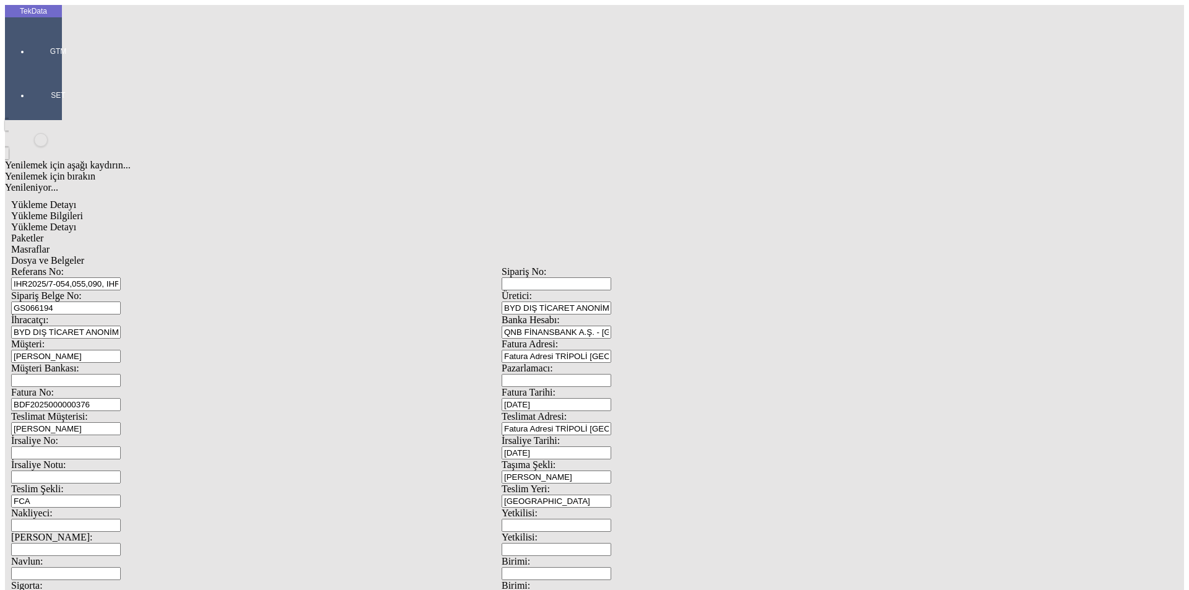
click at [76, 222] on span "Yükleme Detayı" at bounding box center [43, 227] width 65 height 11
click at [306, 233] on div "Paketler" at bounding box center [501, 238] width 981 height 11
click at [366, 244] on div "Masraflar" at bounding box center [501, 249] width 981 height 11
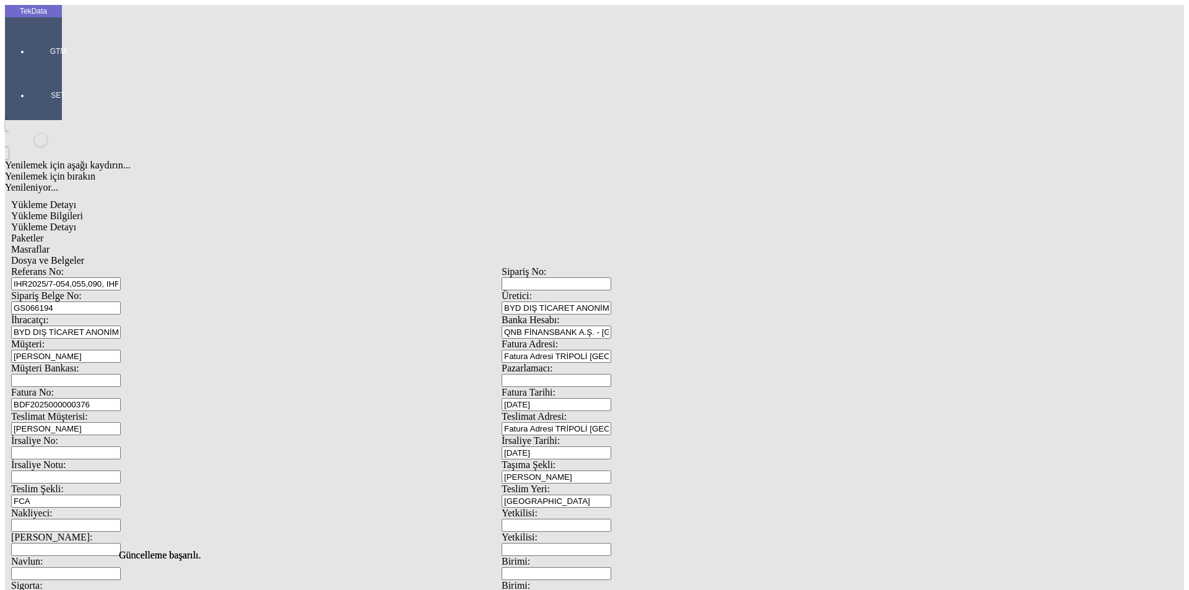
click at [84, 255] on span "Dosya ve Belgeler" at bounding box center [47, 260] width 73 height 11
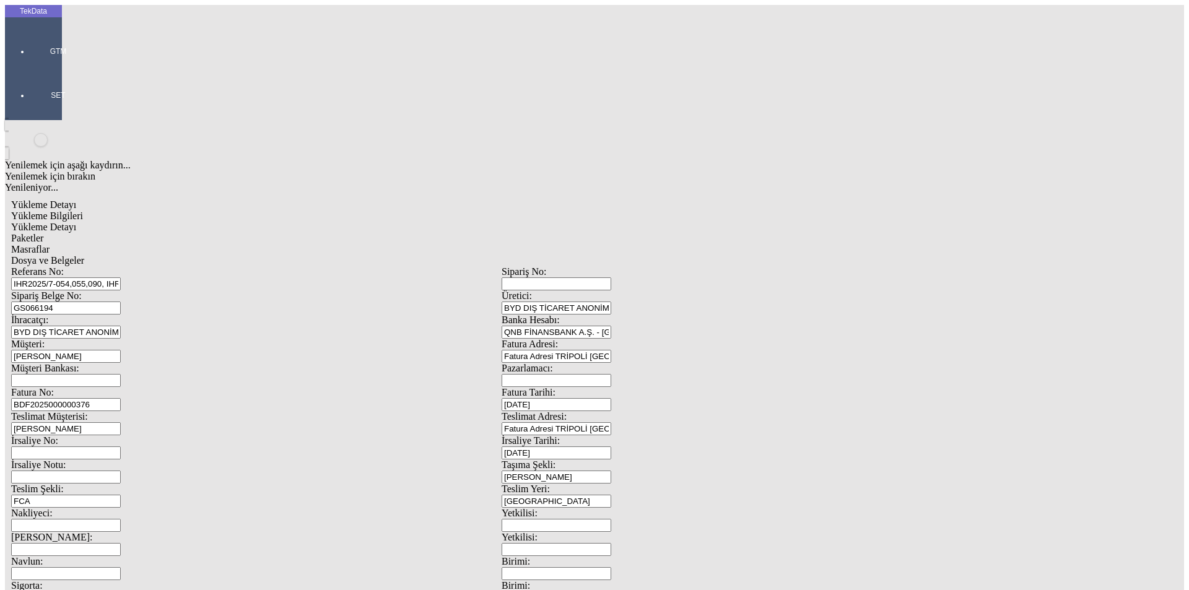
click at [84, 255] on span "Dosya ve Belgeler" at bounding box center [47, 260] width 73 height 11
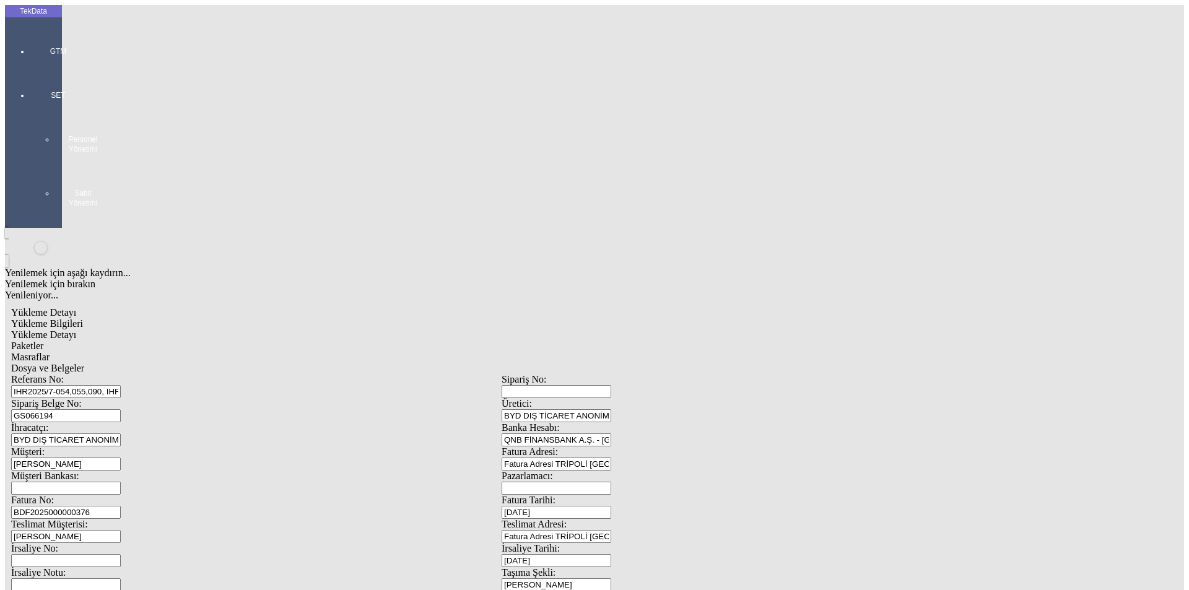
click at [83, 318] on span "Yükleme Bilgileri" at bounding box center [47, 323] width 72 height 11
drag, startPoint x: 250, startPoint y: 115, endPoint x: 97, endPoint y: 115, distance: 152.4
click at [97, 398] on div "Sipariş Belge No: GS066194" at bounding box center [256, 410] width 491 height 24
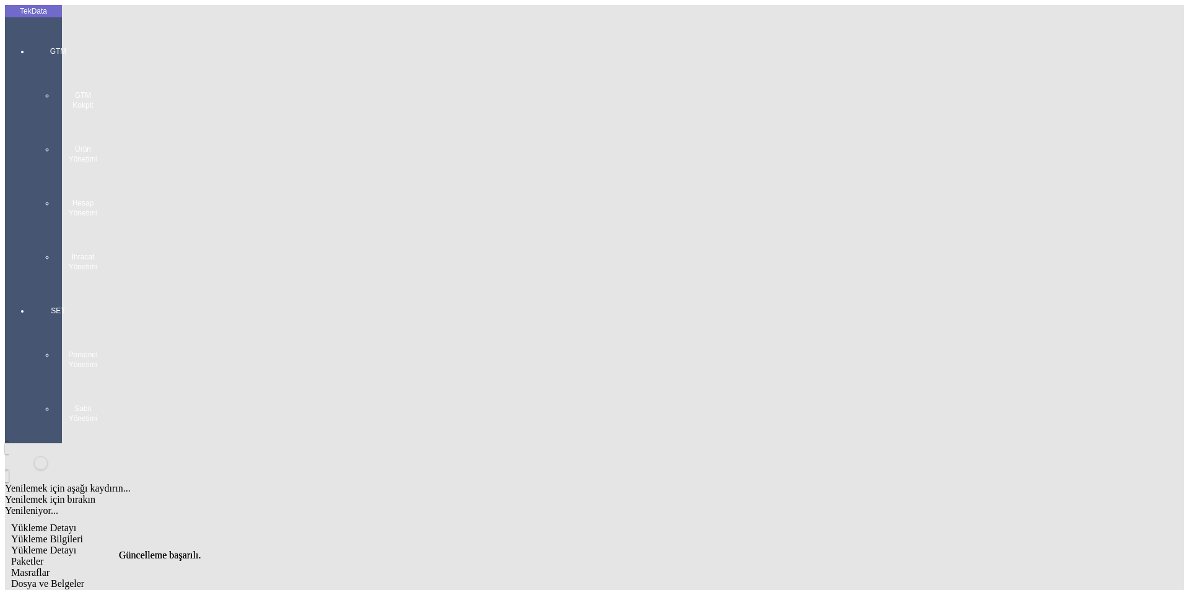
click at [30, 284] on div at bounding box center [58, 284] width 57 height 0
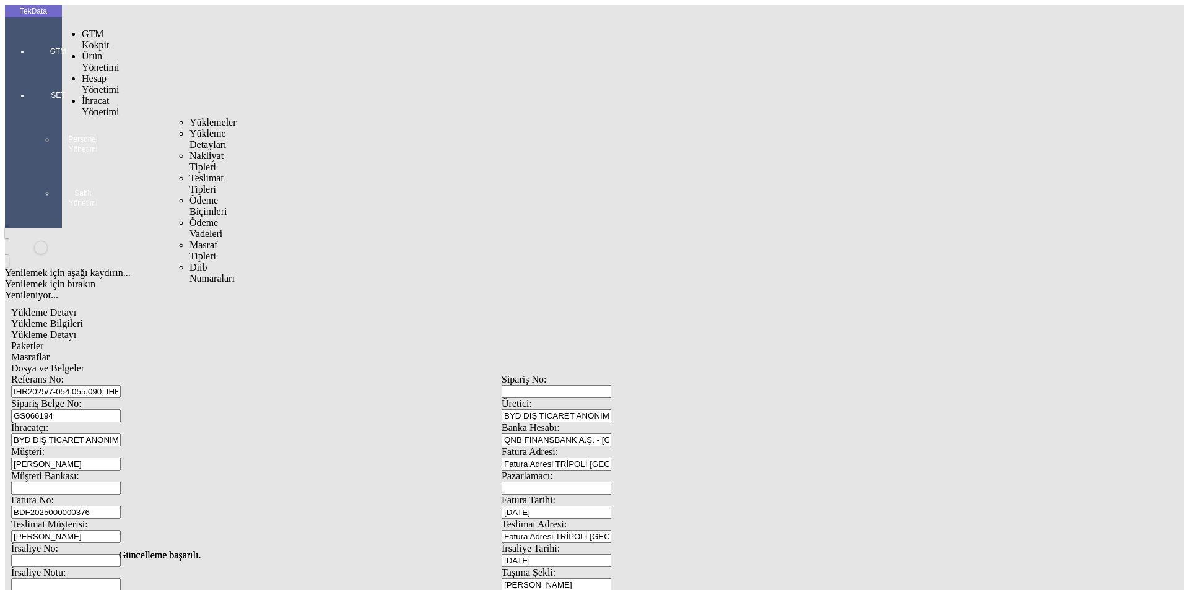
click at [87, 95] on span "İhracat Yönetimi" at bounding box center [100, 106] width 37 height 22
click at [190, 117] on span "Yüklemeler" at bounding box center [213, 122] width 47 height 11
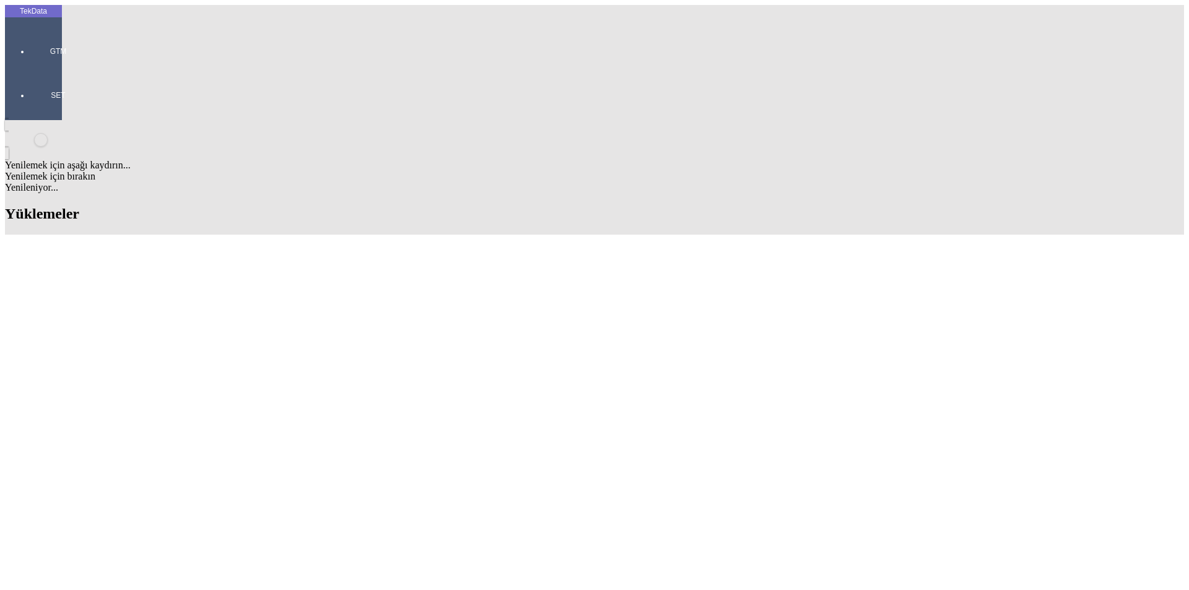
drag, startPoint x: 526, startPoint y: 502, endPoint x: 596, endPoint y: 496, distance: 70.2
copy td "BDF2025000000376"
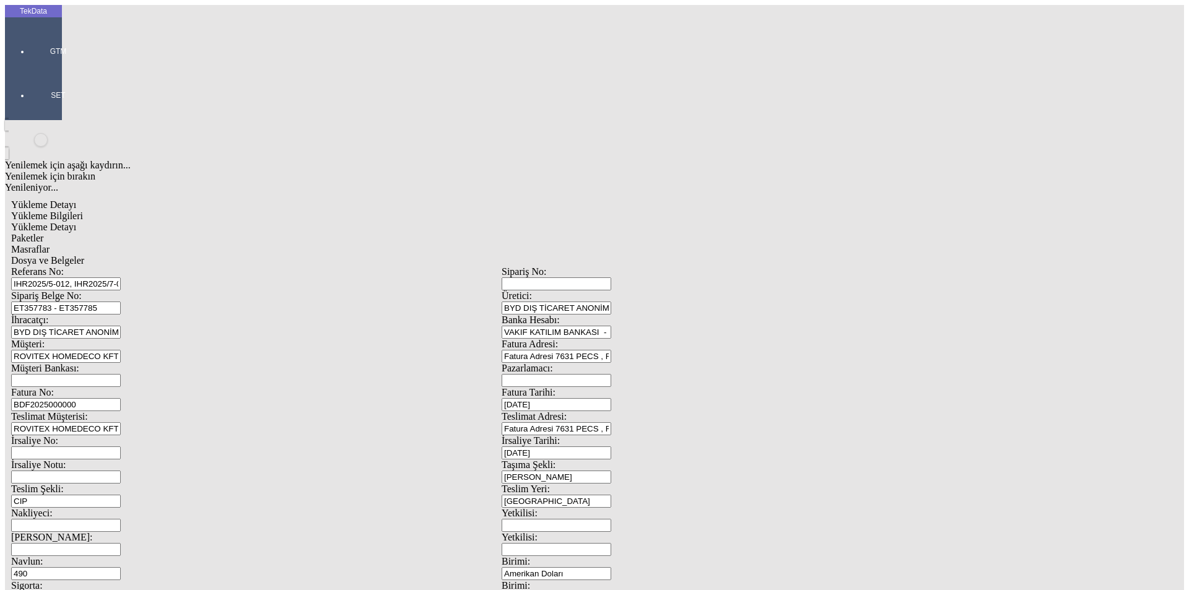
click at [58, 201] on tek-global-detail "Yükleme Detayı Yükleme Bilgileri Yükleme Detayı Paketler Masraflar Dosya ve Bel…" at bounding box center [502, 550] width 994 height 715
type input "BDF2025000000377"
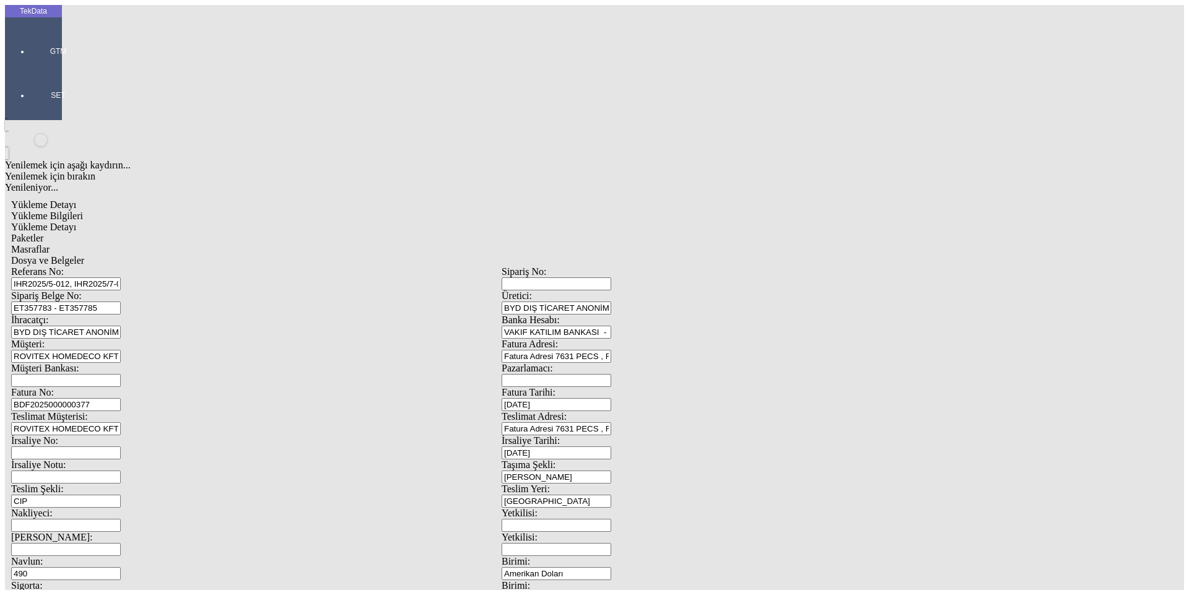
click at [189, 222] on div "Yükleme Detayı" at bounding box center [501, 227] width 981 height 11
click at [43, 233] on span "Paketler" at bounding box center [27, 238] width 32 height 11
click at [390, 244] on div "Masraflar" at bounding box center [501, 249] width 981 height 11
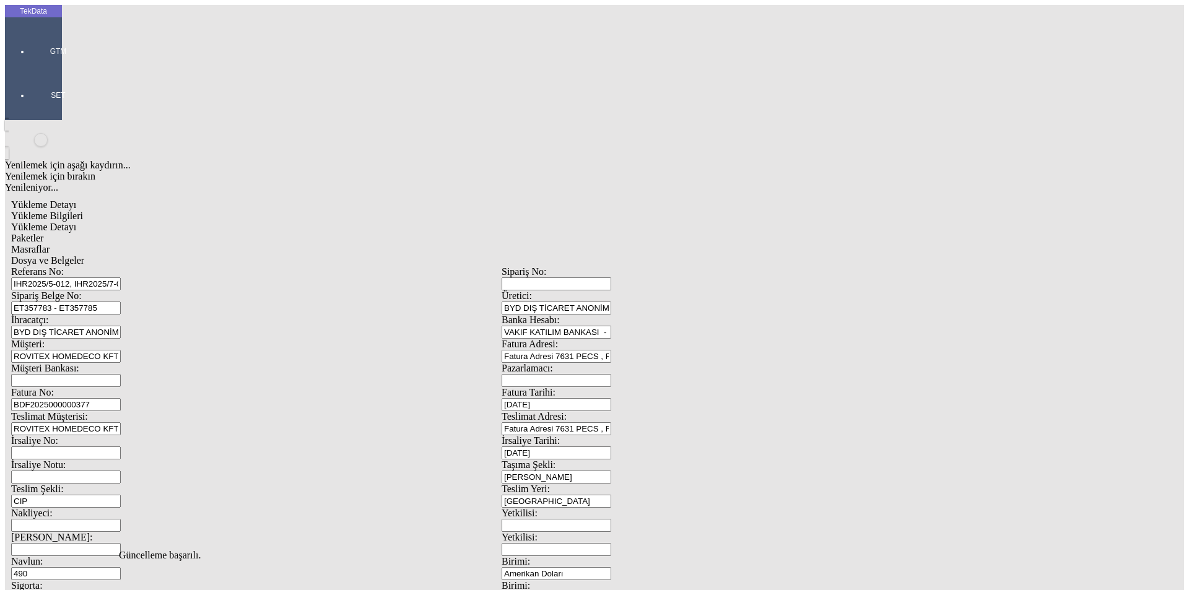
click at [84, 255] on span "Dosya ve Belgeler" at bounding box center [47, 260] width 73 height 11
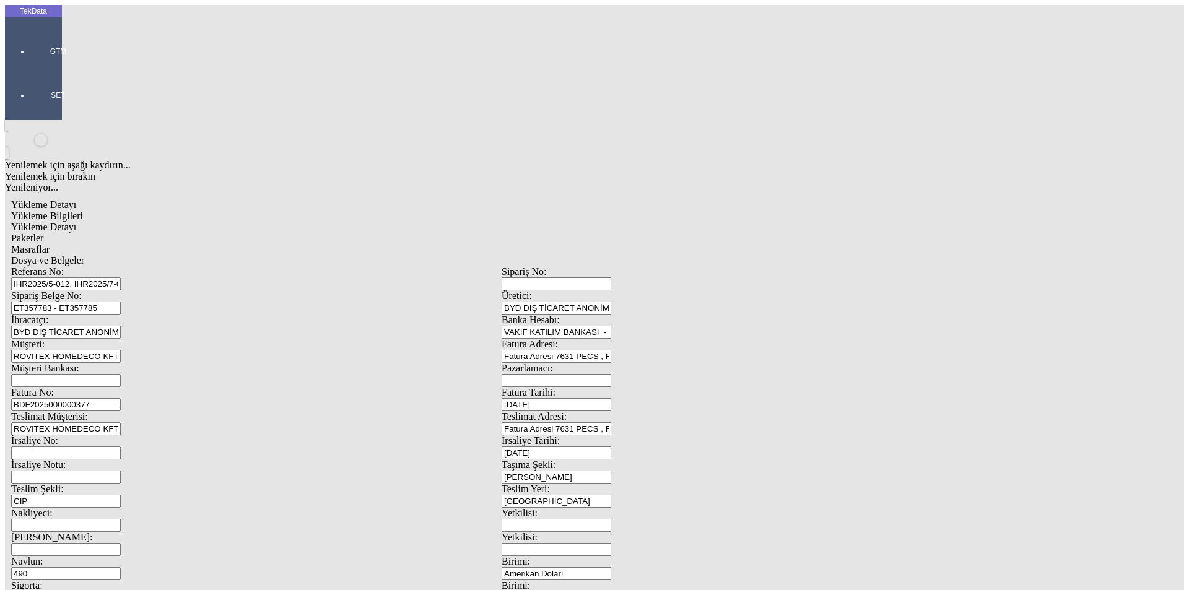
click at [84, 255] on span "Dosya ve Belgeler" at bounding box center [47, 260] width 73 height 11
drag, startPoint x: 264, startPoint y: 463, endPoint x: 278, endPoint y: 448, distance: 20.2
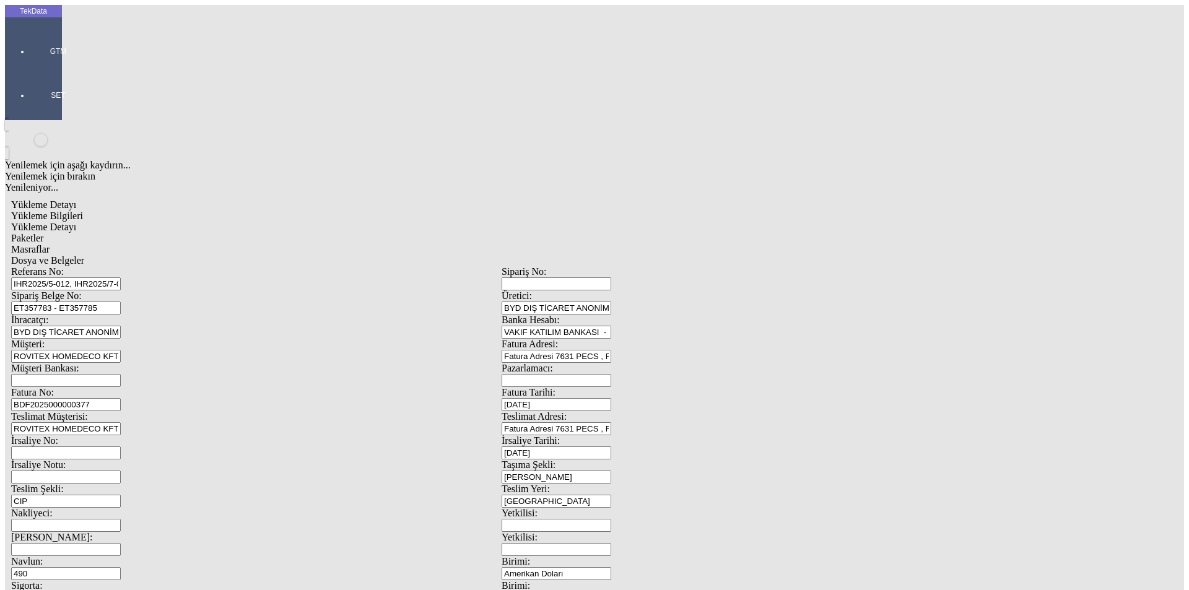
click at [83, 211] on span "Yükleme Bilgileri" at bounding box center [47, 216] width 72 height 11
drag, startPoint x: 264, startPoint y: 121, endPoint x: 64, endPoint y: 105, distance: 200.7
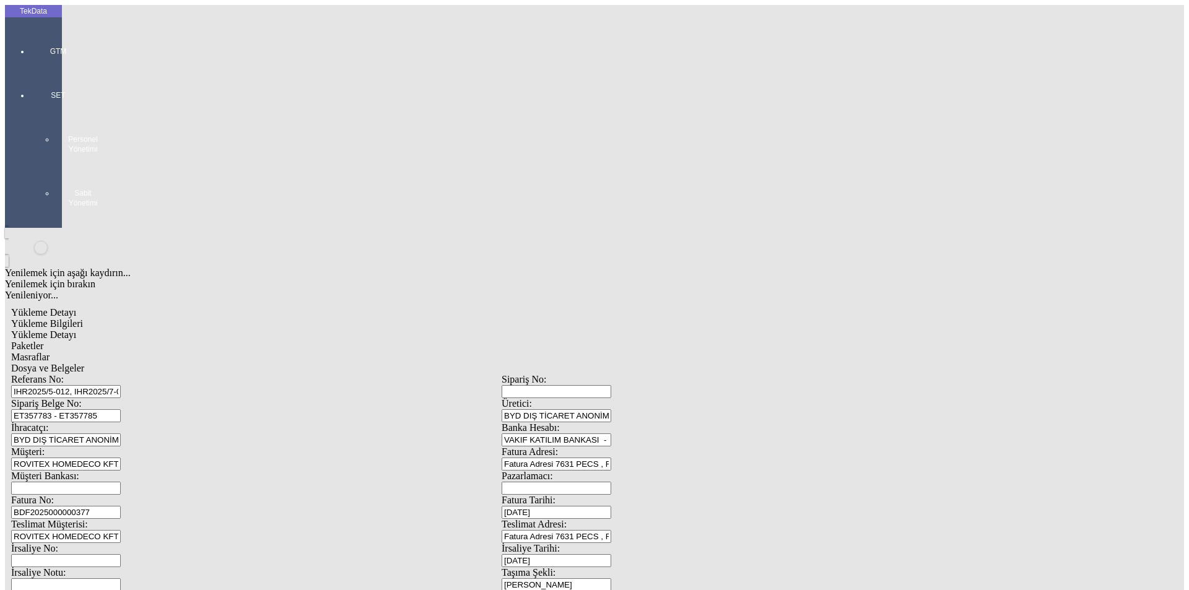
click at [32, 48] on div "GTM" at bounding box center [58, 47] width 57 height 44
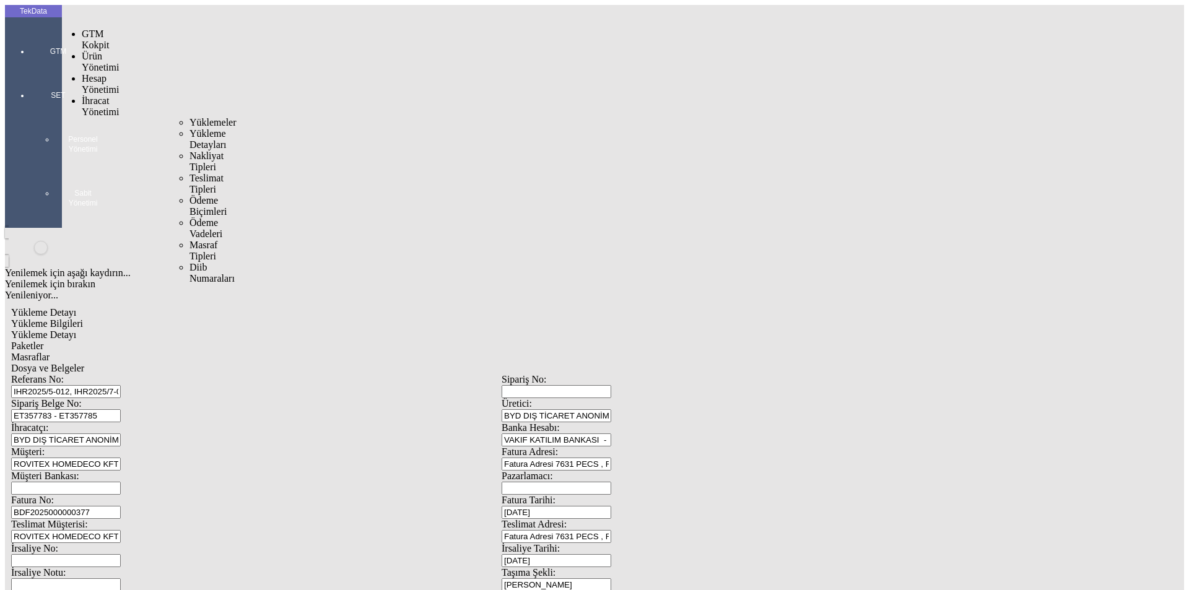
drag, startPoint x: 82, startPoint y: 71, endPoint x: 105, endPoint y: 71, distance: 22.3
click at [84, 95] on span "İhracat Yönetimi" at bounding box center [100, 106] width 37 height 22
click at [190, 117] on span "Yüklemeler" at bounding box center [213, 122] width 47 height 11
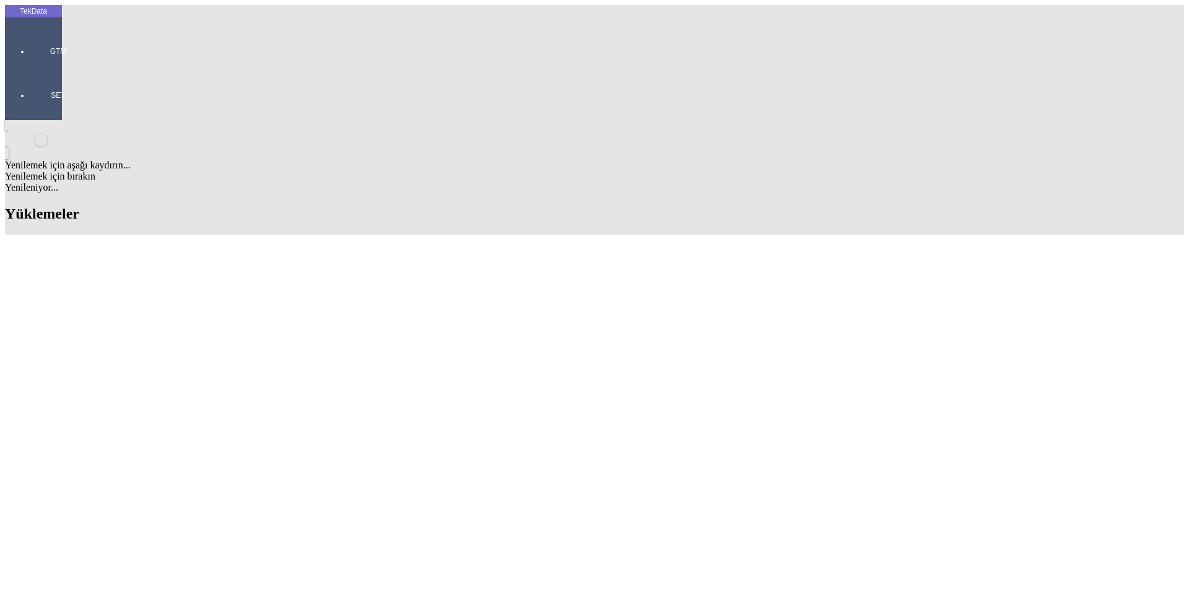
scroll to position [186, 0]
drag, startPoint x: 531, startPoint y: 328, endPoint x: 599, endPoint y: 333, distance: 68.4
copy td "BDF2025000000377"
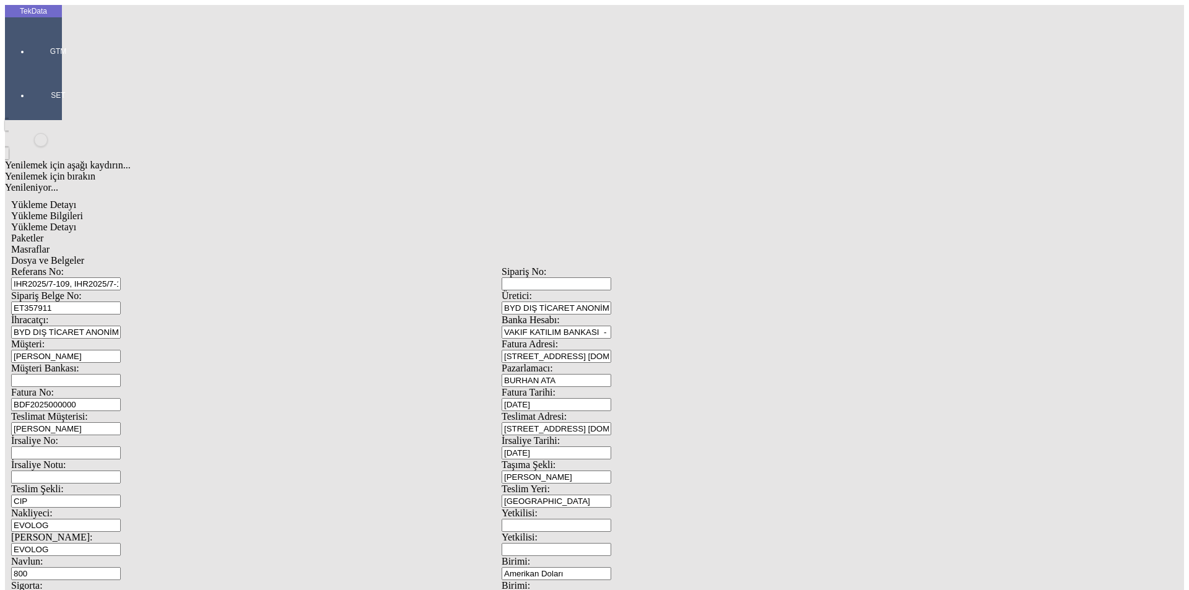
click at [121, 398] on input "BDF2025000000" at bounding box center [66, 404] width 110 height 13
drag, startPoint x: 165, startPoint y: 204, endPoint x: 118, endPoint y: 204, distance: 47.7
click at [118, 387] on div "Fatura No: BDF2025000000" at bounding box center [256, 399] width 491 height 24
paste input "377"
type input "BDF2025000000378"
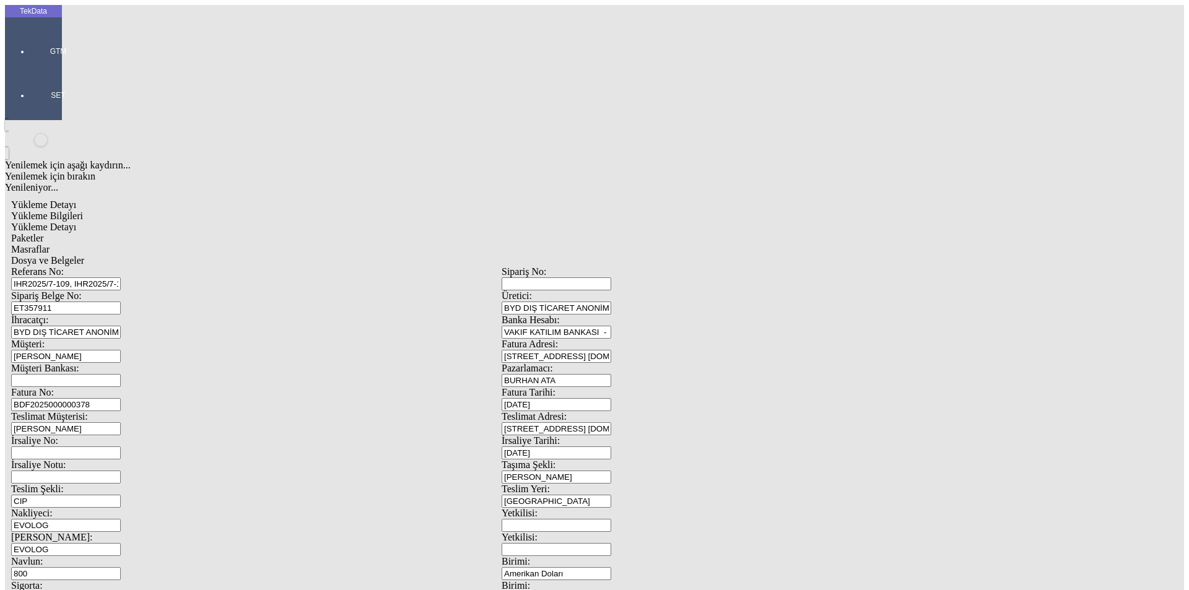
scroll to position [107, 0]
drag, startPoint x: 228, startPoint y: 295, endPoint x: 148, endPoint y: 285, distance: 80.6
click at [151, 580] on div "Sigorta: 4.87" at bounding box center [256, 592] width 491 height 24
type input "4.87"
drag, startPoint x: 207, startPoint y: 266, endPoint x: 97, endPoint y: 265, distance: 110.9
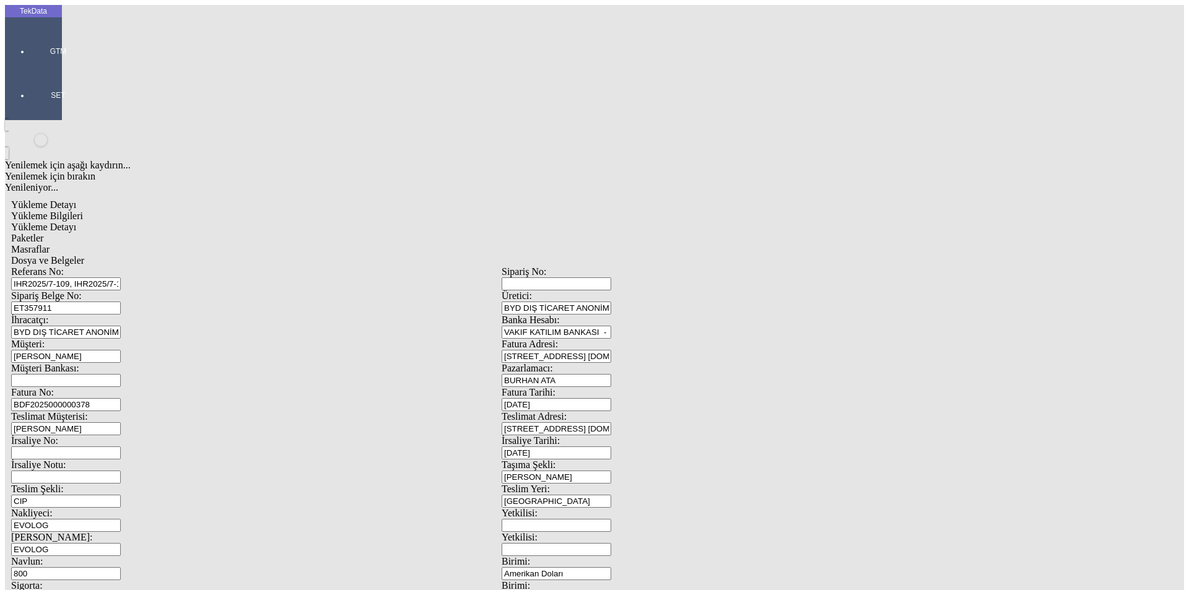
click at [97, 556] on div "Navlun: 800" at bounding box center [256, 568] width 491 height 24
click at [121, 567] on input "2160" at bounding box center [66, 573] width 110 height 13
type input "2160"
drag, startPoint x: 237, startPoint y: 283, endPoint x: 90, endPoint y: 279, distance: 146.8
click at [90, 580] on div "Sigorta: 4.87" at bounding box center [256, 592] width 491 height 24
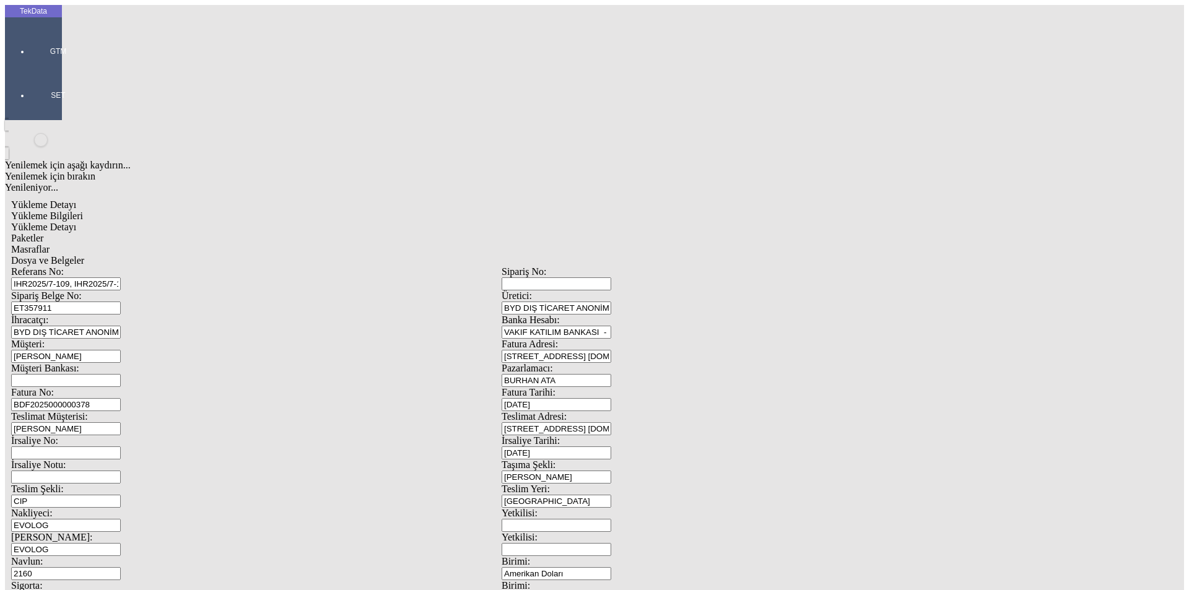
type input "15"
click at [76, 222] on span "Yükleme Detayı" at bounding box center [43, 227] width 65 height 11
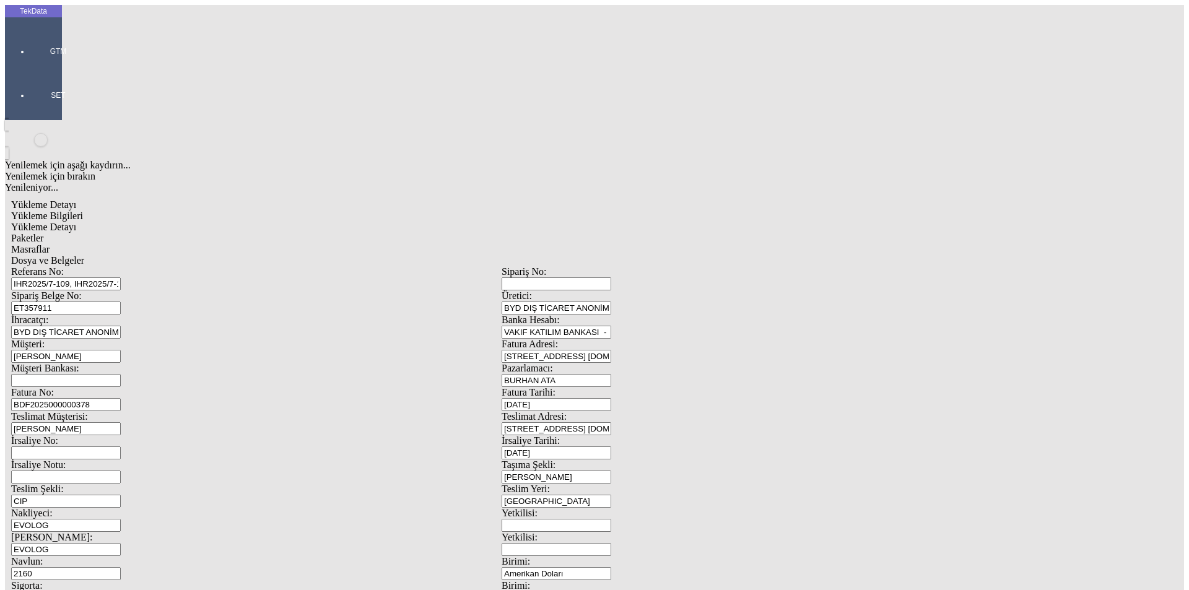
drag, startPoint x: 564, startPoint y: 408, endPoint x: 513, endPoint y: 364, distance: 66.7
click at [43, 233] on span "Paketler" at bounding box center [27, 238] width 32 height 11
click at [343, 244] on div "Masraflar" at bounding box center [501, 249] width 981 height 11
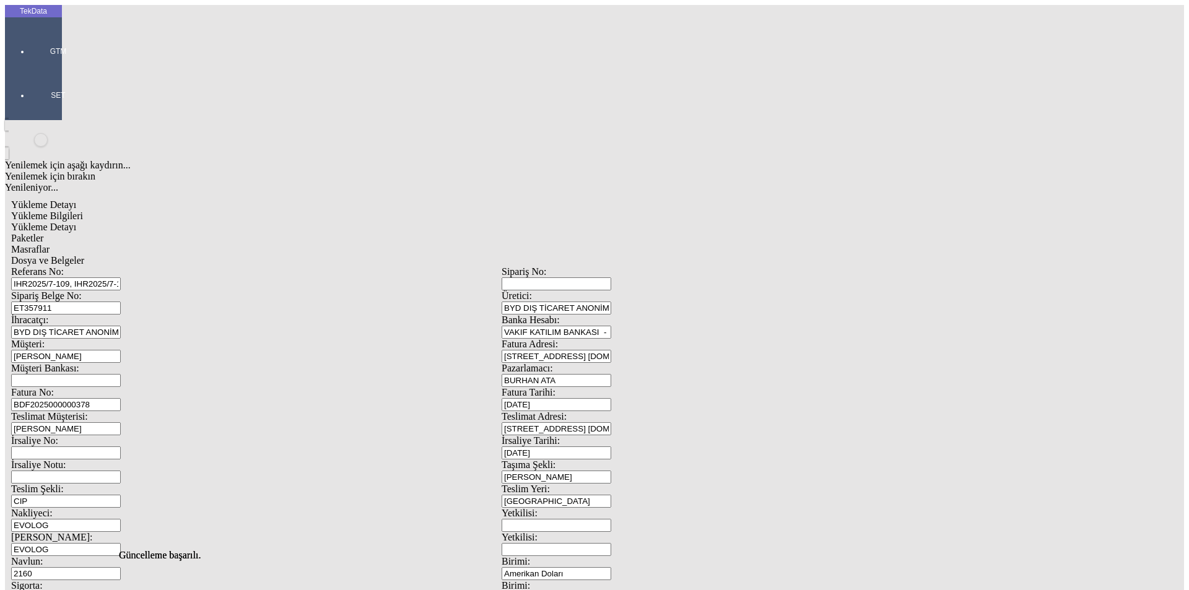
click at [84, 255] on span "Dosya ve Belgeler" at bounding box center [47, 260] width 73 height 11
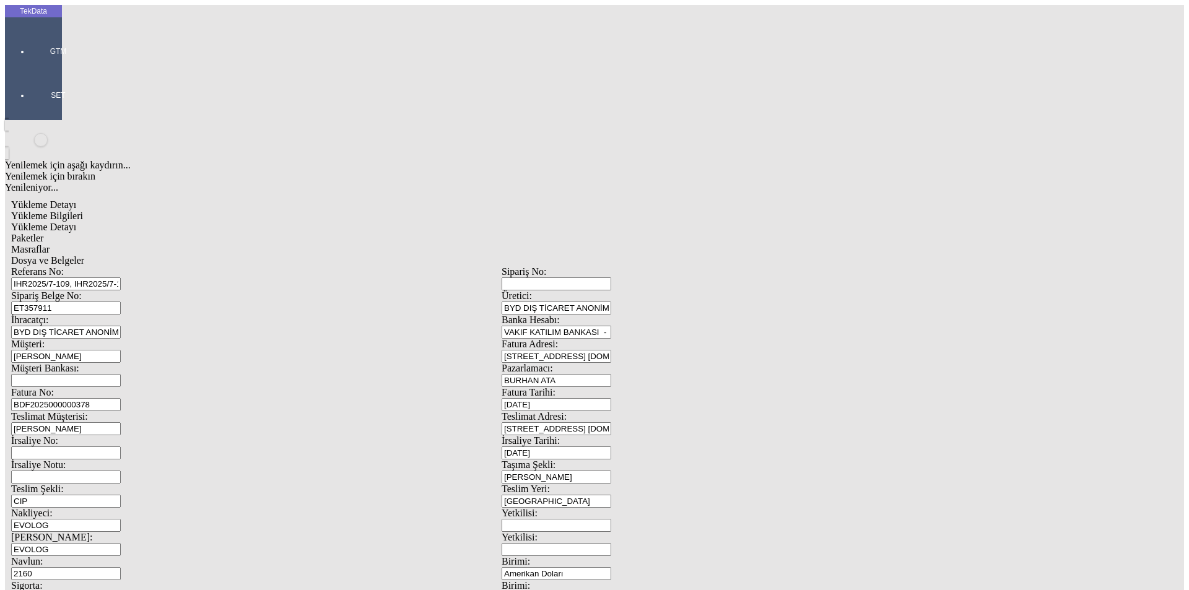
click at [84, 255] on span "Dosya ve Belgeler" at bounding box center [47, 260] width 73 height 11
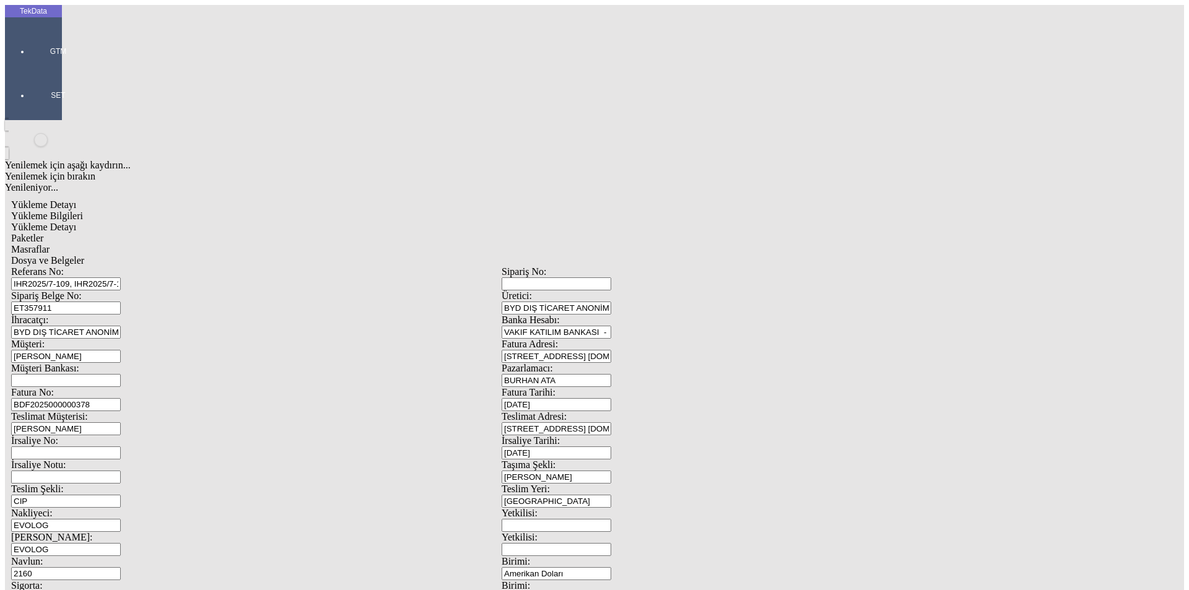
drag, startPoint x: 108, startPoint y: 363, endPoint x: 117, endPoint y: 326, distance: 37.6
click at [83, 211] on span "Yükleme Bilgileri" at bounding box center [47, 216] width 72 height 11
drag, startPoint x: 218, startPoint y: 107, endPoint x: 144, endPoint y: 115, distance: 74.7
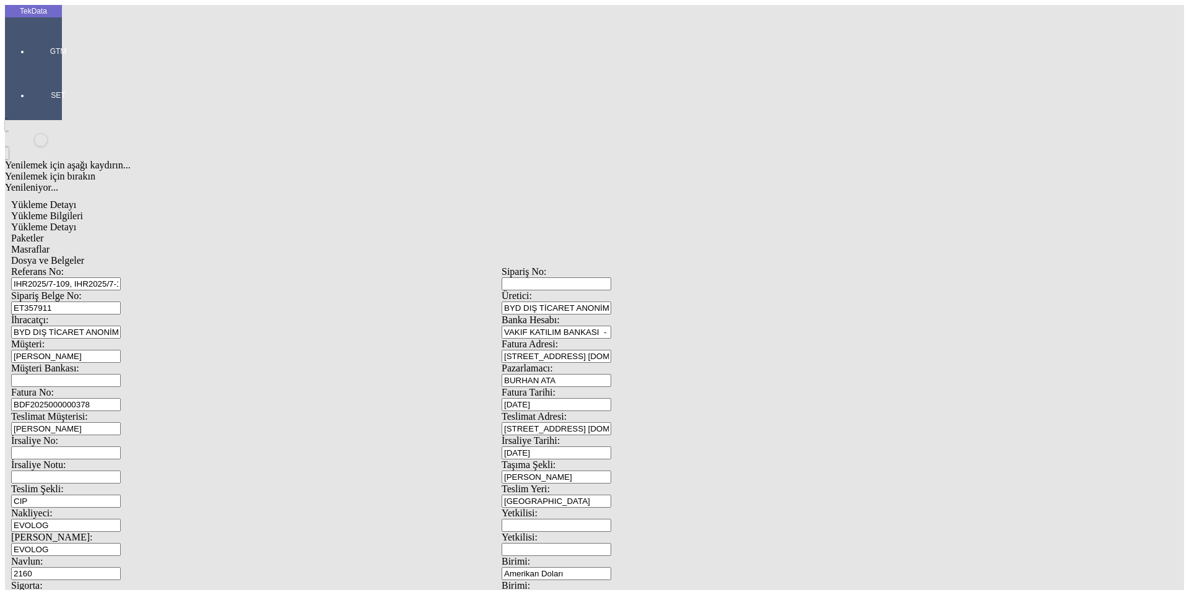
click at [144, 290] on div "Sipariş Belge No: ET357911" at bounding box center [256, 302] width 491 height 24
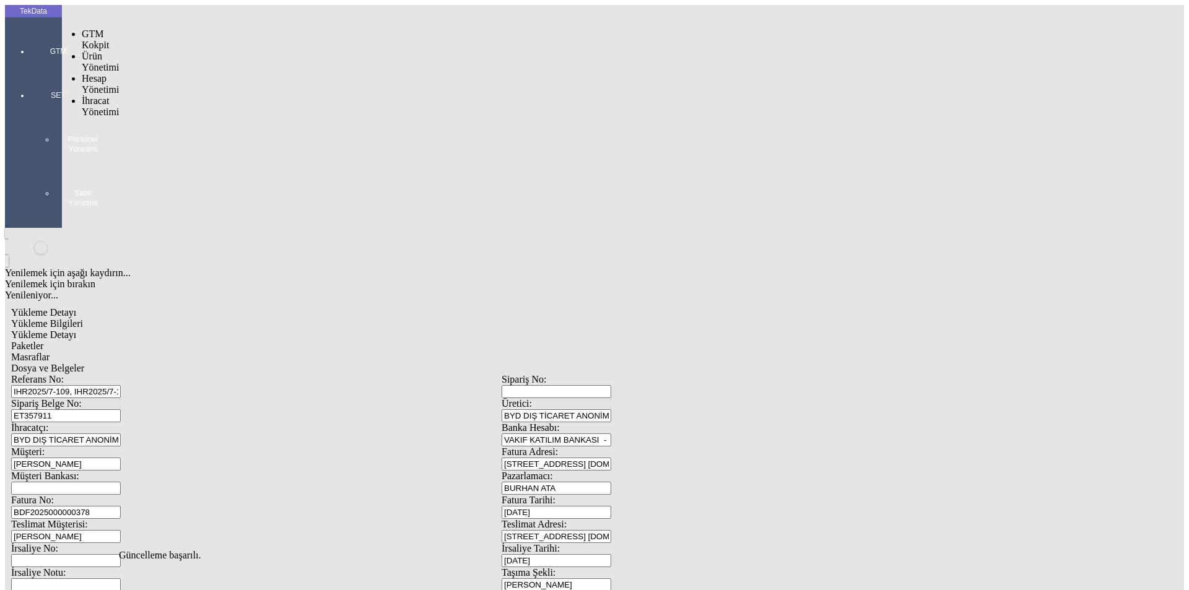
drag, startPoint x: 21, startPoint y: 43, endPoint x: 81, endPoint y: 84, distance: 71.8
click at [30, 69] on div at bounding box center [58, 69] width 57 height 0
click at [99, 95] on span "İhracat Yönetimi" at bounding box center [100, 106] width 37 height 22
click at [190, 117] on span "Yüklemeler" at bounding box center [213, 122] width 47 height 11
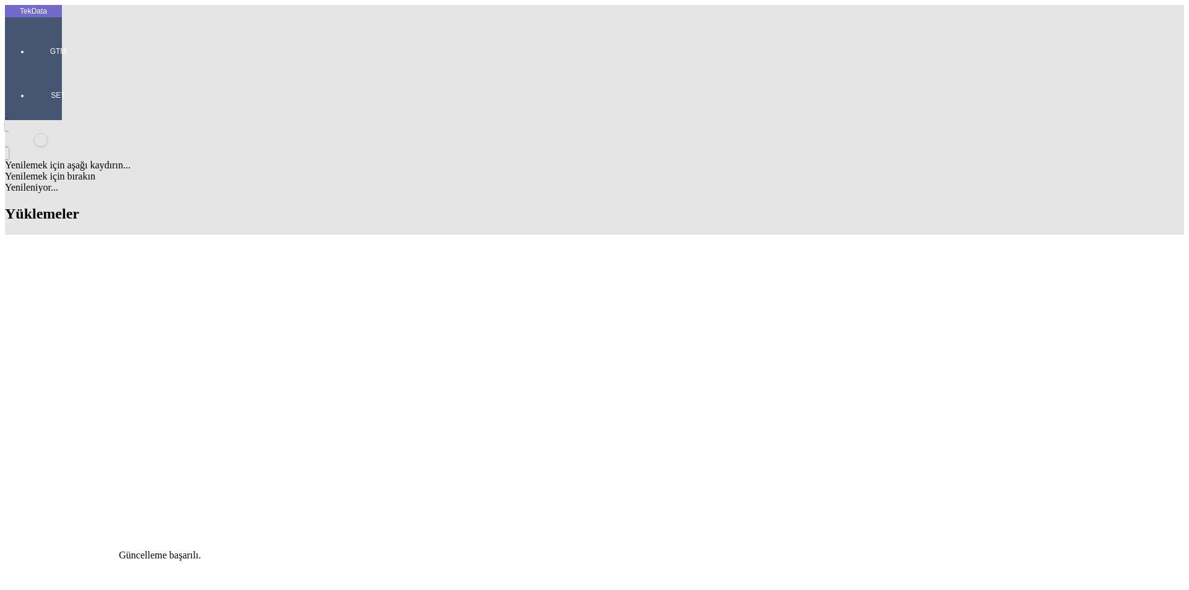
scroll to position [124, 0]
drag, startPoint x: 530, startPoint y: 357, endPoint x: 594, endPoint y: 360, distance: 63.8
copy td "IHR2025000000067"
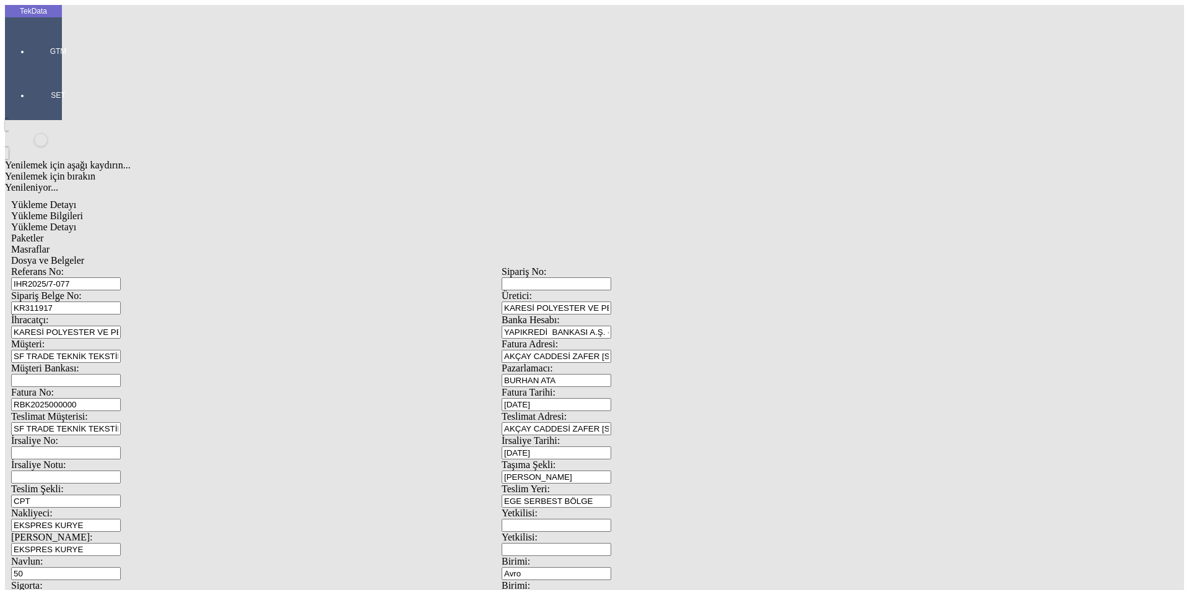
click at [76, 222] on span "Yükleme Detayı" at bounding box center [43, 227] width 65 height 11
click at [83, 211] on span "Yükleme Bilgileri" at bounding box center [47, 216] width 72 height 11
drag, startPoint x: 246, startPoint y: 208, endPoint x: 91, endPoint y: 206, distance: 154.9
click at [91, 387] on div "Fatura No: RBK2025000000" at bounding box center [256, 399] width 491 height 24
paste input "IHR2025000000067"
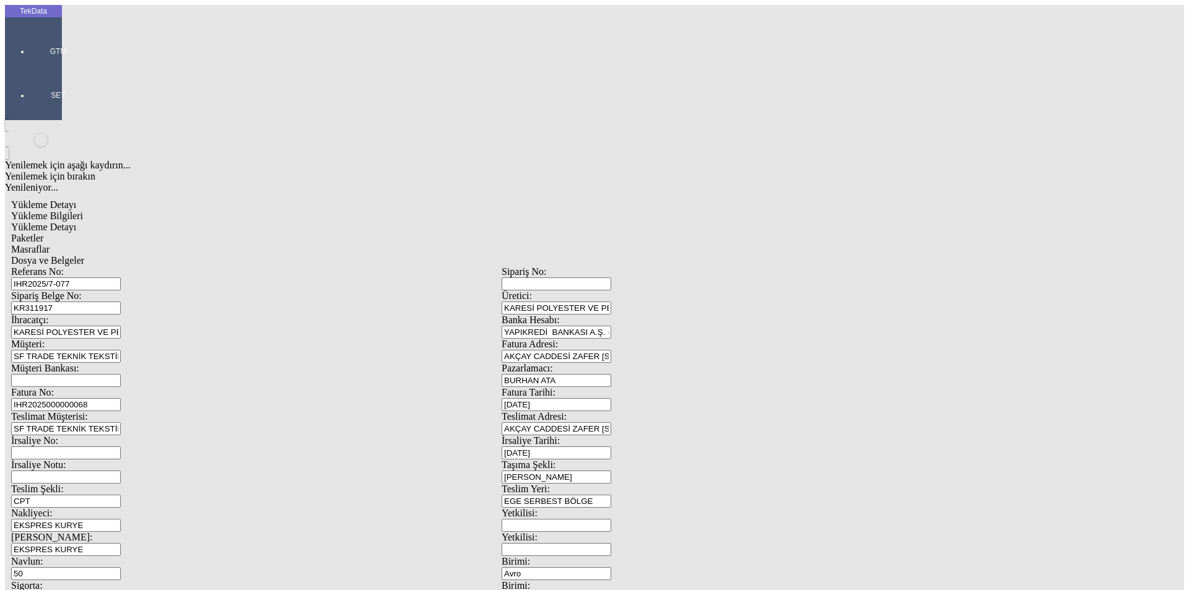
type input "IHR2025000000068"
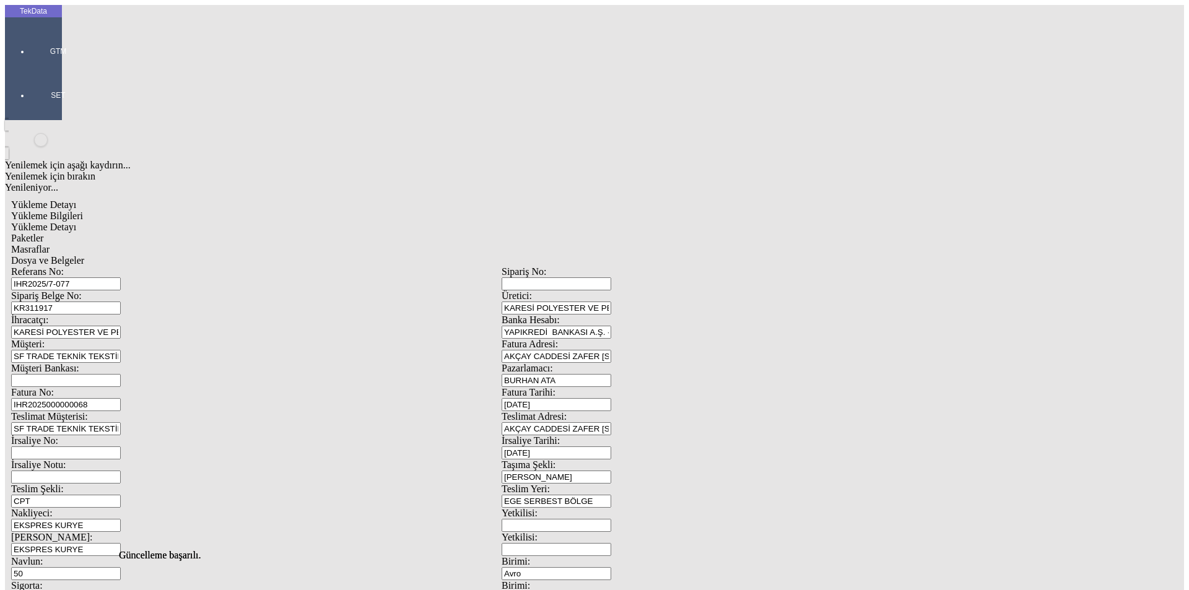
click at [76, 222] on span "Yükleme Detayı" at bounding box center [43, 227] width 65 height 11
click at [43, 233] on span "Paketler" at bounding box center [27, 238] width 32 height 11
click at [50, 244] on span "Masraflar" at bounding box center [30, 249] width 38 height 11
click at [84, 255] on span "Dosya ve Belgeler" at bounding box center [47, 260] width 73 height 11
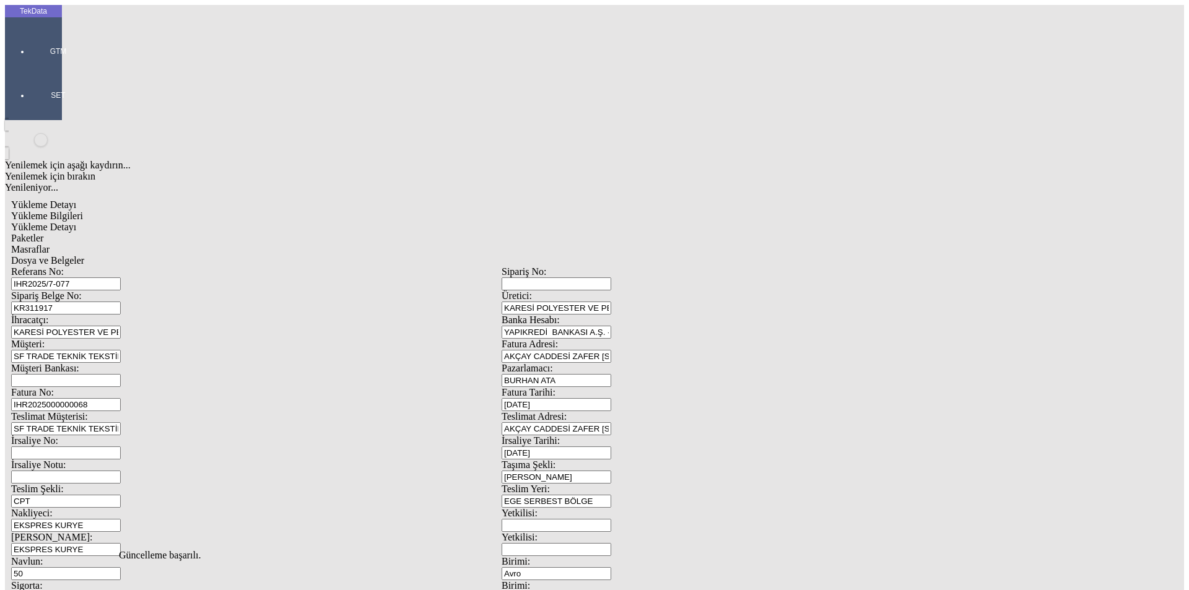
click at [431, 255] on div "Dosya ve Belgeler" at bounding box center [501, 260] width 981 height 11
drag, startPoint x: 72, startPoint y: 446, endPoint x: 84, endPoint y: 255, distance: 191.7
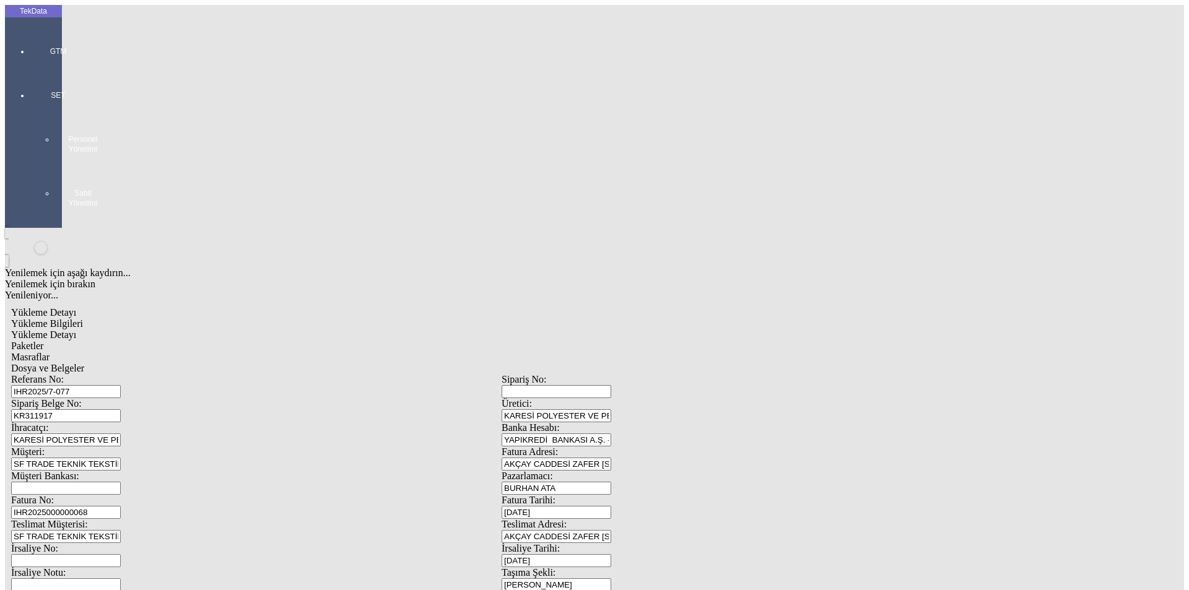
click at [84, 363] on span "Dosya ve Belgeler" at bounding box center [47, 368] width 73 height 11
drag, startPoint x: 87, startPoint y: 228, endPoint x: 91, endPoint y: 240, distance: 12.3
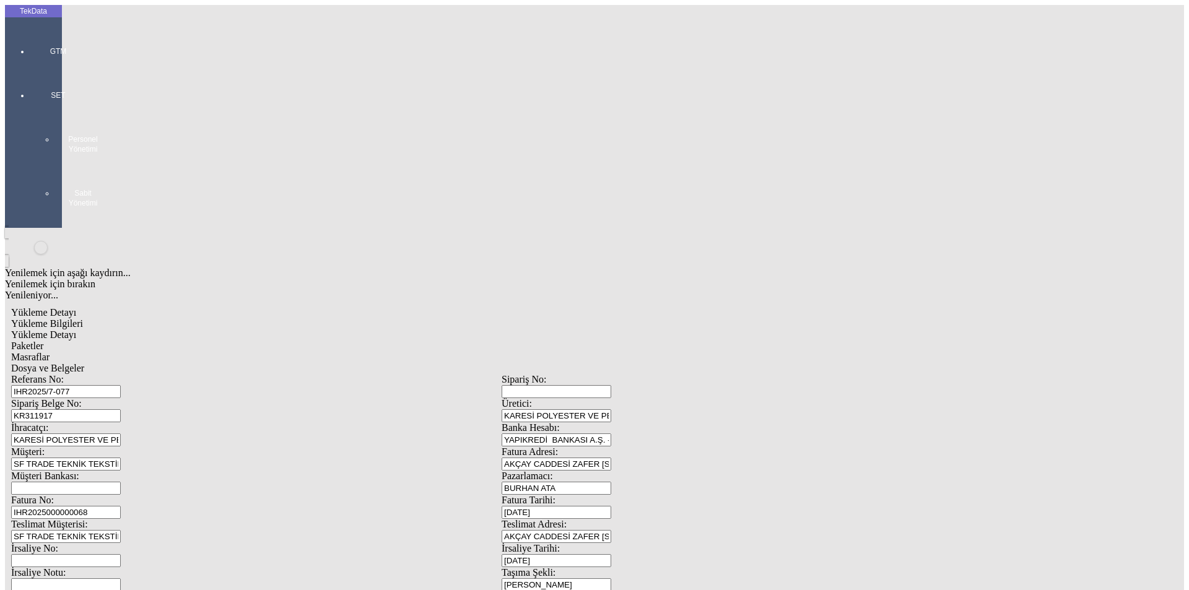
drag, startPoint x: 111, startPoint y: 59, endPoint x: 152, endPoint y: 79, distance: 45.4
click at [111, 318] on div "Yükleme Bilgileri" at bounding box center [501, 323] width 981 height 11
drag, startPoint x: 212, startPoint y: 105, endPoint x: 157, endPoint y: 116, distance: 56.7
click at [148, 398] on div "Sipariş Belge No: KR311917" at bounding box center [256, 410] width 491 height 24
drag, startPoint x: 102, startPoint y: 102, endPoint x: 74, endPoint y: 102, distance: 27.9
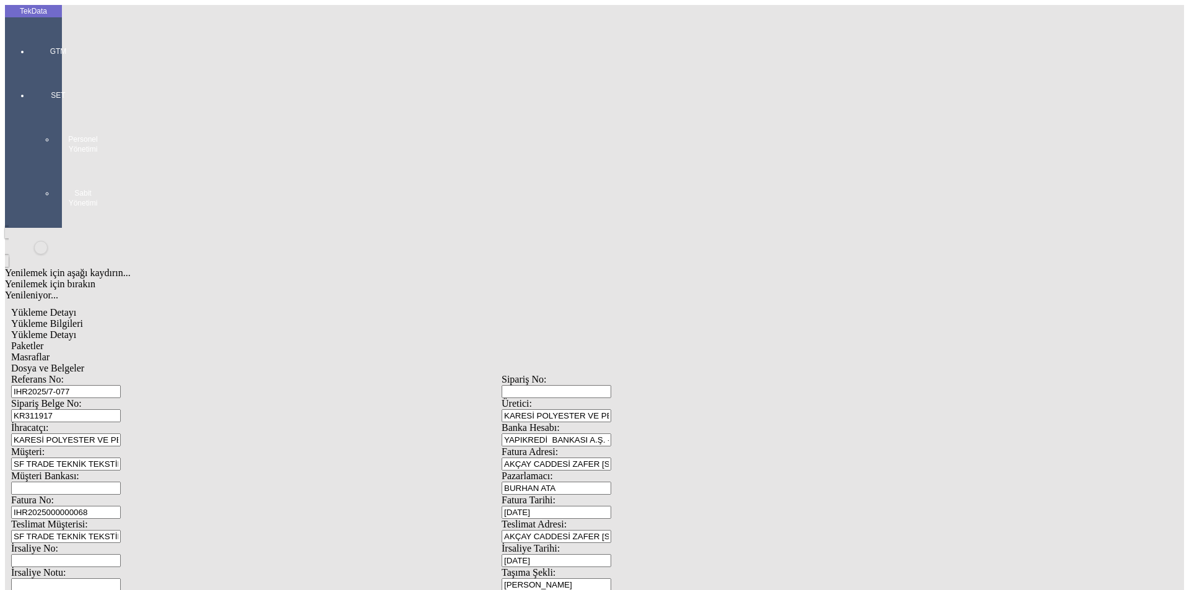
click at [74, 398] on div "Sipariş Belge No: KR311917" at bounding box center [256, 410] width 491 height 24
click at [121, 506] on input "IHR2025000000068" at bounding box center [66, 512] width 110 height 13
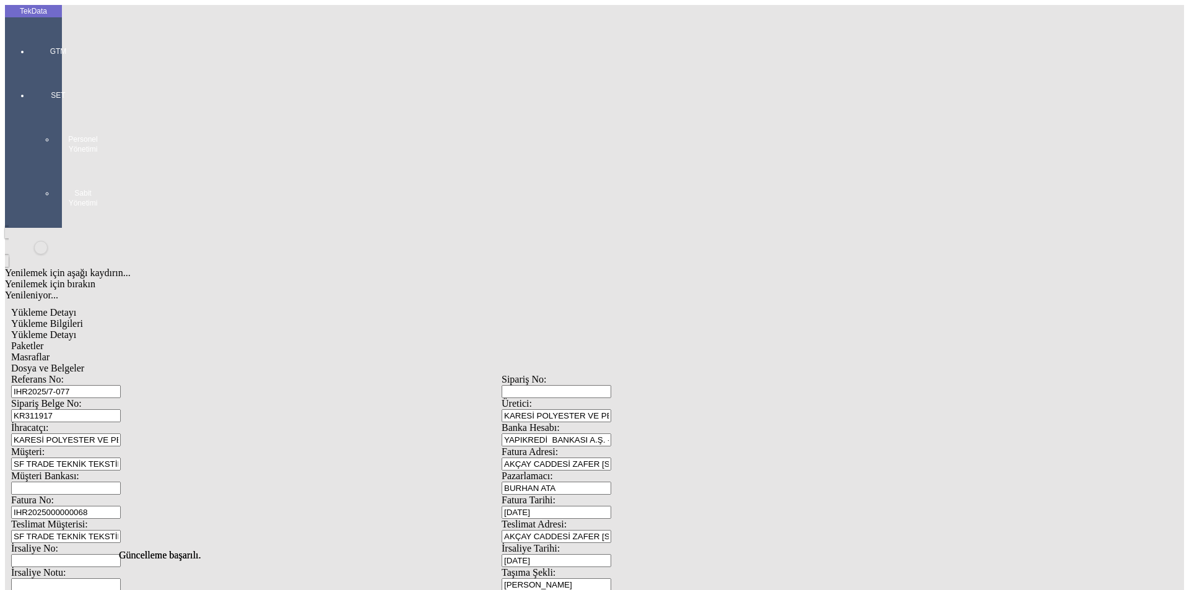
scroll to position [0, 0]
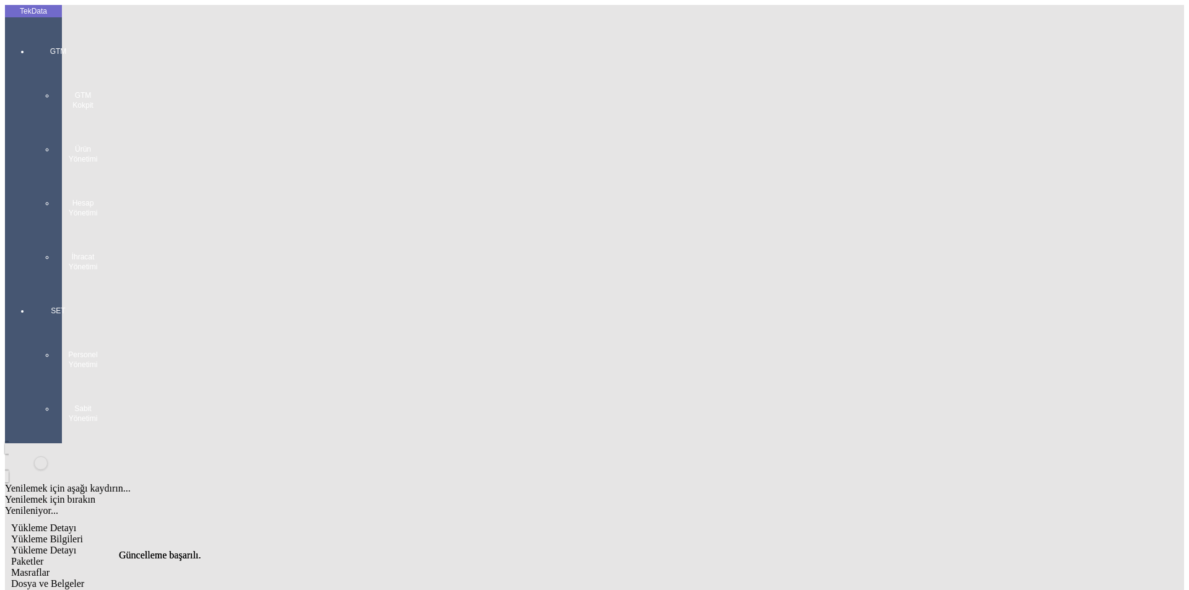
click at [30, 48] on div "GTM GTM Kokpit Ürün Yönetimi Hesap Yönetimi İhracat Yönetimi" at bounding box center [58, 155] width 57 height 260
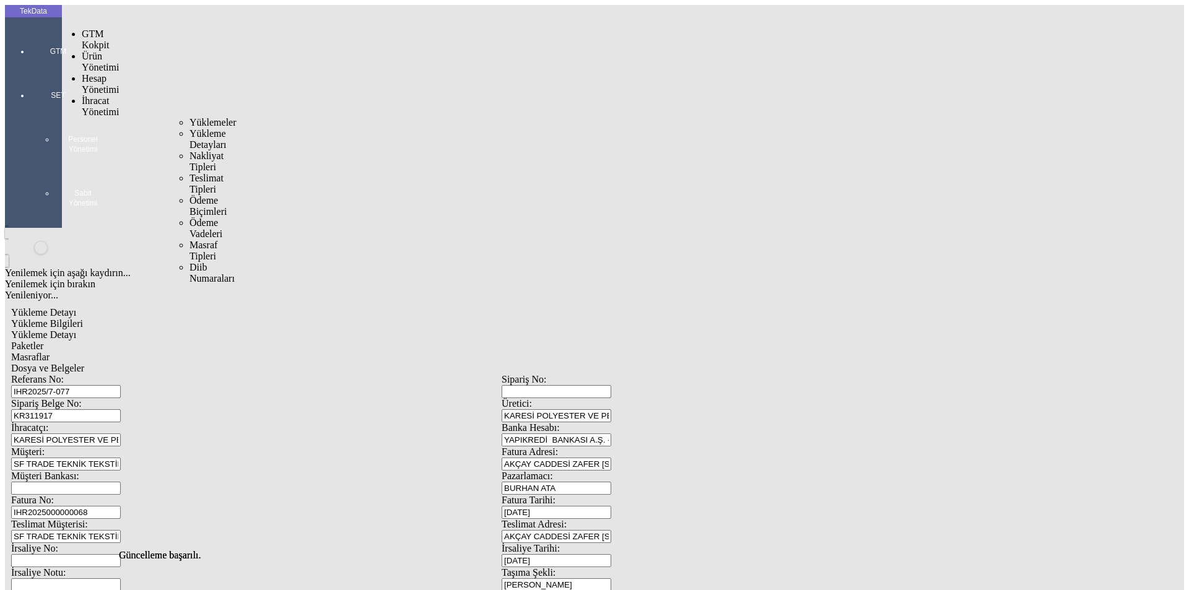
click at [100, 95] on div "İhracat Yönetimi" at bounding box center [98, 106] width 32 height 22
drag, startPoint x: 151, startPoint y: 72, endPoint x: 170, endPoint y: 75, distance: 18.7
click at [190, 117] on span "Yüklemeler" at bounding box center [213, 122] width 47 height 11
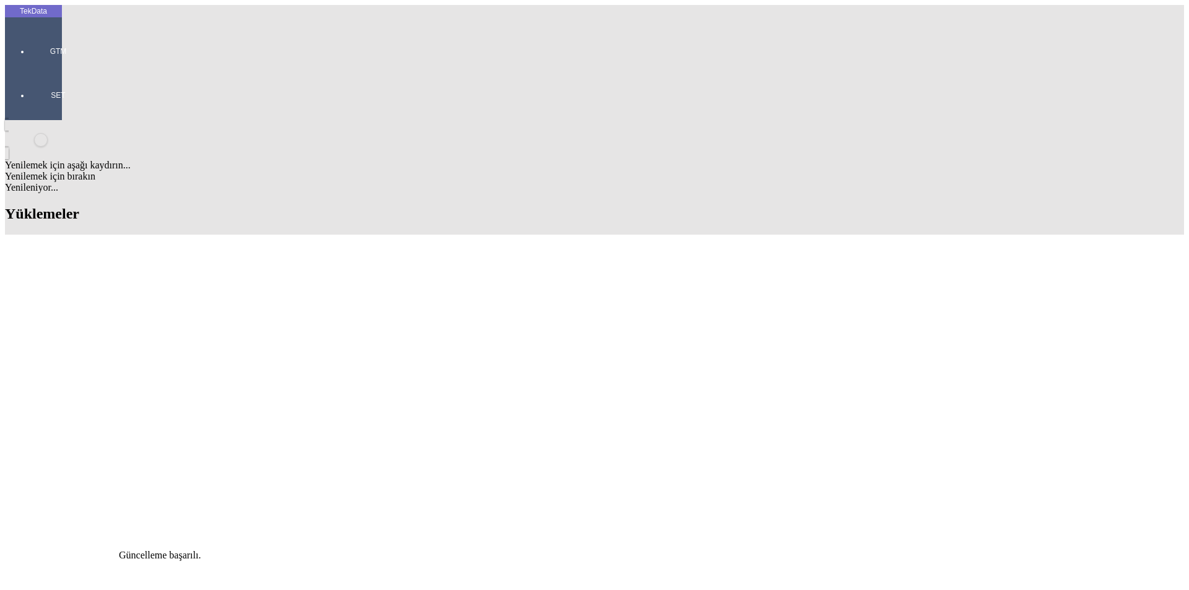
scroll to position [372, 0]
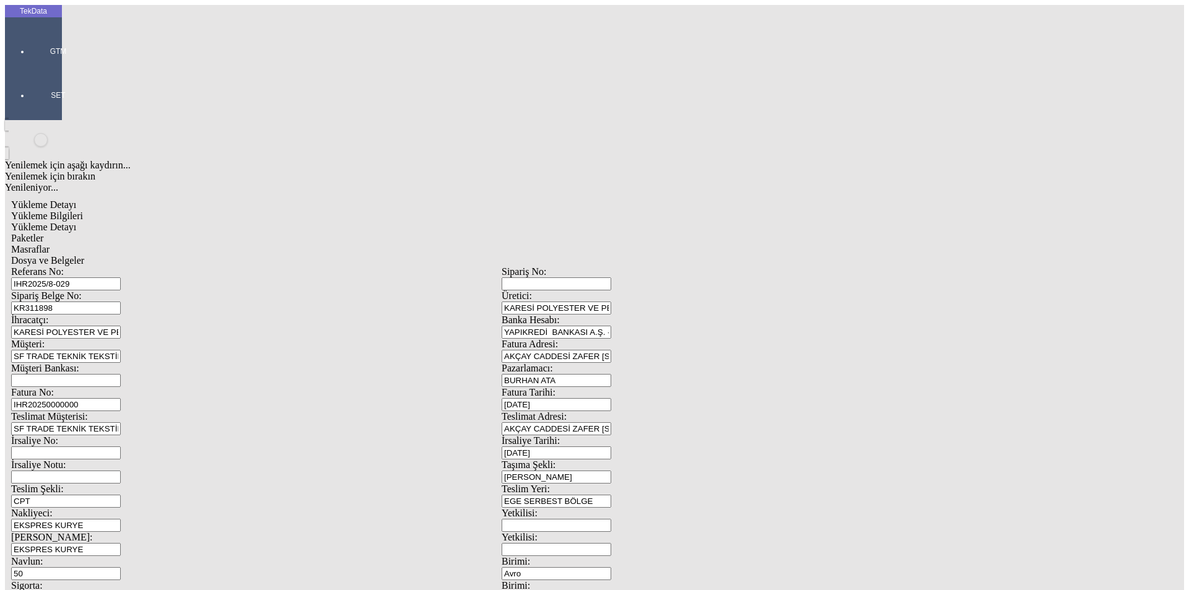
click at [84, 255] on span "Dosya ve Belgeler" at bounding box center [47, 260] width 73 height 11
